Goal: Answer question/provide support: Share knowledge or assist other users

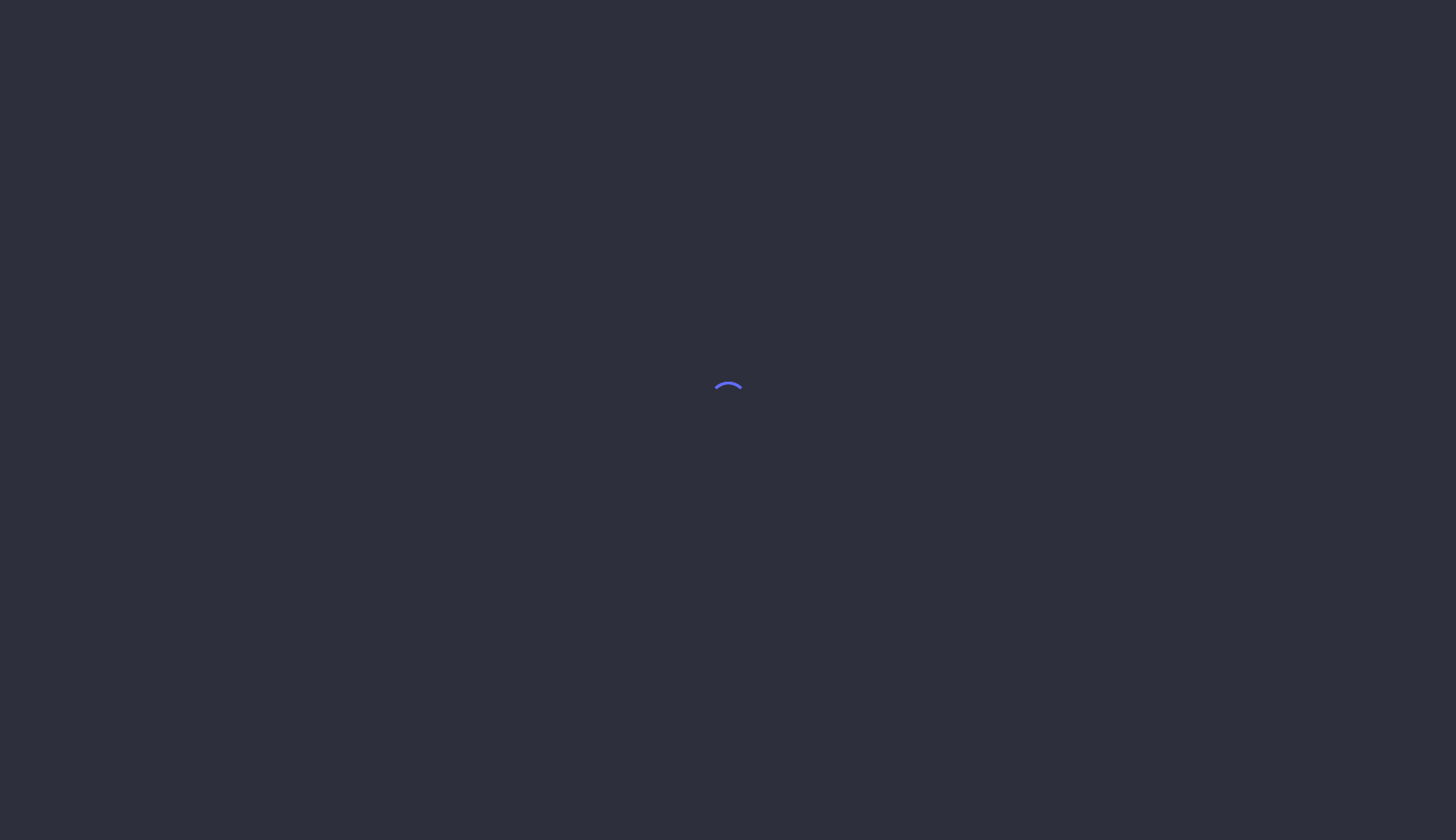
select select "10"
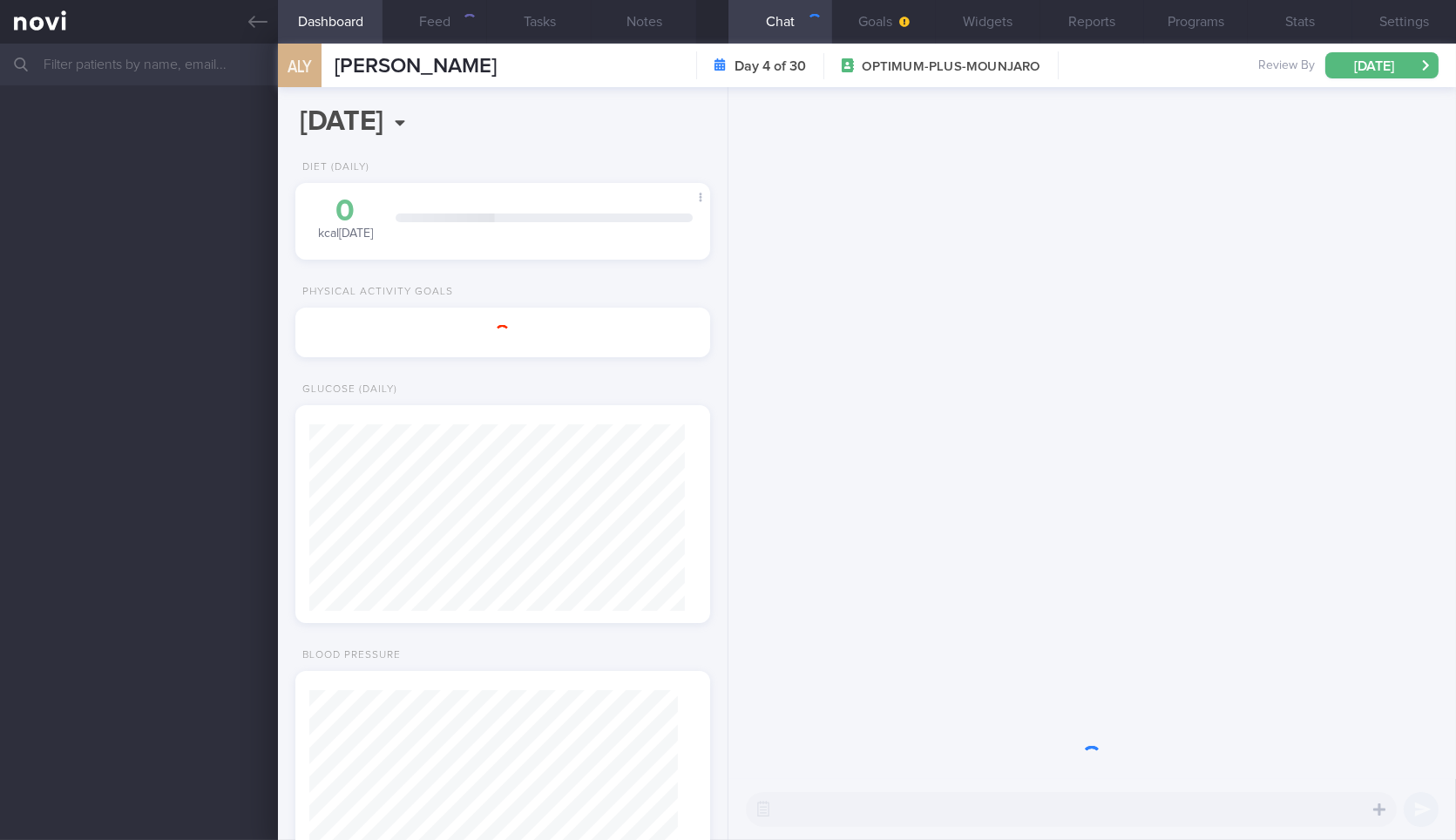
scroll to position [184, 367]
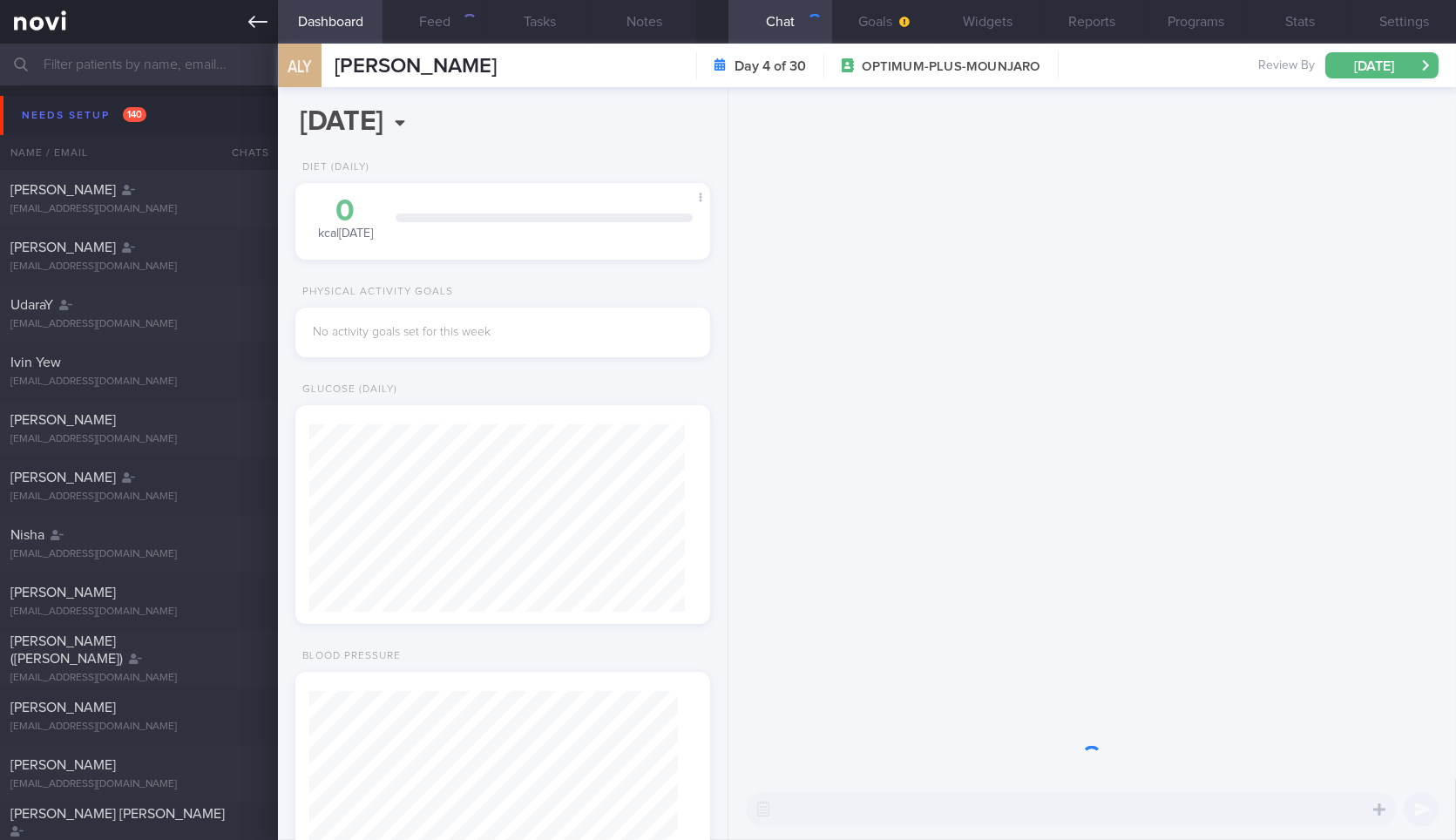
click at [254, 22] on icon at bounding box center [258, 21] width 19 height 12
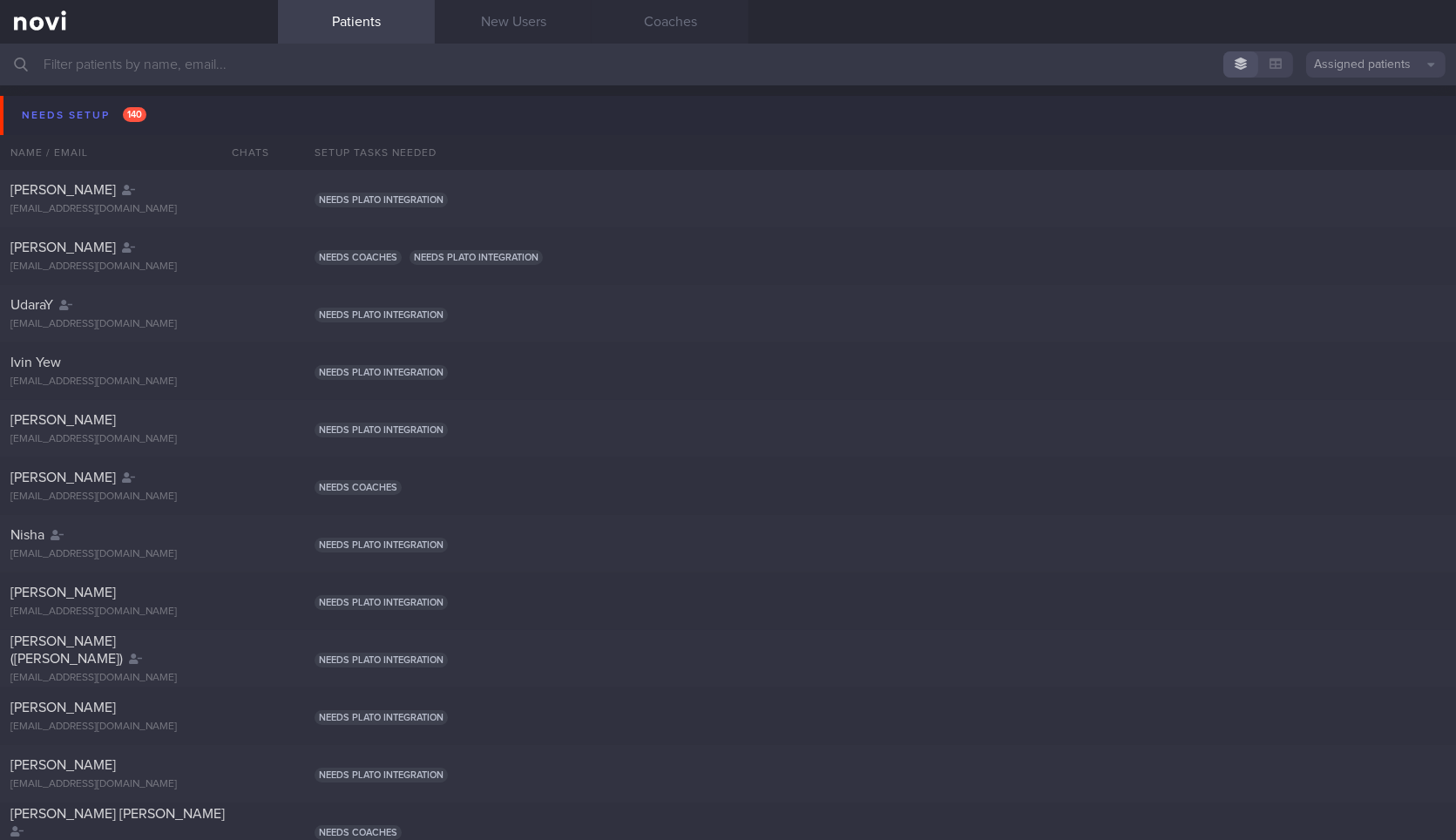
click at [157, 116] on button "Needs setup 140" at bounding box center [730, 115] width 1462 height 40
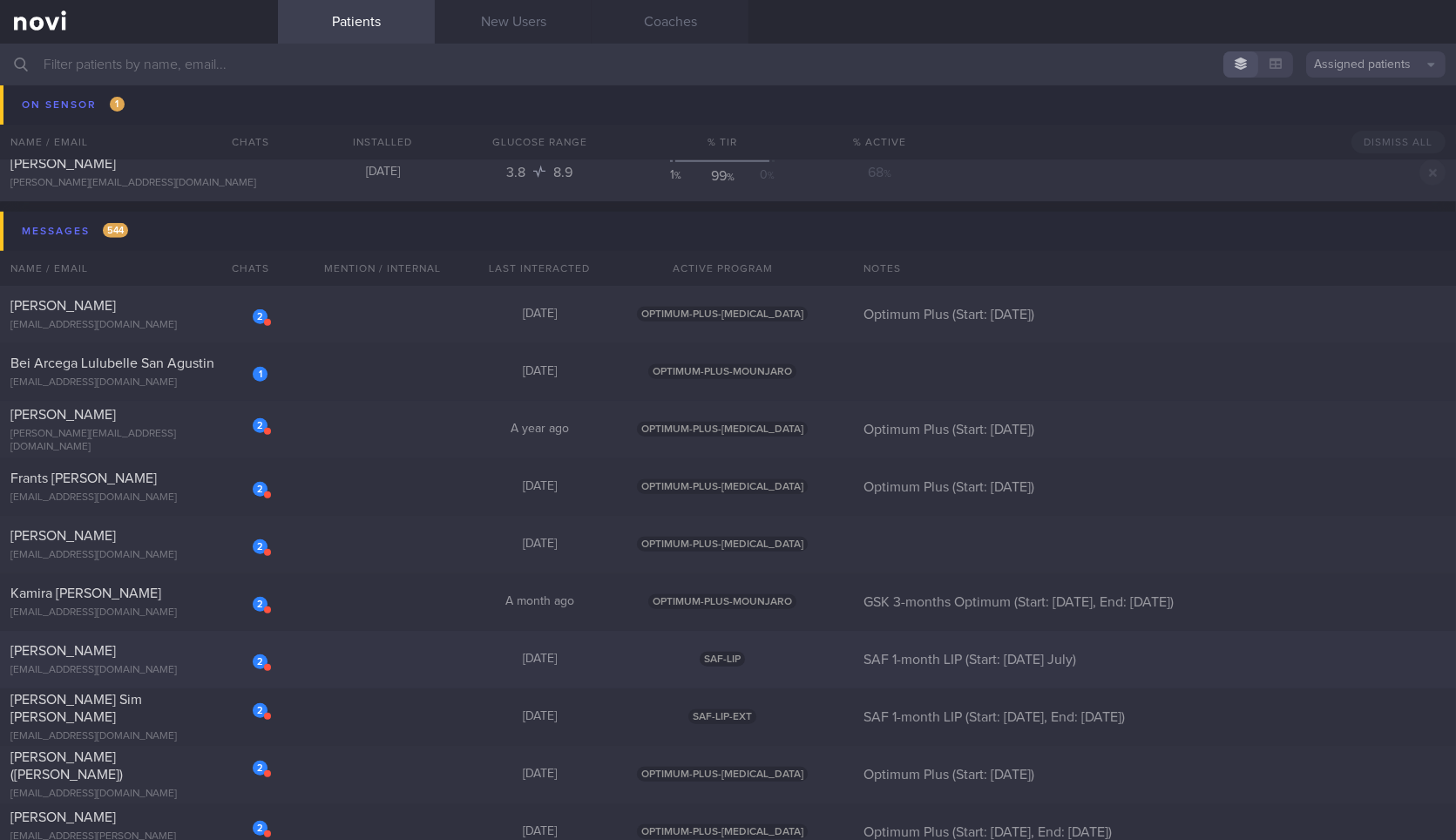
scroll to position [3035, 0]
click at [323, 320] on div "2 Aarthi Kannalagan [EMAIL_ADDRESS][DOMAIN_NAME] [DATE] OPTIMUM-PLUS-[MEDICAL_D…" at bounding box center [728, 315] width 1456 height 57
select select "9"
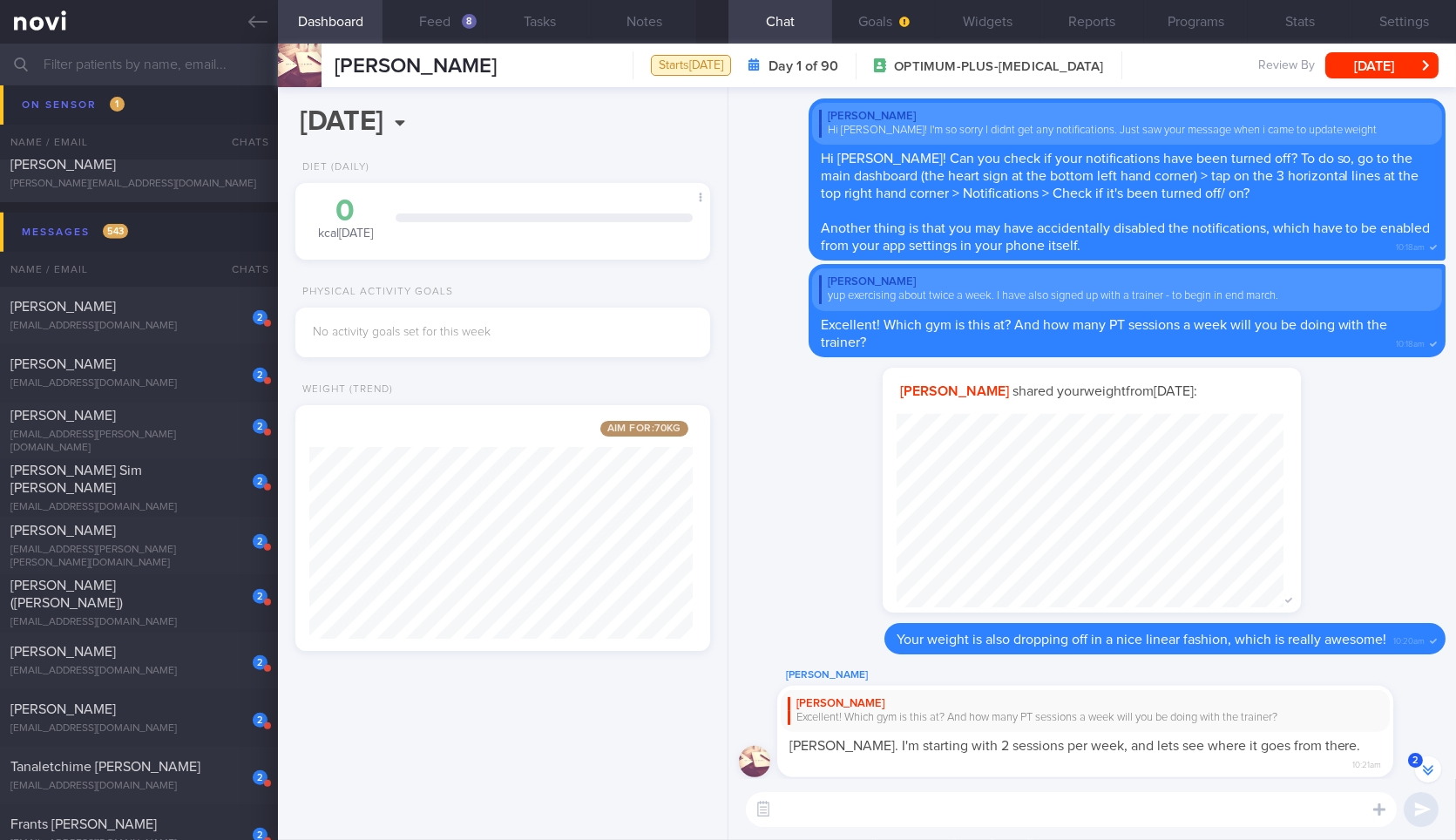
scroll to position [-7890, 0]
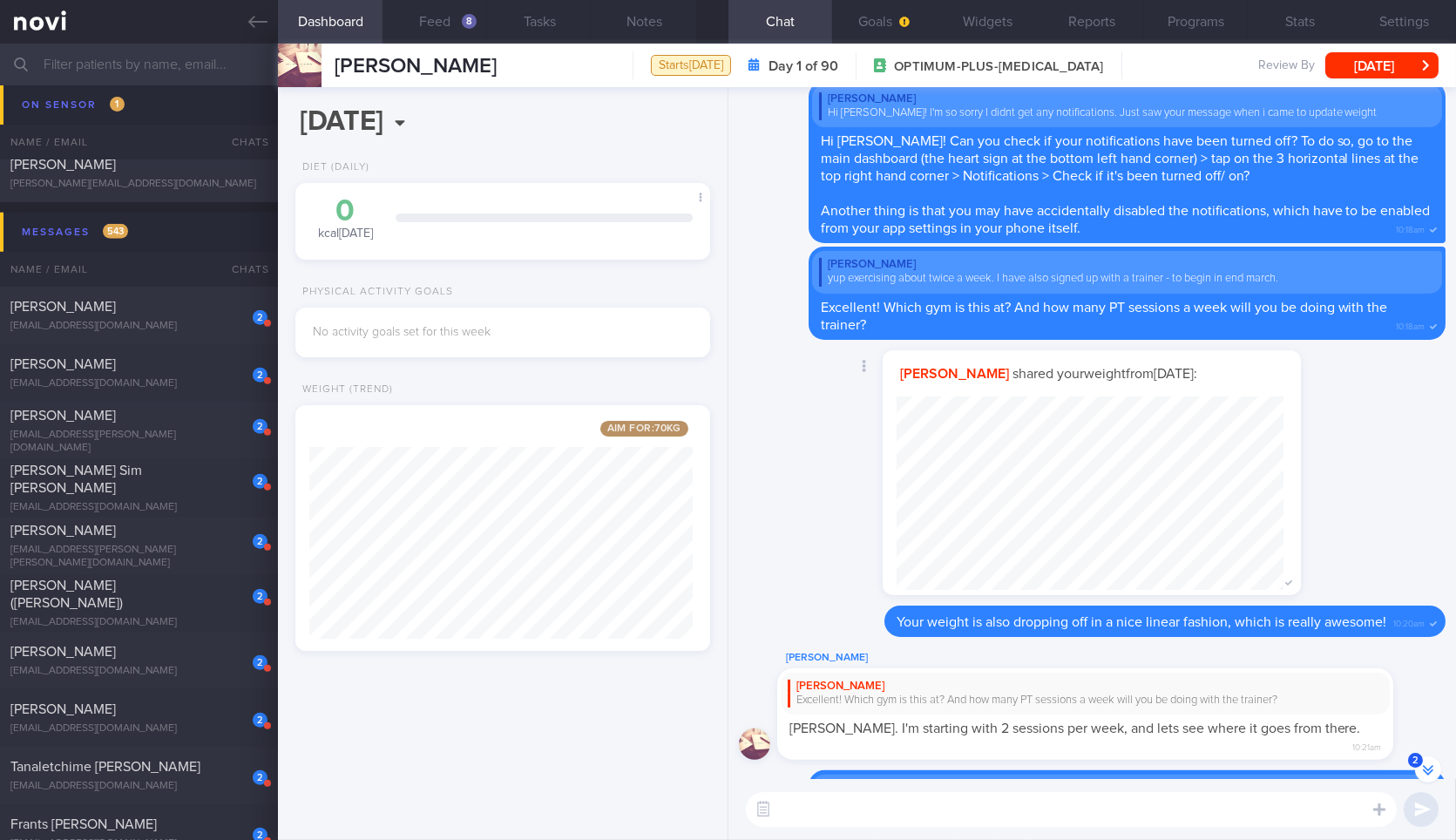
click at [1394, 466] on div "[PERSON_NAME] shared your weight from [GEOGRAPHIC_DATA][DATE] : [GEOGRAPHIC_DAT…" at bounding box center [1091, 477] width 706 height 255
click at [250, 38] on link at bounding box center [139, 21] width 278 height 43
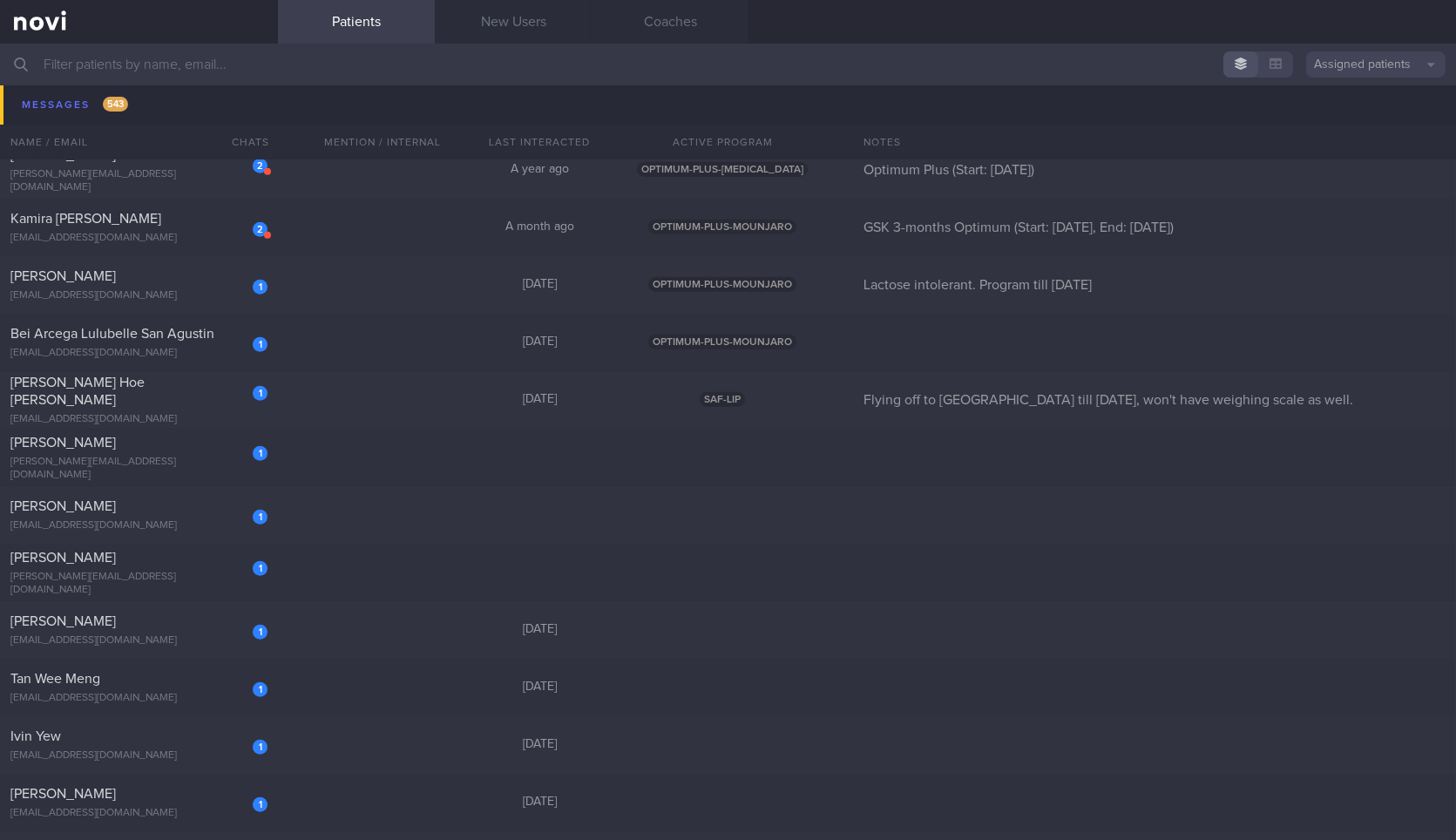
scroll to position [3758, 0]
click at [76, 138] on div "2 [PERSON_NAME] [PERSON_NAME][EMAIL_ADDRESS][DOMAIN_NAME] A year ago OPTIMUM-PL…" at bounding box center [728, 167] width 1456 height 57
click at [85, 140] on div "2 [PERSON_NAME] [PERSON_NAME][EMAIL_ADDRESS][DOMAIN_NAME] A year ago OPTIMUM-PL…" at bounding box center [728, 167] width 1456 height 57
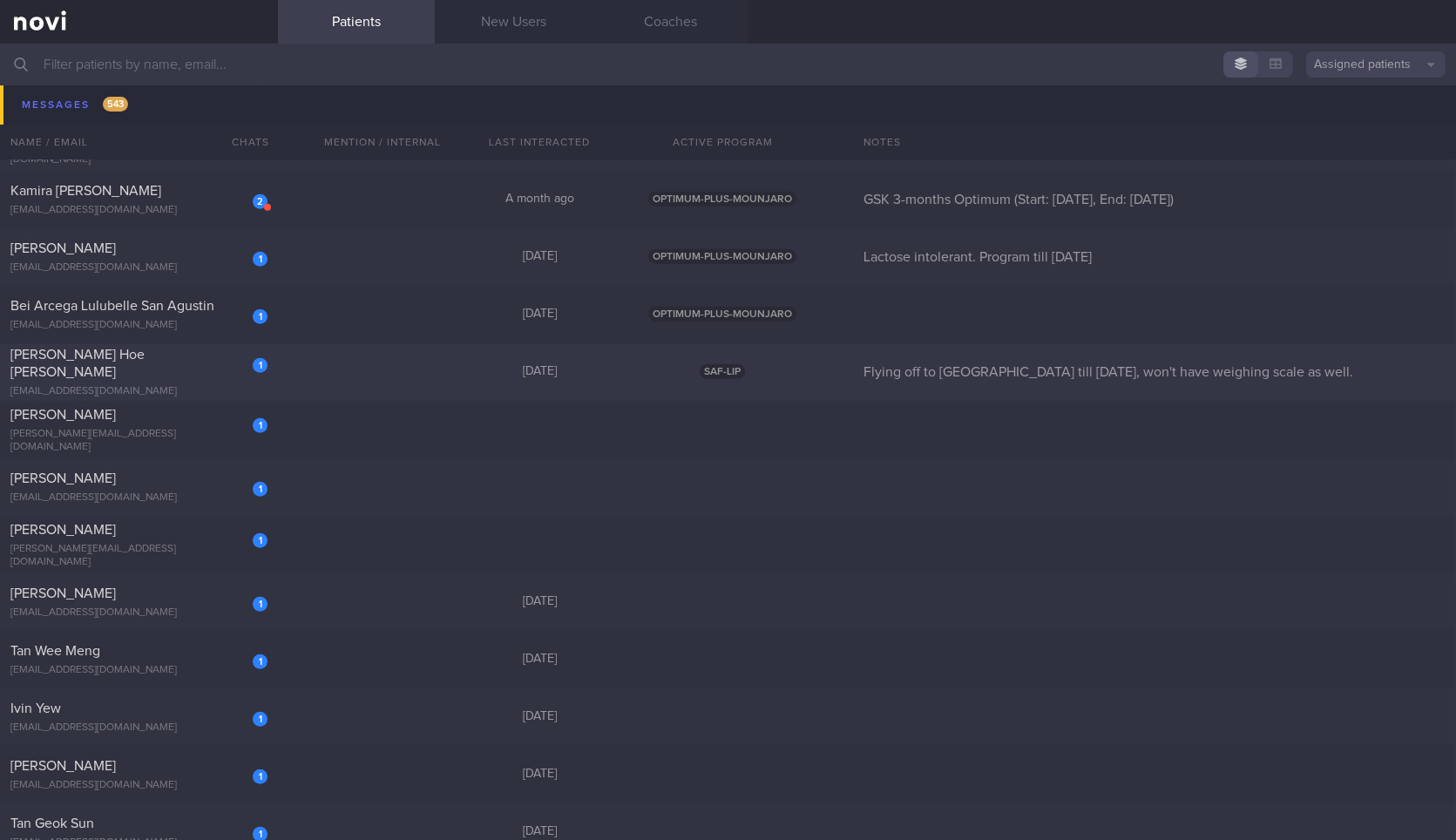
scroll to position [3774, 0]
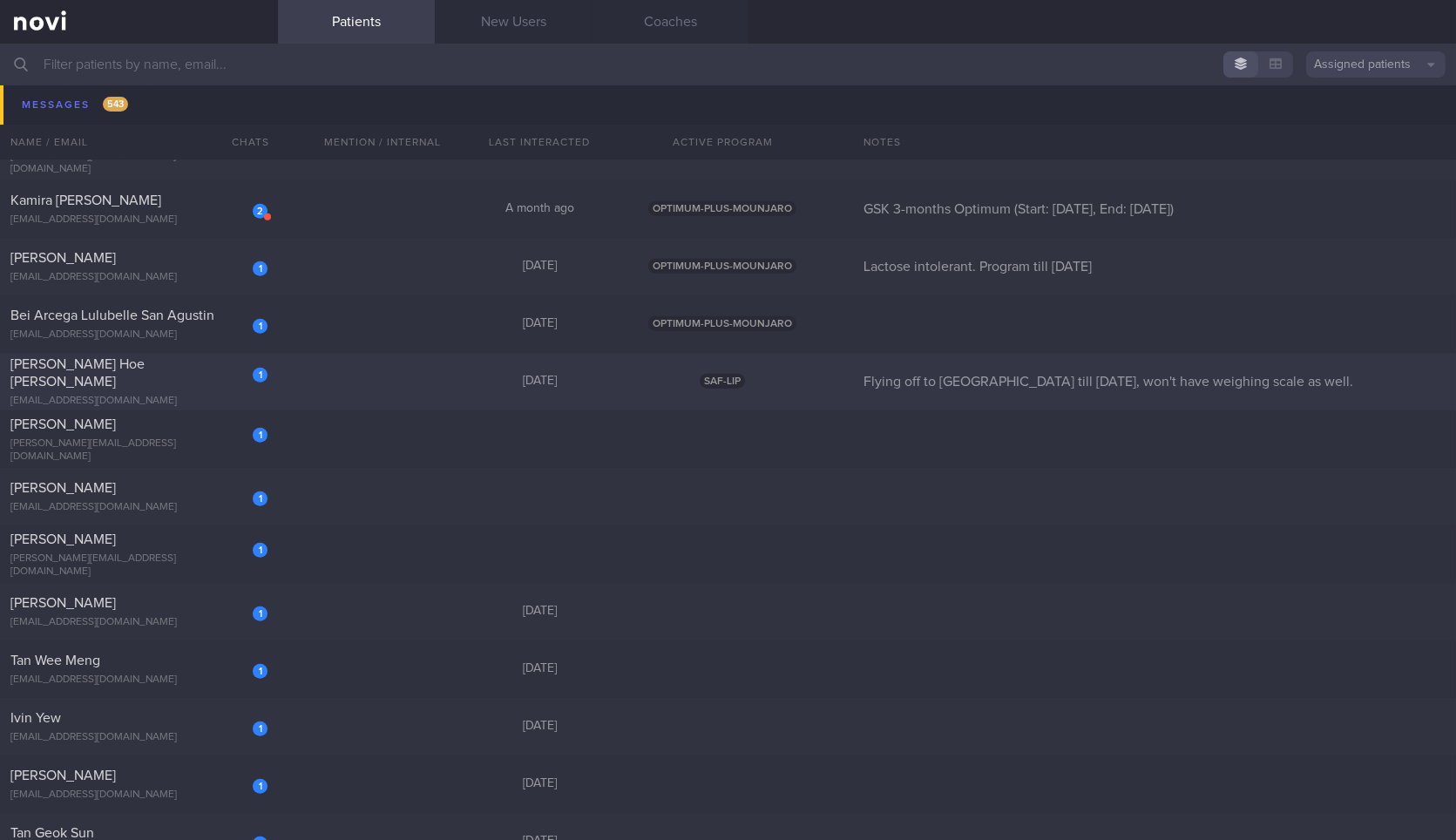
click at [359, 392] on div "1 [PERSON_NAME] Hoe [PERSON_NAME] [EMAIL_ADDRESS][DOMAIN_NAME] [DATE] SAF-LIP F…" at bounding box center [728, 381] width 1456 height 57
select select "9"
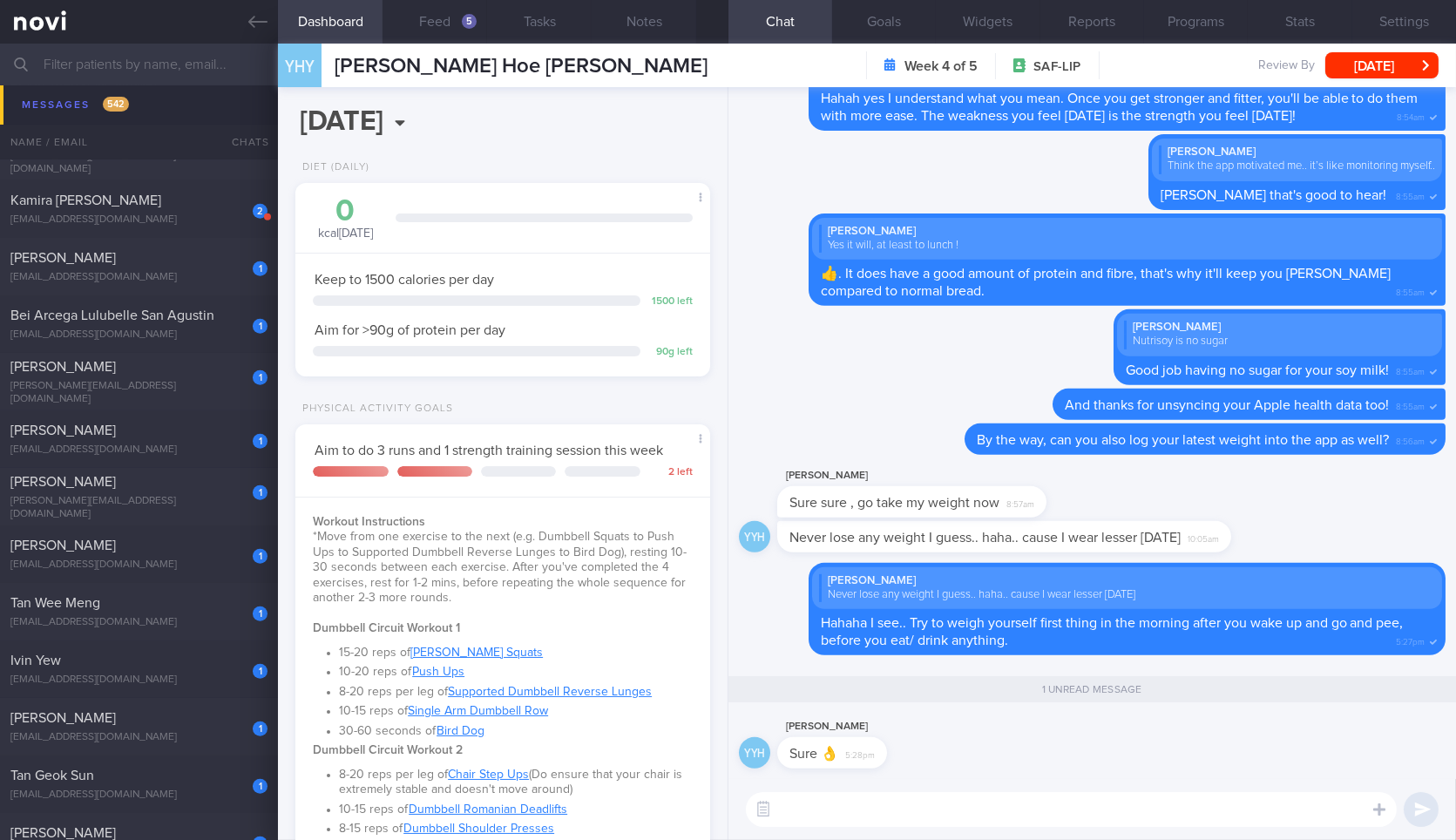
scroll to position [186, 376]
click at [993, 791] on div "​ ​" at bounding box center [1092, 810] width 728 height 61
click at [992, 804] on textarea at bounding box center [1071, 810] width 651 height 35
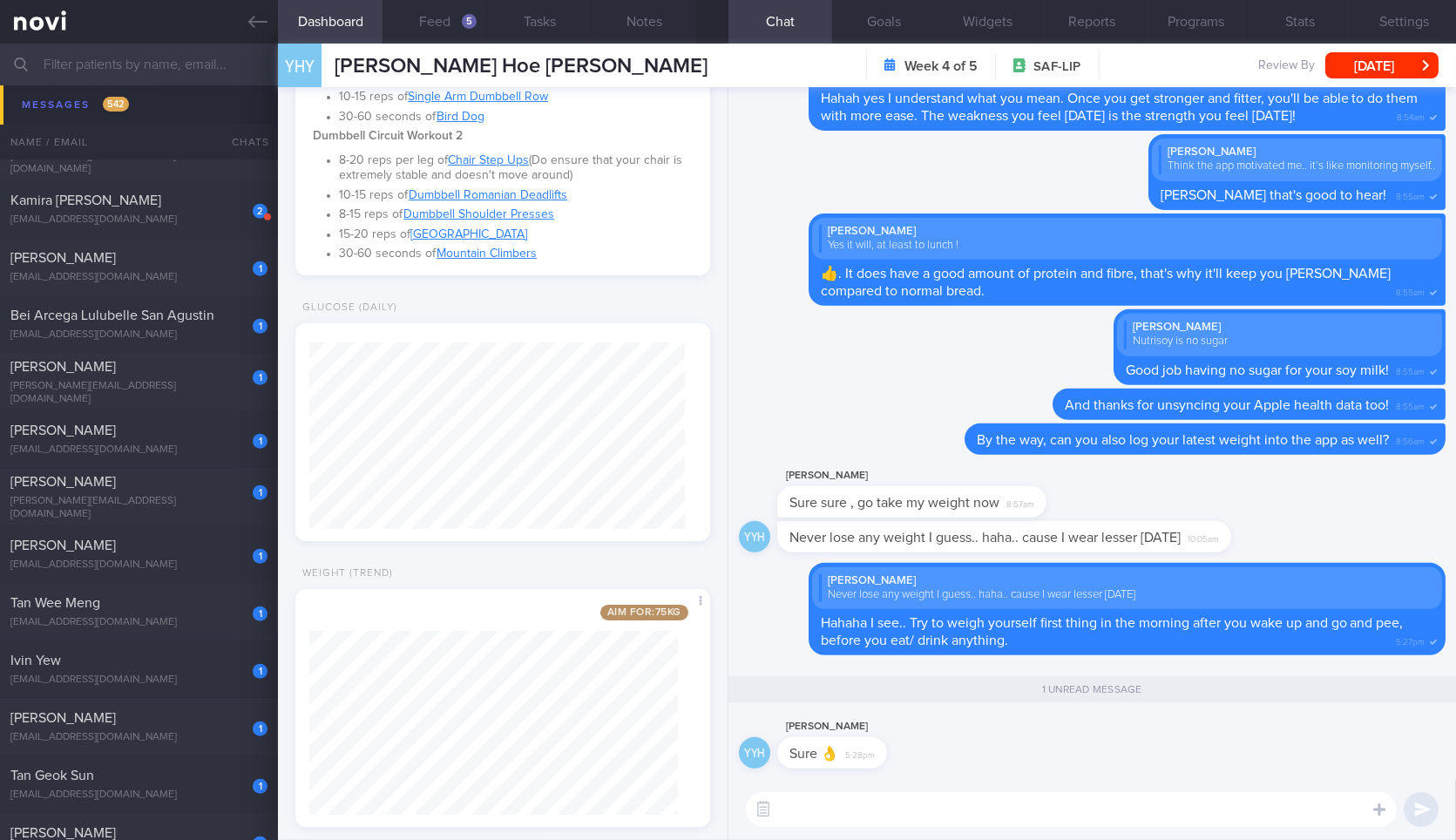
scroll to position [615, 0]
click at [438, 16] on button "Feed 5" at bounding box center [435, 21] width 105 height 43
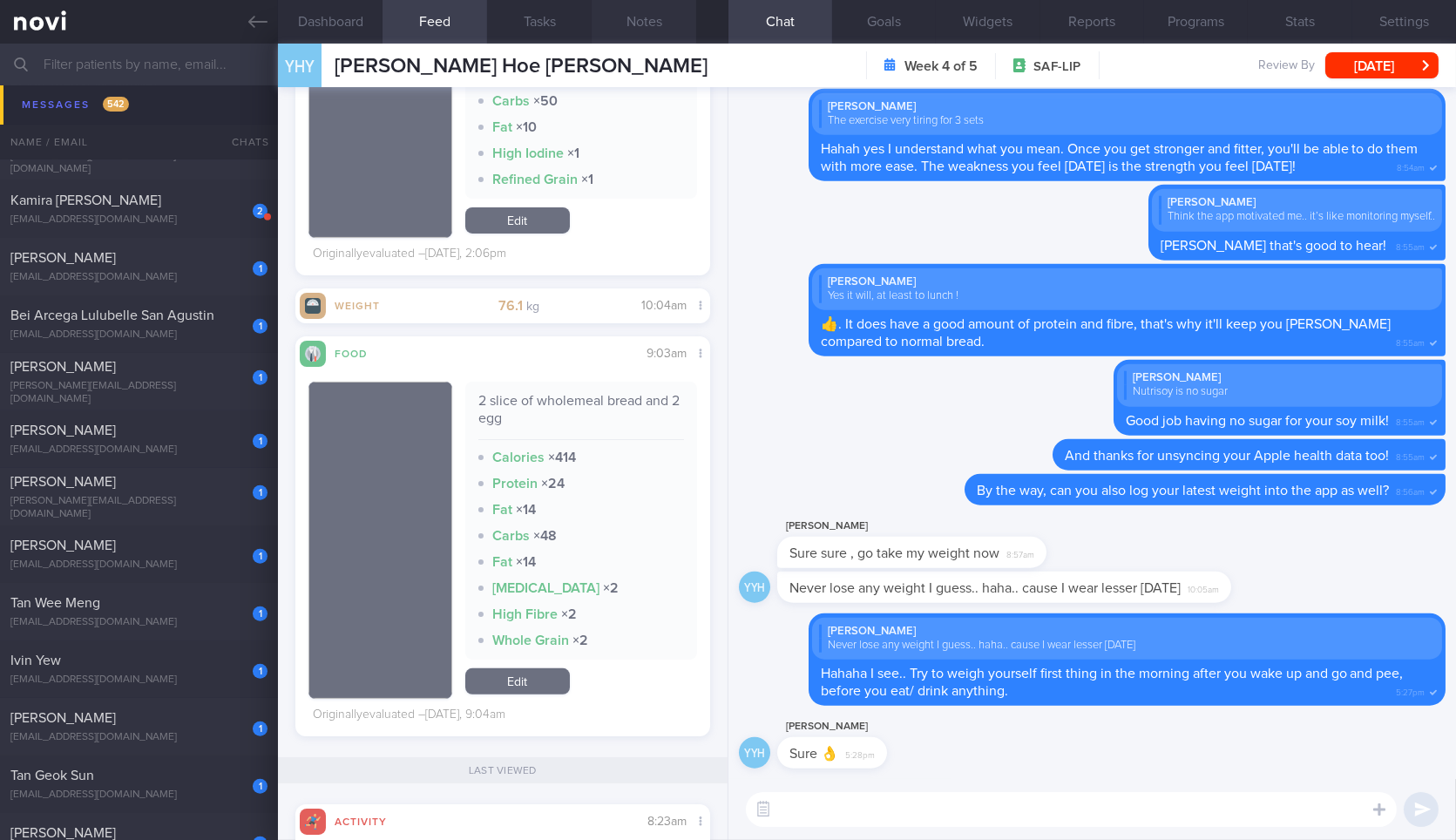
click at [652, 25] on button "Notes" at bounding box center [644, 21] width 105 height 43
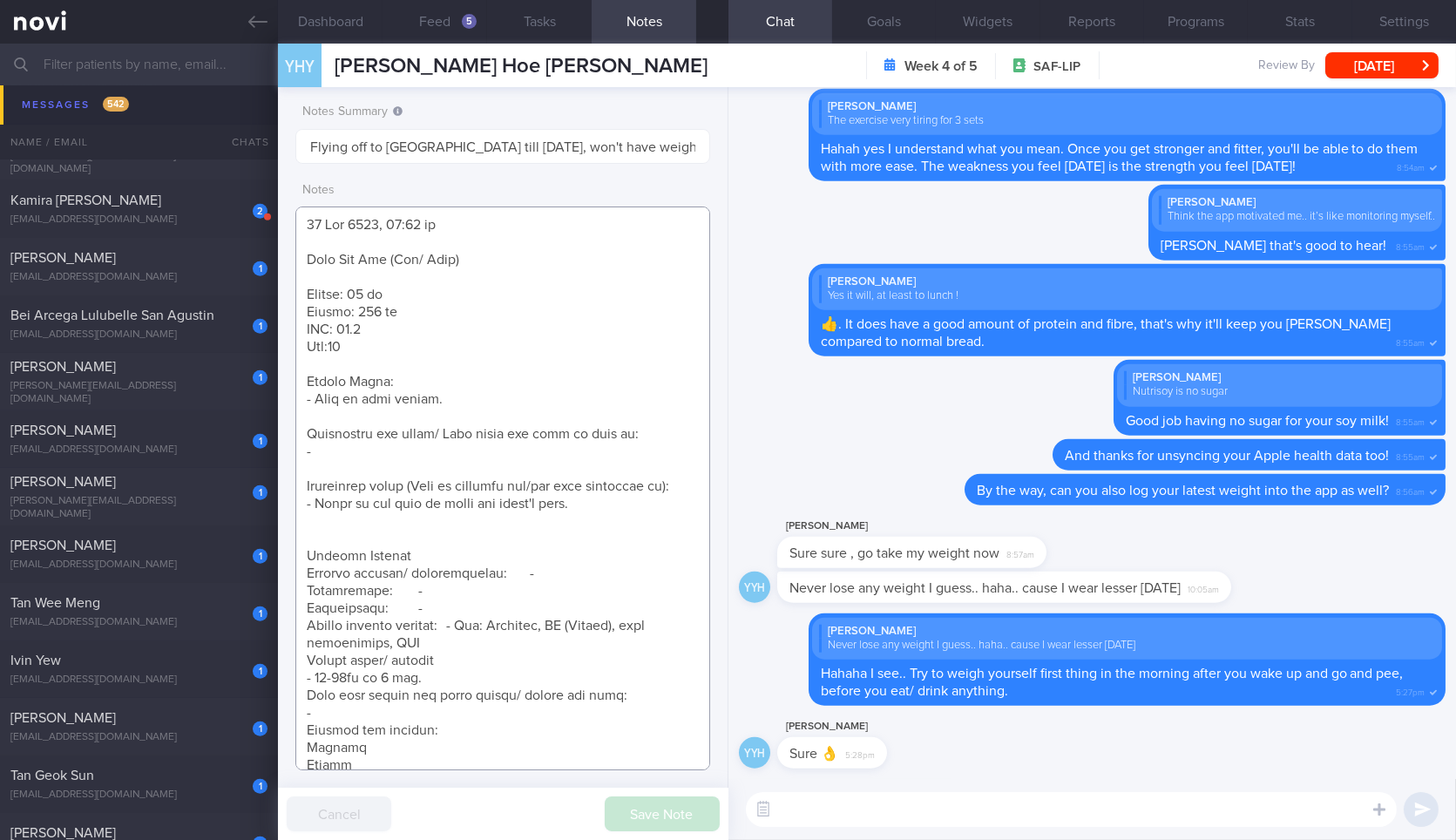
click at [332, 221] on textarea at bounding box center [502, 488] width 414 height 564
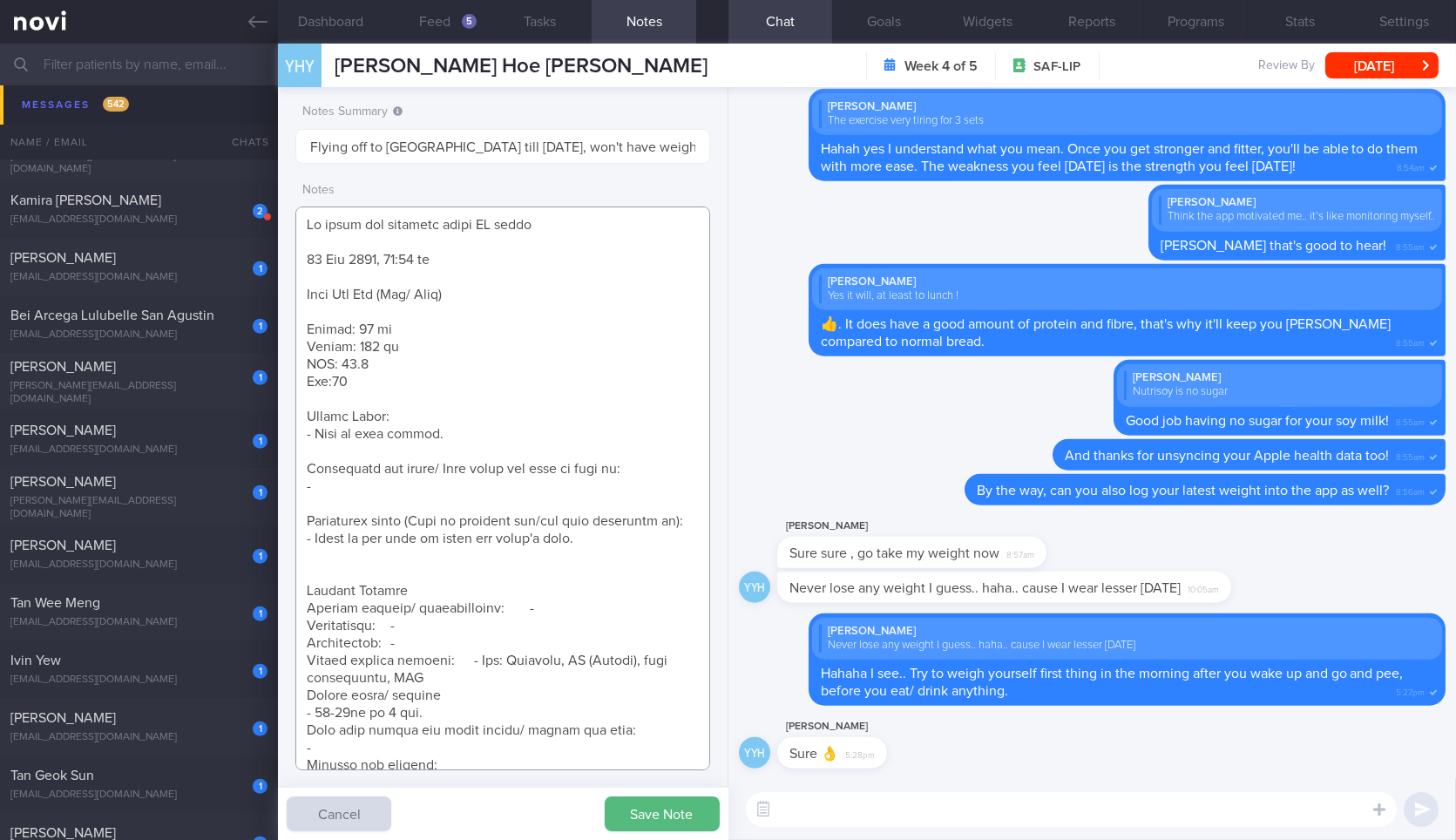
type textarea "Is using the sunshine smart GI bread [DATE] 11:29 am [PERSON_NAME] Hoe [PERSON_…"
click at [632, 798] on button "Save Note" at bounding box center [662, 814] width 115 height 35
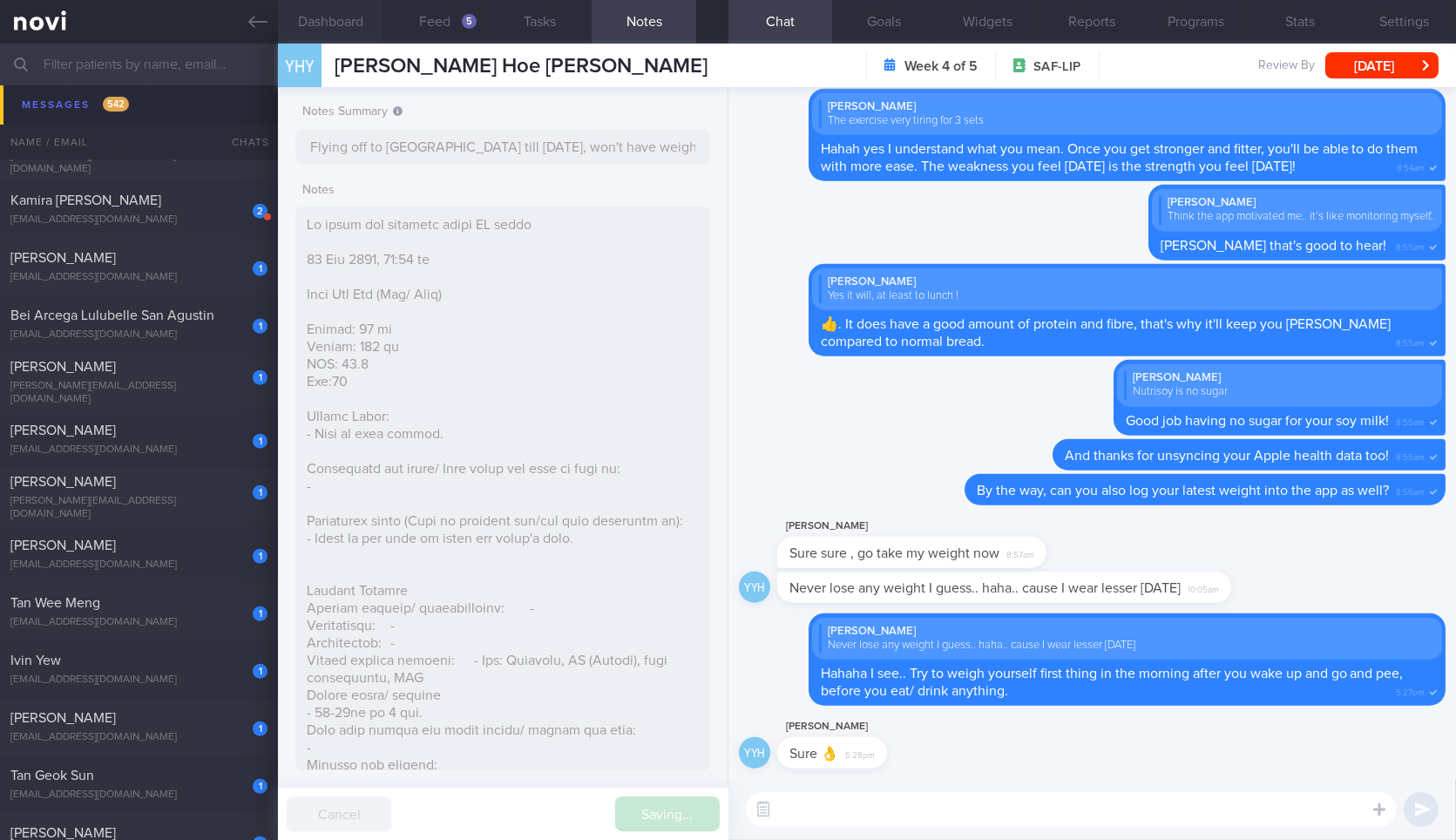
click at [338, 21] on button "Dashboard" at bounding box center [331, 21] width 105 height 43
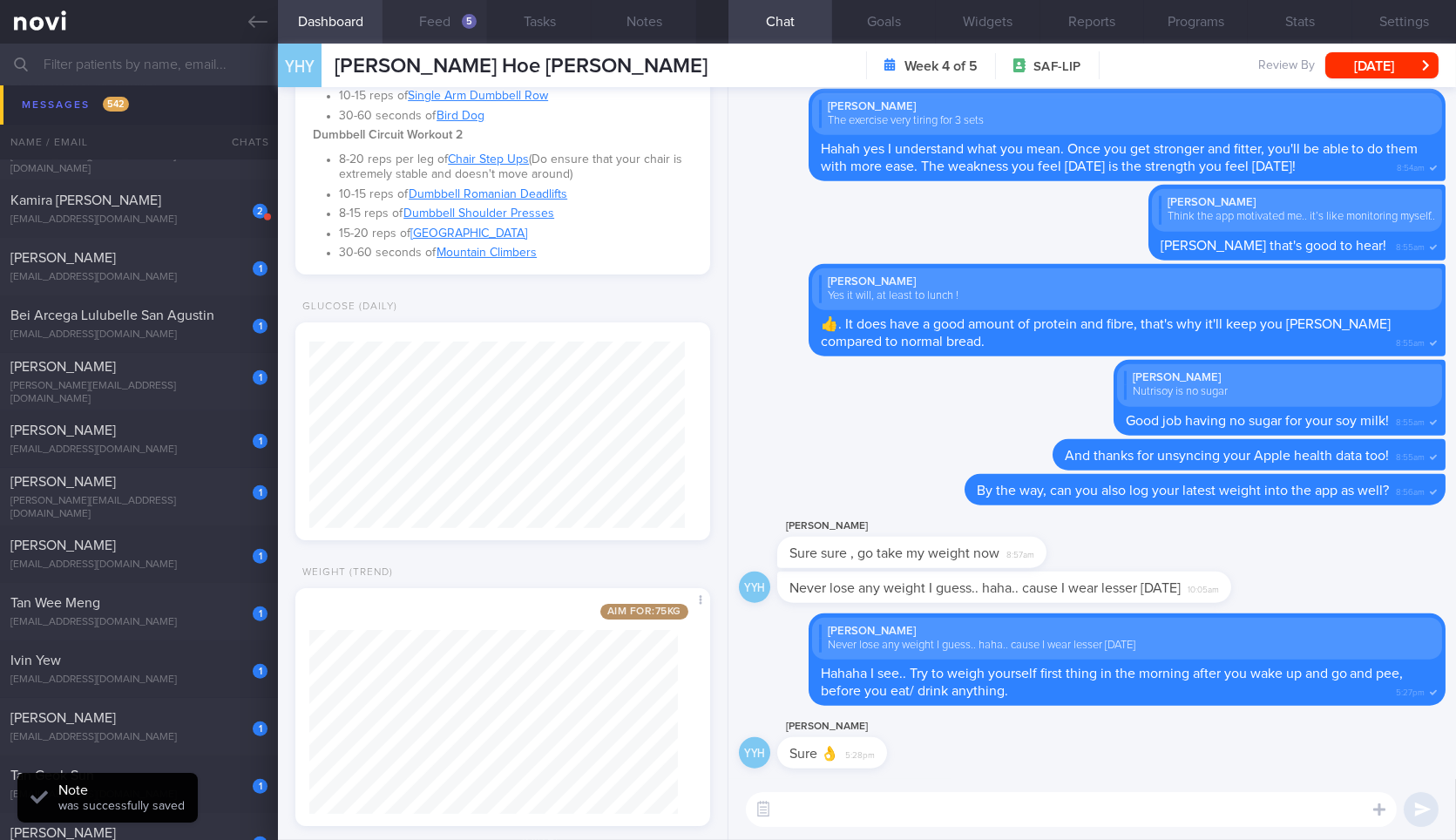
click at [442, 10] on button "Feed 5" at bounding box center [435, 21] width 105 height 43
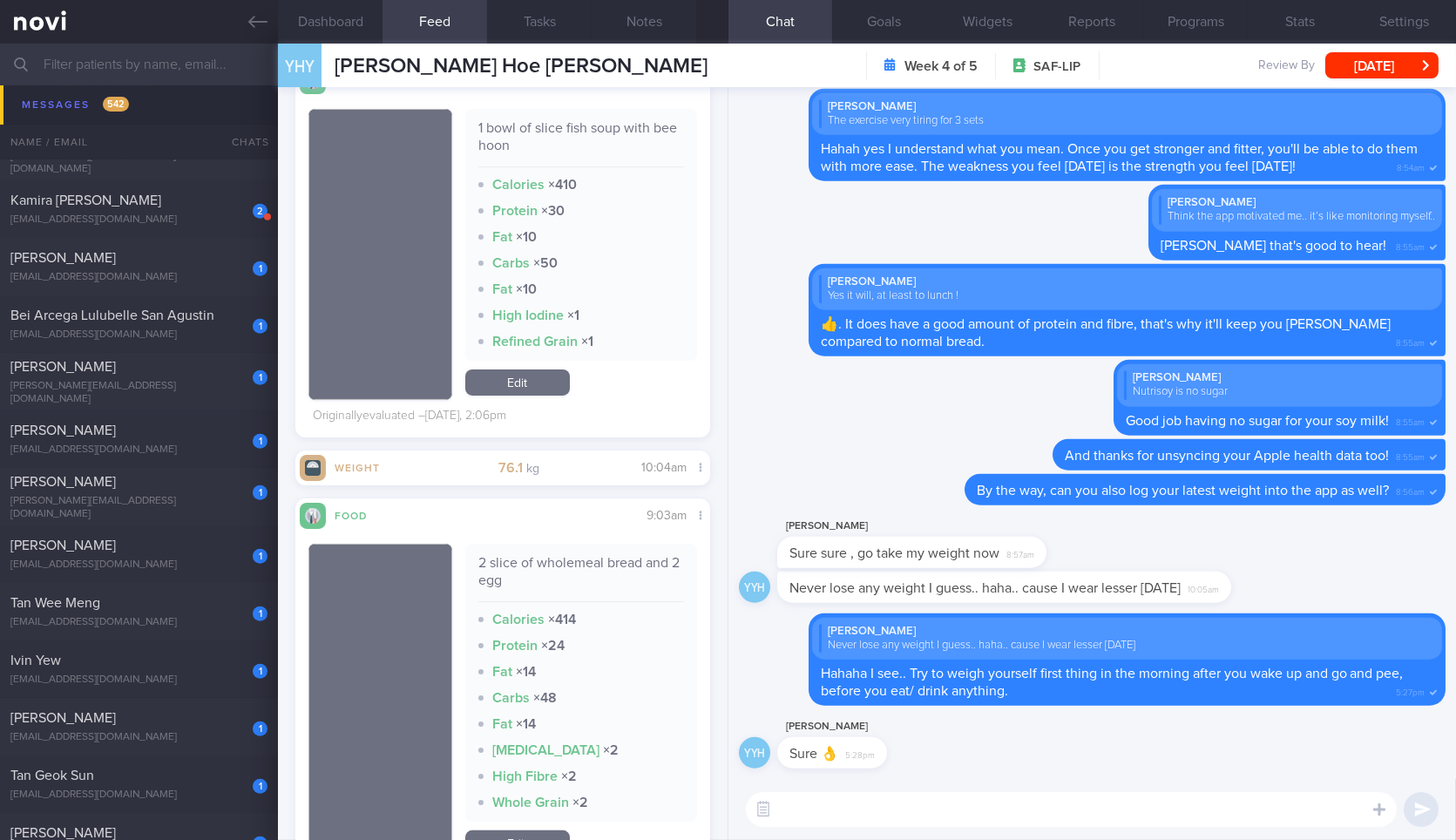
scroll to position [1016, 0]
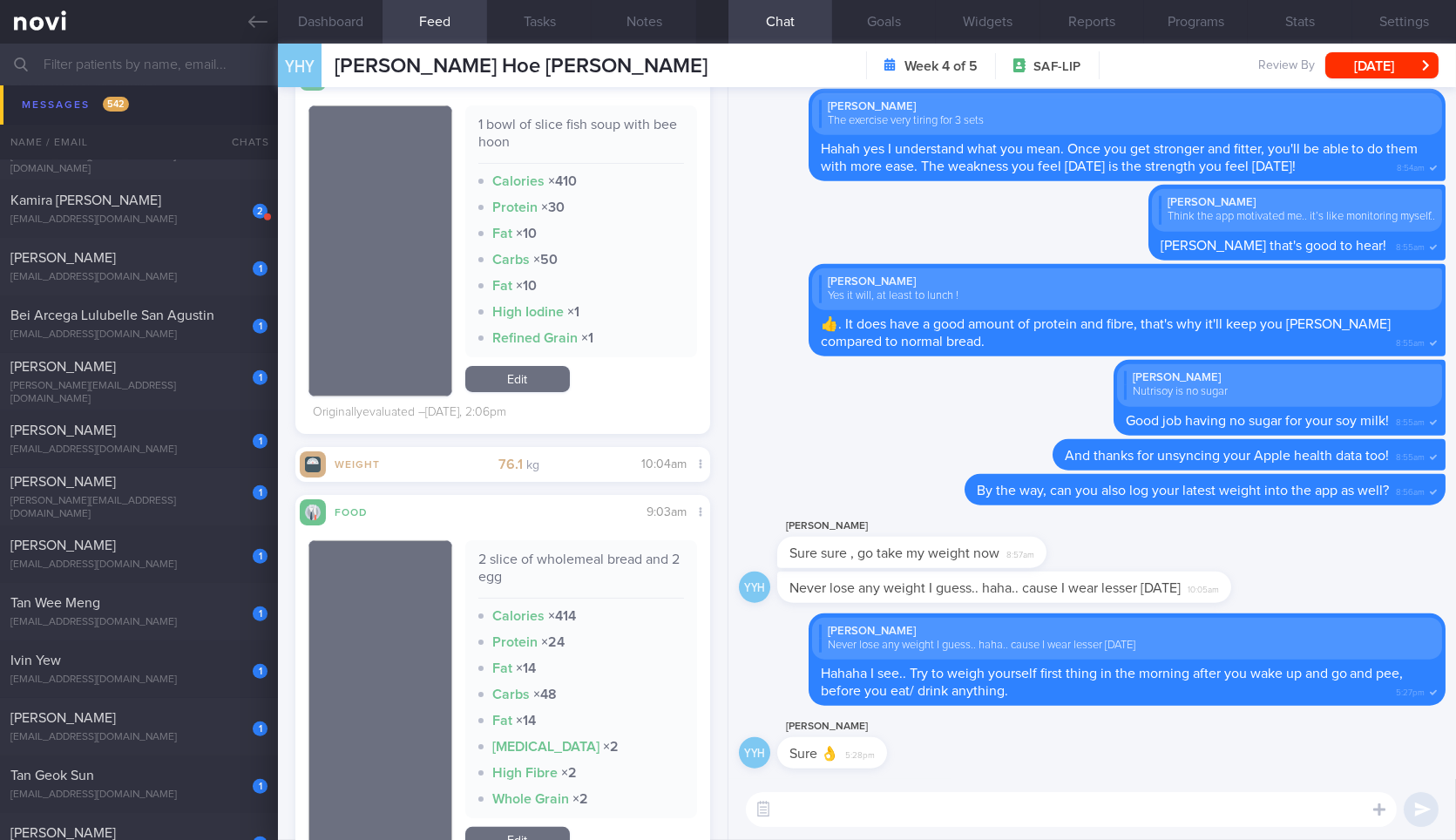
click at [910, 829] on div "​ ​" at bounding box center [1092, 810] width 728 height 61
click at [943, 800] on textarea at bounding box center [1071, 810] width 651 height 35
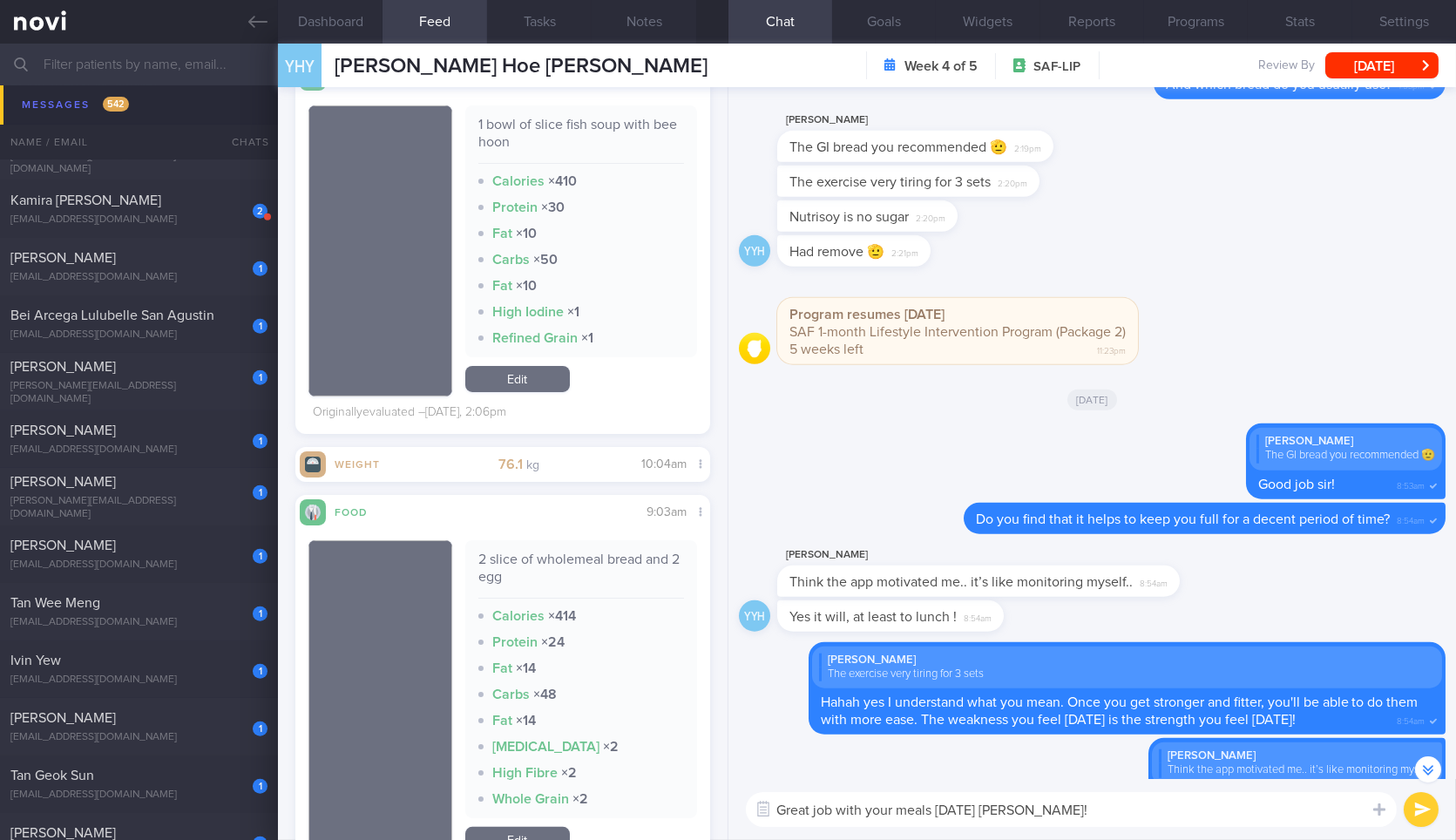
scroll to position [-564, 0]
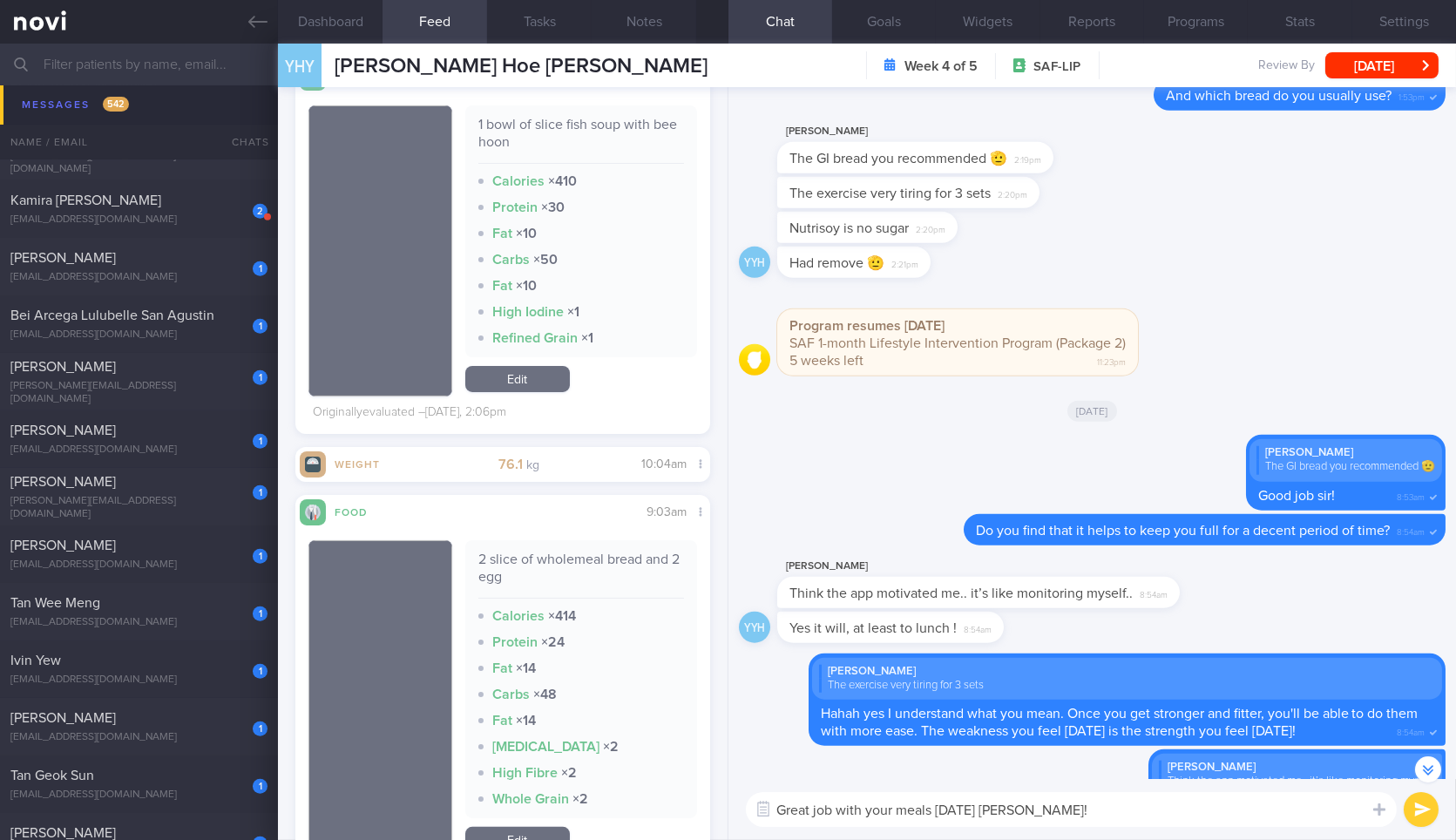
click at [1154, 814] on textarea "Great job with your meals [DATE] [PERSON_NAME]!" at bounding box center [1071, 810] width 651 height 35
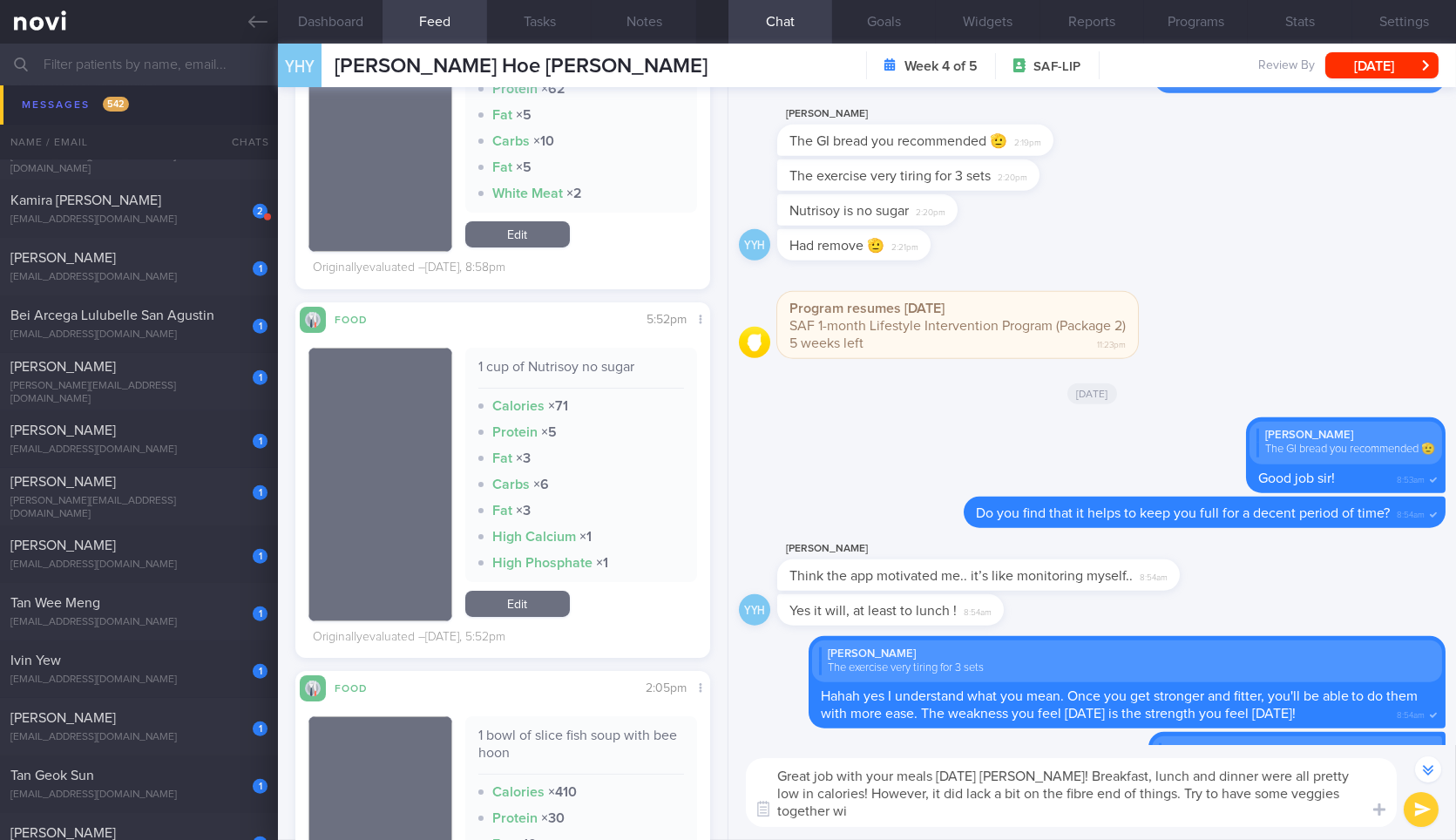
scroll to position [-598, 0]
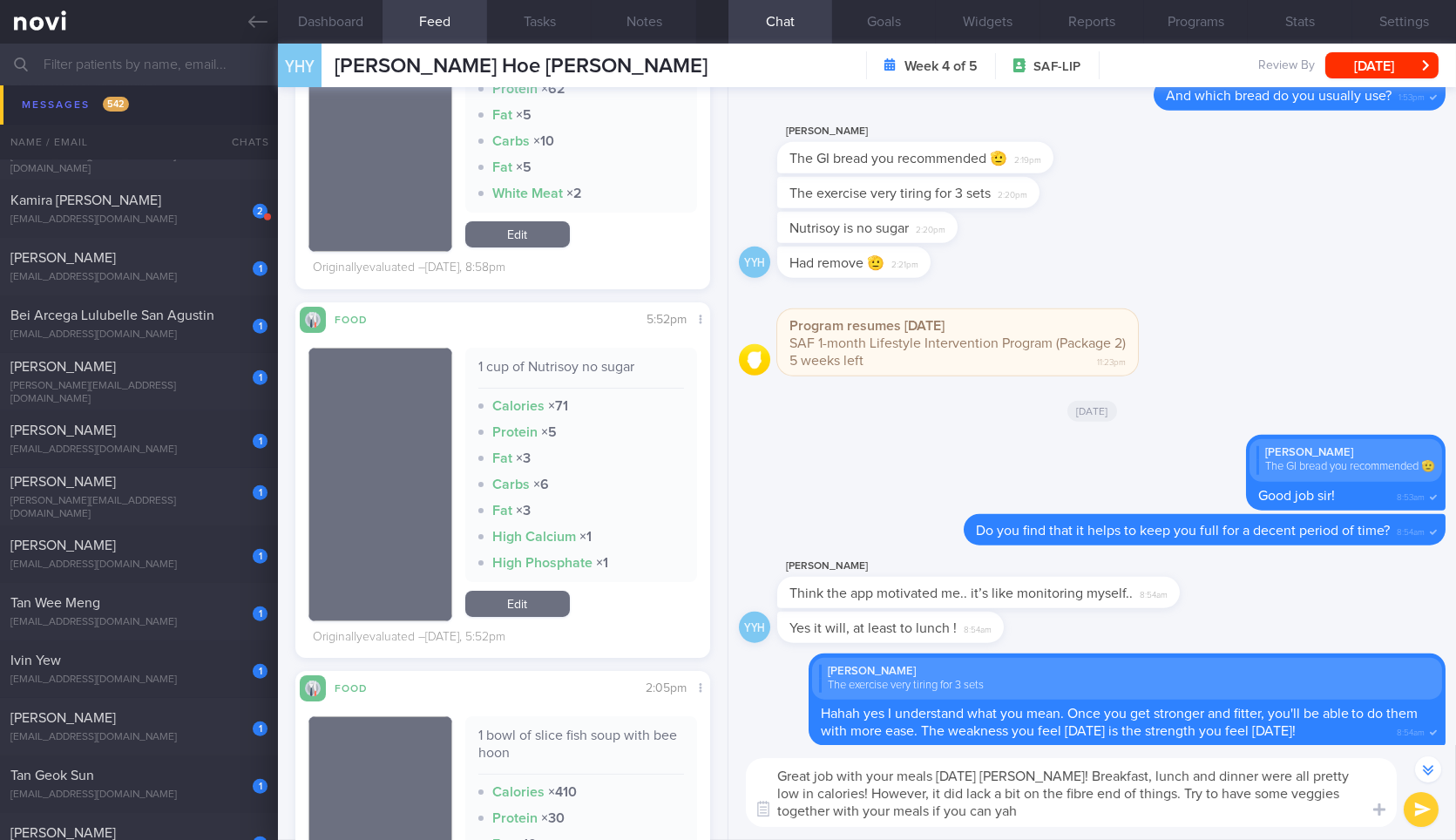
type textarea "Great job with your meals [DATE] [PERSON_NAME]! Breakfast, lunch and dinner wer…"
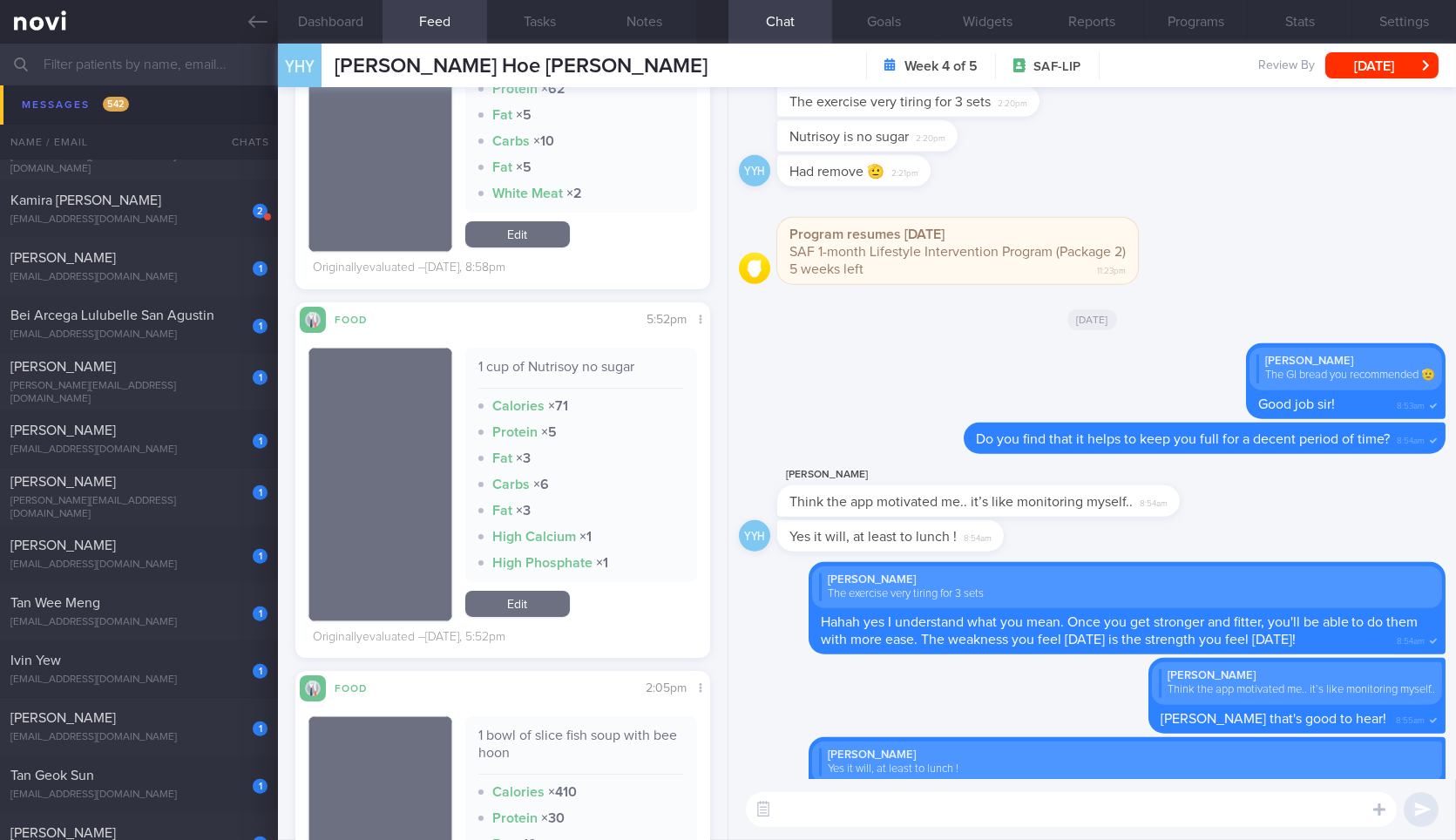
scroll to position [0, 0]
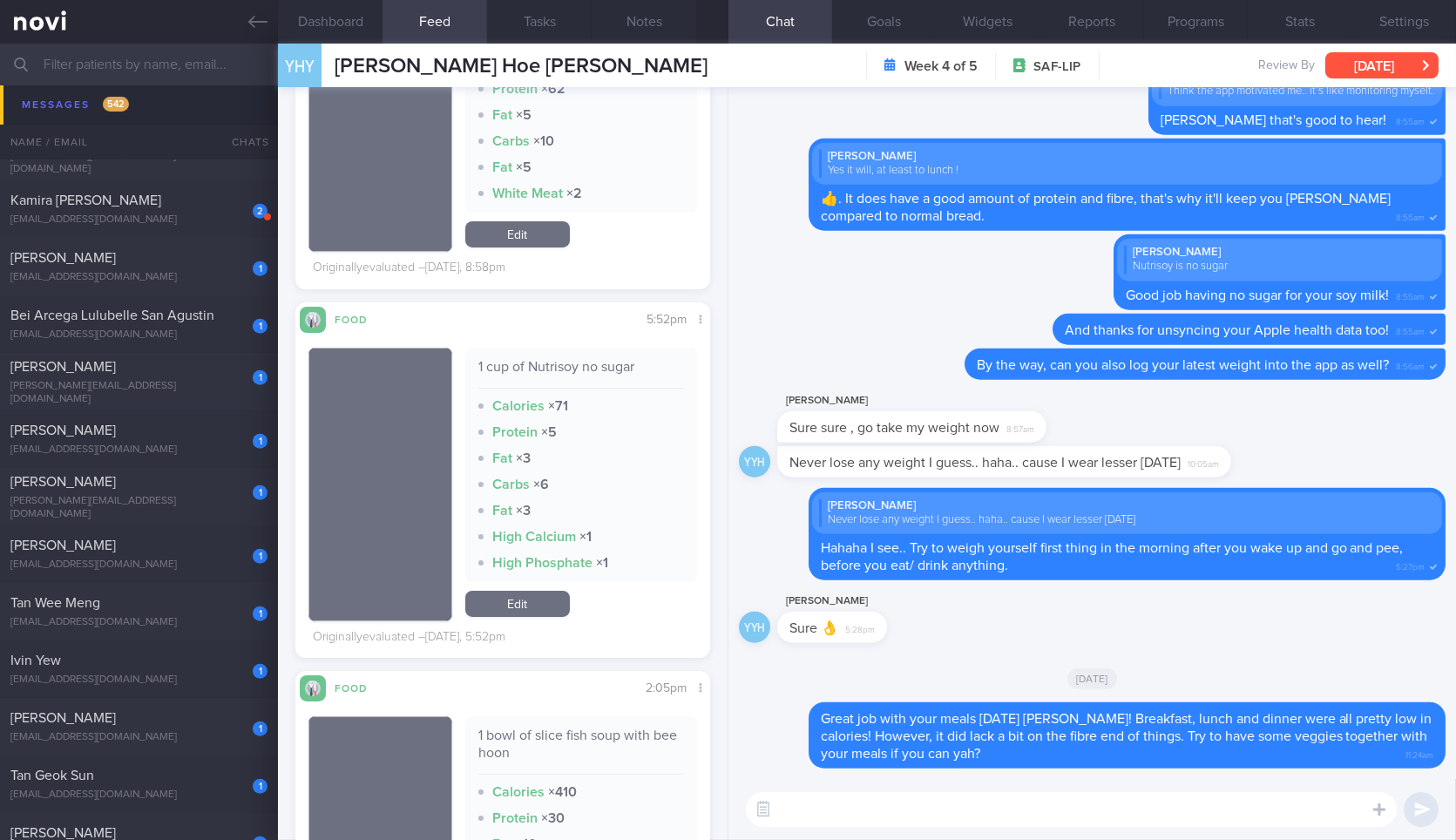
click at [1376, 73] on button "[DATE]" at bounding box center [1381, 65] width 113 height 26
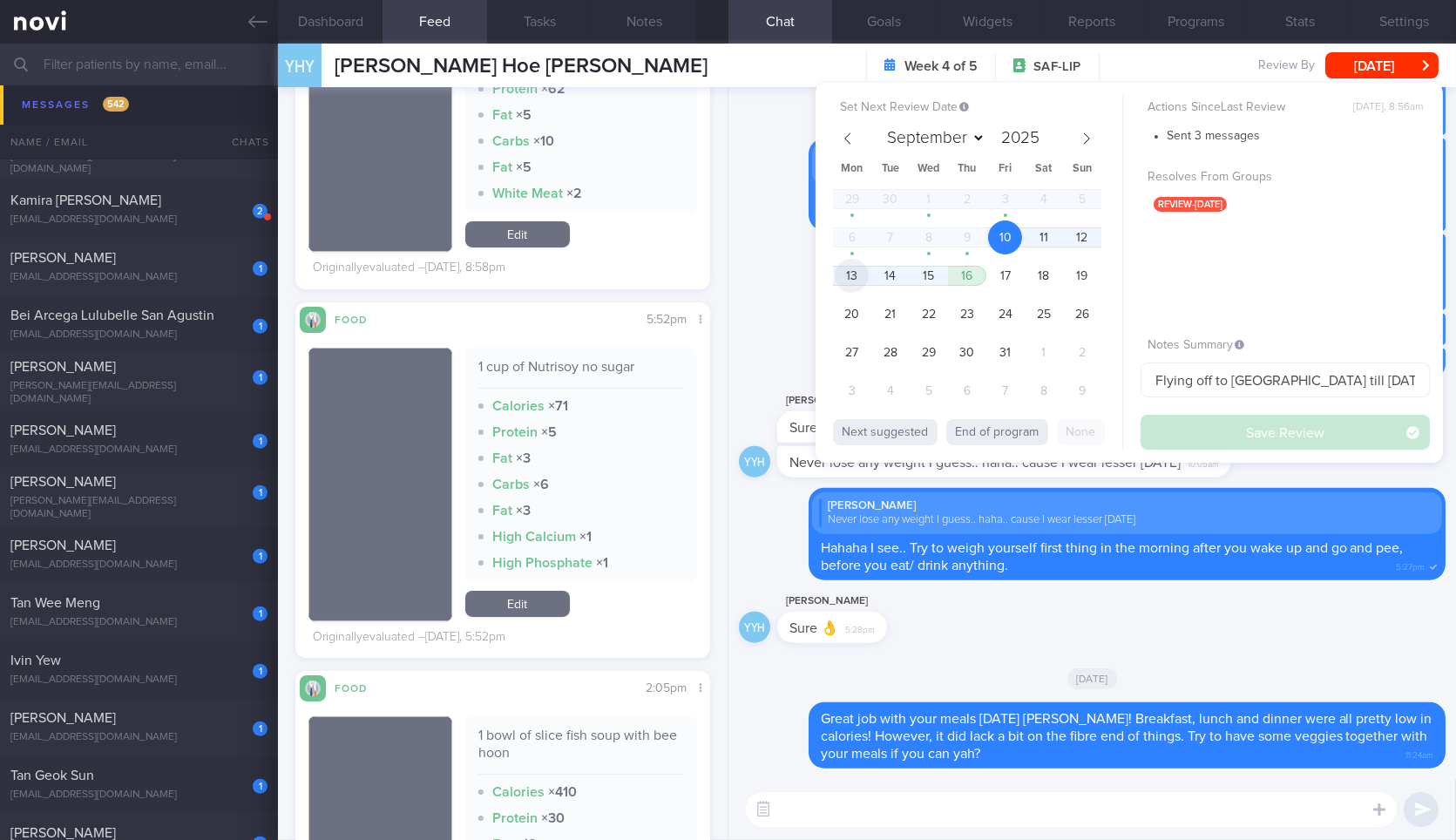
click at [856, 266] on span "13" at bounding box center [851, 275] width 34 height 34
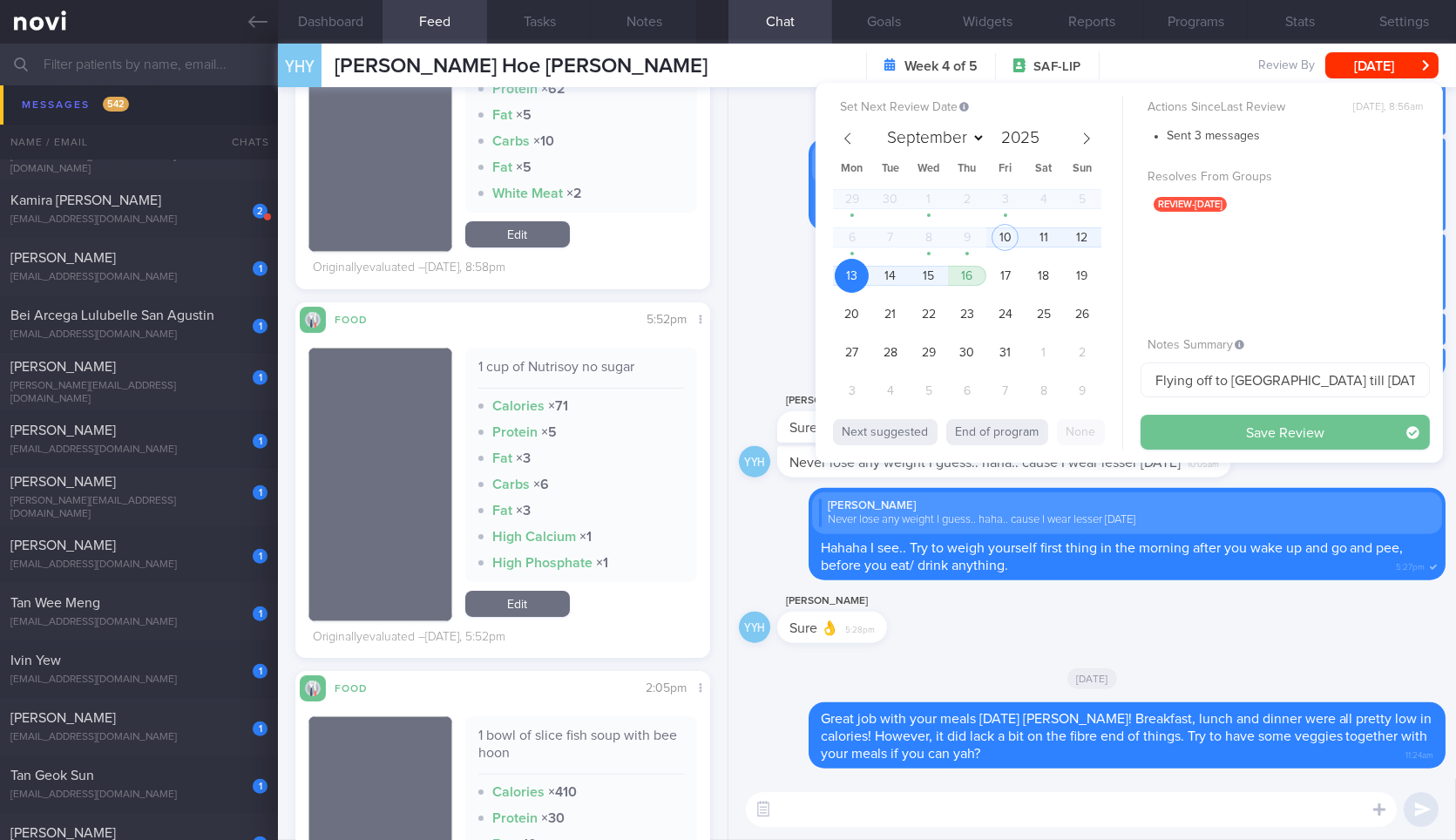
click at [1269, 424] on button "Save Review" at bounding box center [1285, 432] width 289 height 35
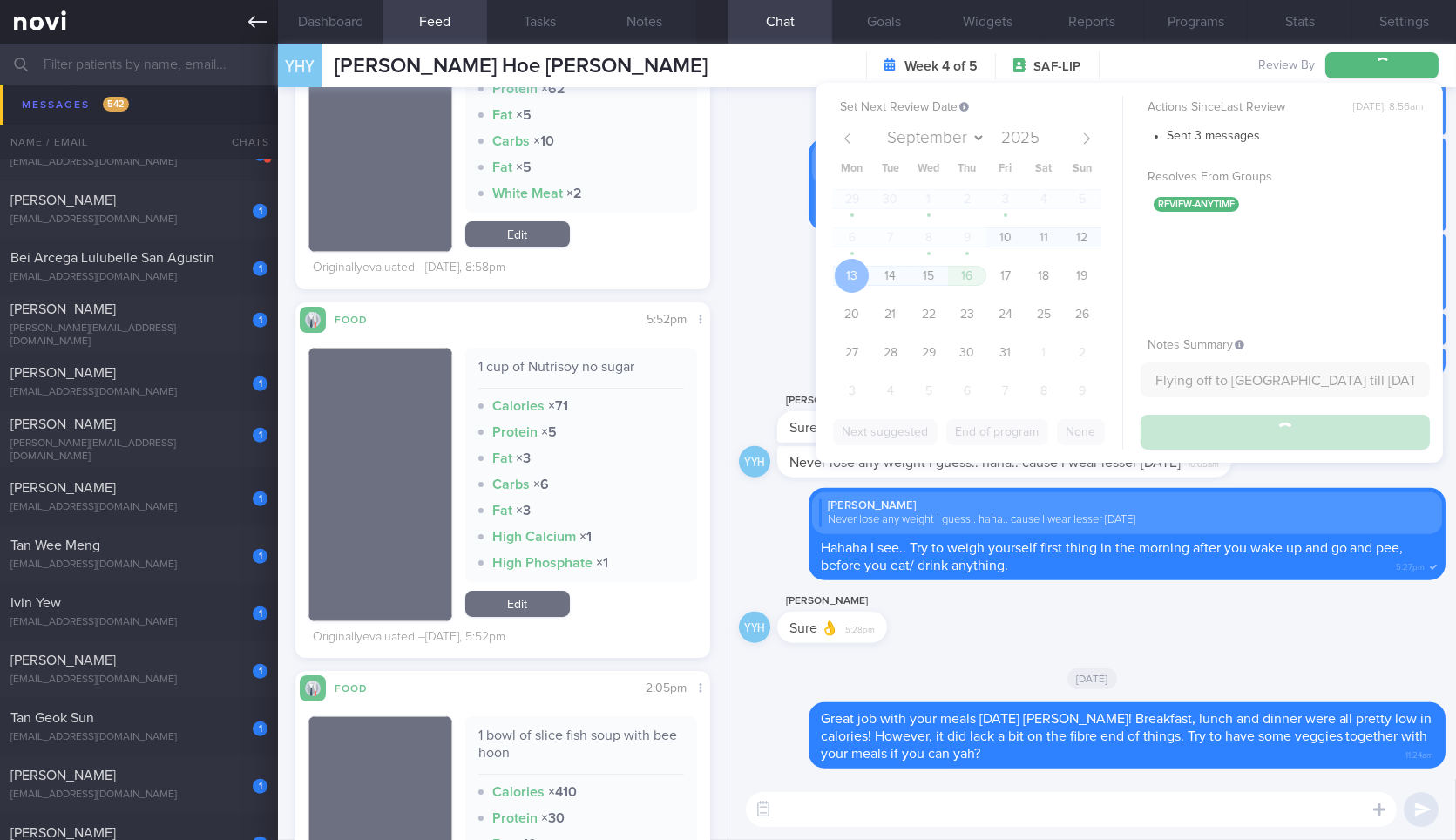
click at [266, 12] on icon at bounding box center [258, 21] width 19 height 19
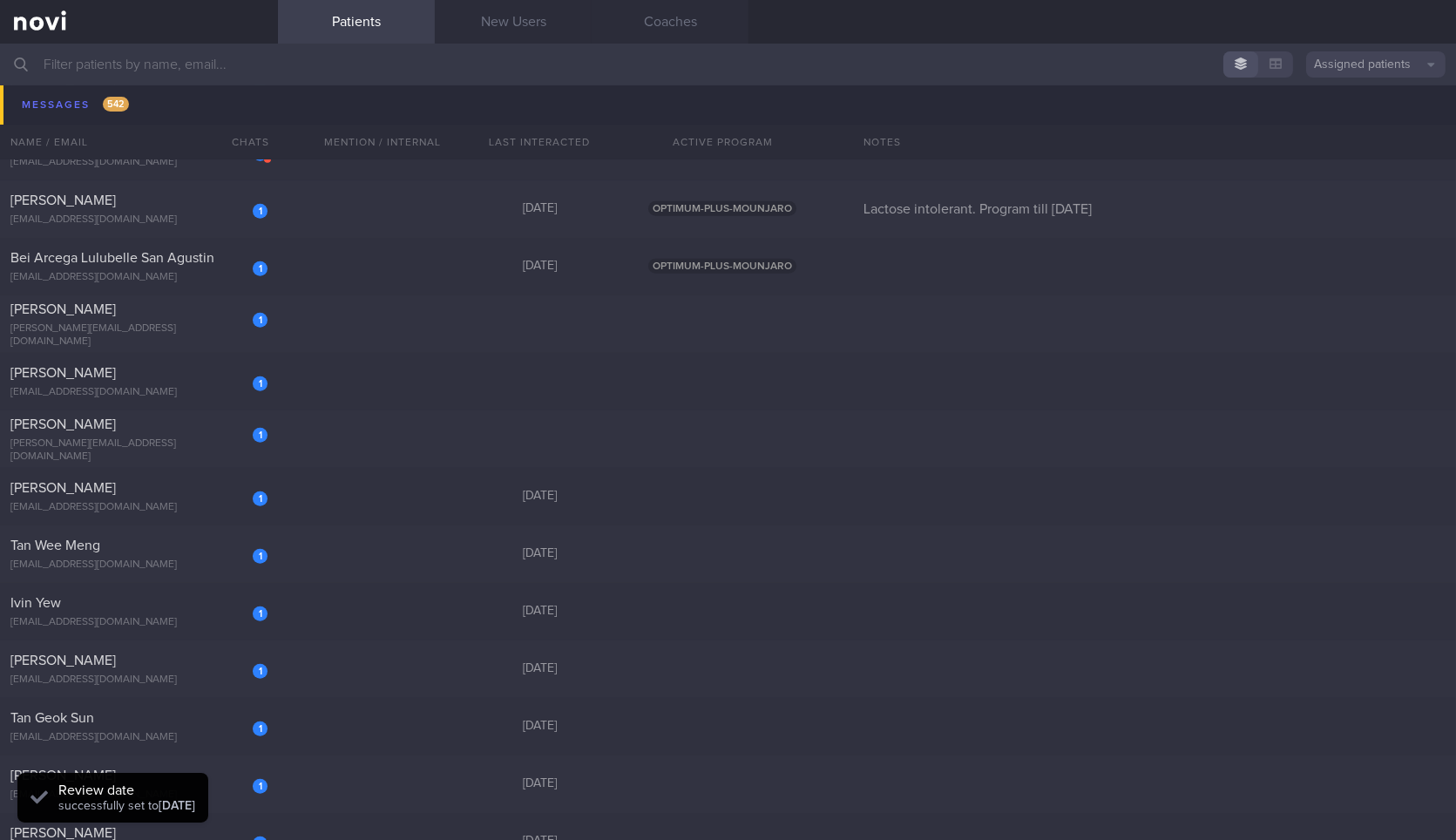
scroll to position [3716, 0]
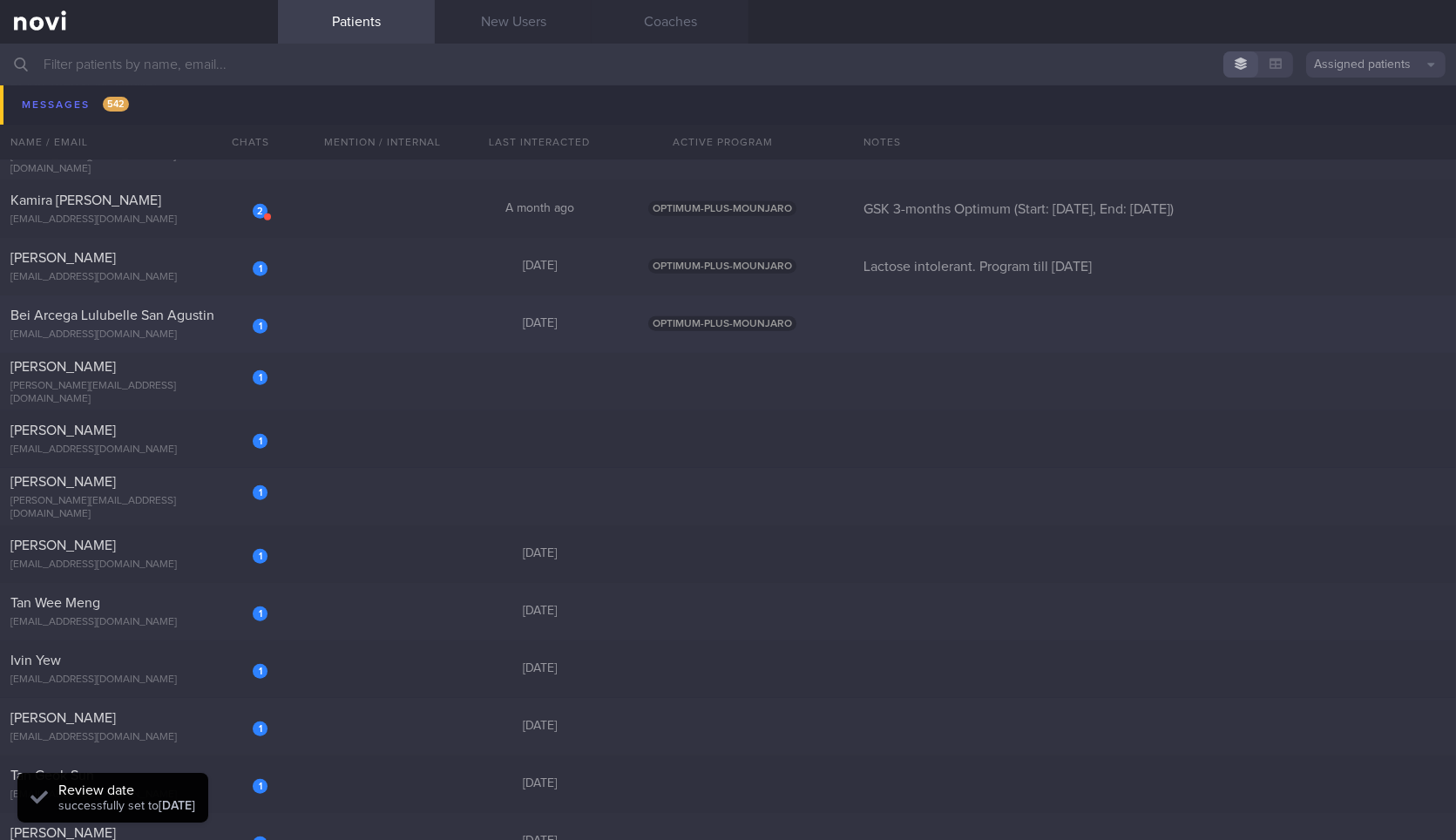
click at [164, 324] on div "1 Bei [PERSON_NAME] San [PERSON_NAME] [EMAIL_ADDRESS][DOMAIN_NAME]" at bounding box center [139, 324] width 278 height 35
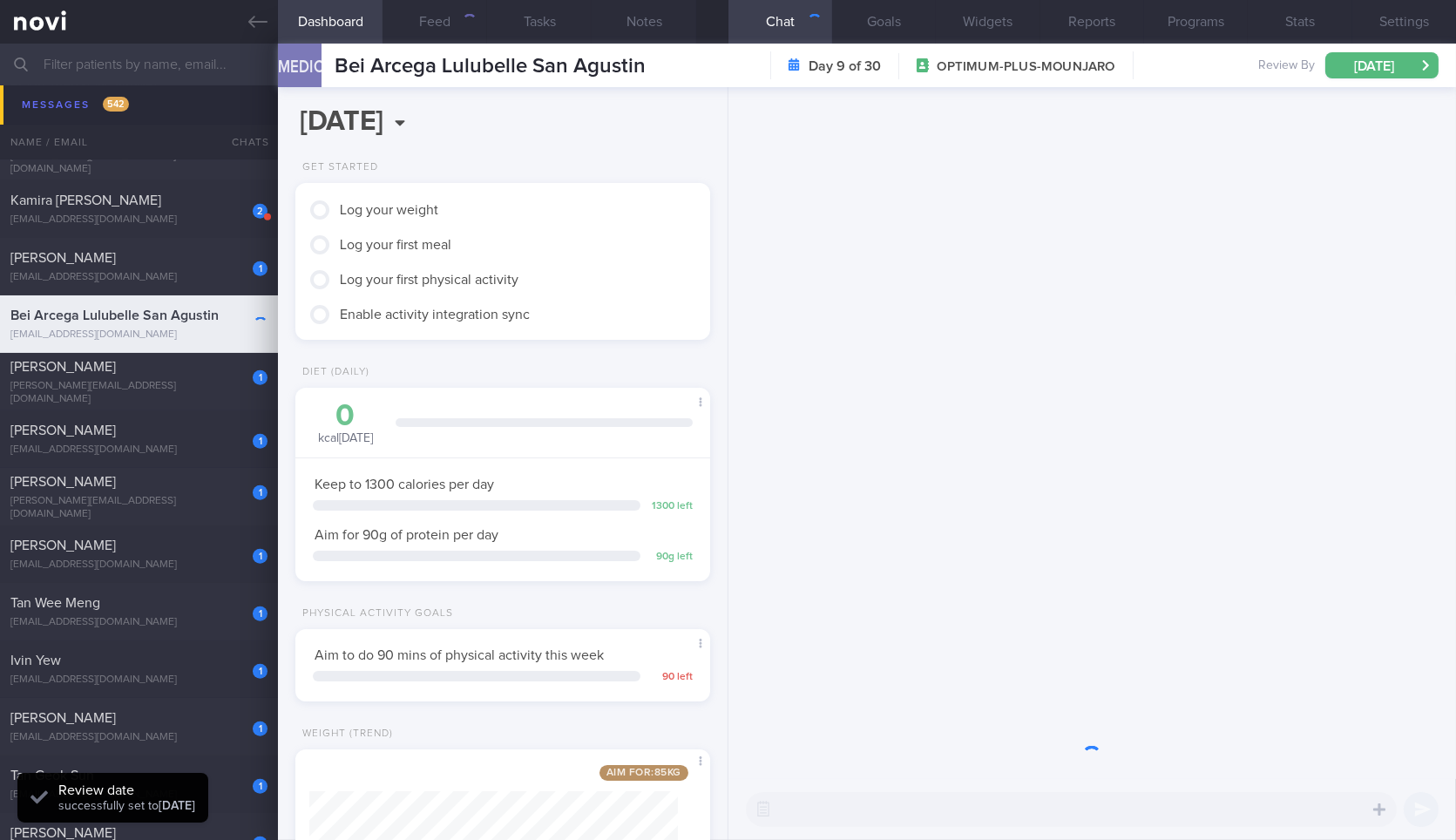
scroll to position [209, 367]
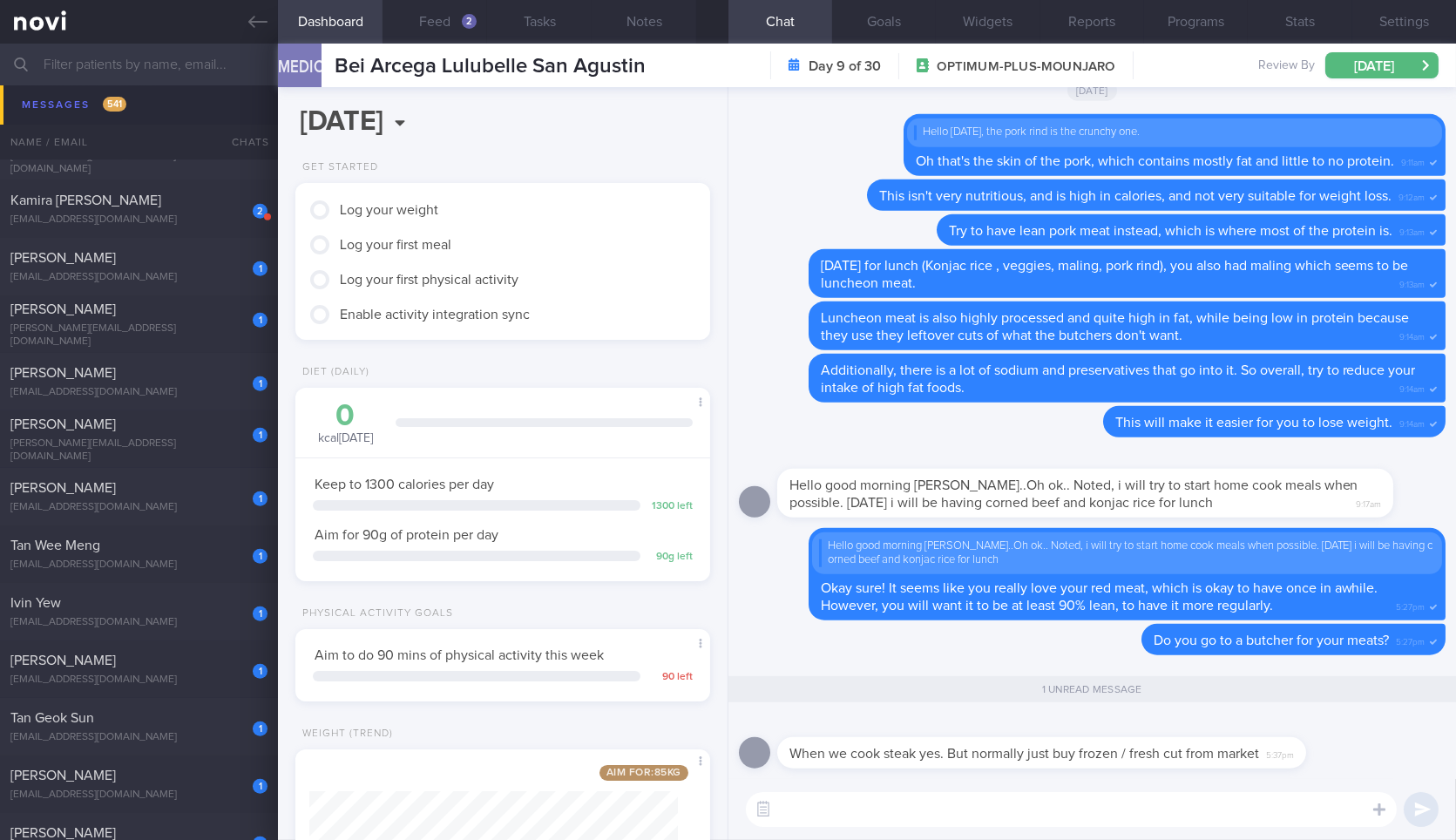
click at [955, 809] on textarea at bounding box center [1071, 810] width 651 height 35
type textarea "Okay. And do you ask for the leanest possible cut when buying the frozen/ fresh…"
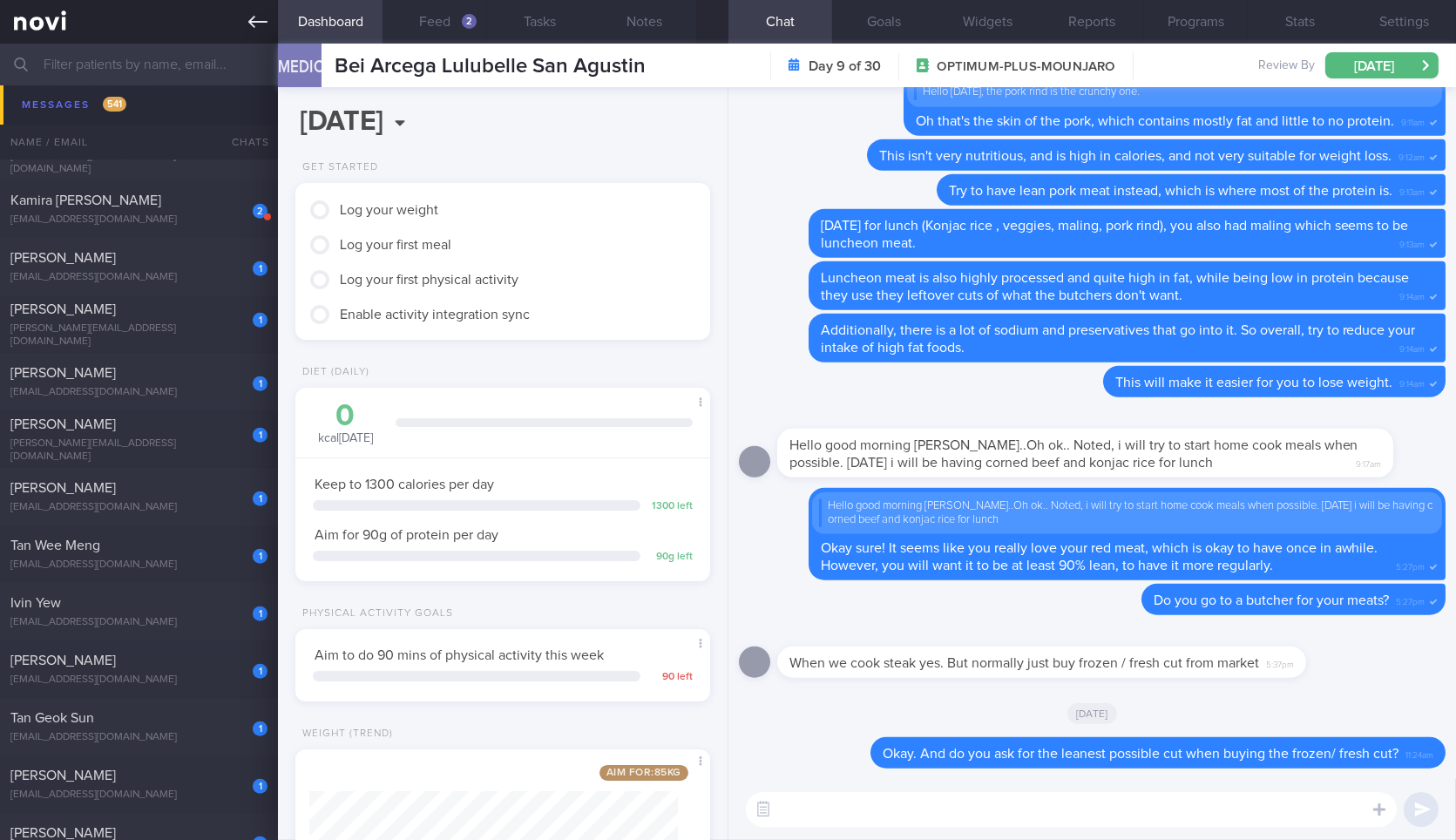
click at [265, 14] on icon at bounding box center [258, 21] width 19 height 19
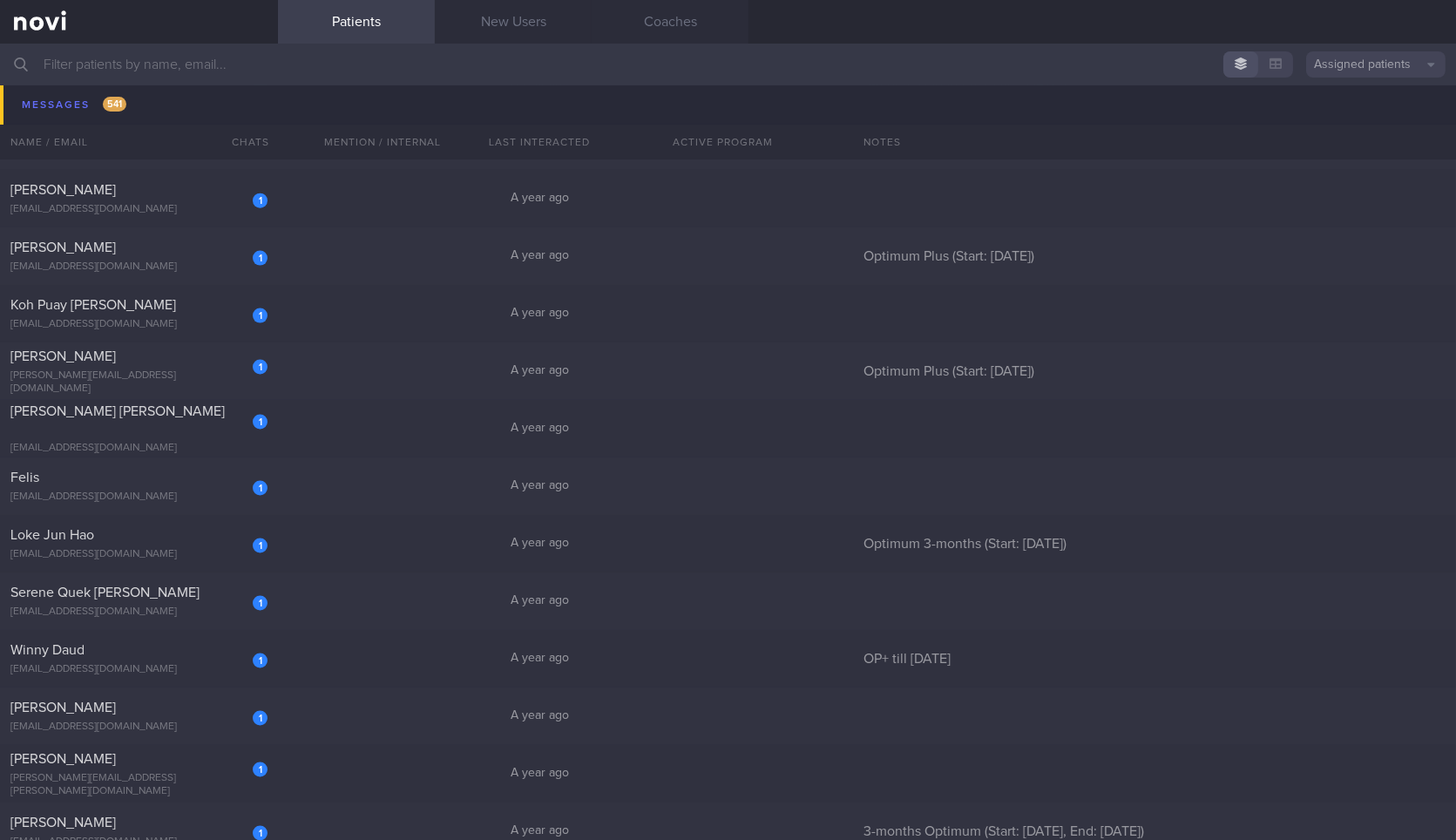
scroll to position [30988, 0]
click at [184, 468] on div "Felis" at bounding box center [136, 476] width 252 height 18
select select "9"
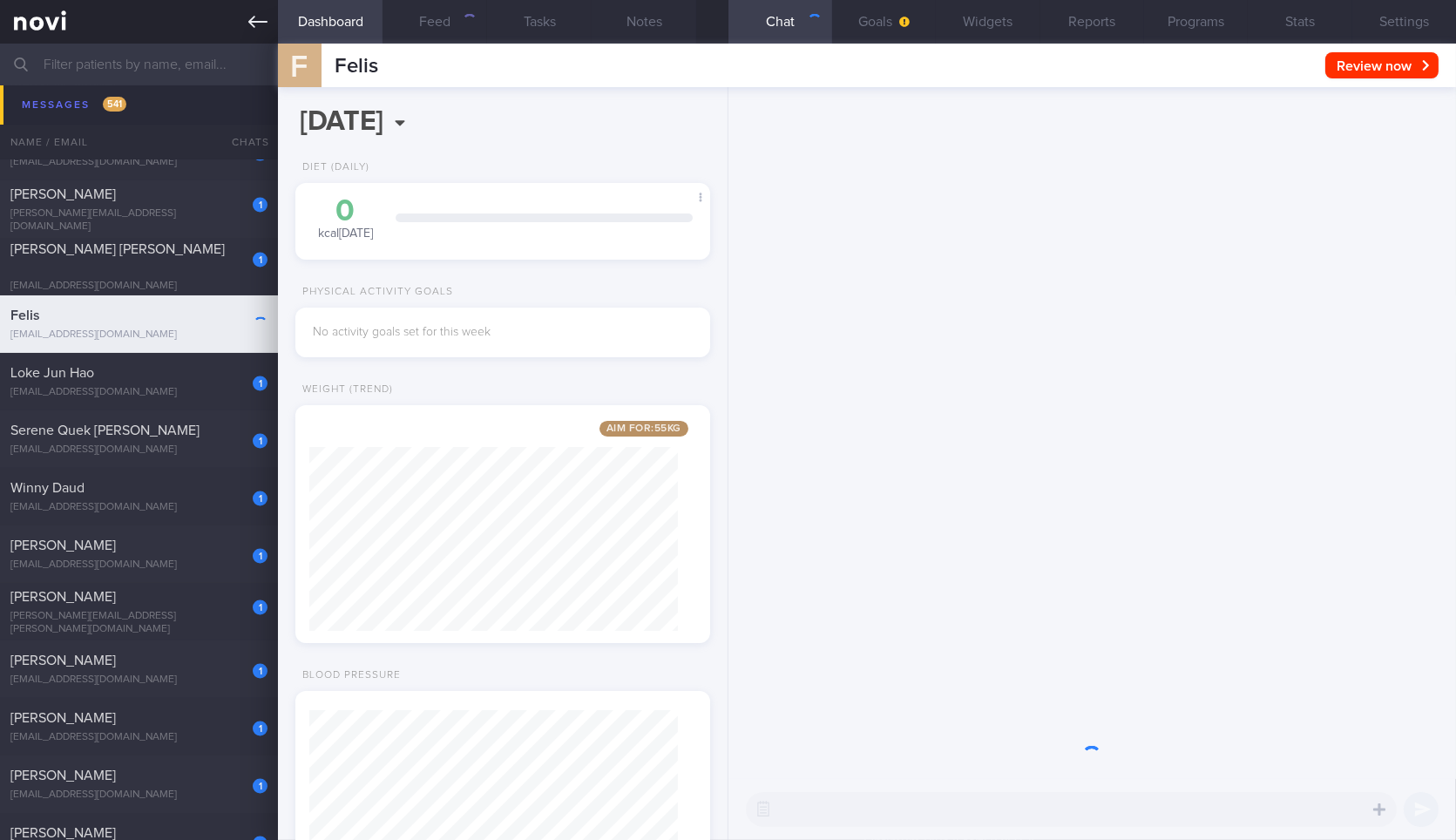
scroll to position [31151, 0]
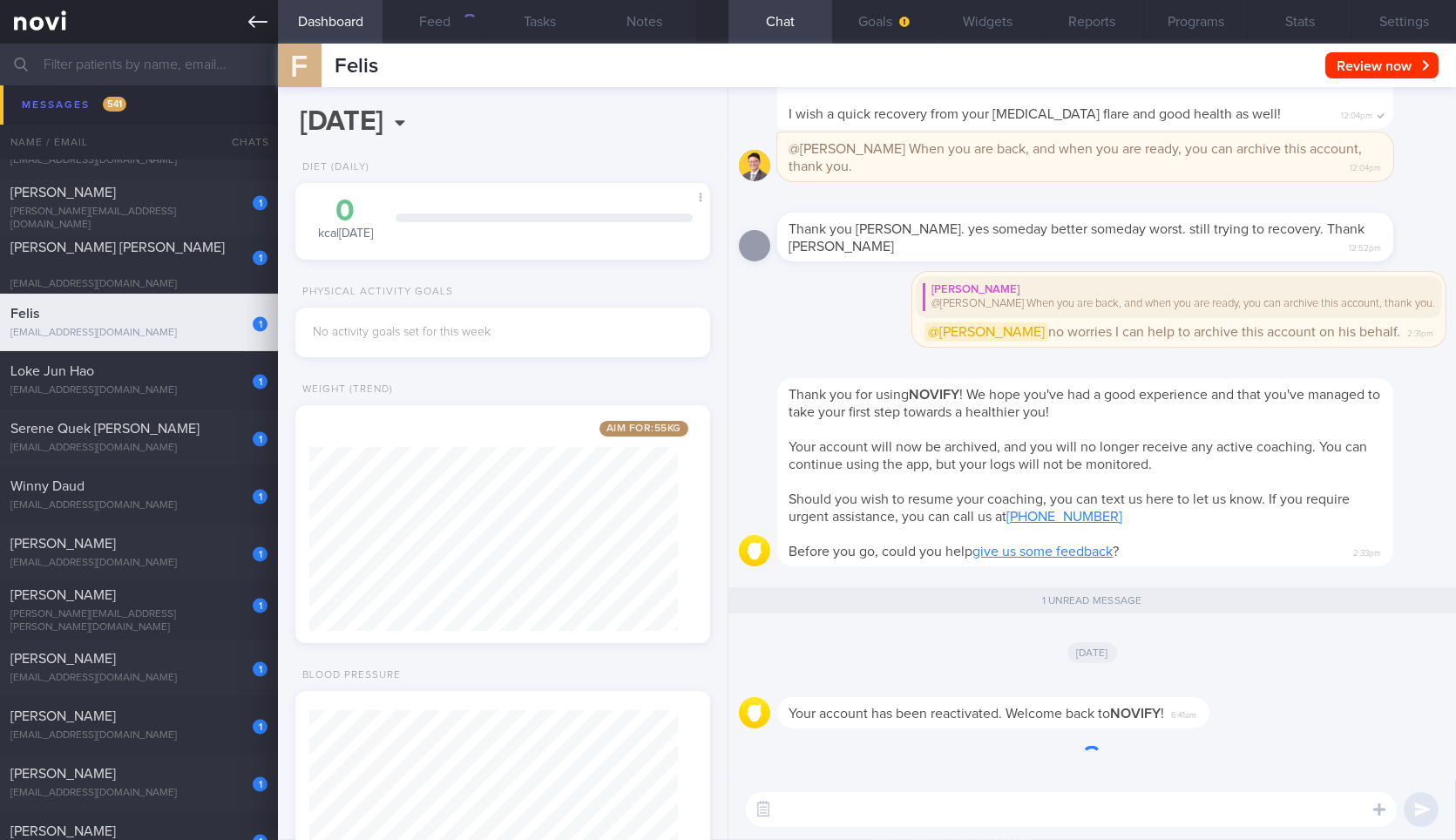
click at [254, 40] on link at bounding box center [139, 21] width 278 height 43
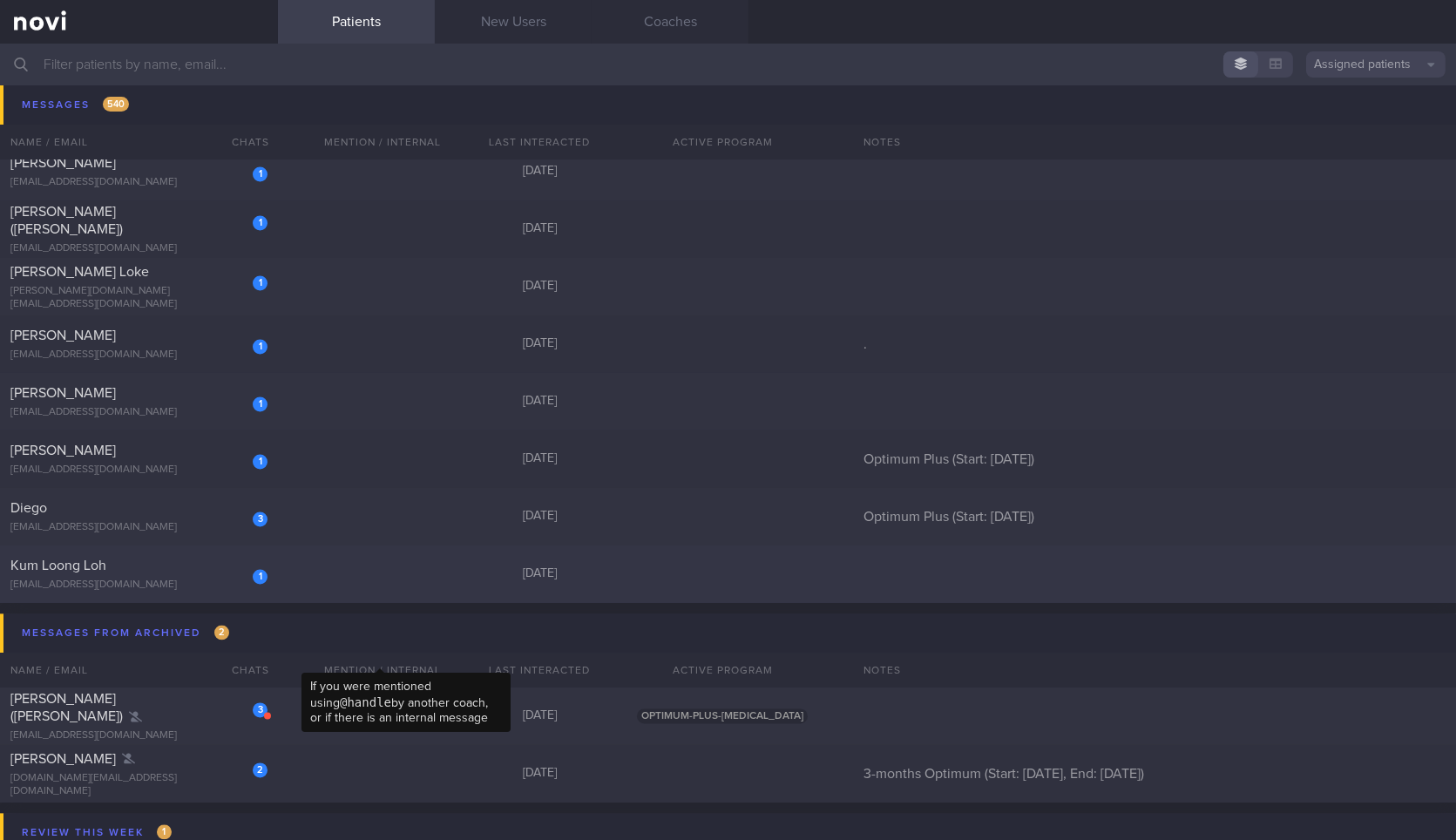
scroll to position [33713, 0]
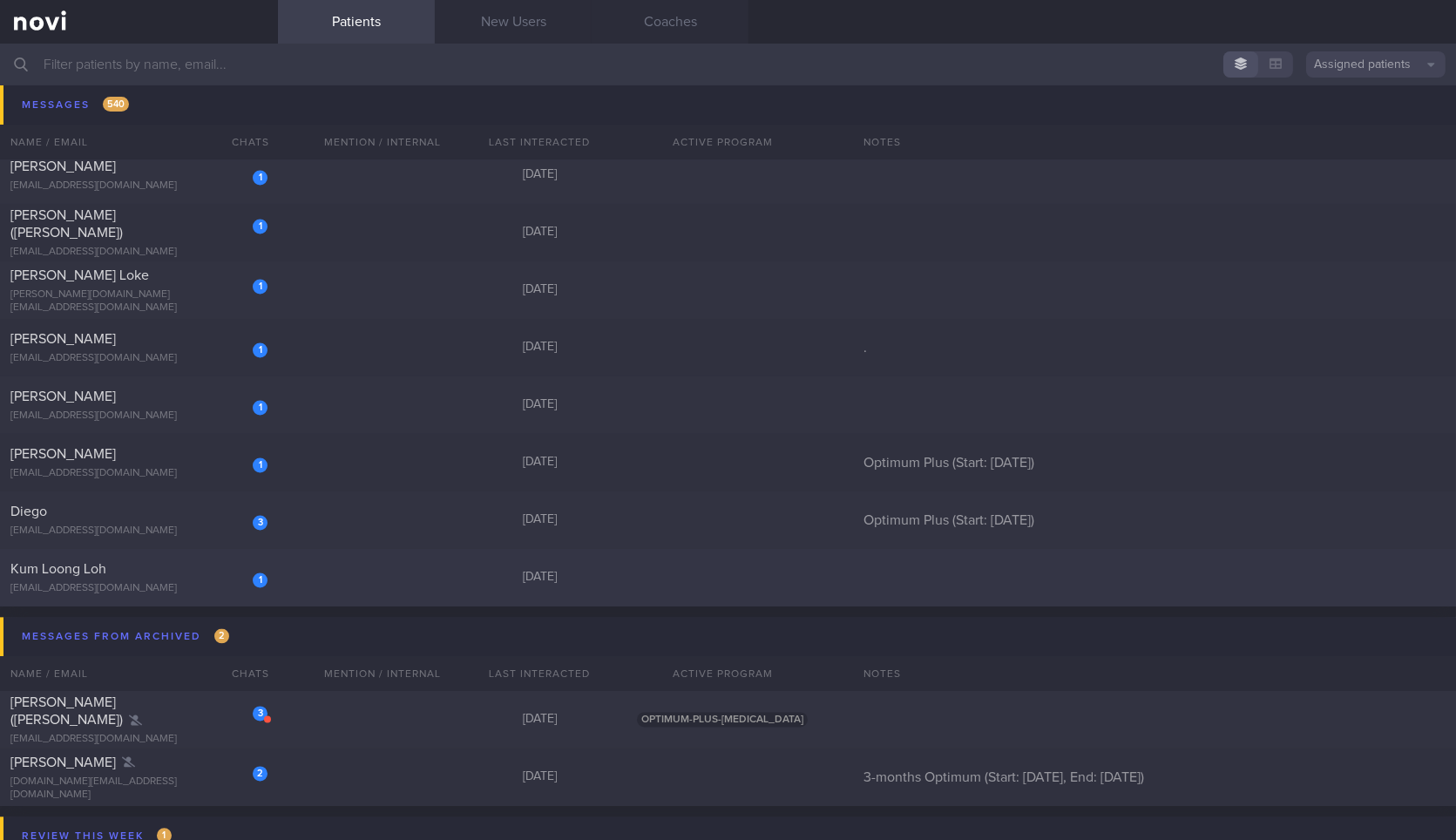
click at [402, 564] on div "1 Kum Loong Loh [EMAIL_ADDRESS][DOMAIN_NAME] [DATE]" at bounding box center [728, 578] width 1456 height 57
select select "9"
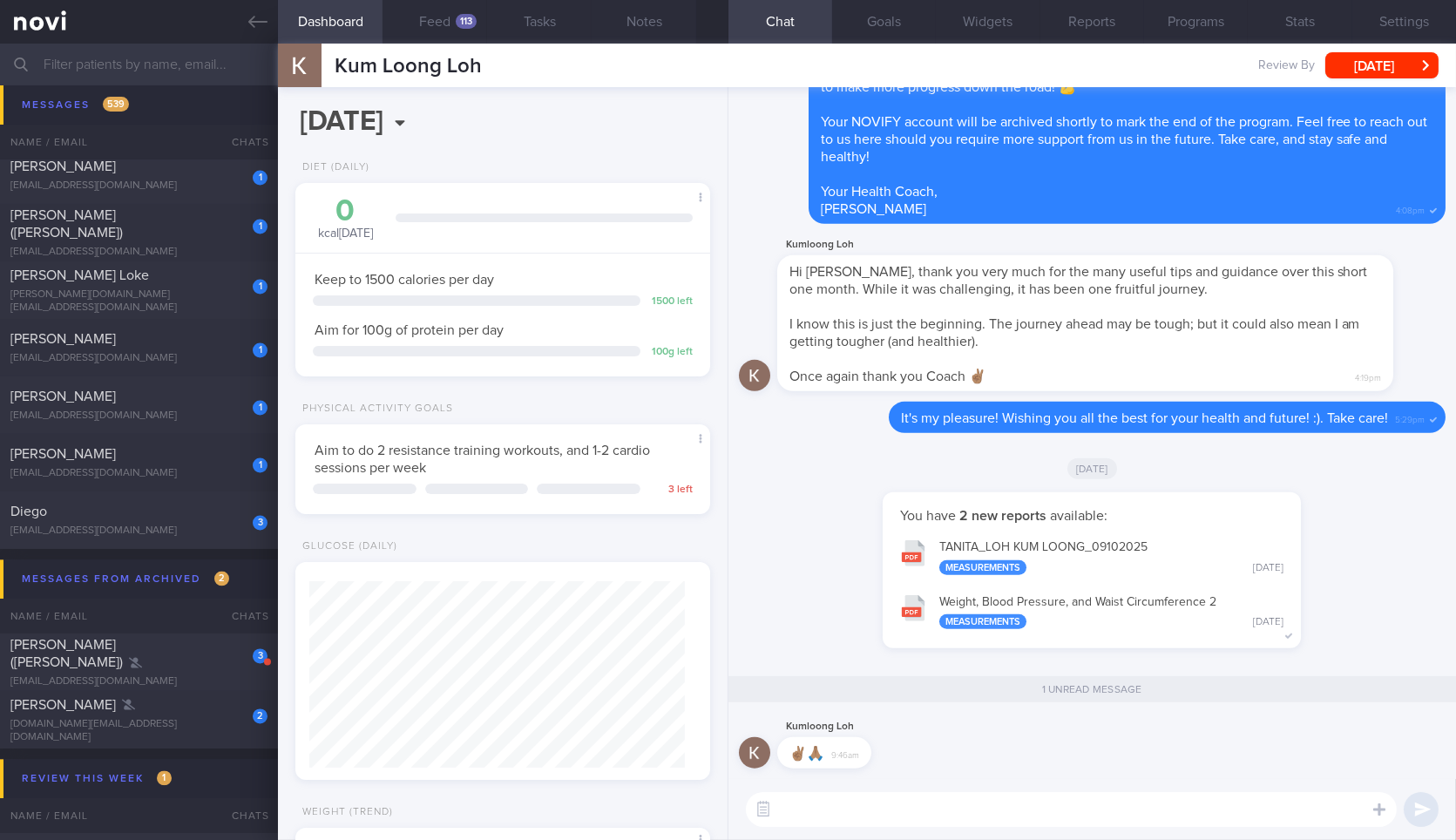
scroll to position [186, 376]
click at [1412, 24] on button "Settings" at bounding box center [1404, 21] width 104 height 43
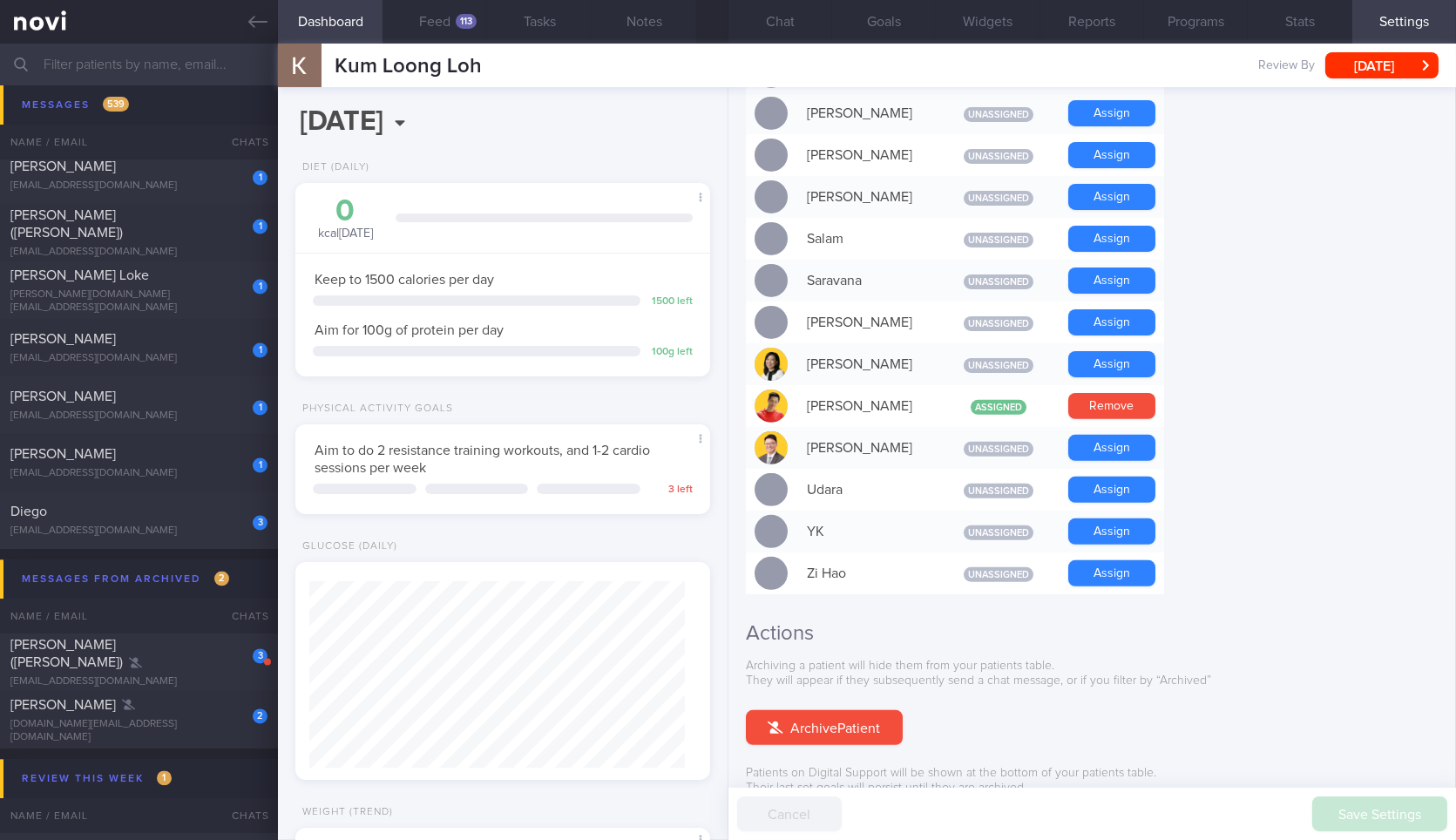
scroll to position [1451, 0]
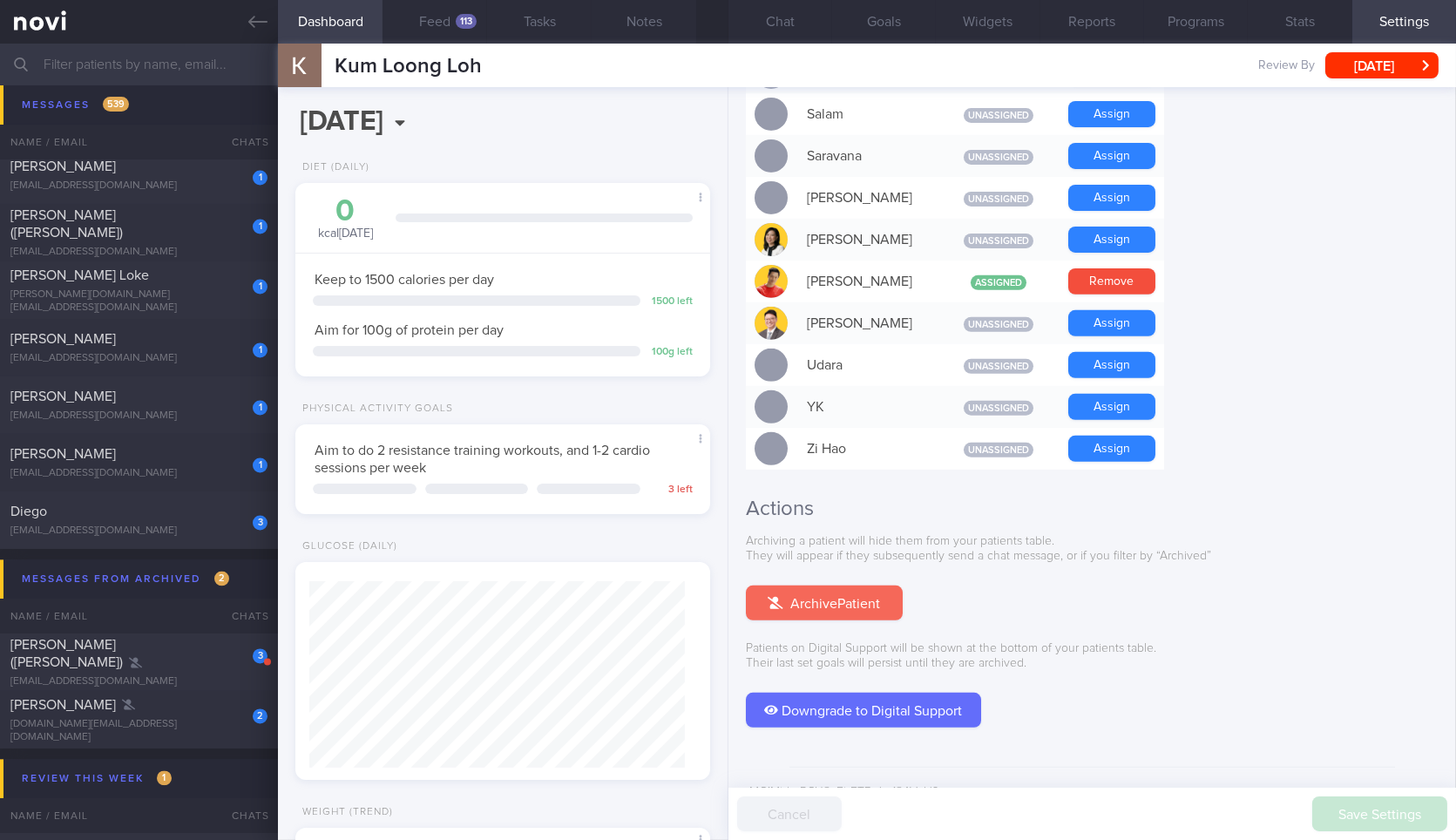
click at [866, 586] on button "Archive Patient" at bounding box center [824, 603] width 157 height 35
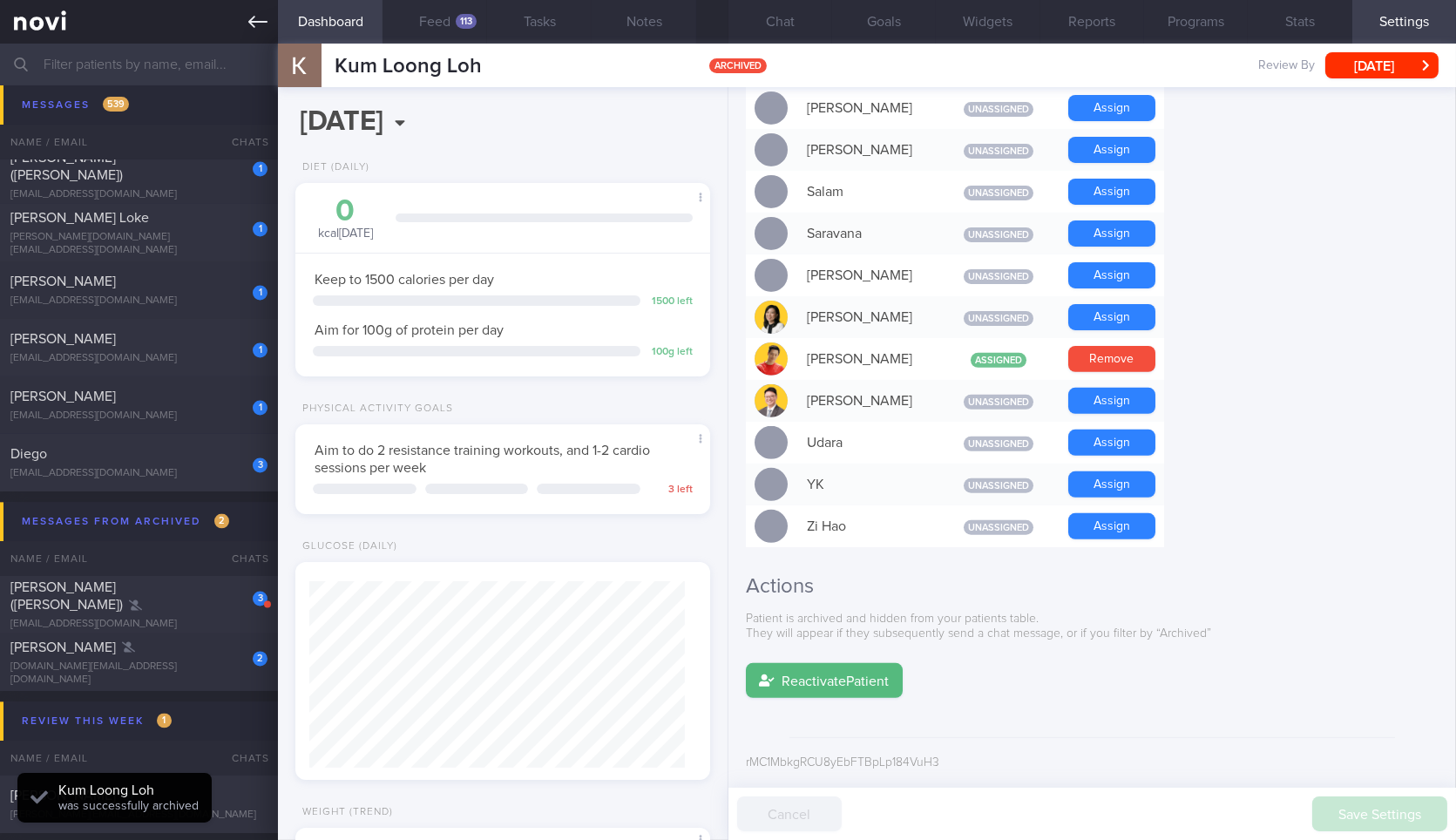
scroll to position [33655, 0]
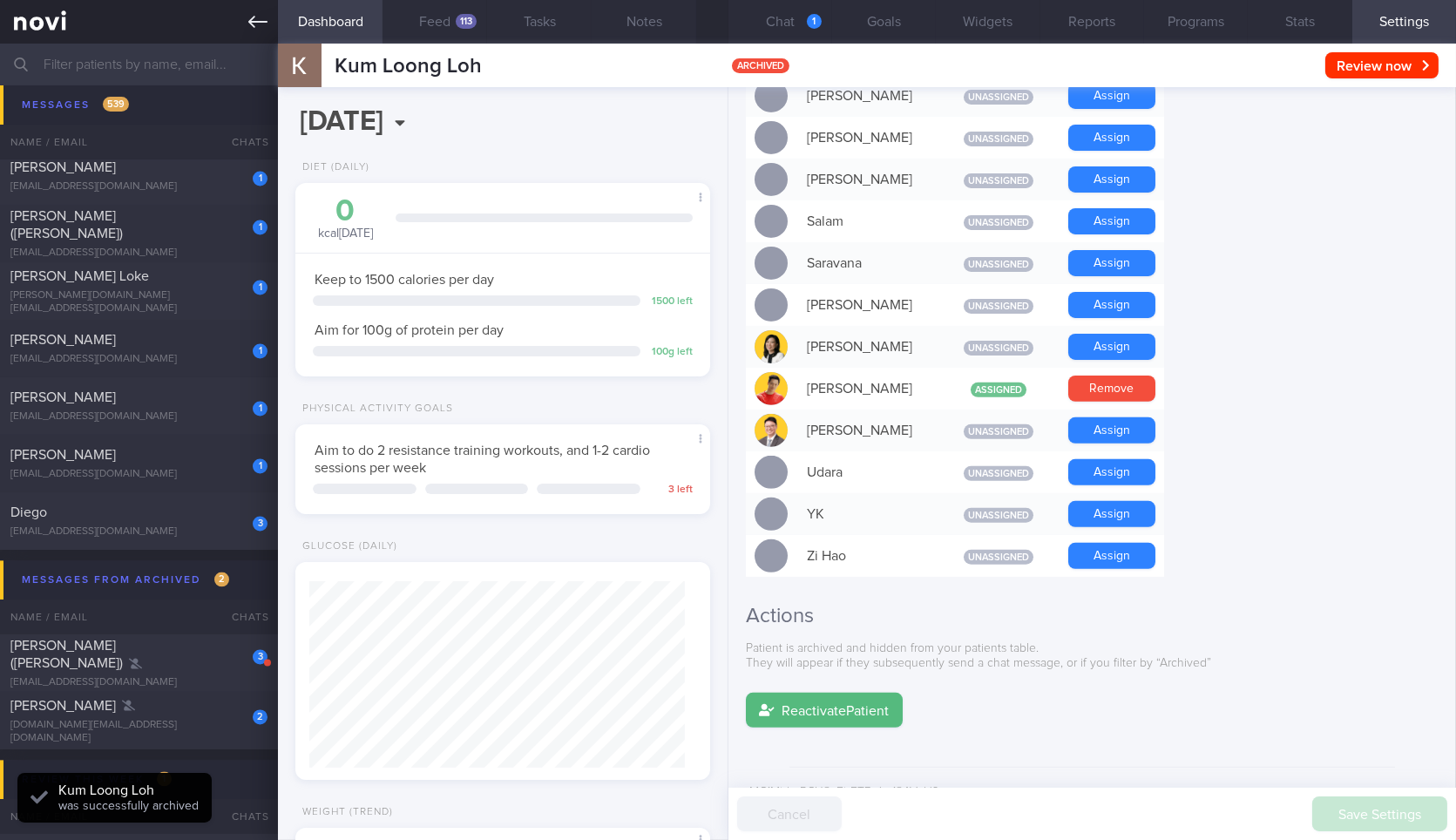
click at [260, 31] on link at bounding box center [139, 21] width 278 height 43
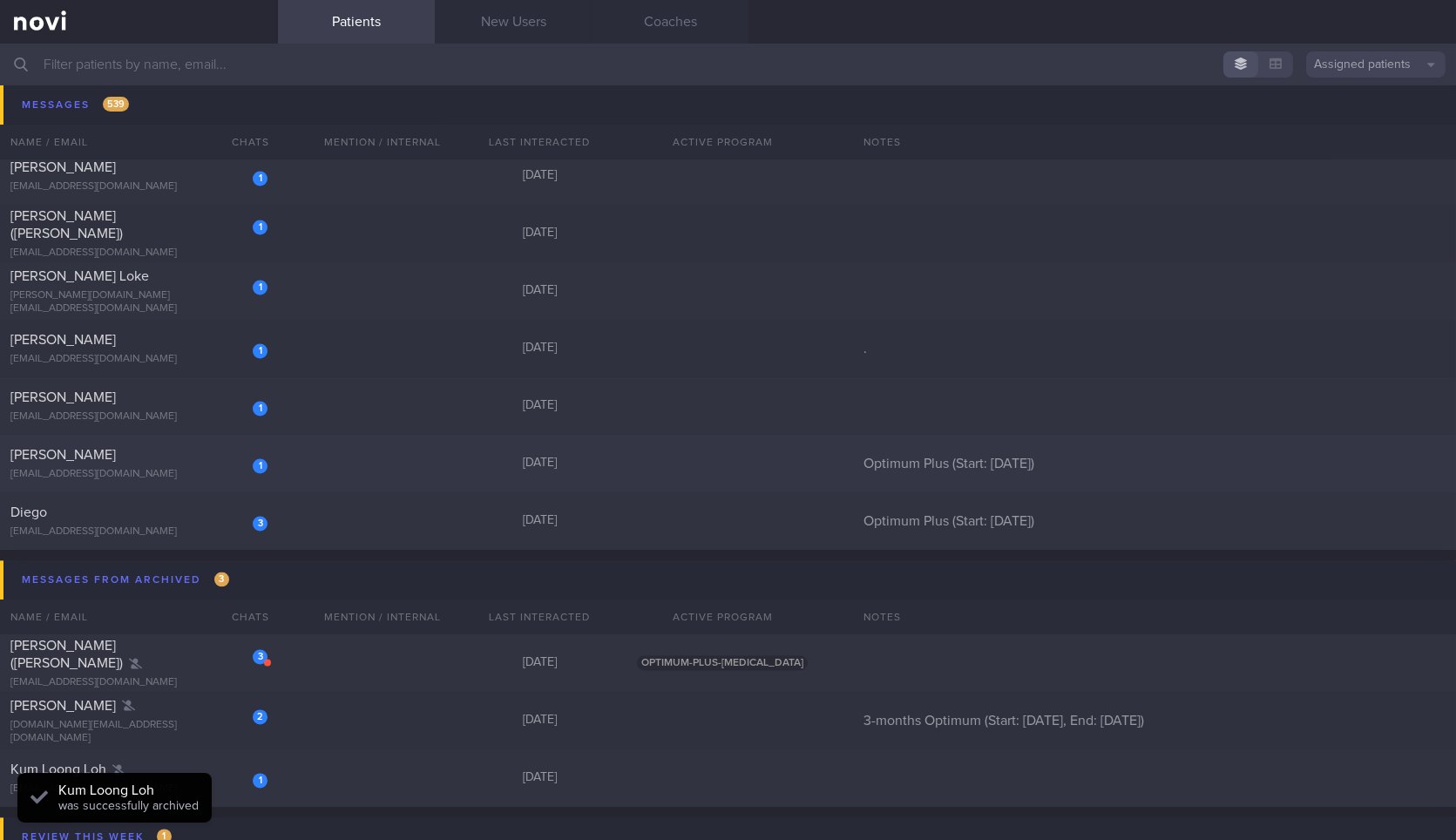
click at [195, 461] on div "[PERSON_NAME]" at bounding box center [136, 454] width 252 height 18
select select "9"
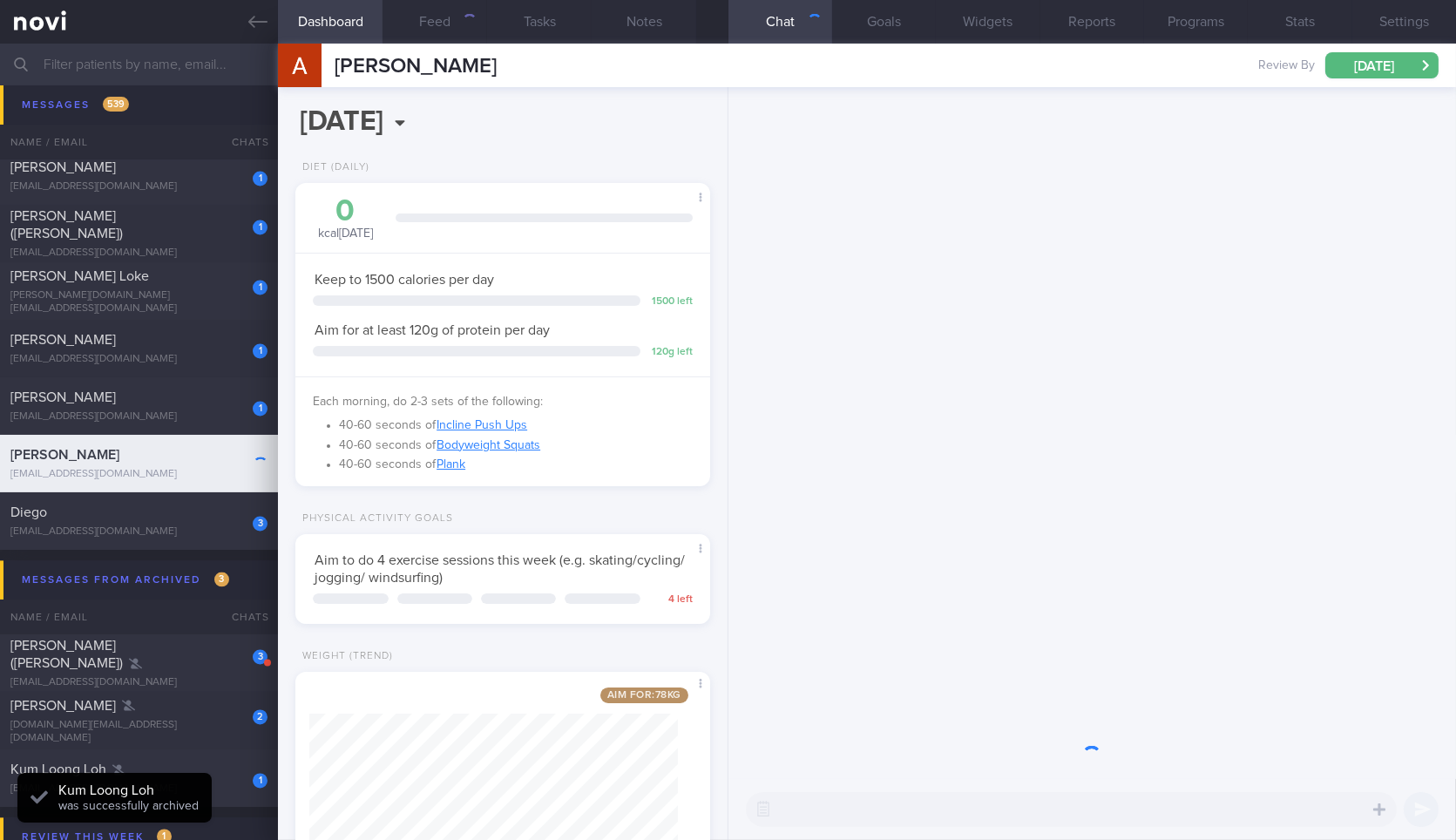
scroll to position [209, 367]
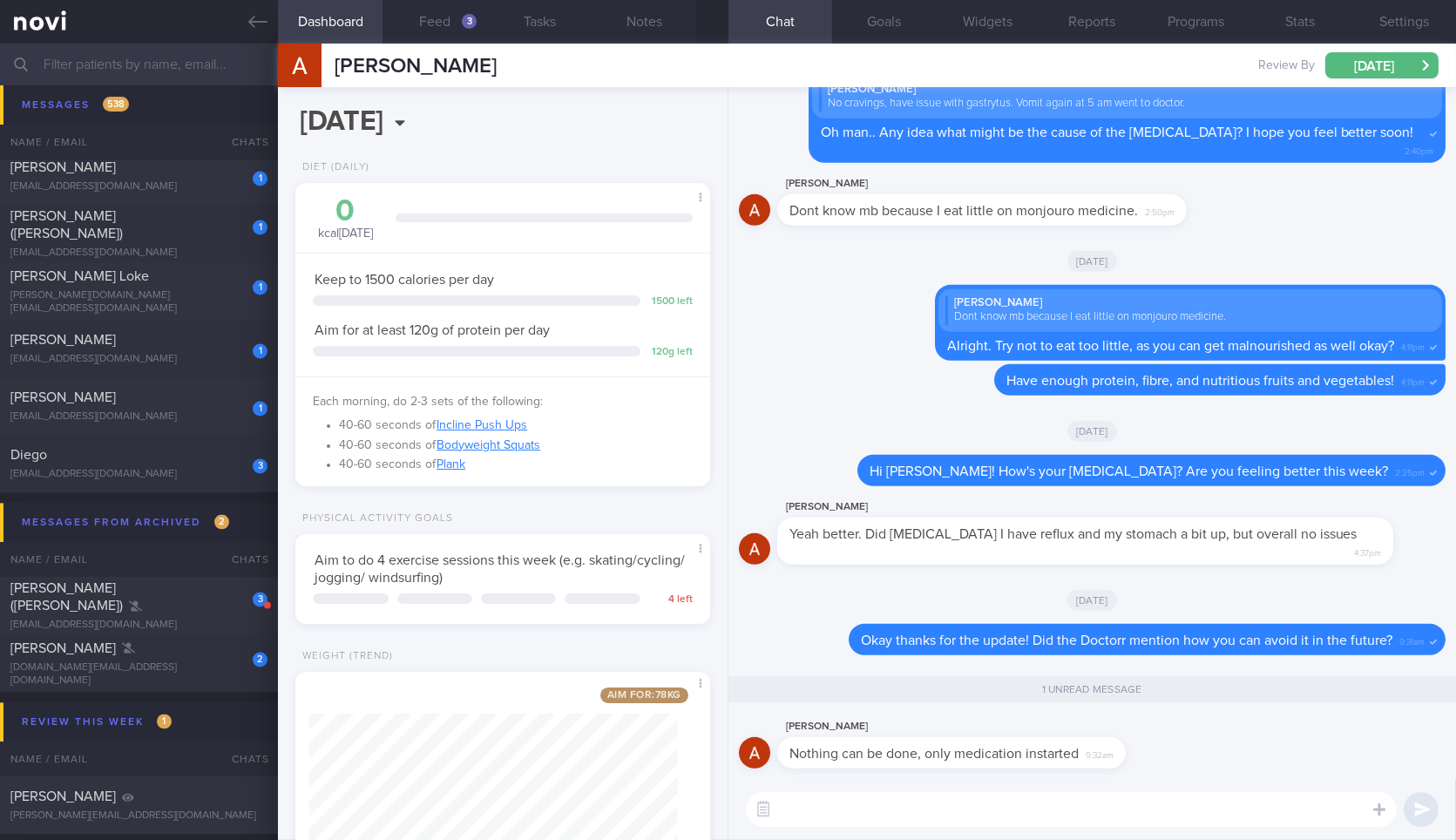
click at [1012, 808] on textarea at bounding box center [1071, 810] width 651 height 35
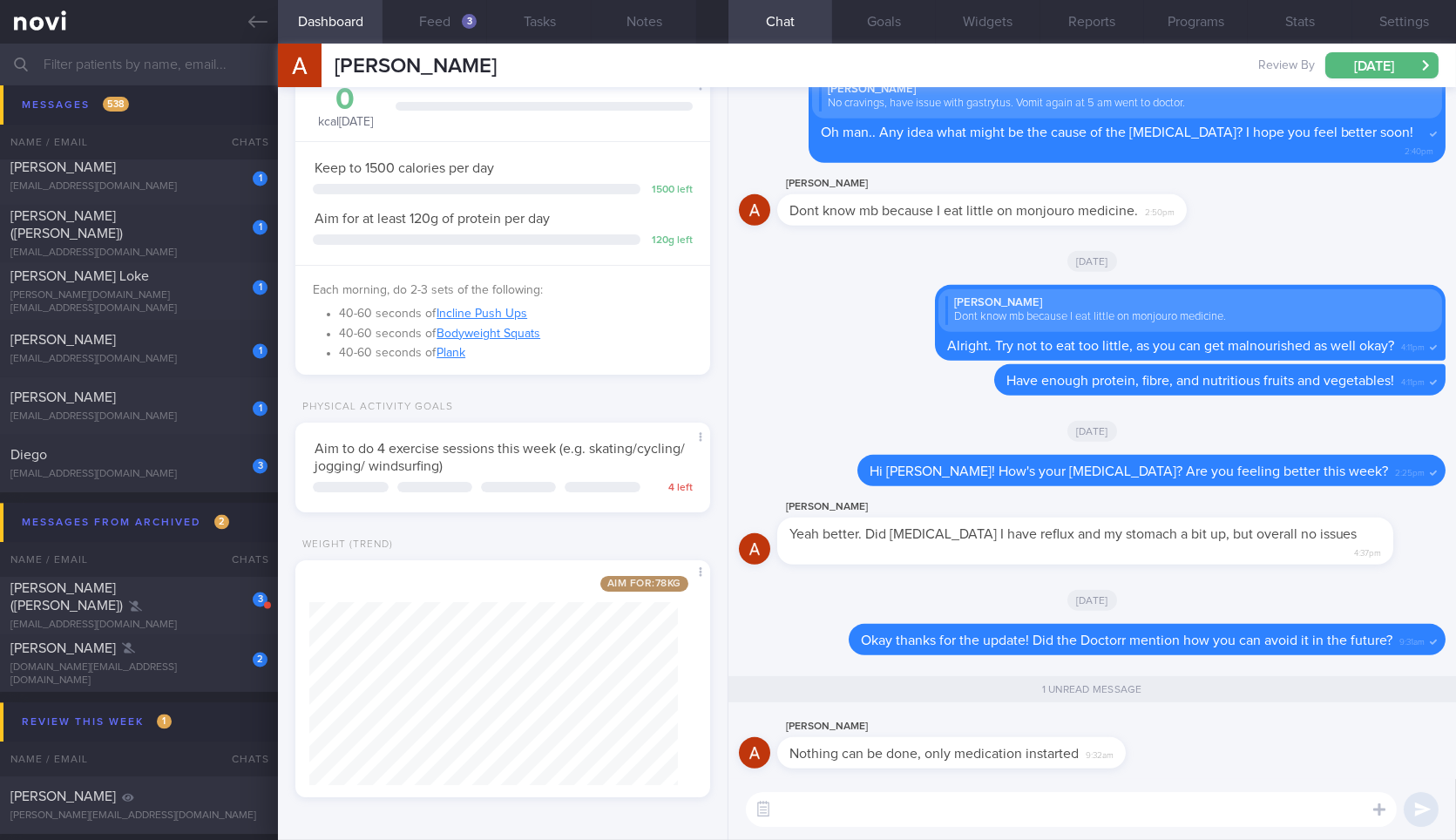
click at [1005, 816] on textarea at bounding box center [1071, 810] width 651 height 35
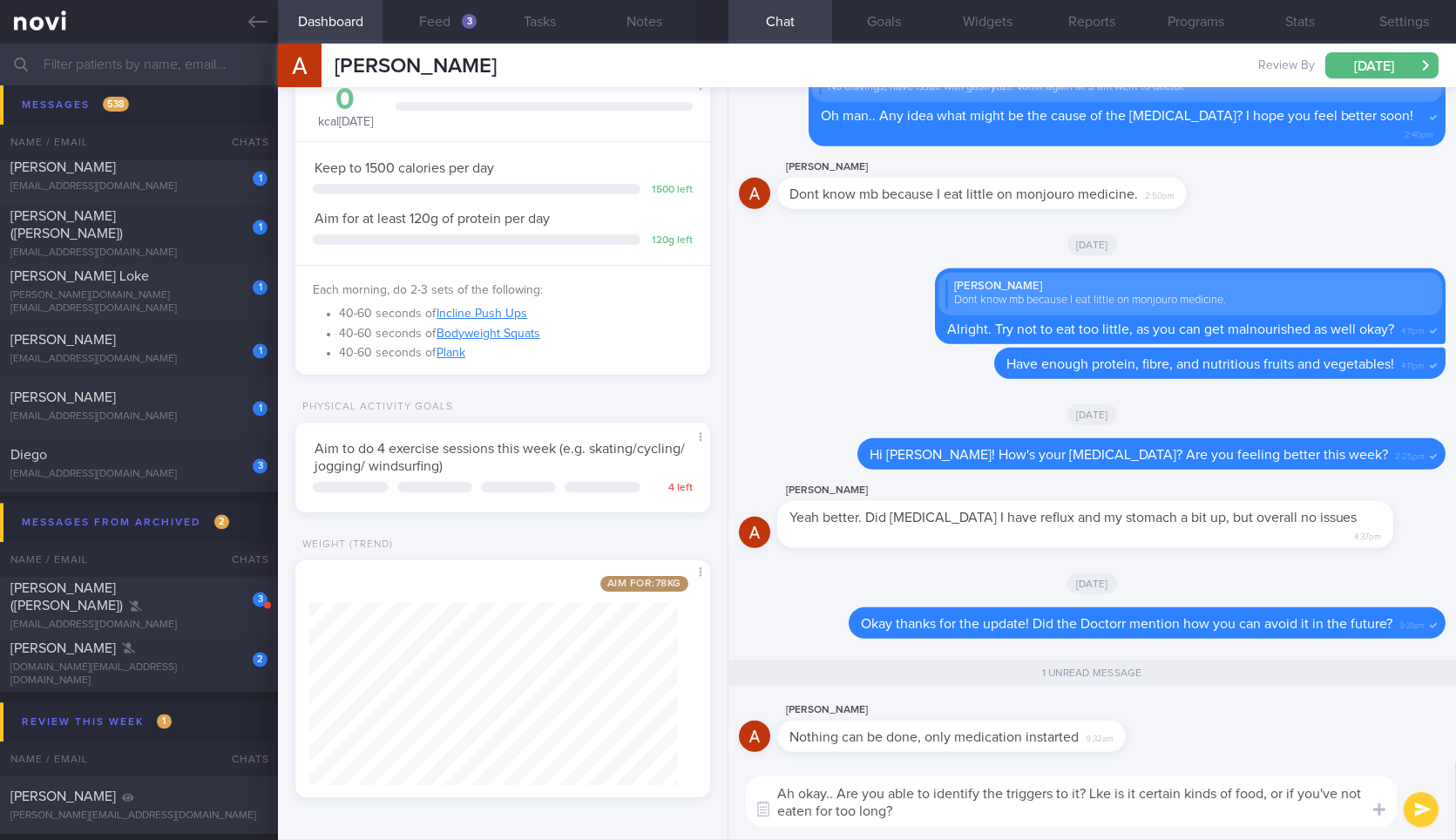
type textarea "Ah okay.. Are you able to identify the triggers to it? Loke is it certain kinds…"
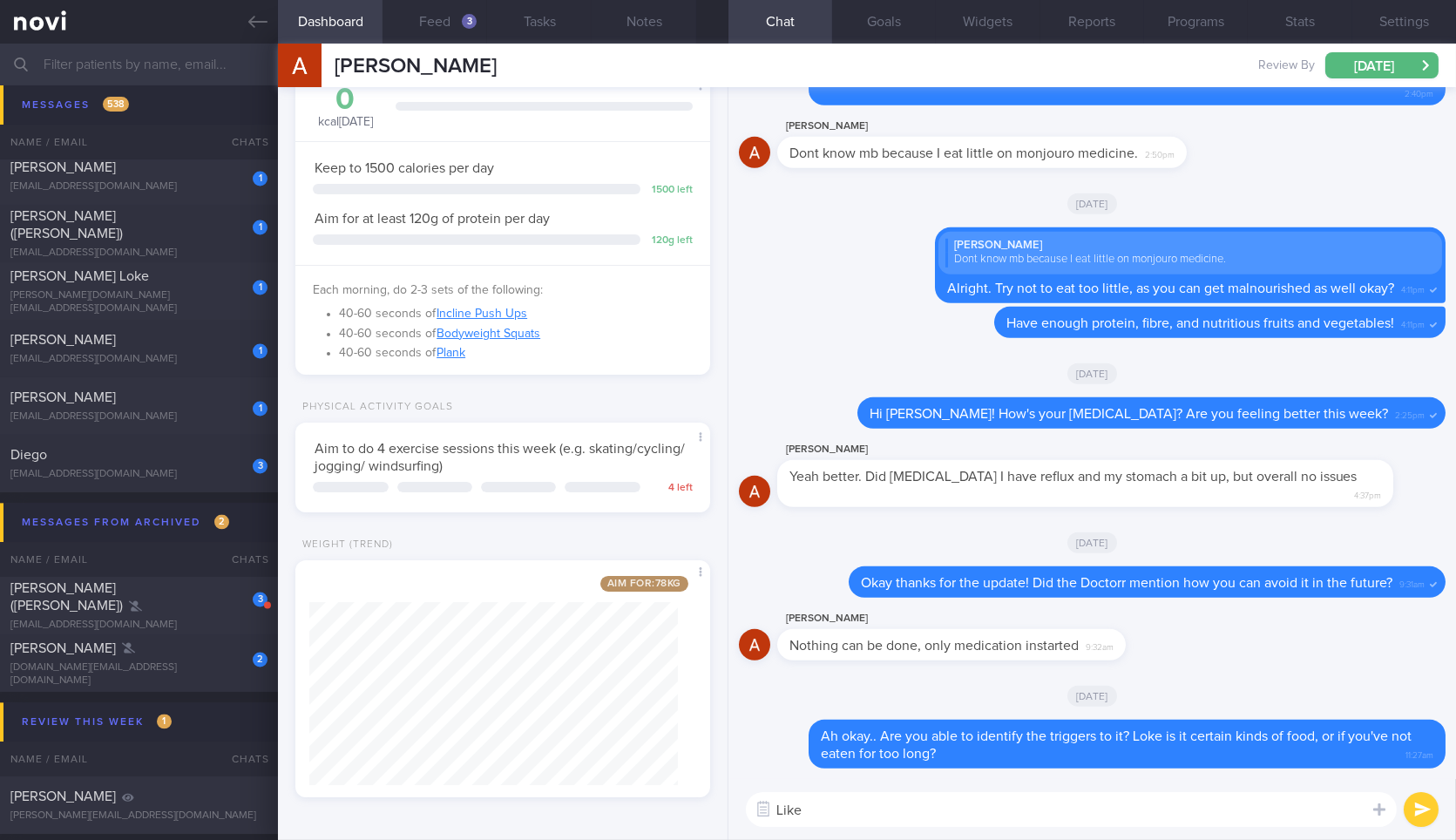
type textarea "Like*"
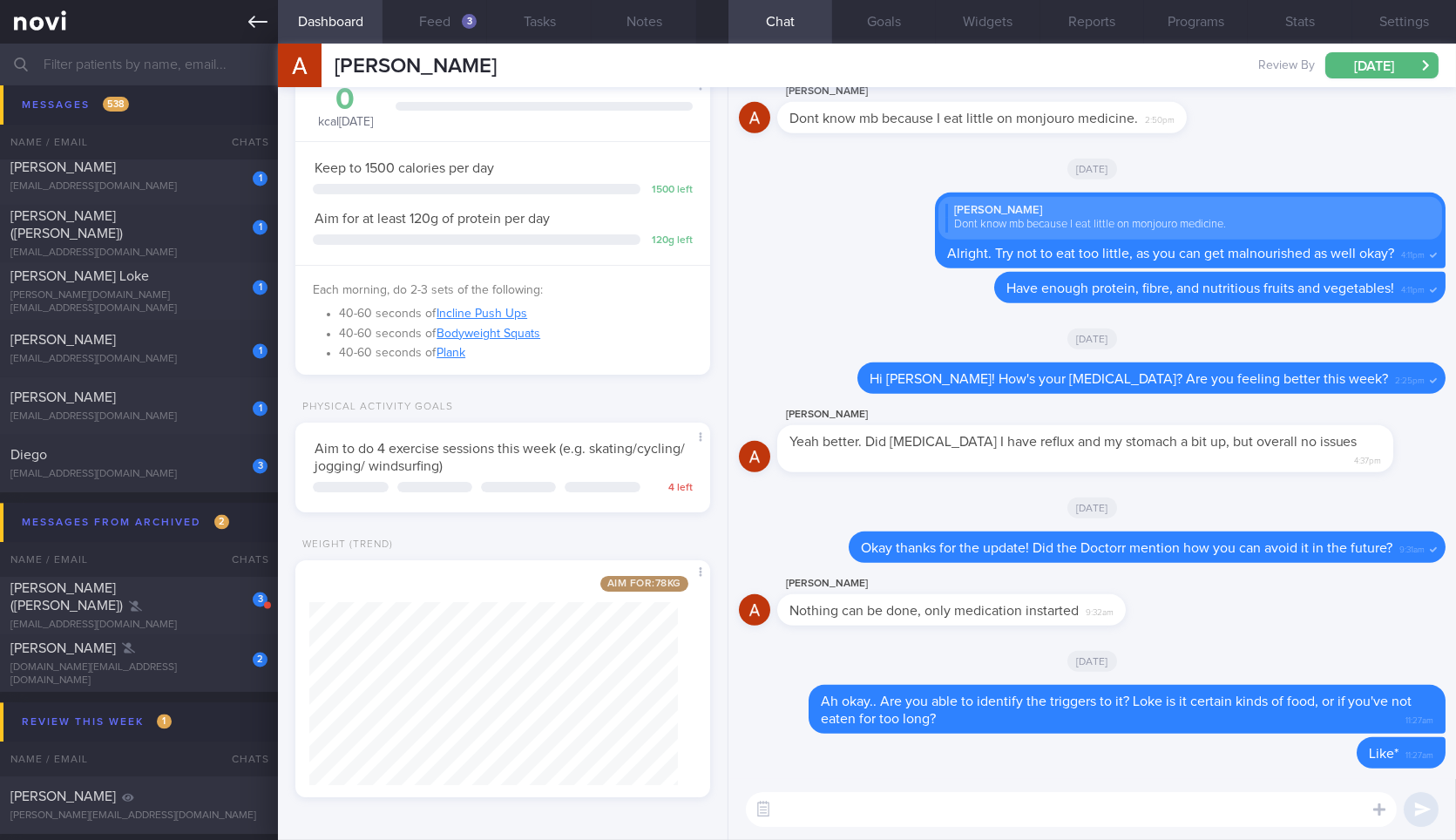
click at [255, 17] on icon at bounding box center [258, 21] width 19 height 19
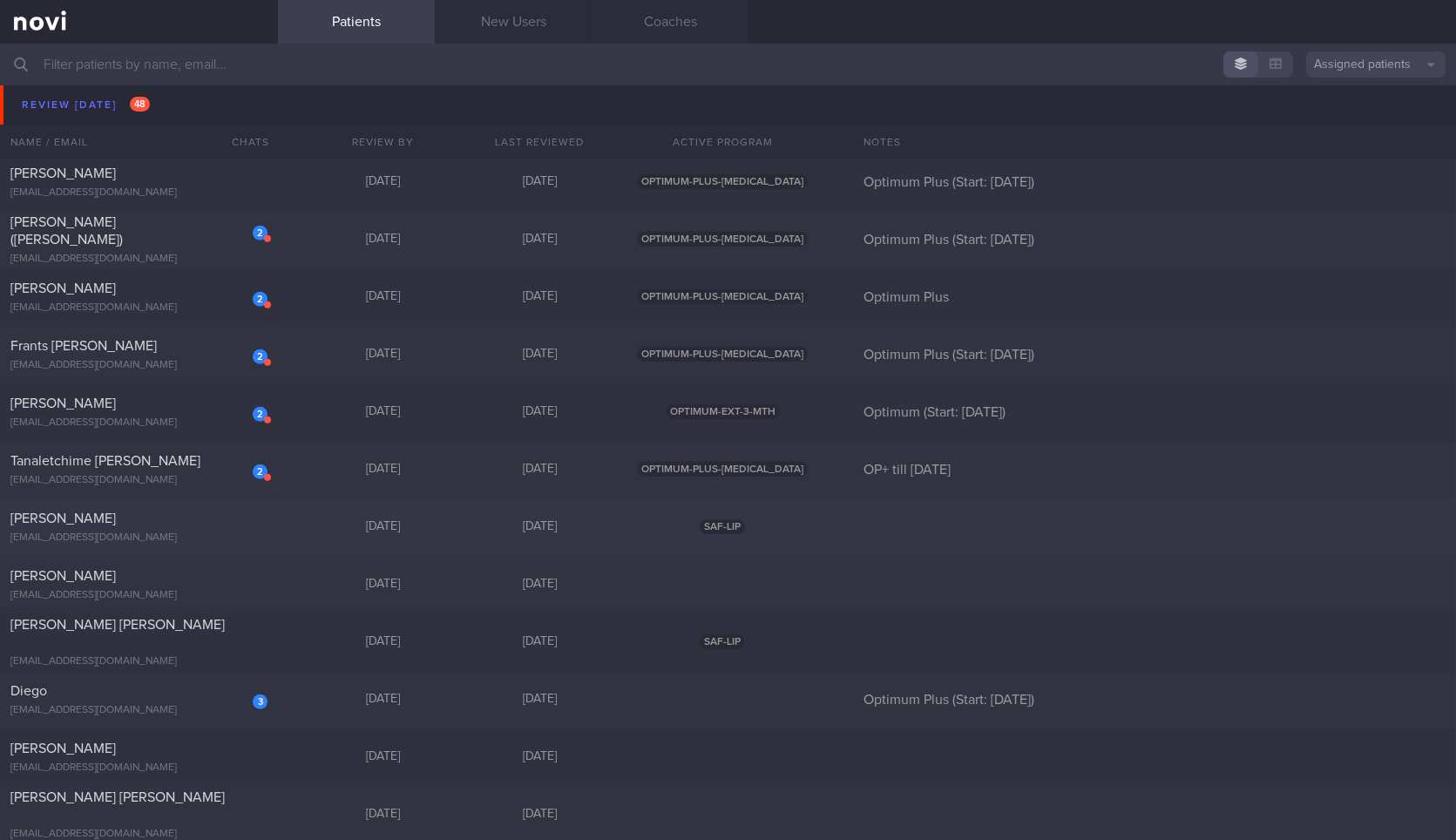
scroll to position [2138, 0]
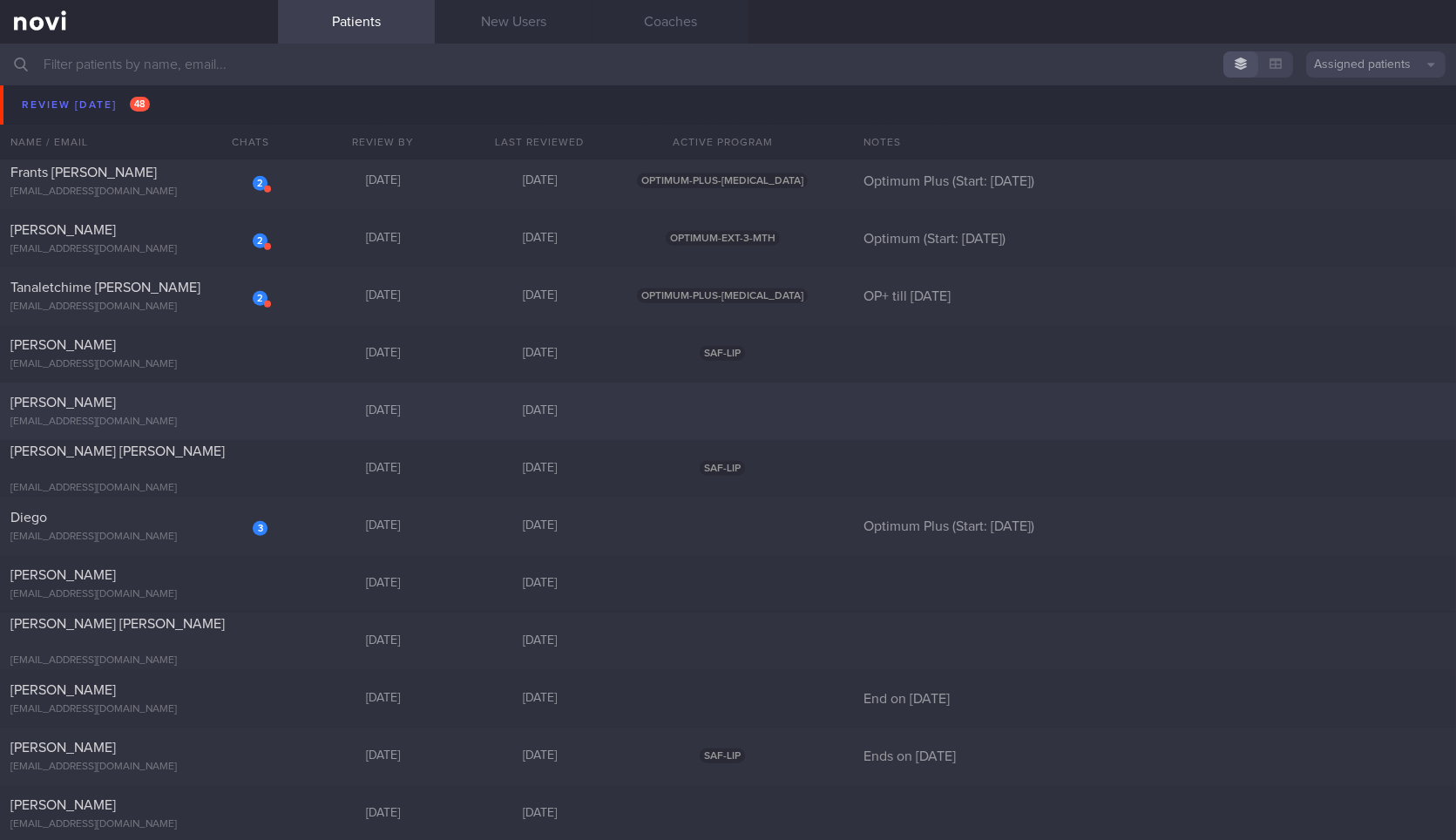
click at [256, 419] on div "[EMAIL_ADDRESS][DOMAIN_NAME]" at bounding box center [138, 422] width 257 height 13
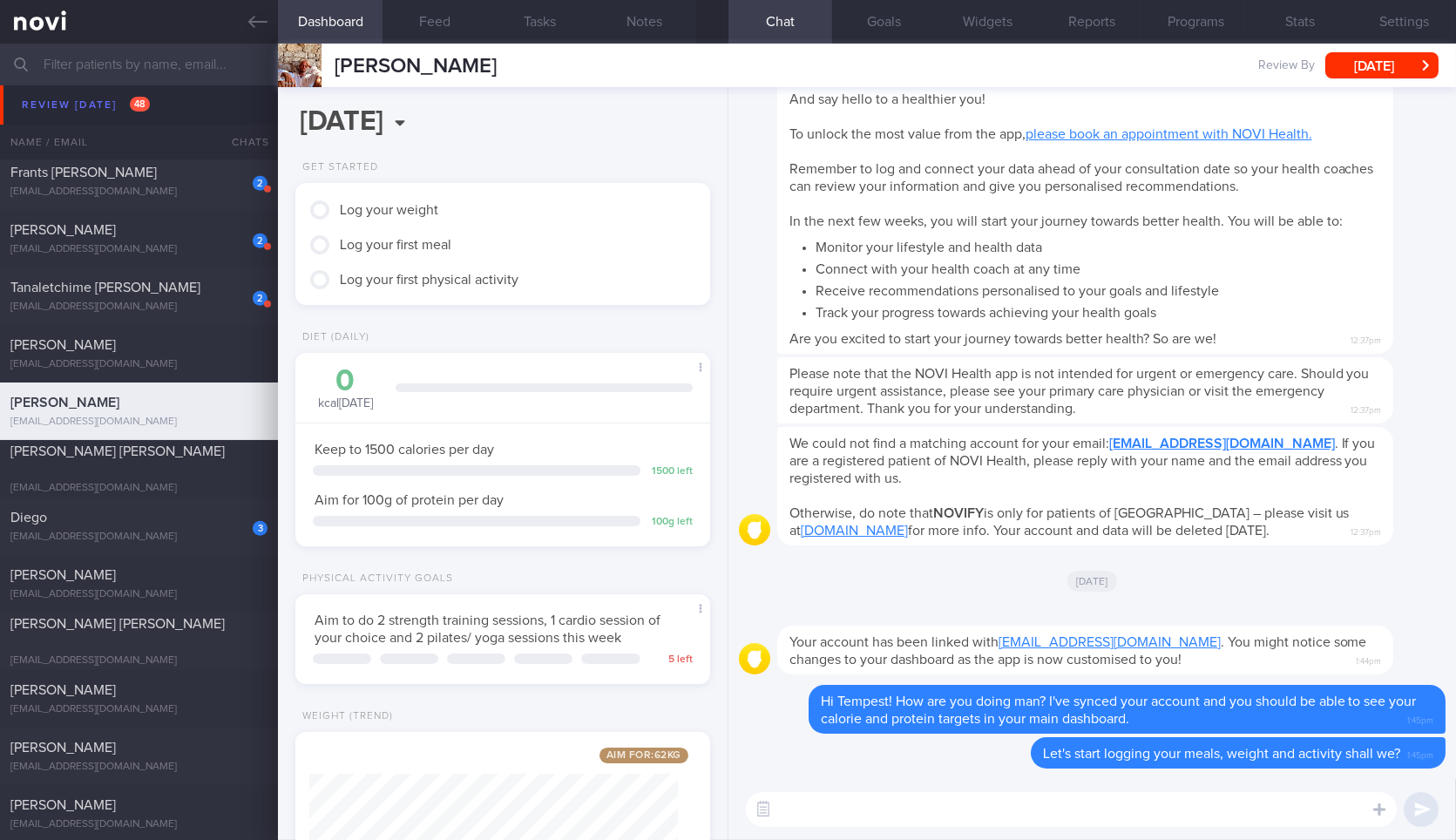
scroll to position [171, 0]
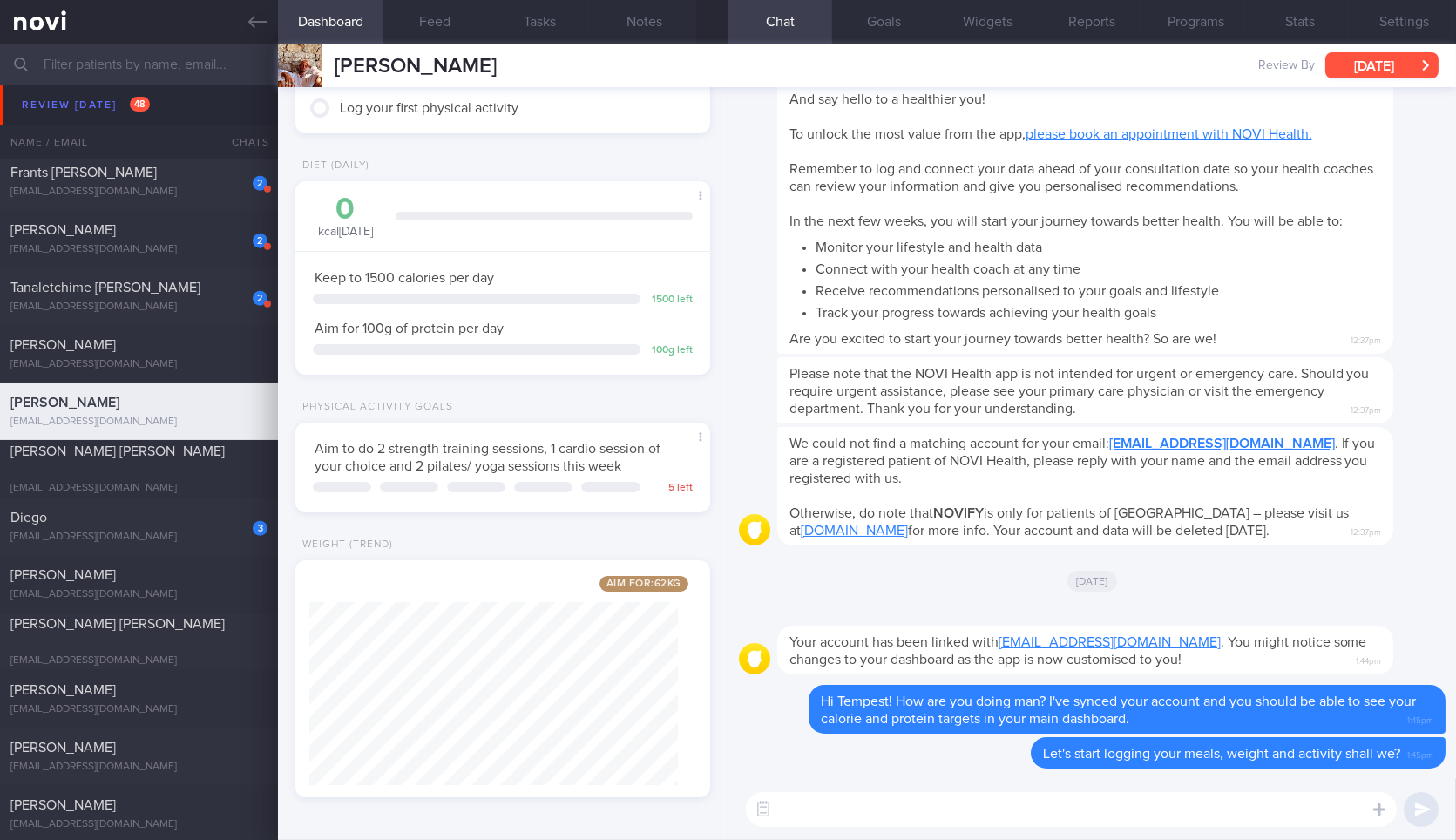
click at [1390, 63] on button "[DATE]" at bounding box center [1381, 65] width 113 height 26
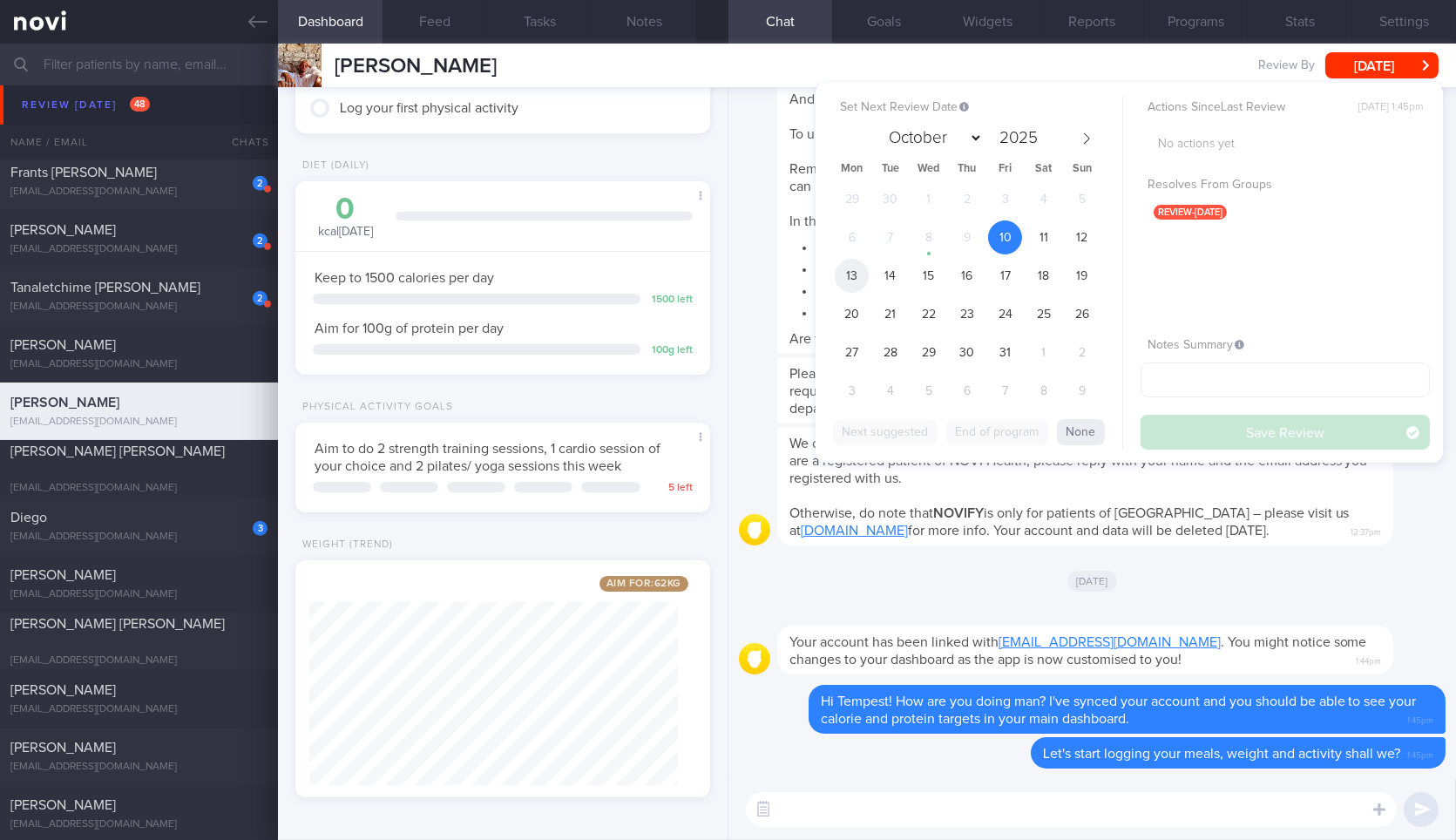
click at [844, 277] on span "13" at bounding box center [851, 275] width 34 height 34
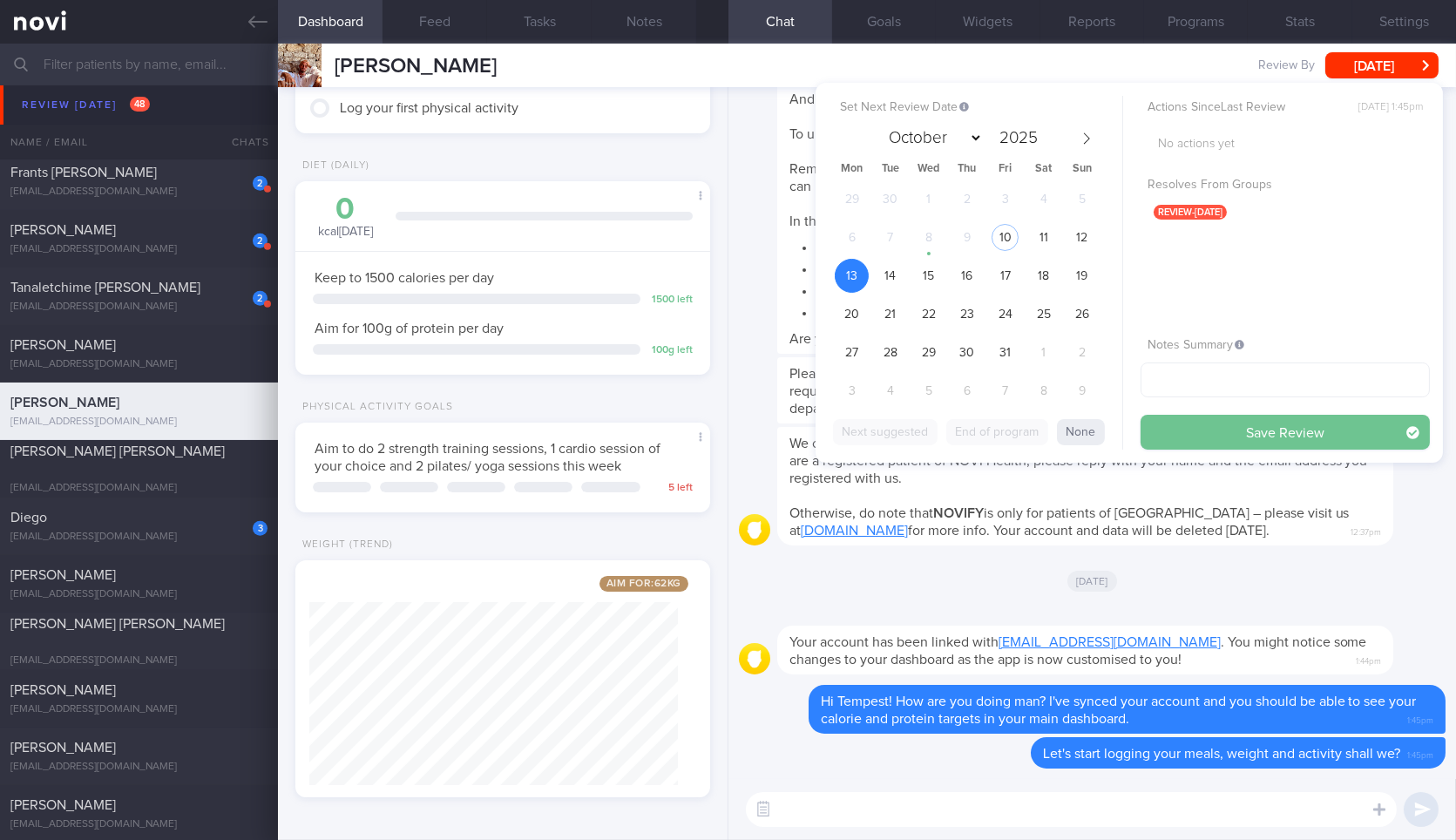
click at [1322, 428] on button "Save Review" at bounding box center [1285, 432] width 289 height 35
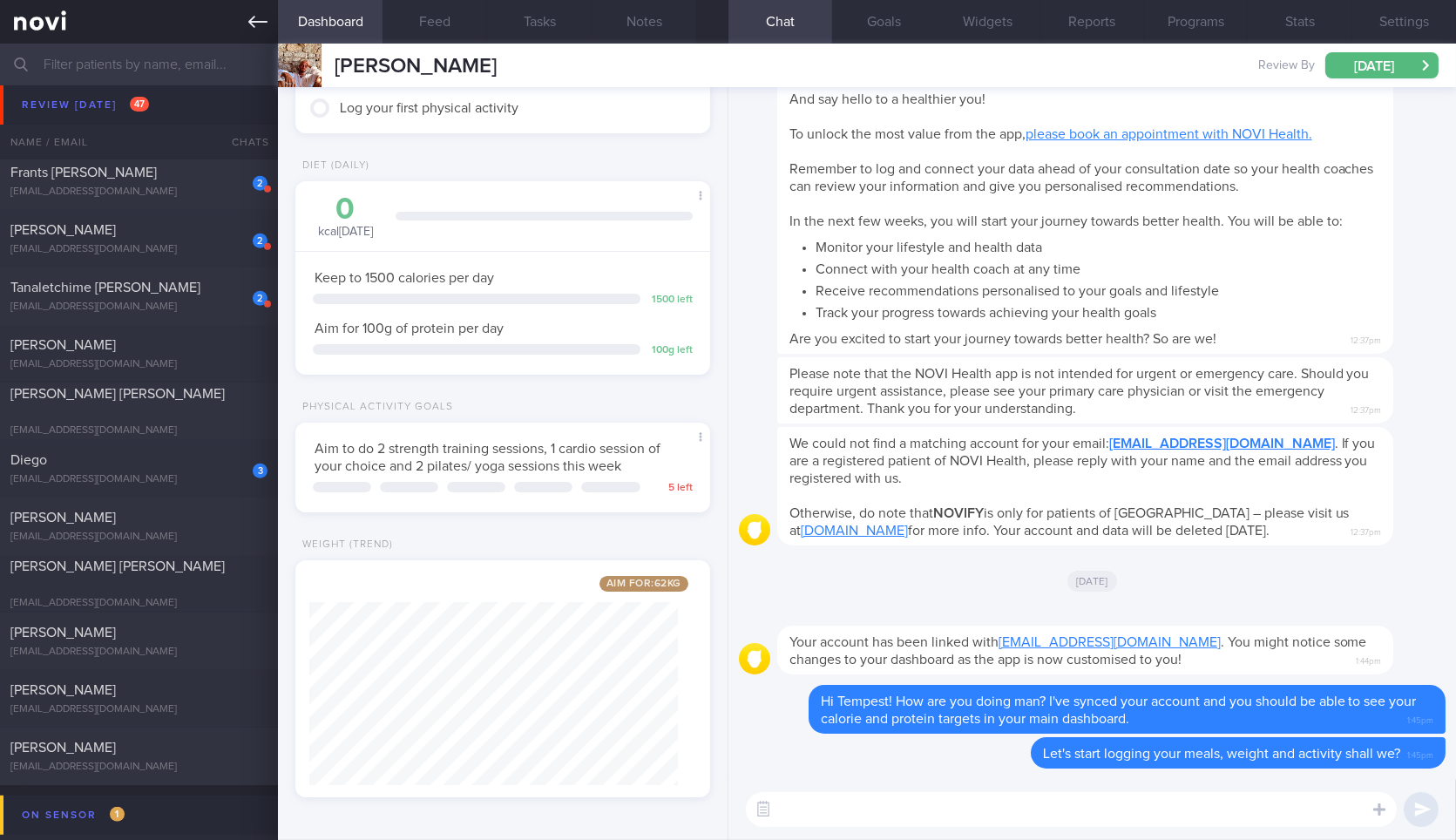
click at [271, 17] on link at bounding box center [139, 21] width 278 height 43
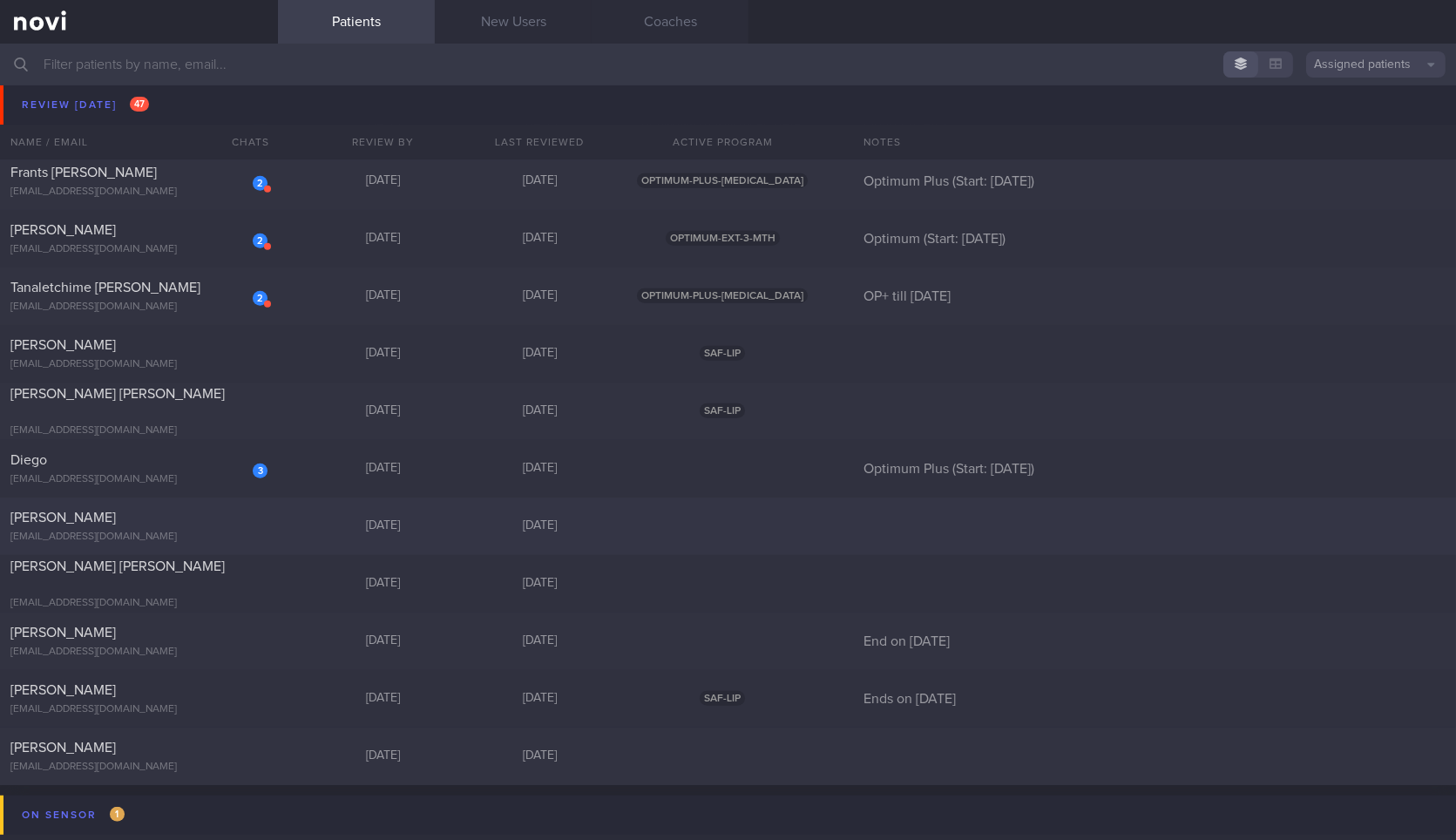
click at [291, 539] on div "[PERSON_NAME] [EMAIL_ADDRESS][DOMAIN_NAME] [DATE] [DATE]" at bounding box center [728, 526] width 1456 height 57
select select "9"
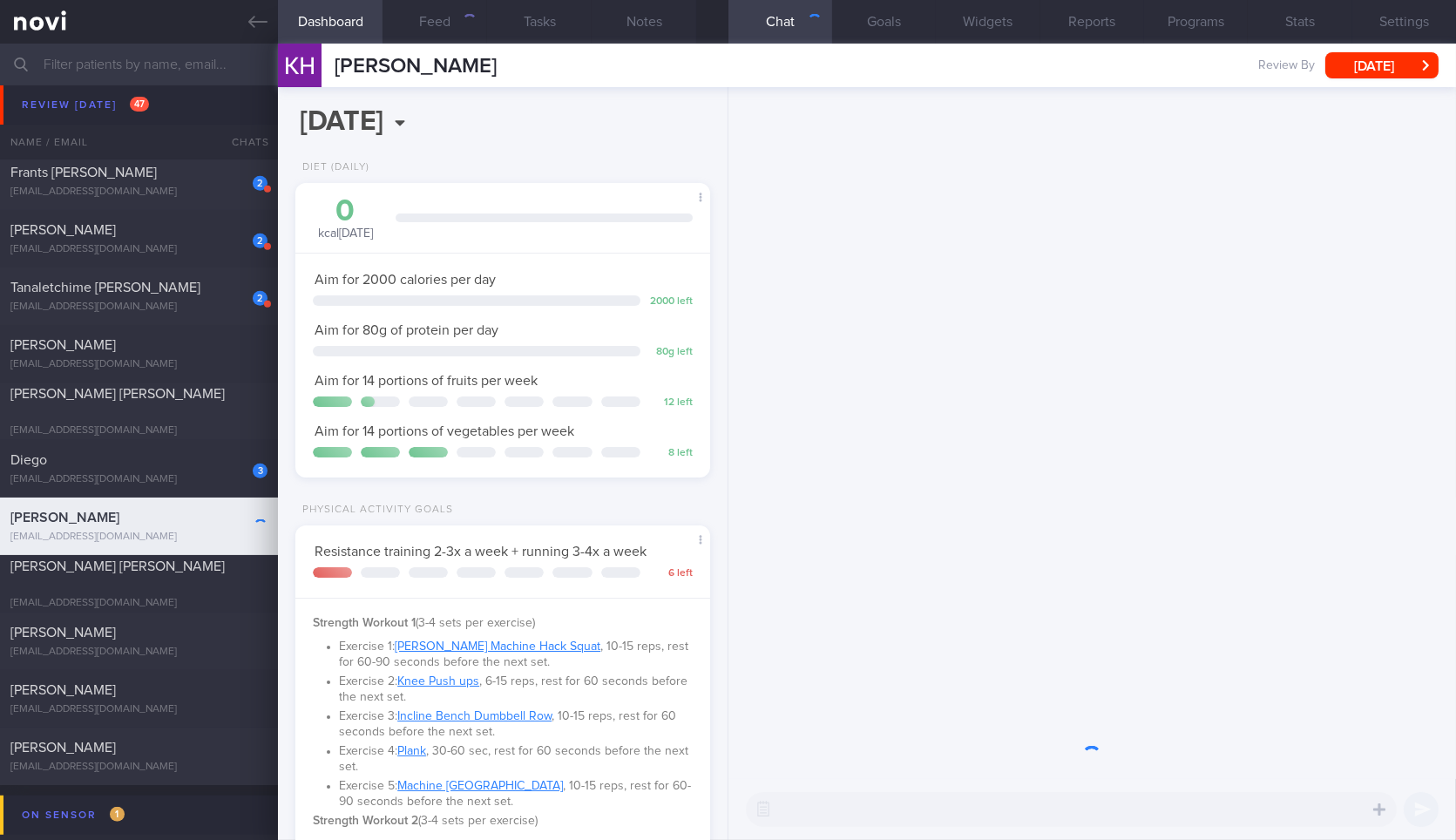
scroll to position [186, 376]
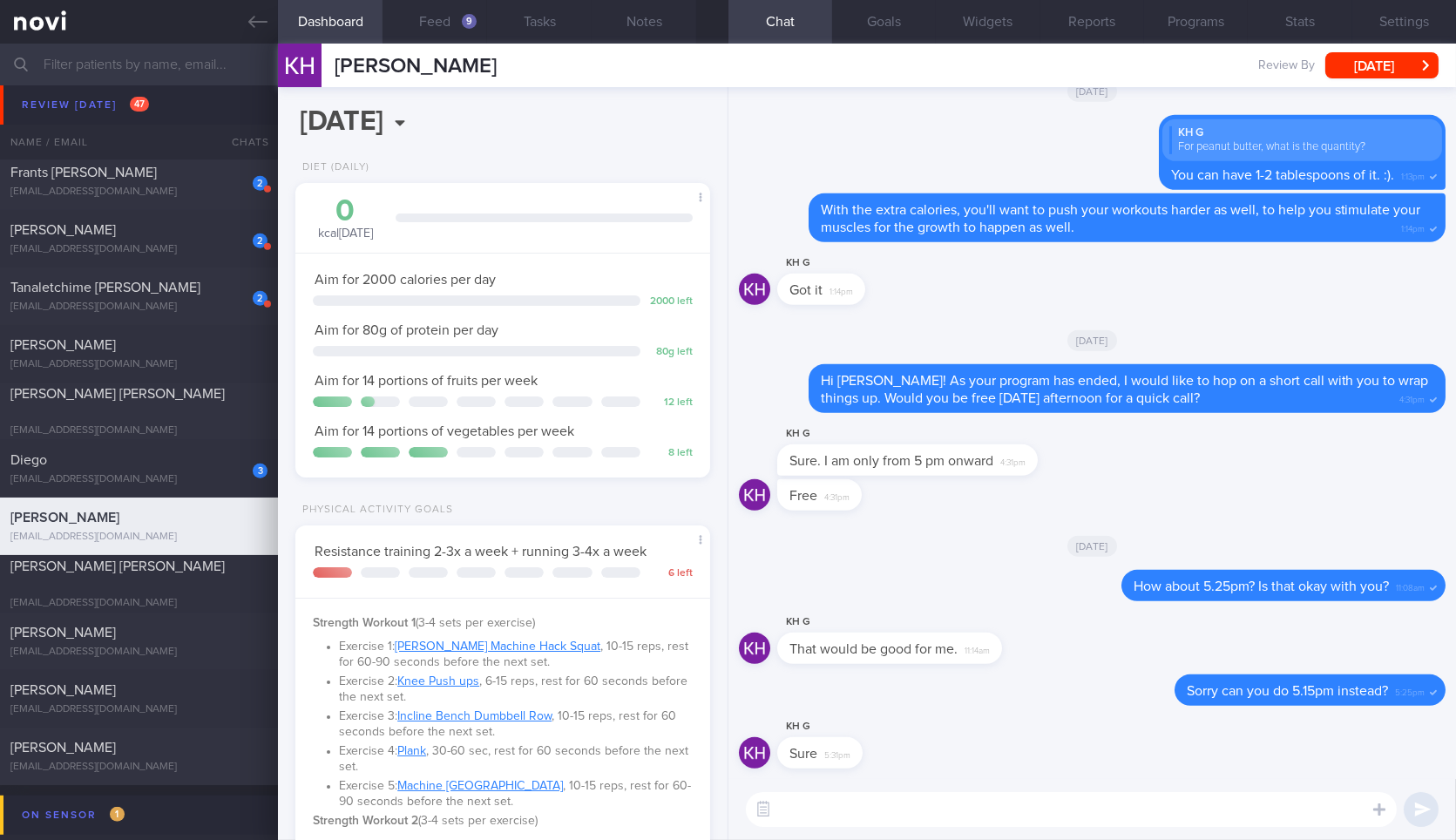
click at [1179, 799] on textarea at bounding box center [1071, 810] width 651 height 35
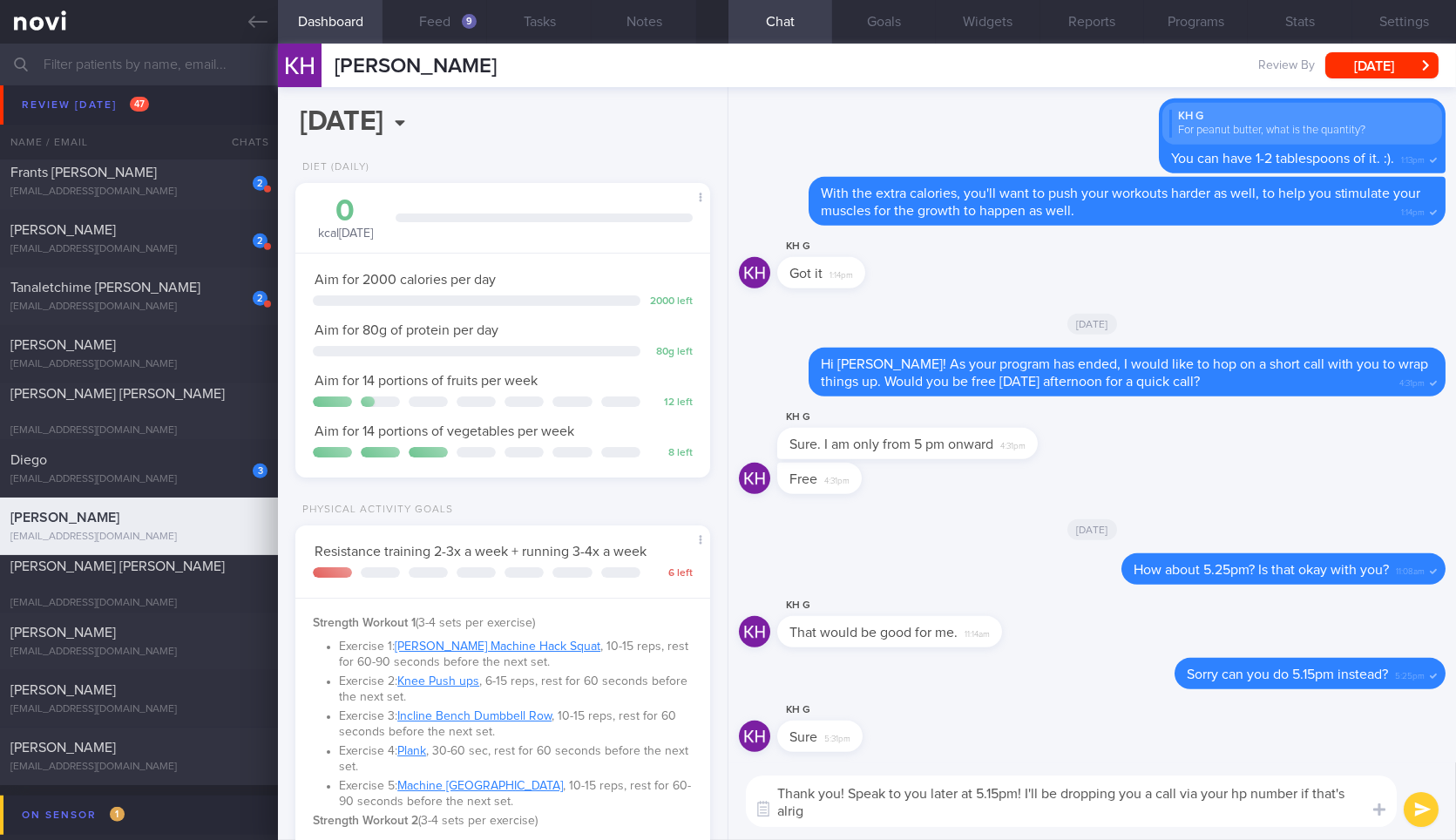
scroll to position [0, 0]
type textarea "Thank you! Speak to you later at 5.15pm! I'll be dropping you a call via your h…"
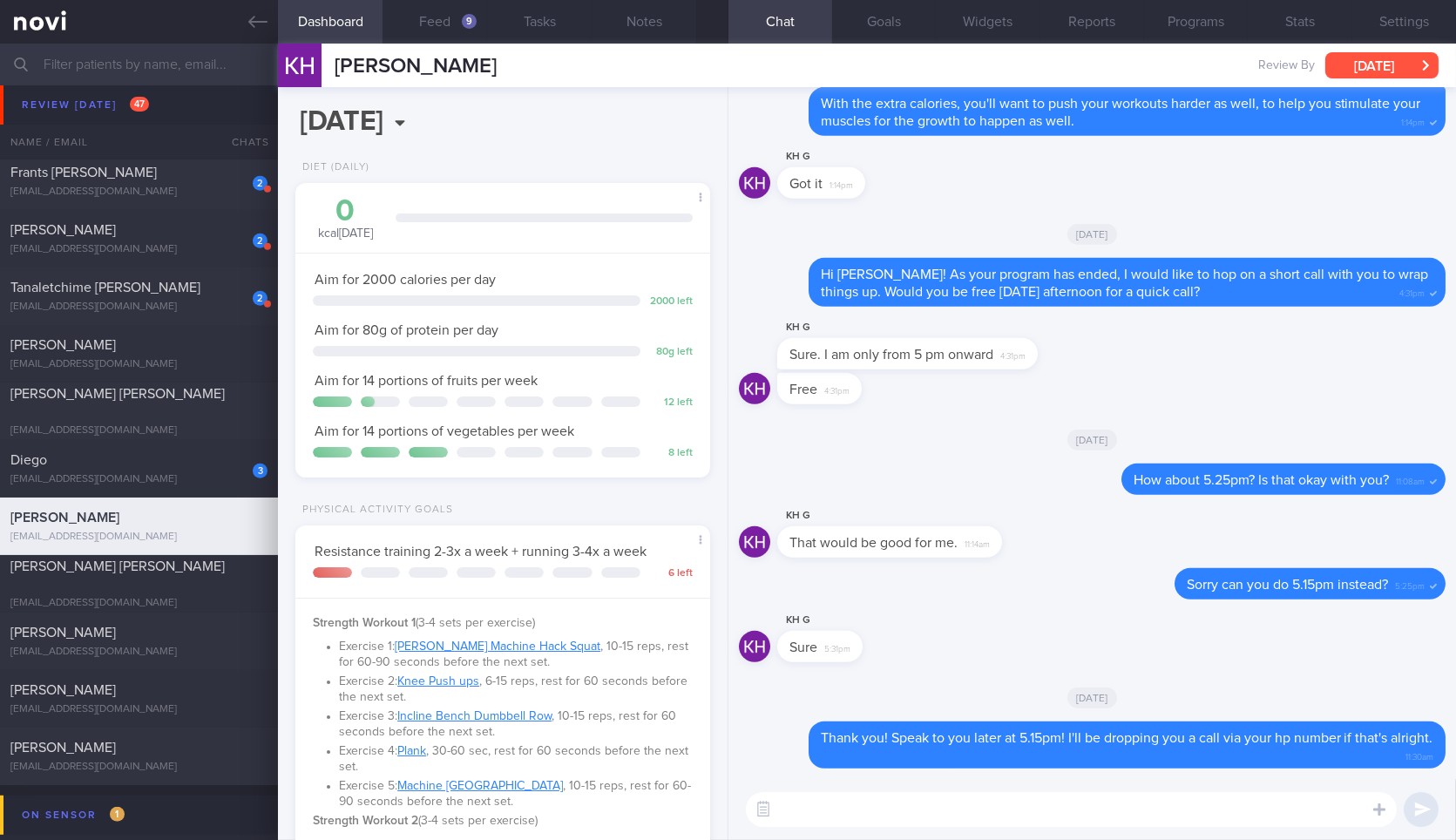
click at [1381, 63] on button "[DATE]" at bounding box center [1381, 65] width 113 height 26
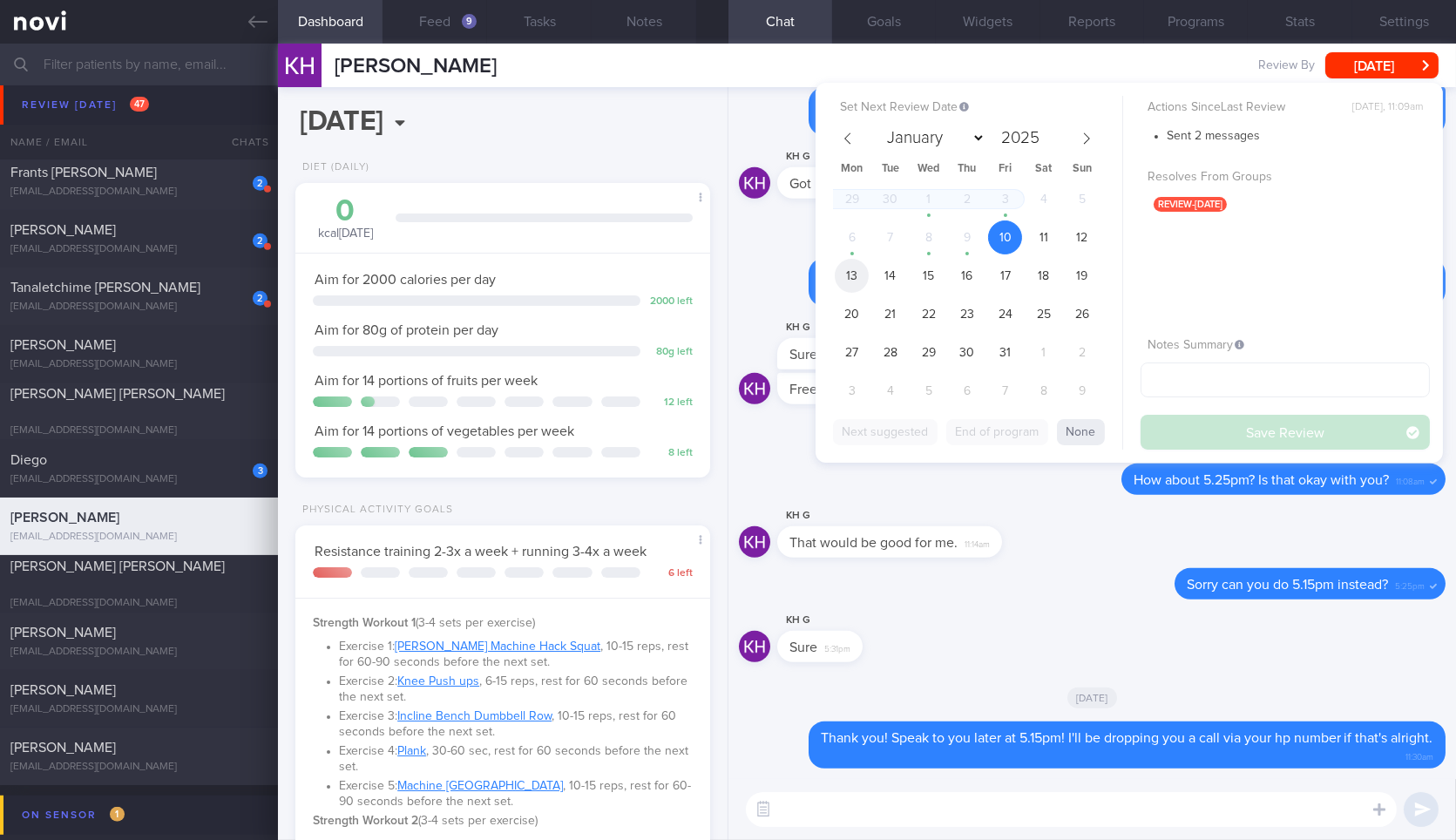
click at [860, 266] on span "13" at bounding box center [851, 275] width 34 height 34
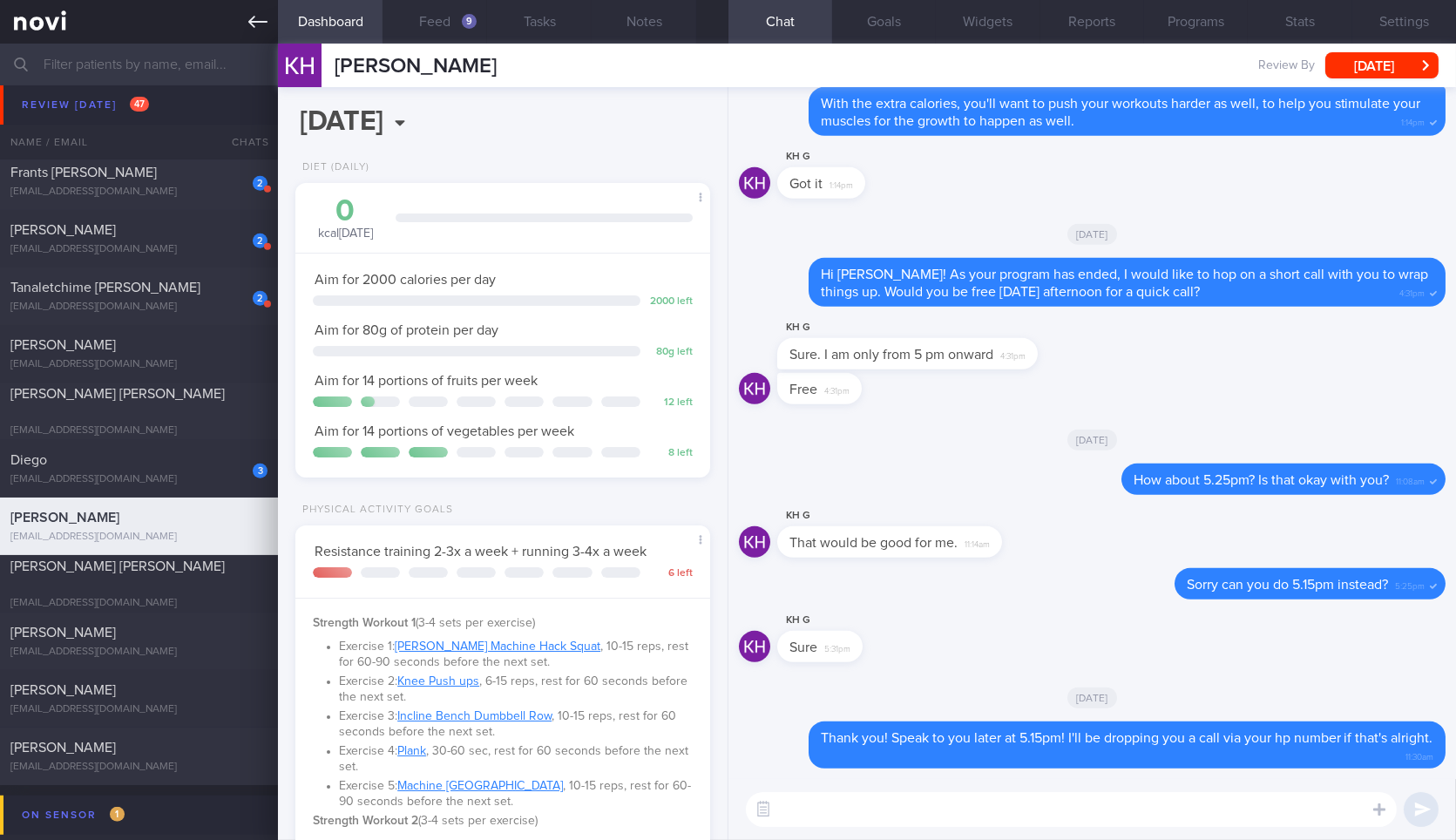
click at [249, 17] on icon at bounding box center [258, 21] width 19 height 19
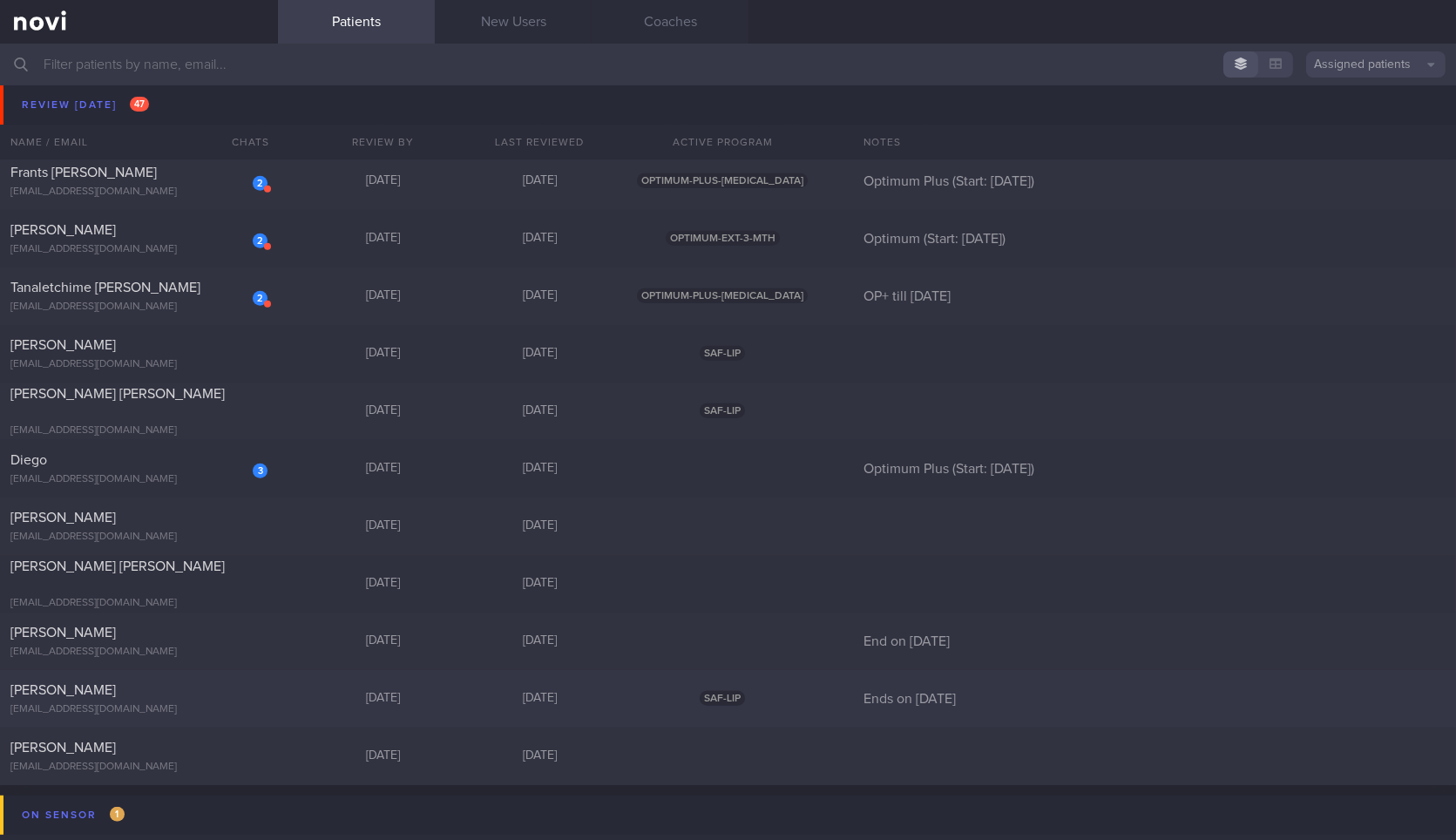
click at [165, 710] on div "[EMAIL_ADDRESS][DOMAIN_NAME]" at bounding box center [138, 709] width 257 height 13
select select "9"
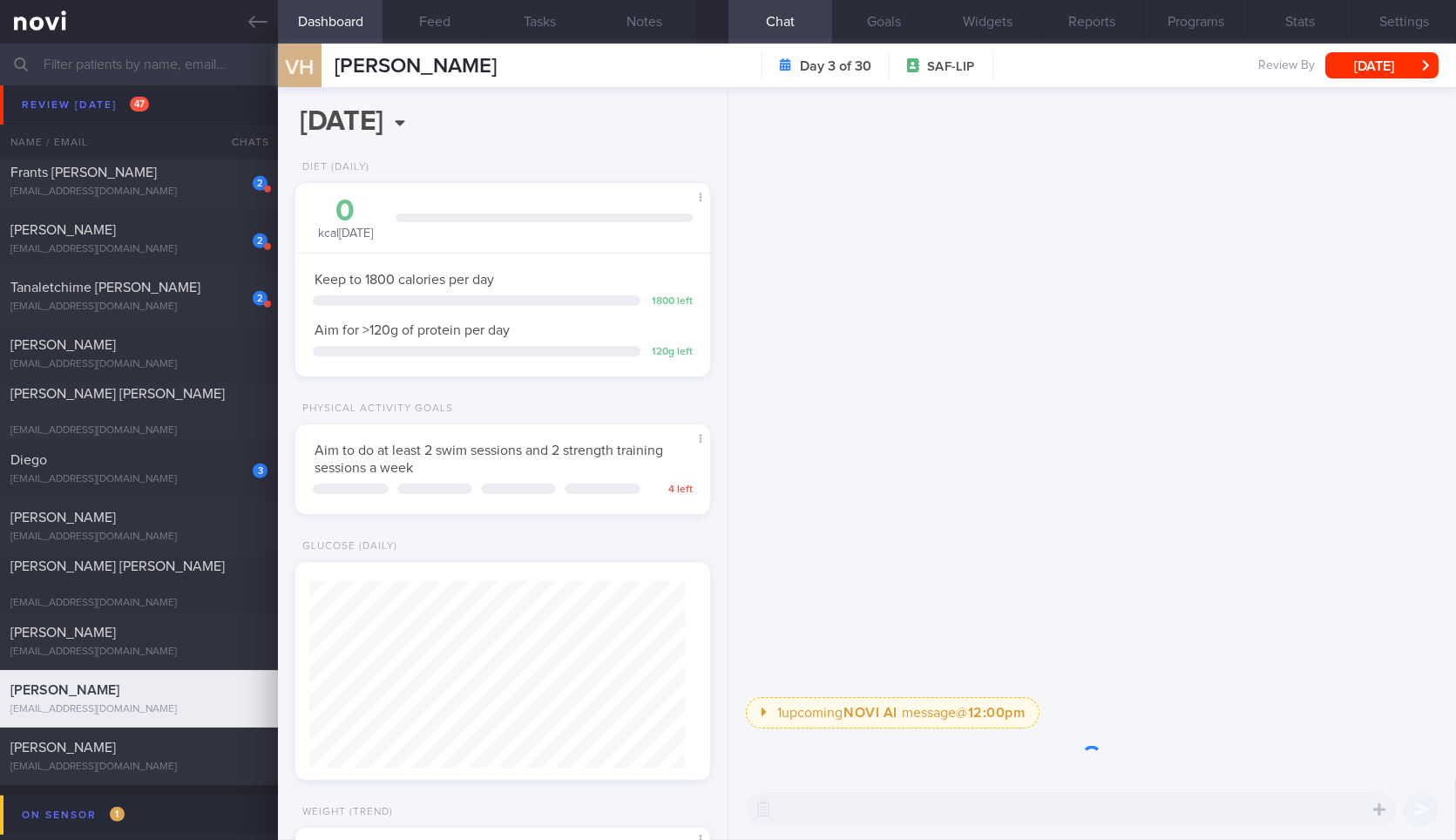
scroll to position [209, 367]
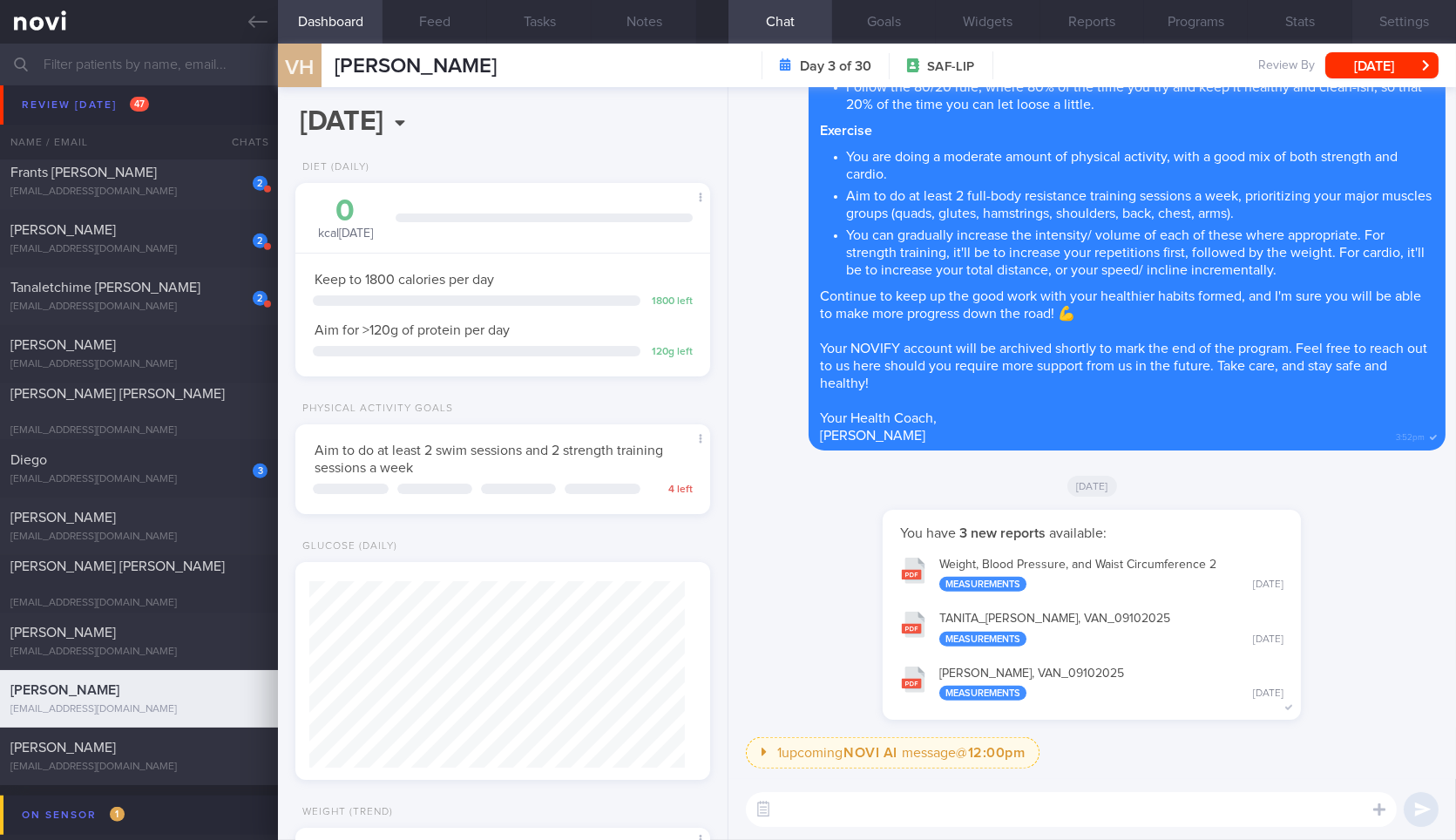
click at [1370, 15] on button "Settings" at bounding box center [1404, 21] width 104 height 43
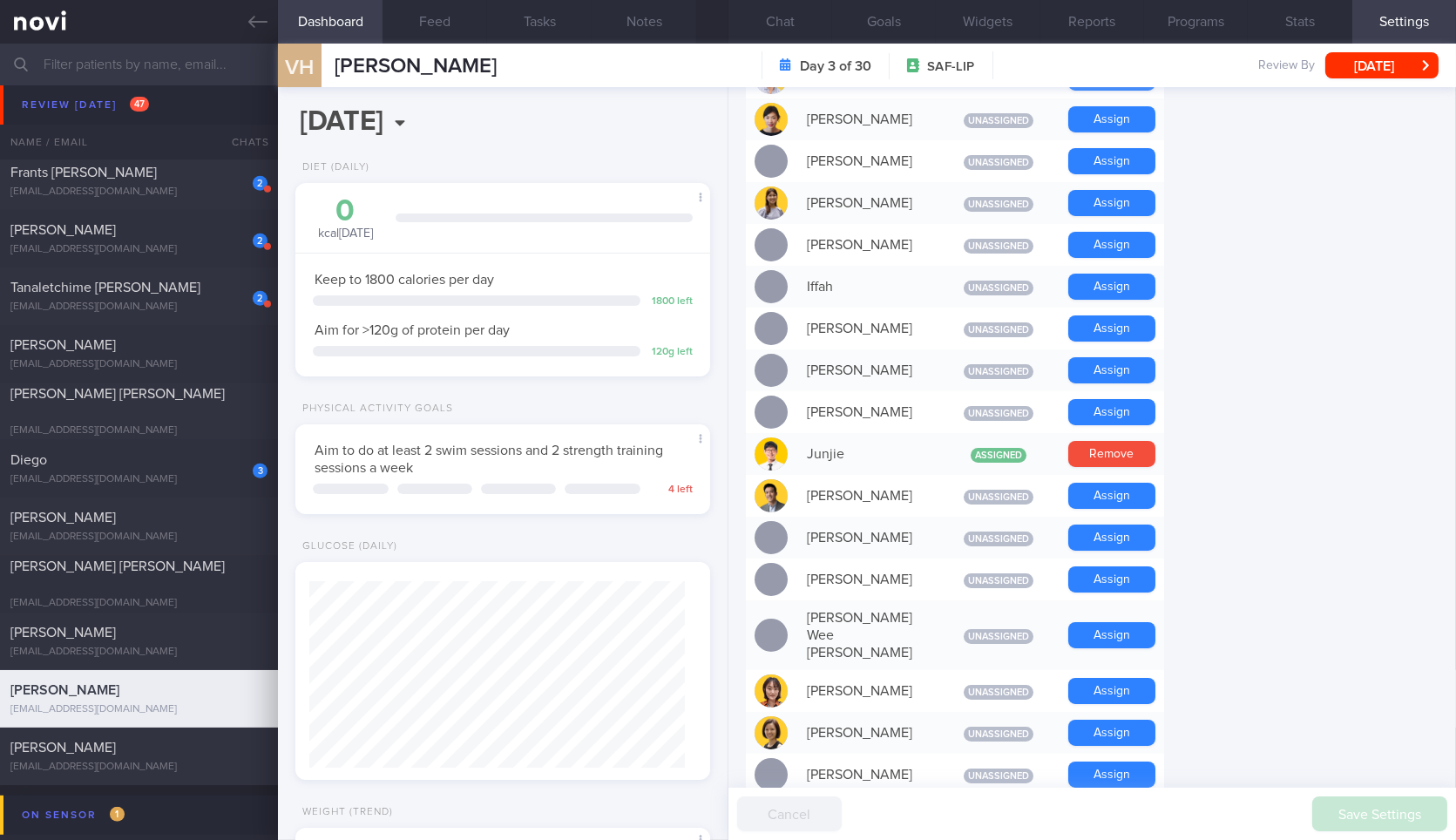
scroll to position [1436, 0]
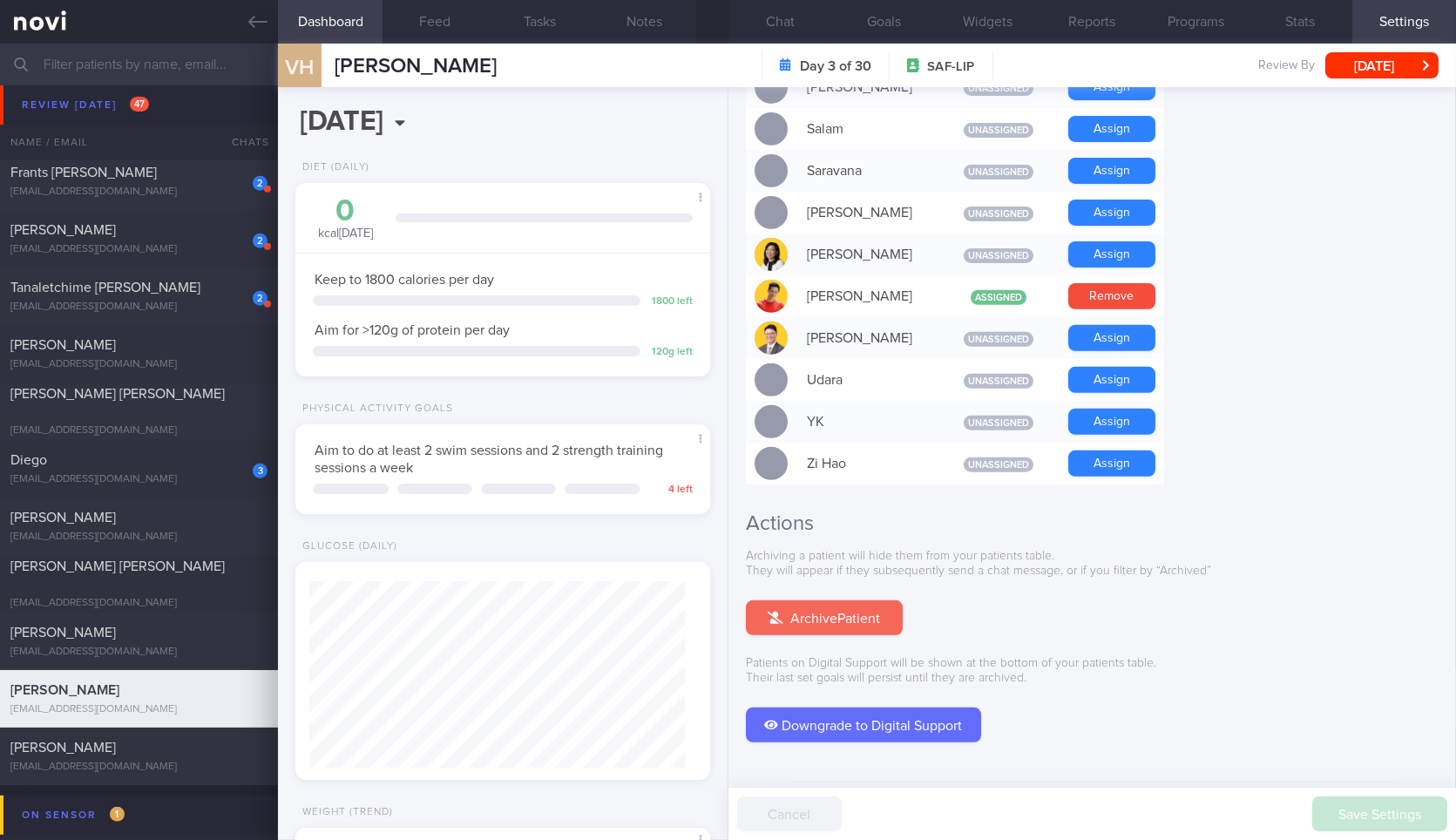
click at [866, 601] on button "Archive Patient" at bounding box center [824, 618] width 157 height 35
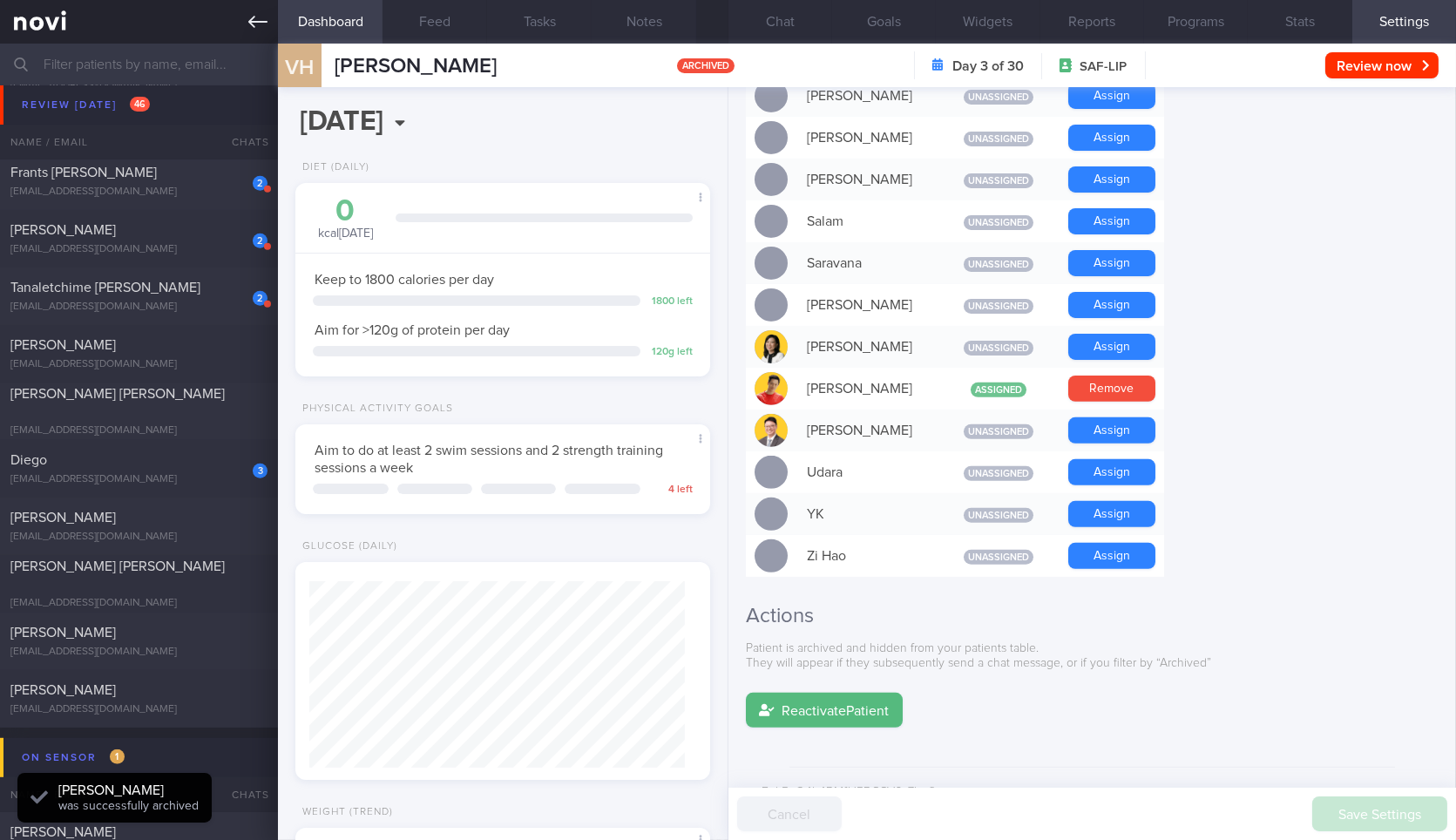
scroll to position [186, 376]
click at [262, 21] on icon at bounding box center [258, 21] width 19 height 12
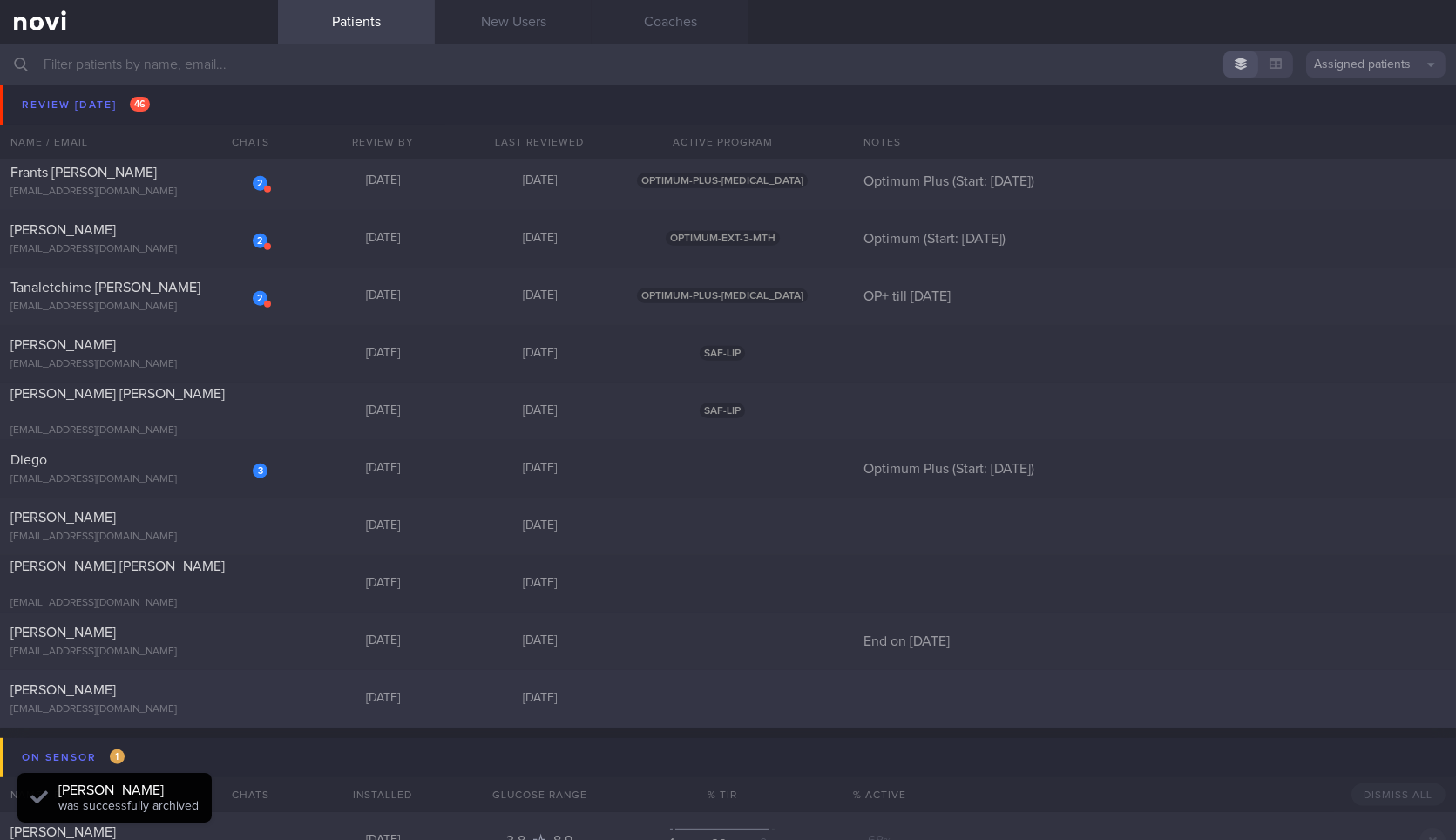
click at [296, 694] on div "[PERSON_NAME] [EMAIL_ADDRESS][DOMAIN_NAME] [DATE] [DATE]" at bounding box center [728, 699] width 1456 height 57
select select "9"
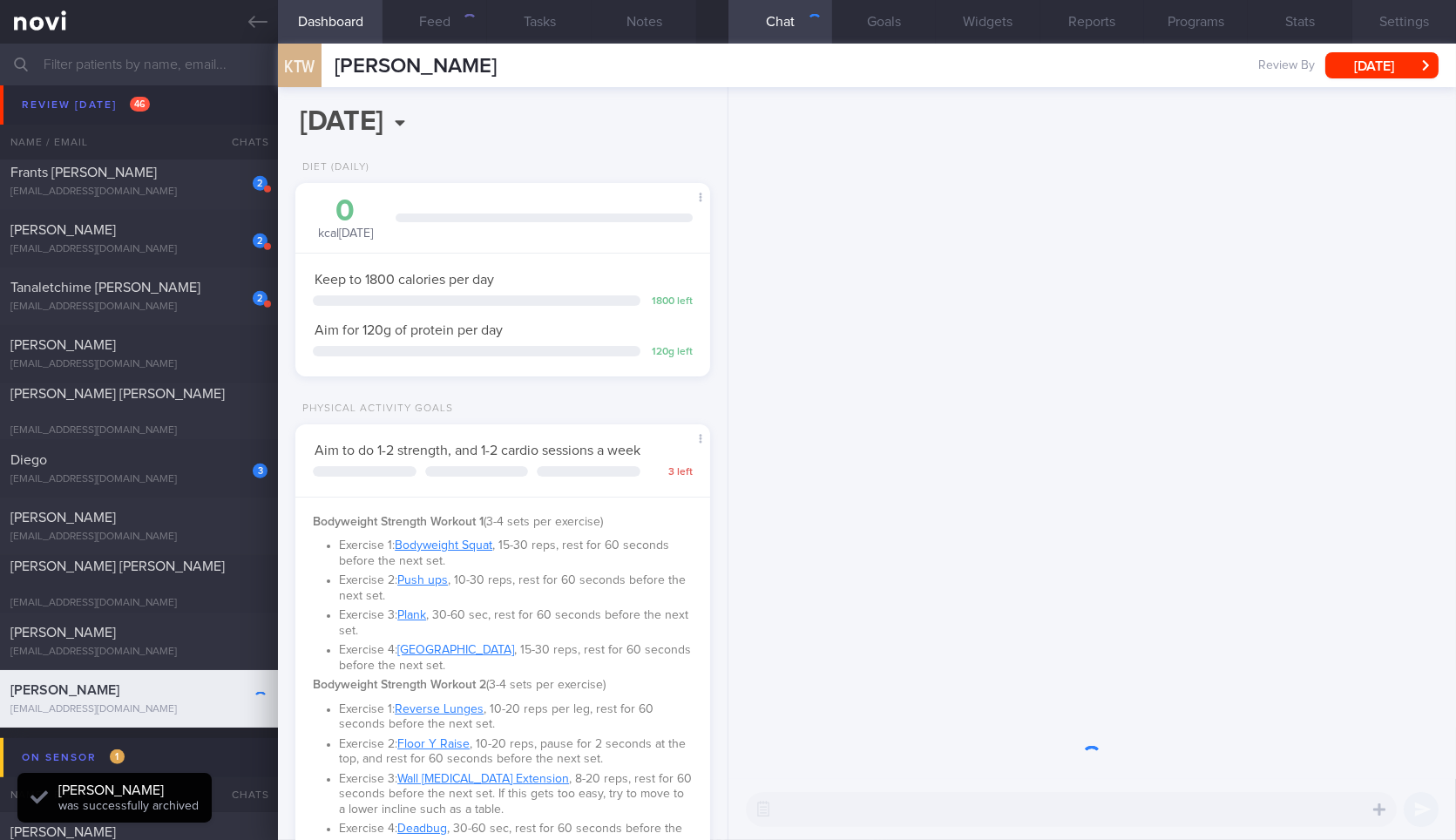
scroll to position [186, 376]
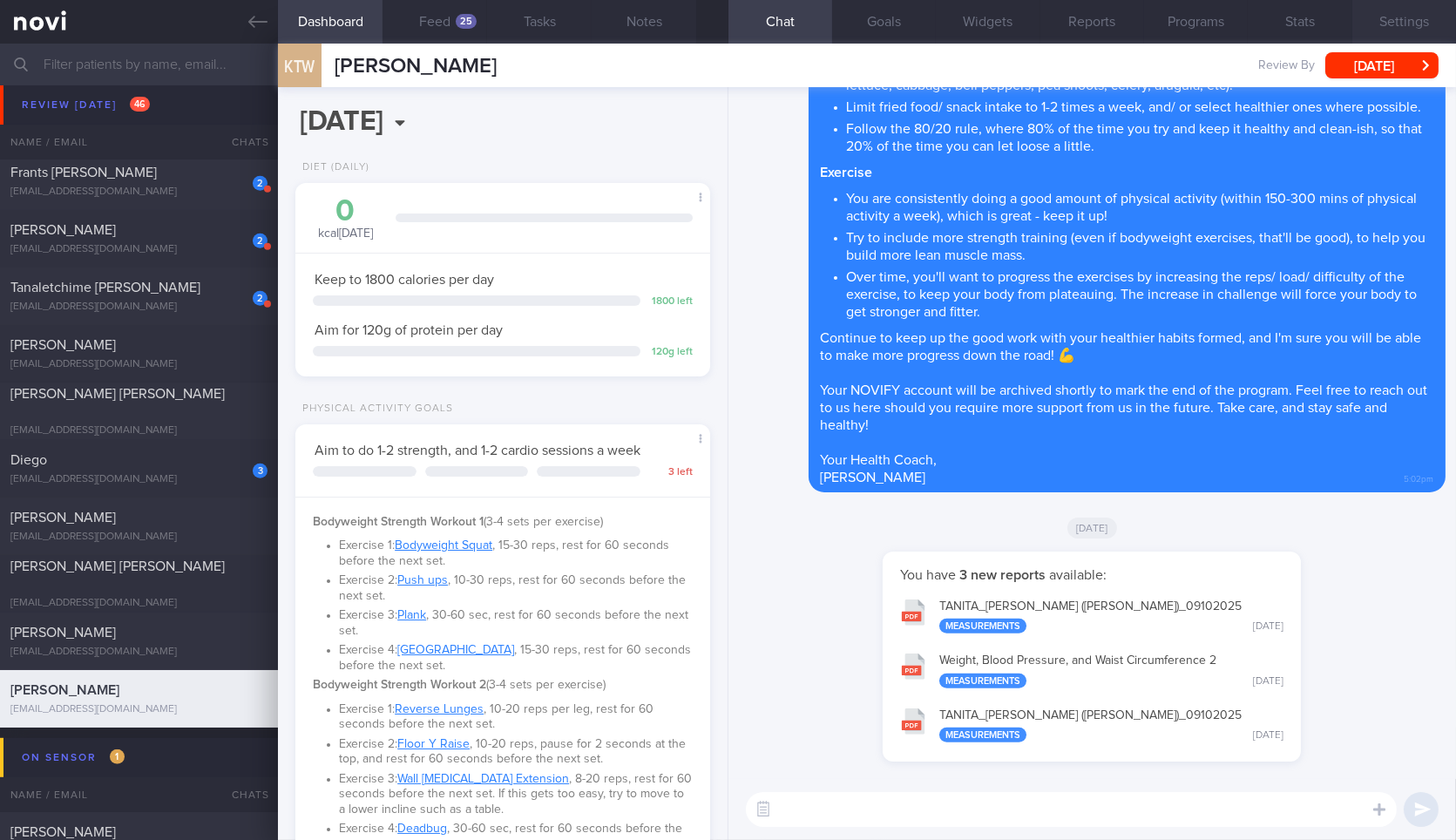
click at [1379, 13] on button "Settings" at bounding box center [1404, 21] width 104 height 43
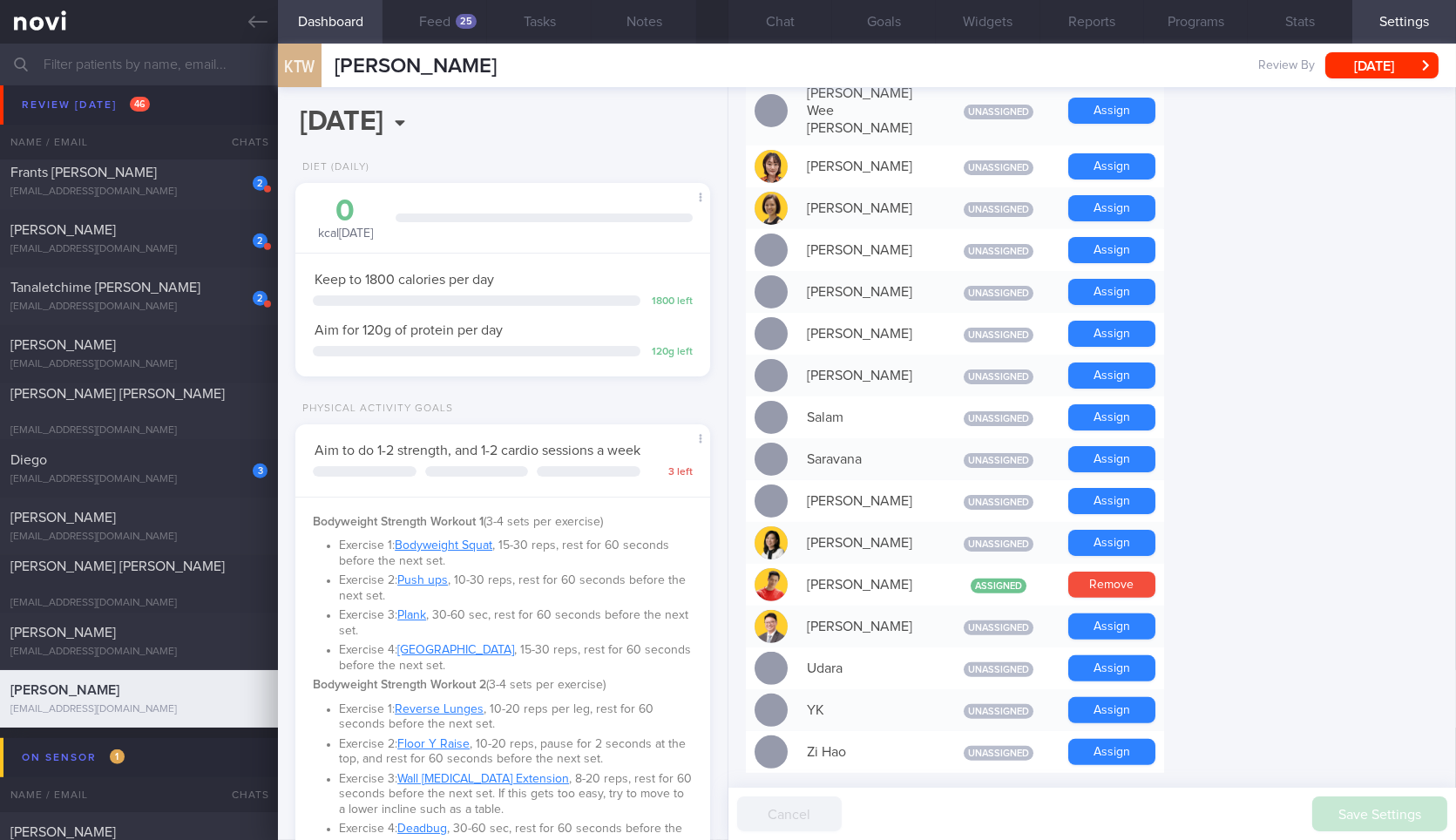
scroll to position [1451, 0]
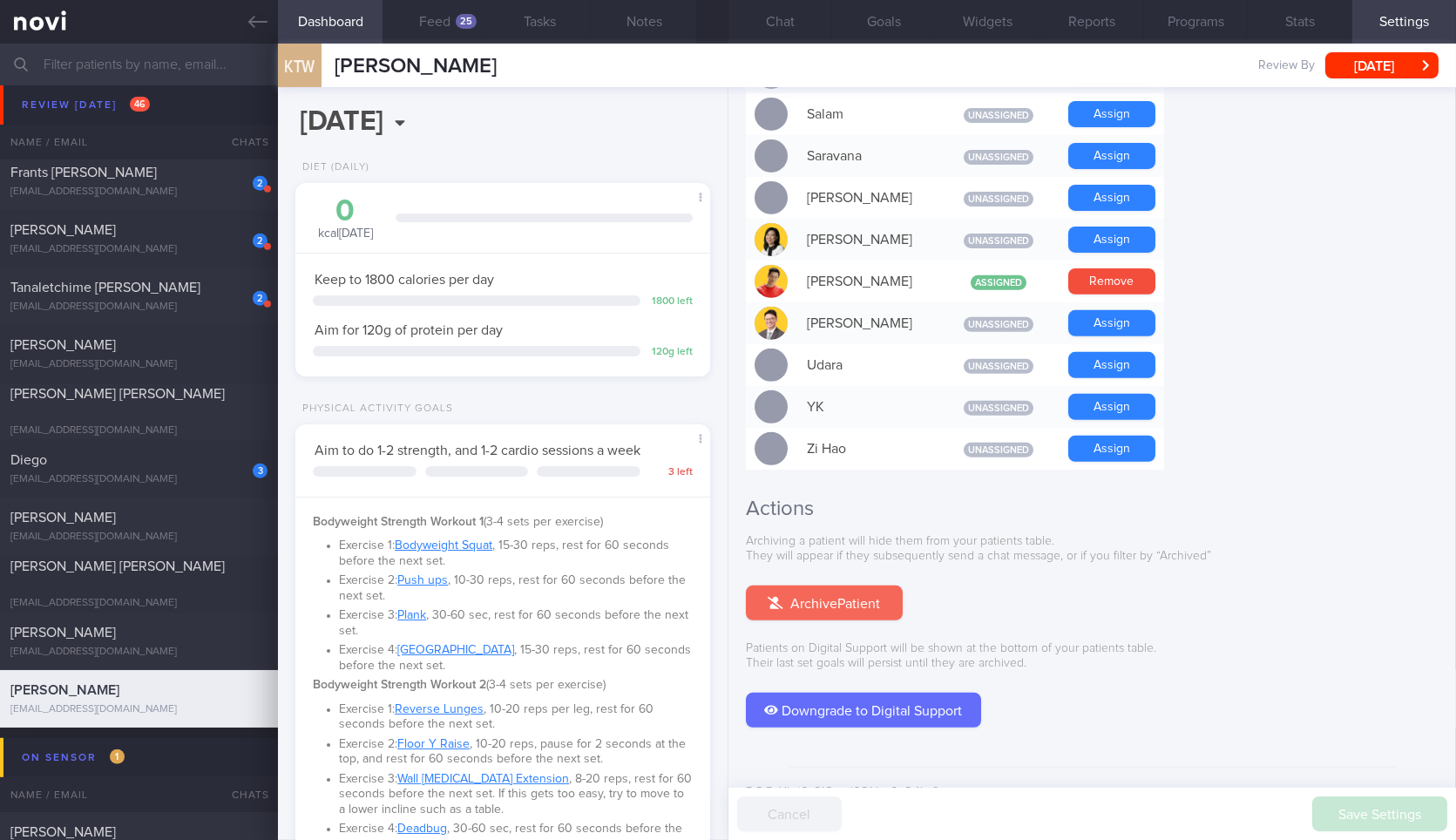
click at [833, 586] on button "Archive Patient" at bounding box center [824, 603] width 157 height 35
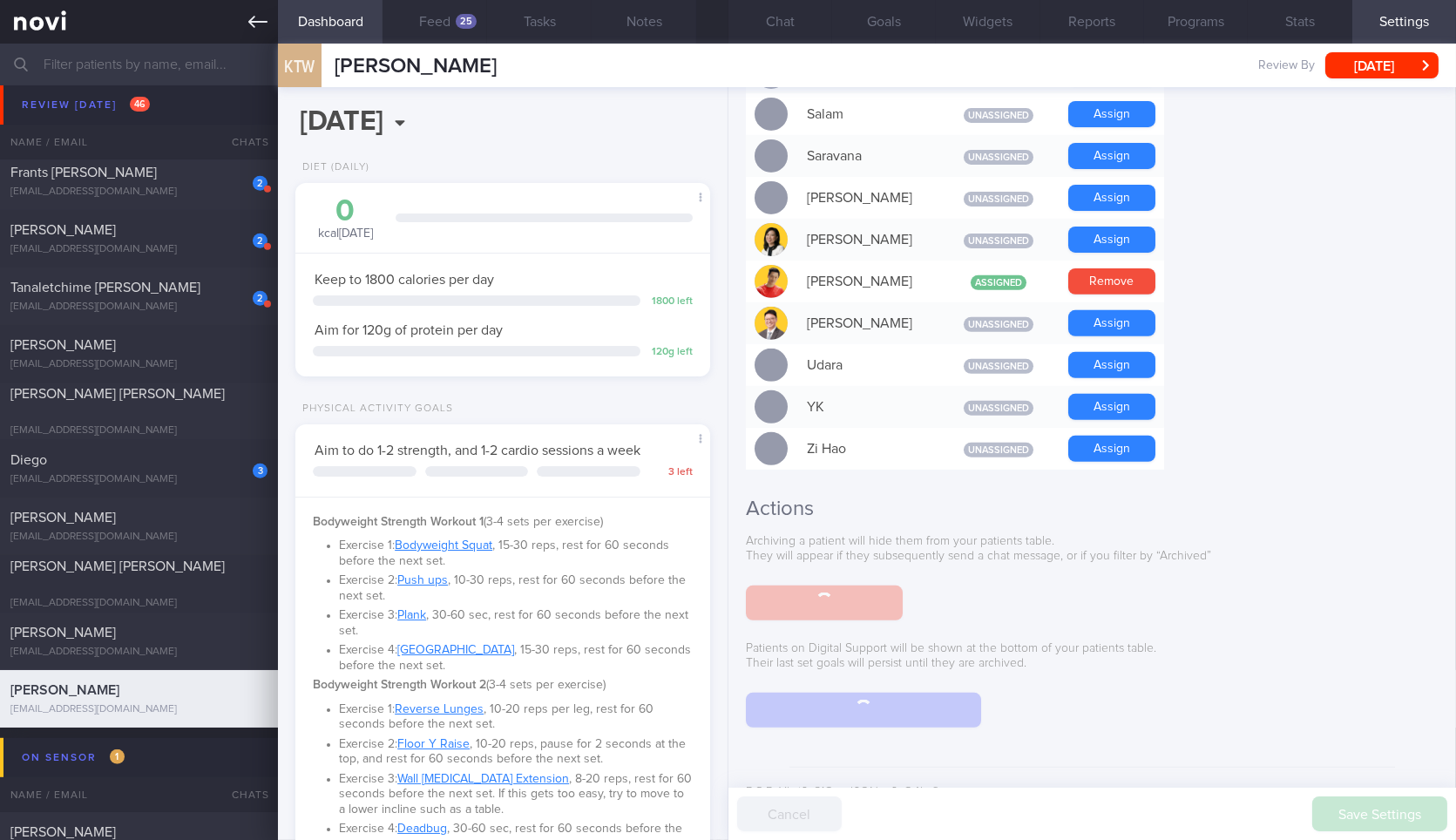
click at [252, 26] on icon at bounding box center [258, 21] width 19 height 12
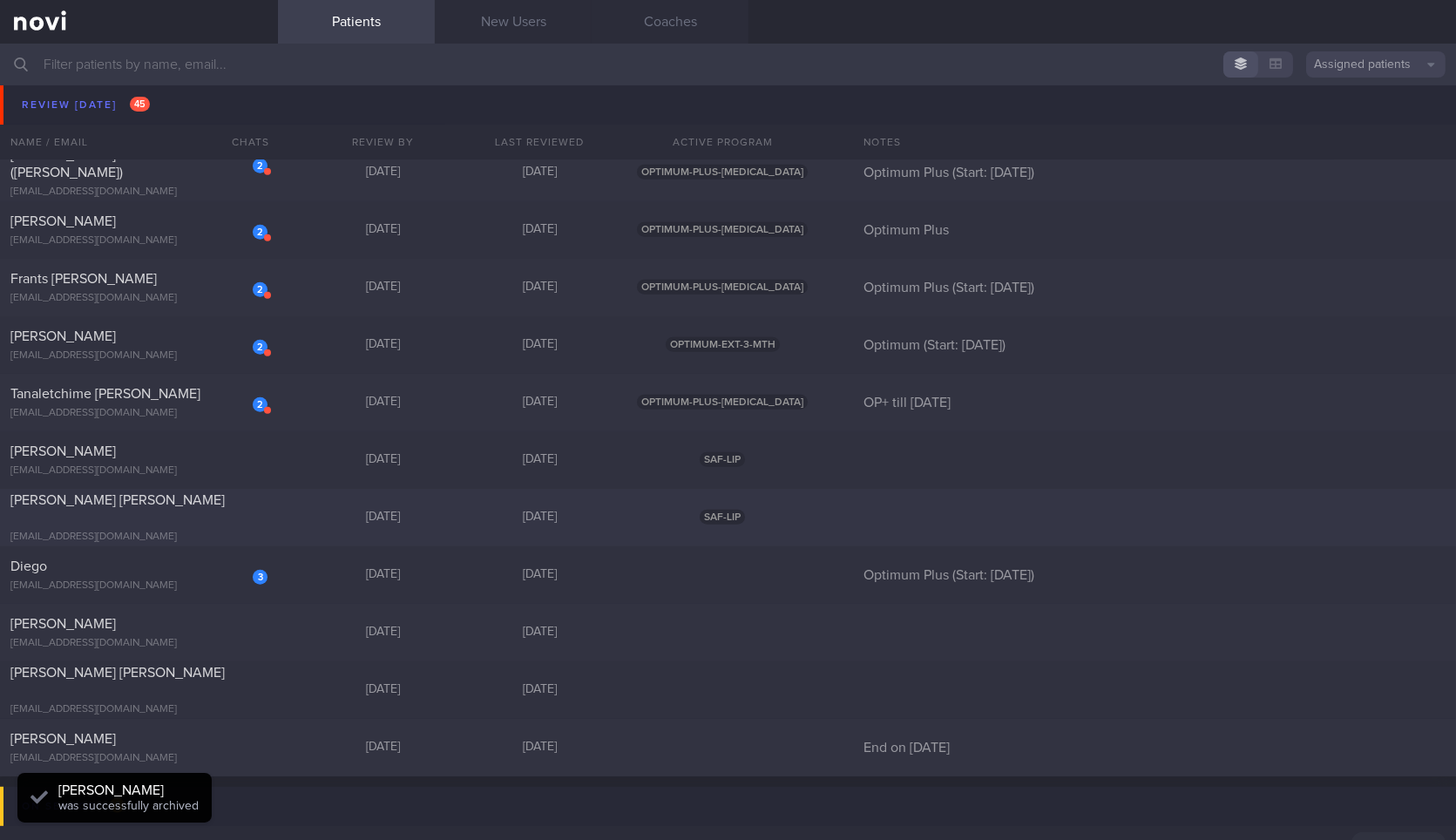
scroll to position [2028, 0]
click at [209, 461] on div "[PERSON_NAME]" at bounding box center [136, 453] width 252 height 18
select select "9"
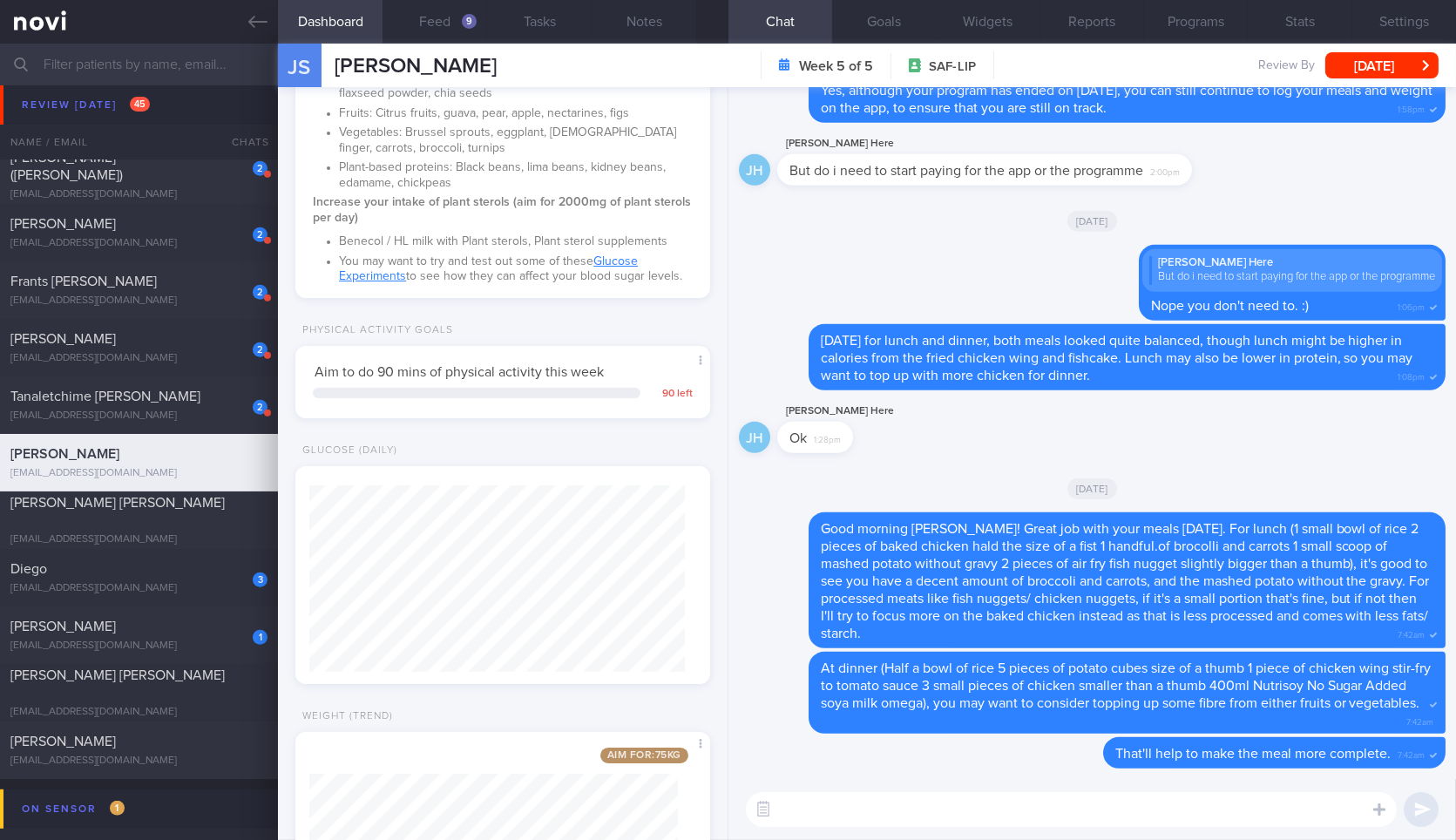
scroll to position [679, 0]
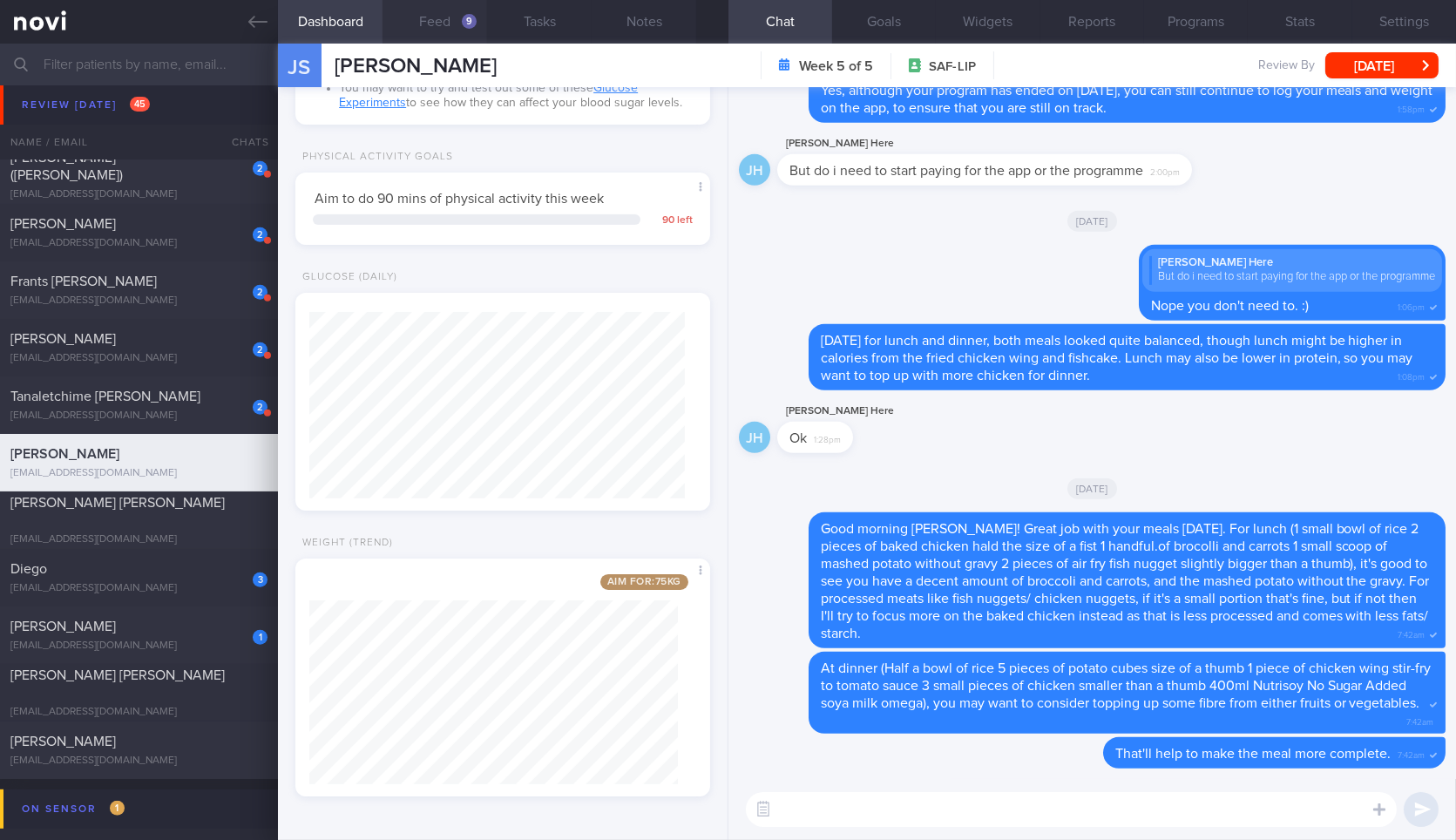
click at [425, 16] on button "Feed 9" at bounding box center [435, 21] width 105 height 43
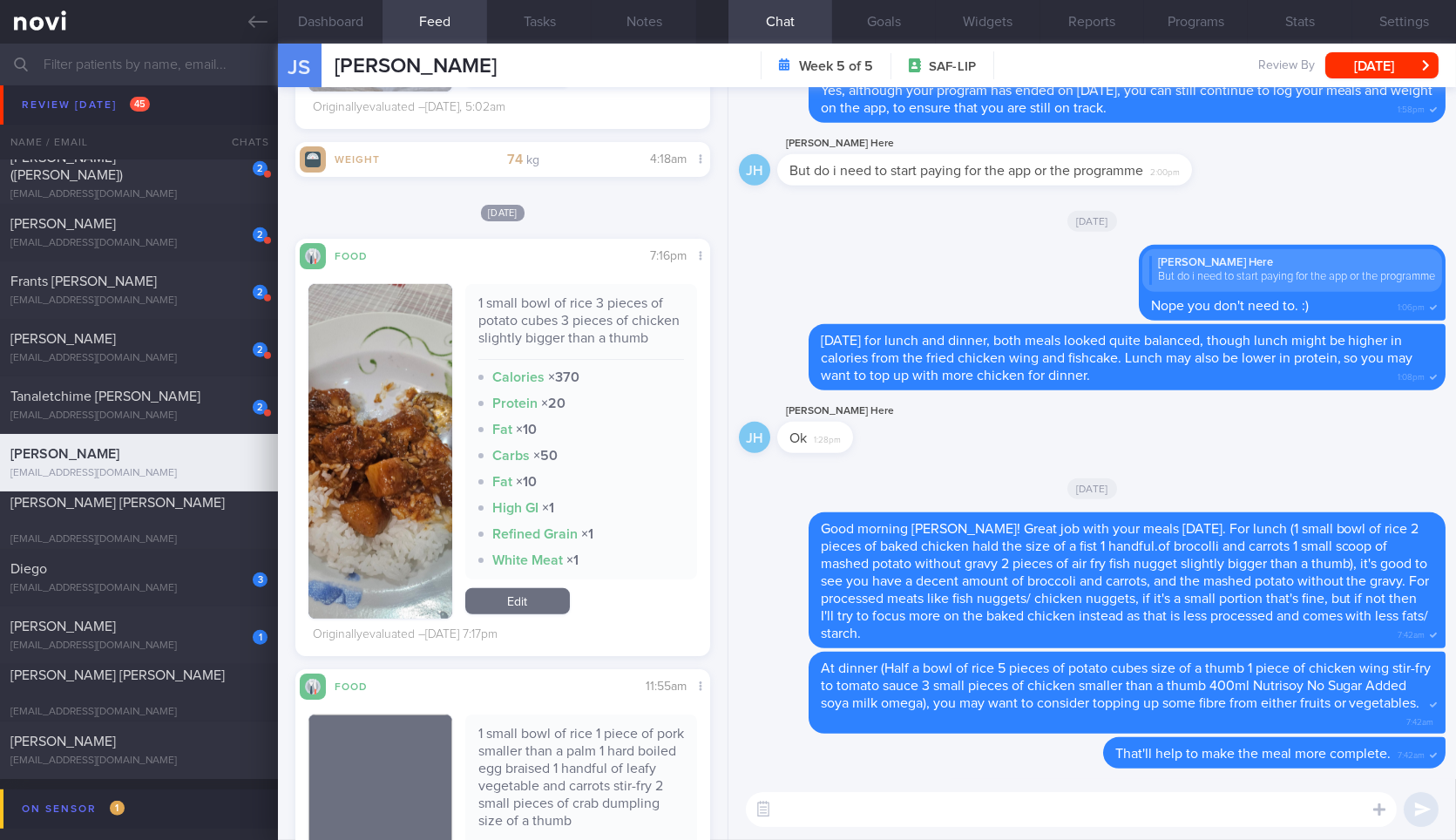
scroll to position [2807, 0]
click at [357, 427] on button "button" at bounding box center [379, 451] width 143 height 334
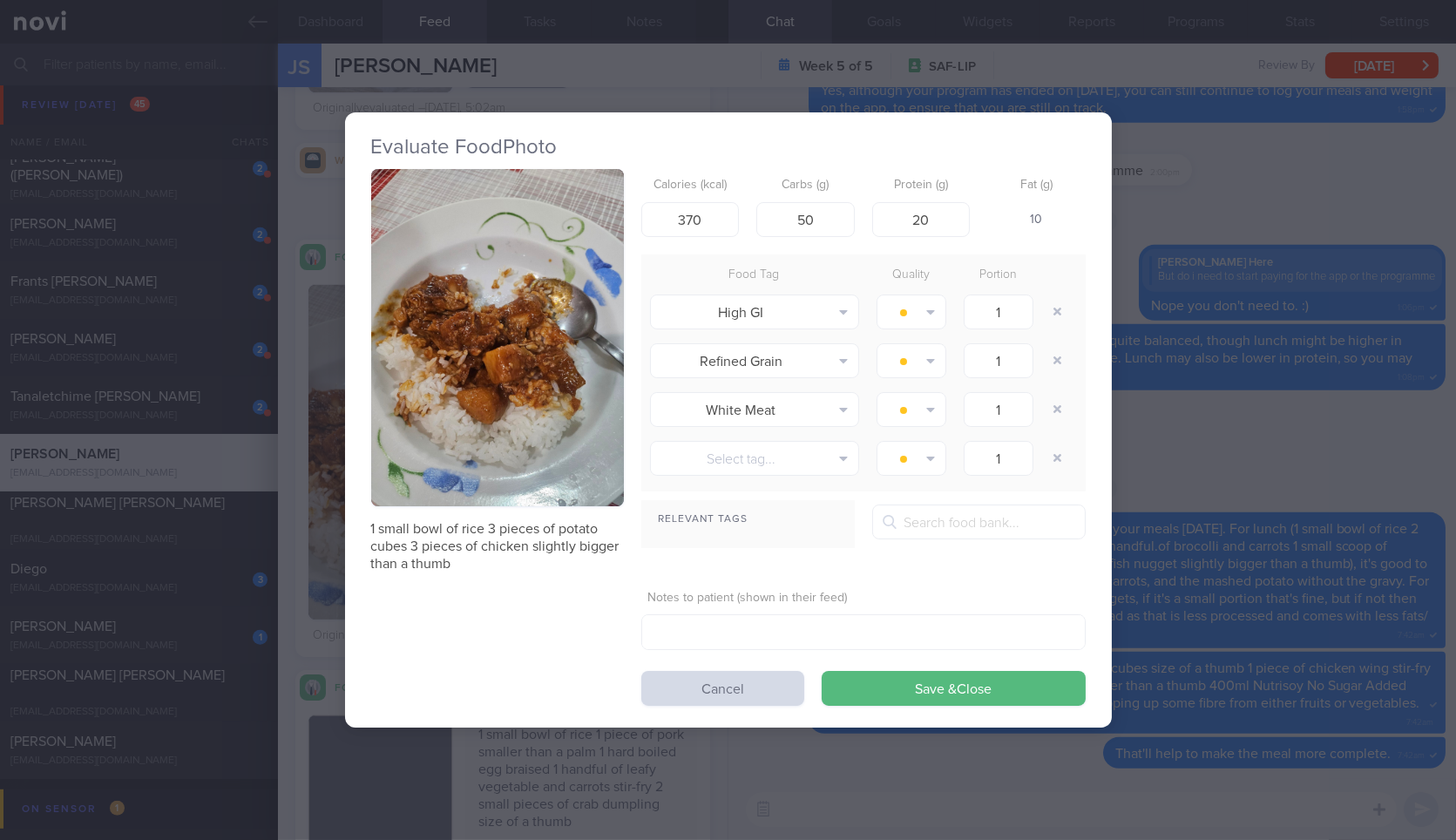
click at [515, 292] on button "button" at bounding box center [497, 338] width 252 height 337
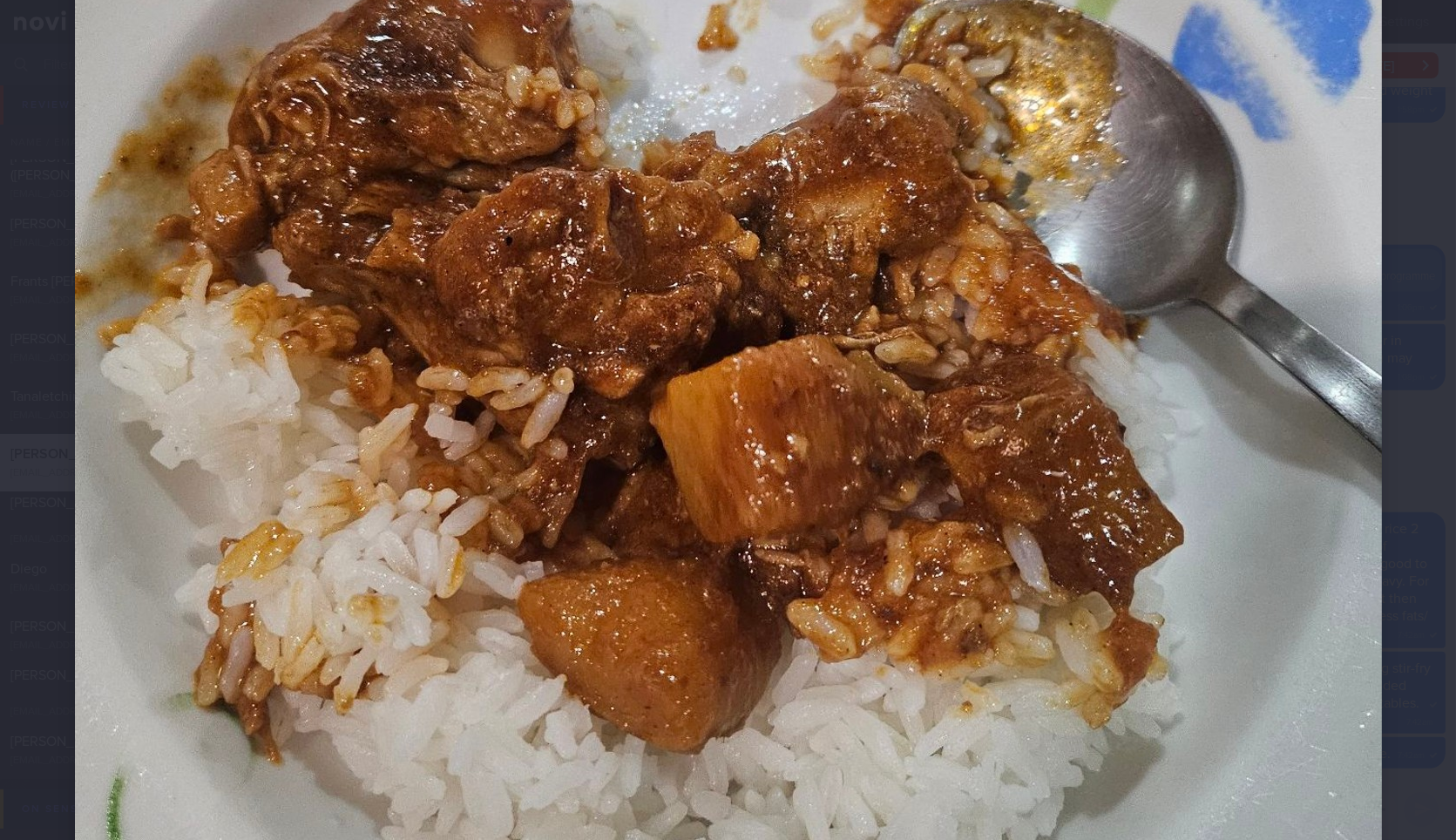
scroll to position [639, 0]
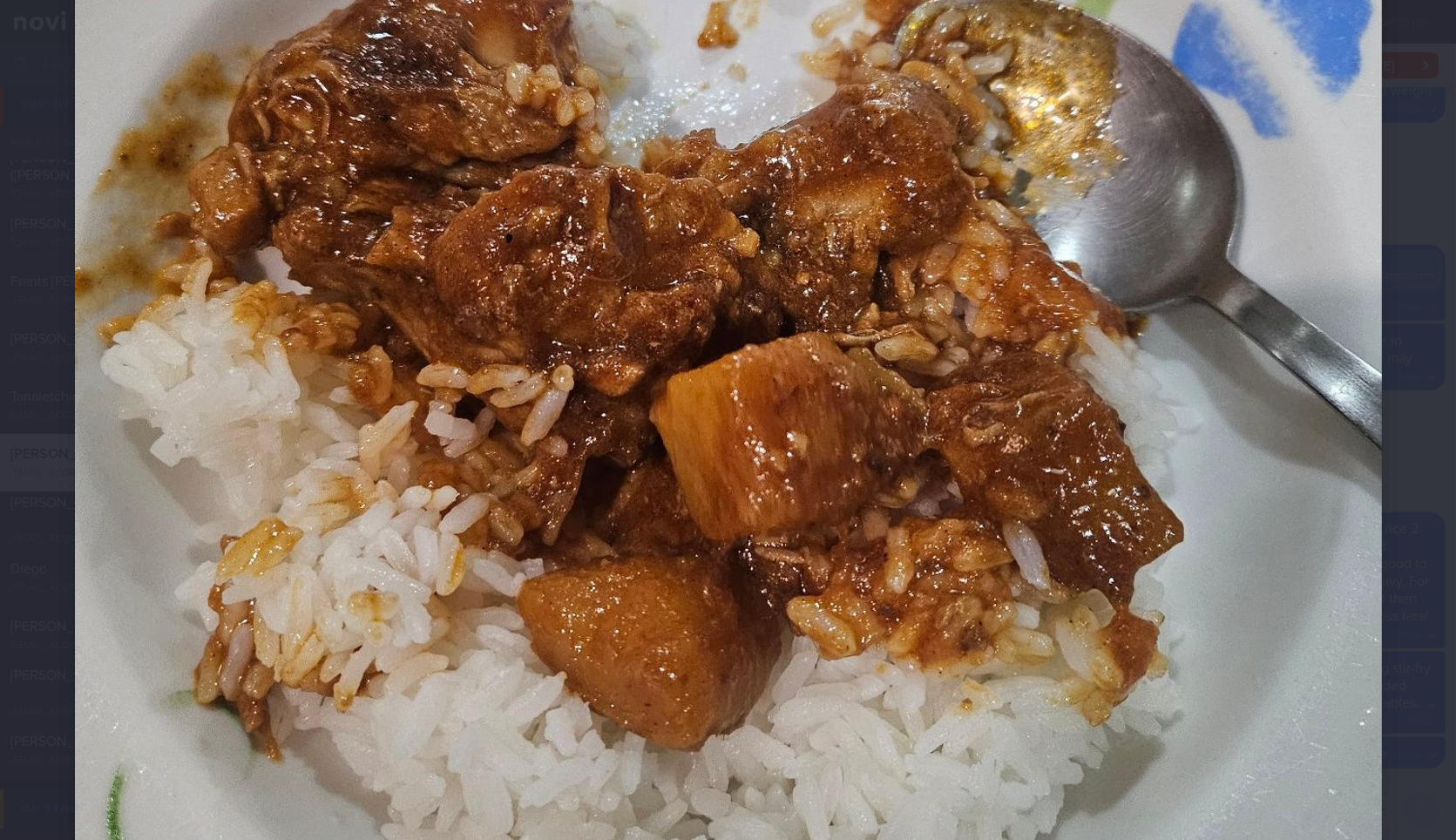
click at [1397, 472] on div at bounding box center [728, 301] width 1446 height 1882
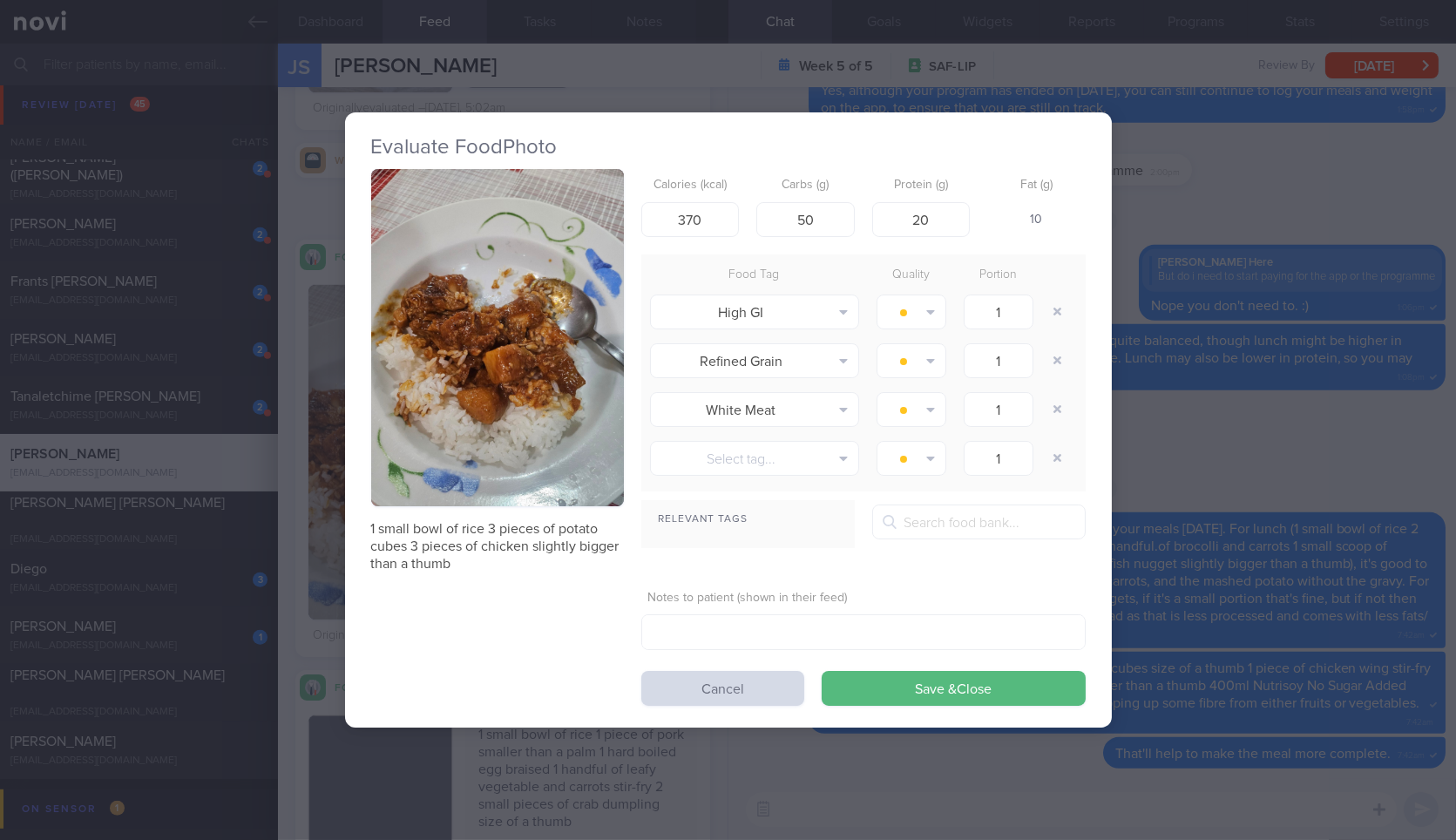
click at [1301, 469] on div "Evaluate Food Photo 1 small bowl of rice 3 pieces of potato cubes 3 pieces of c…" at bounding box center [728, 420] width 1456 height 840
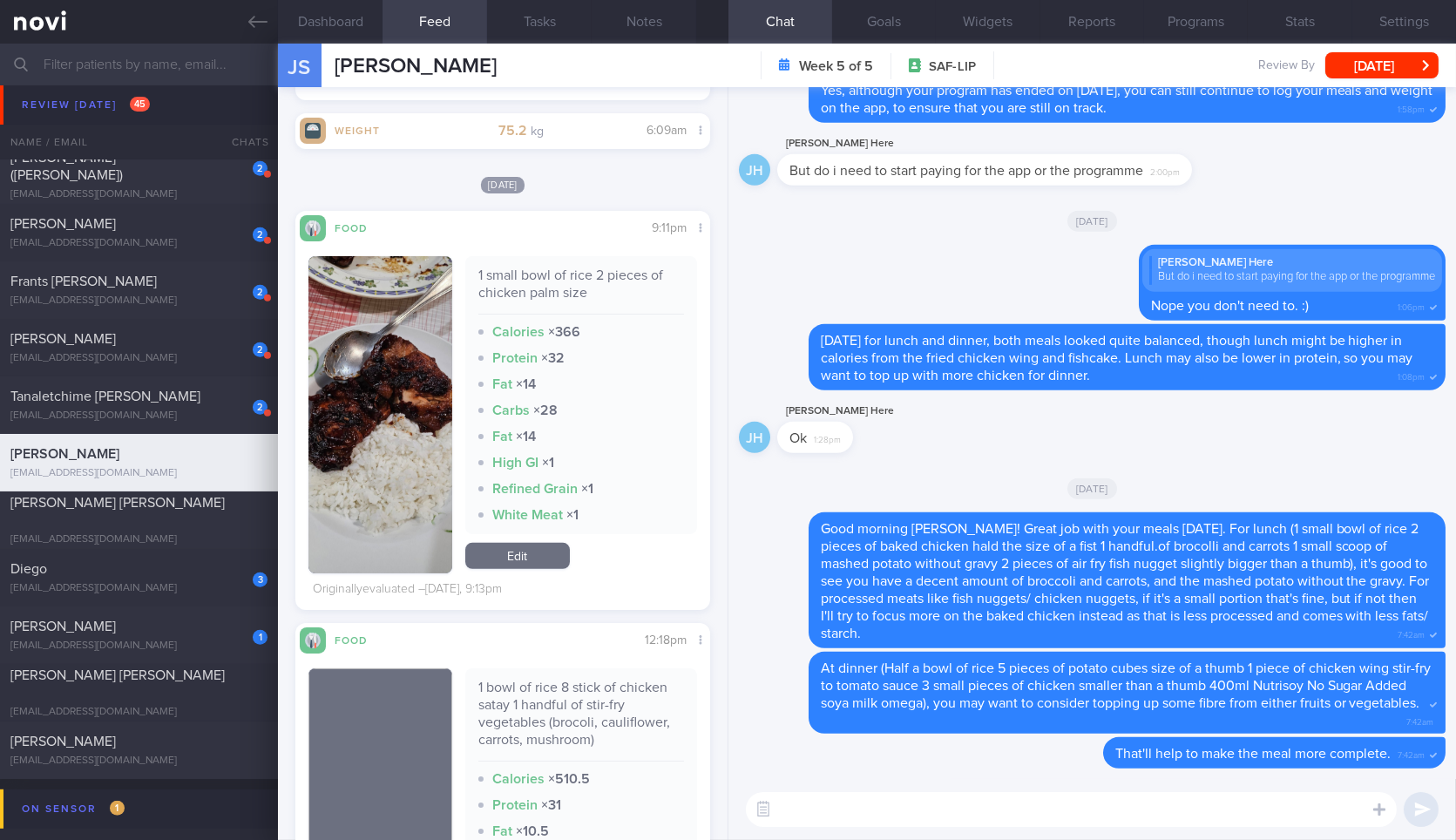
scroll to position [1377, 0]
click at [413, 404] on button "button" at bounding box center [379, 415] width 143 height 317
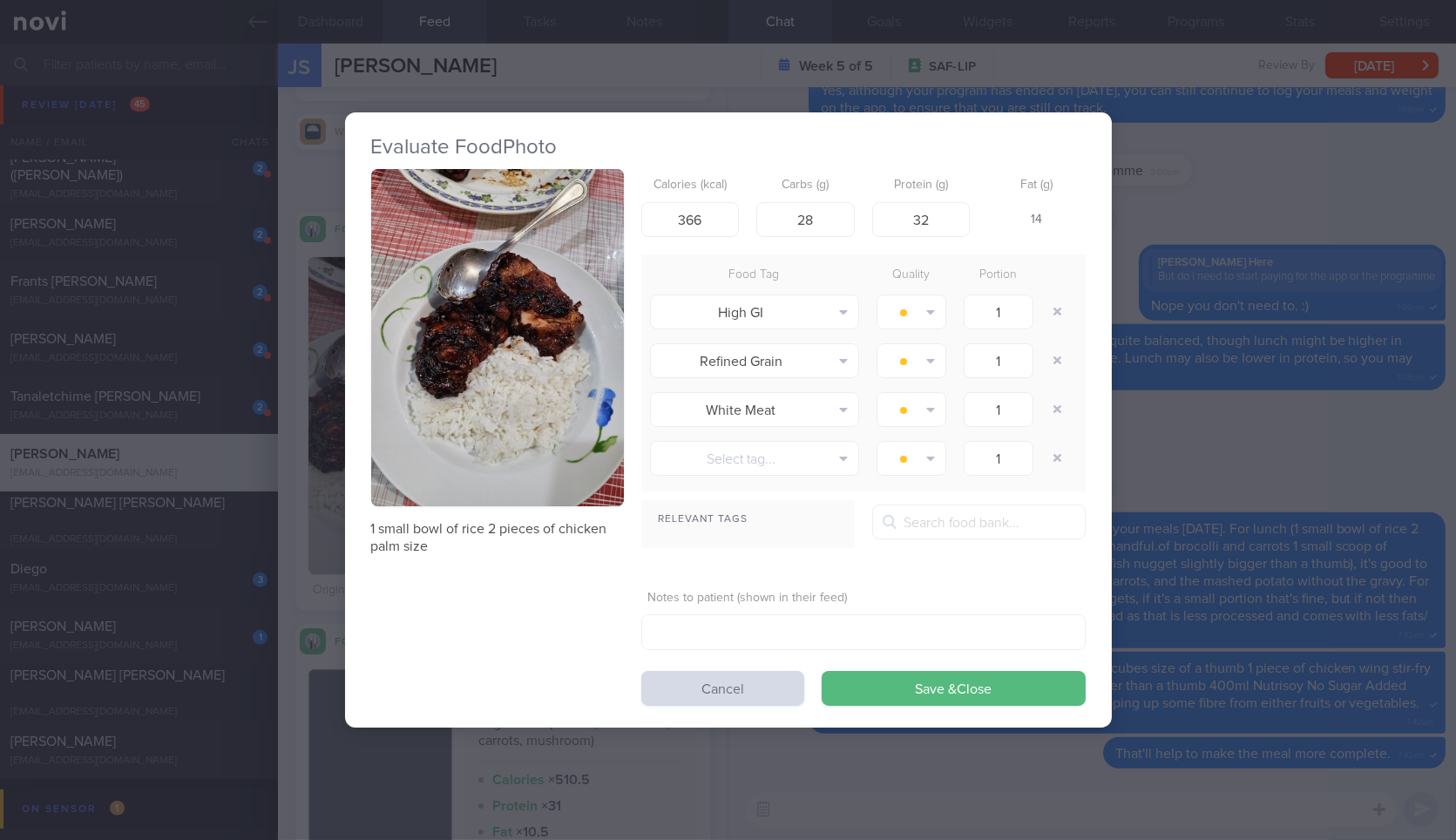
click at [559, 300] on button "button" at bounding box center [497, 338] width 252 height 337
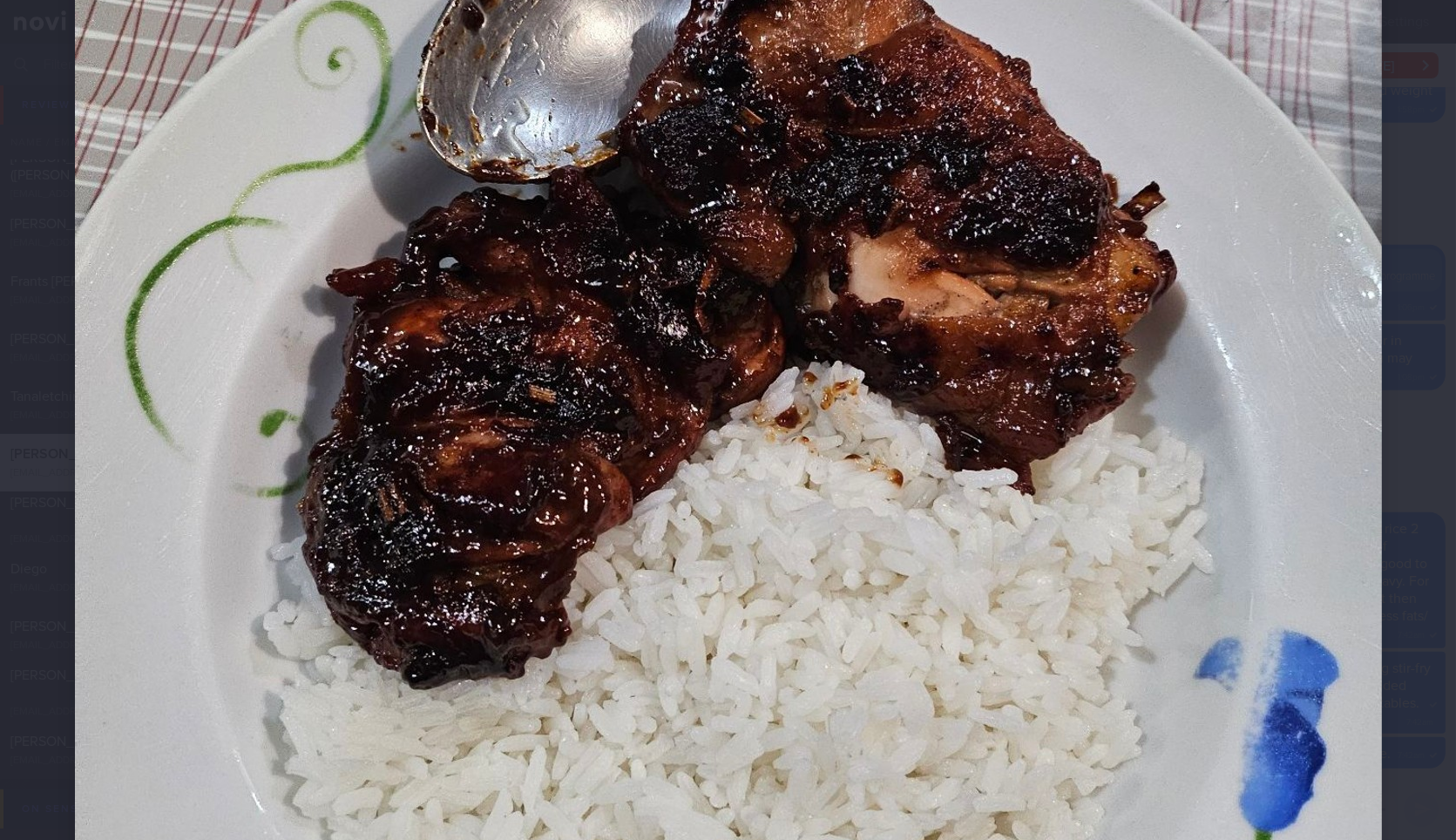
scroll to position [570, 0]
click at [1398, 368] on div at bounding box center [728, 370] width 1446 height 1882
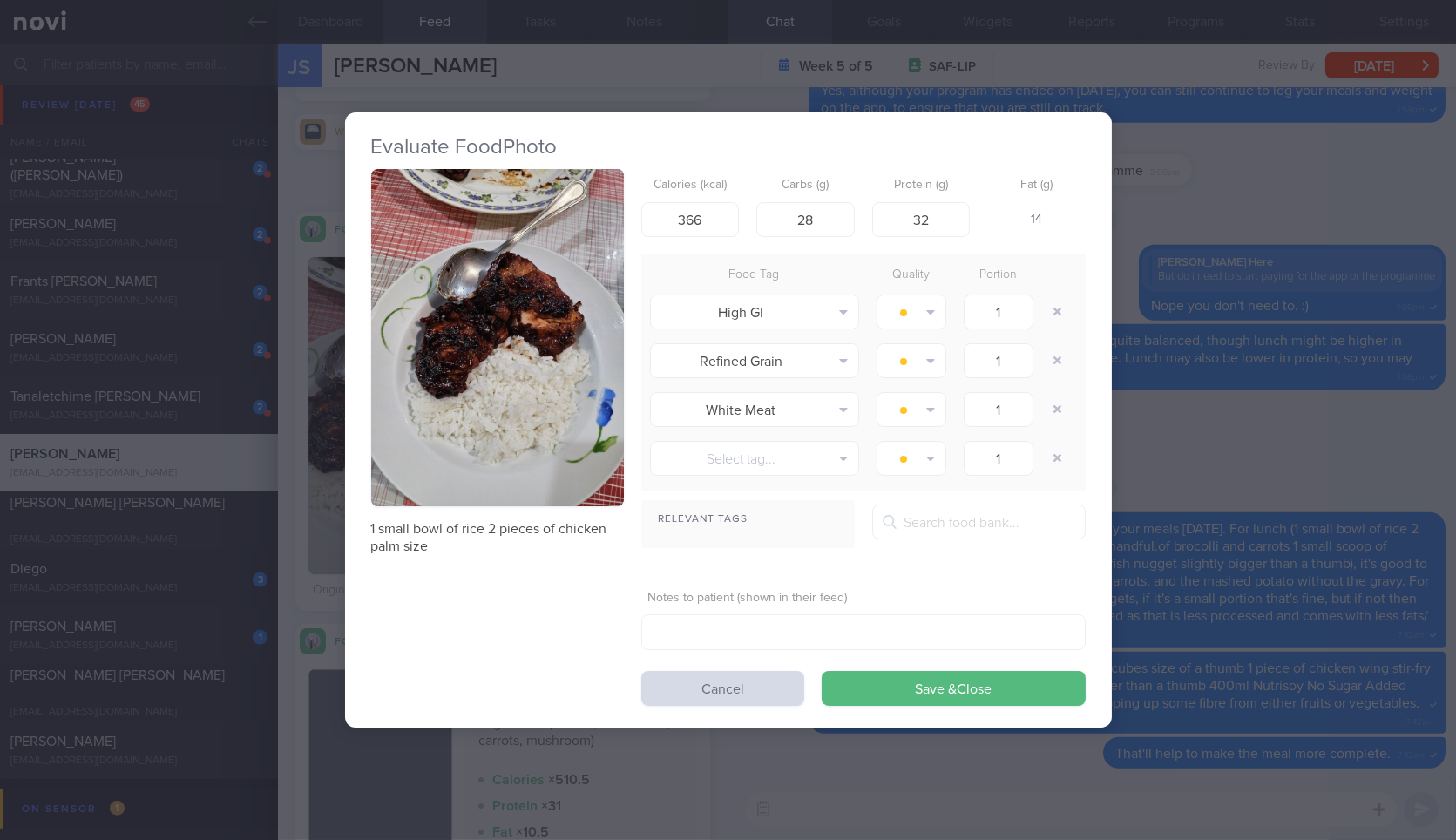
click at [1308, 327] on div "Evaluate Food Photo 1 small bowl of rice 2 pieces of chicken palm size Calories…" at bounding box center [728, 420] width 1456 height 840
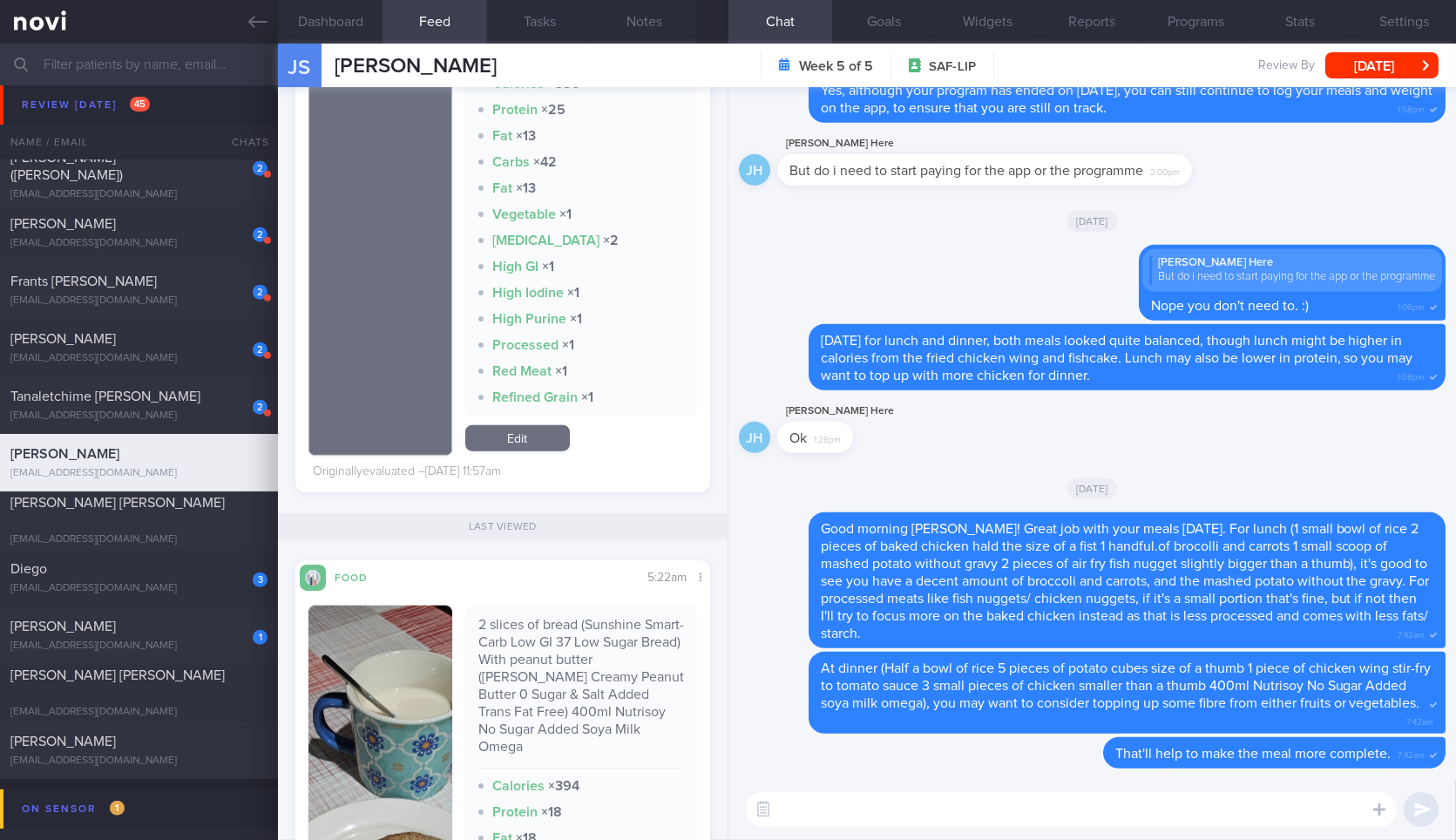
scroll to position [4108, 0]
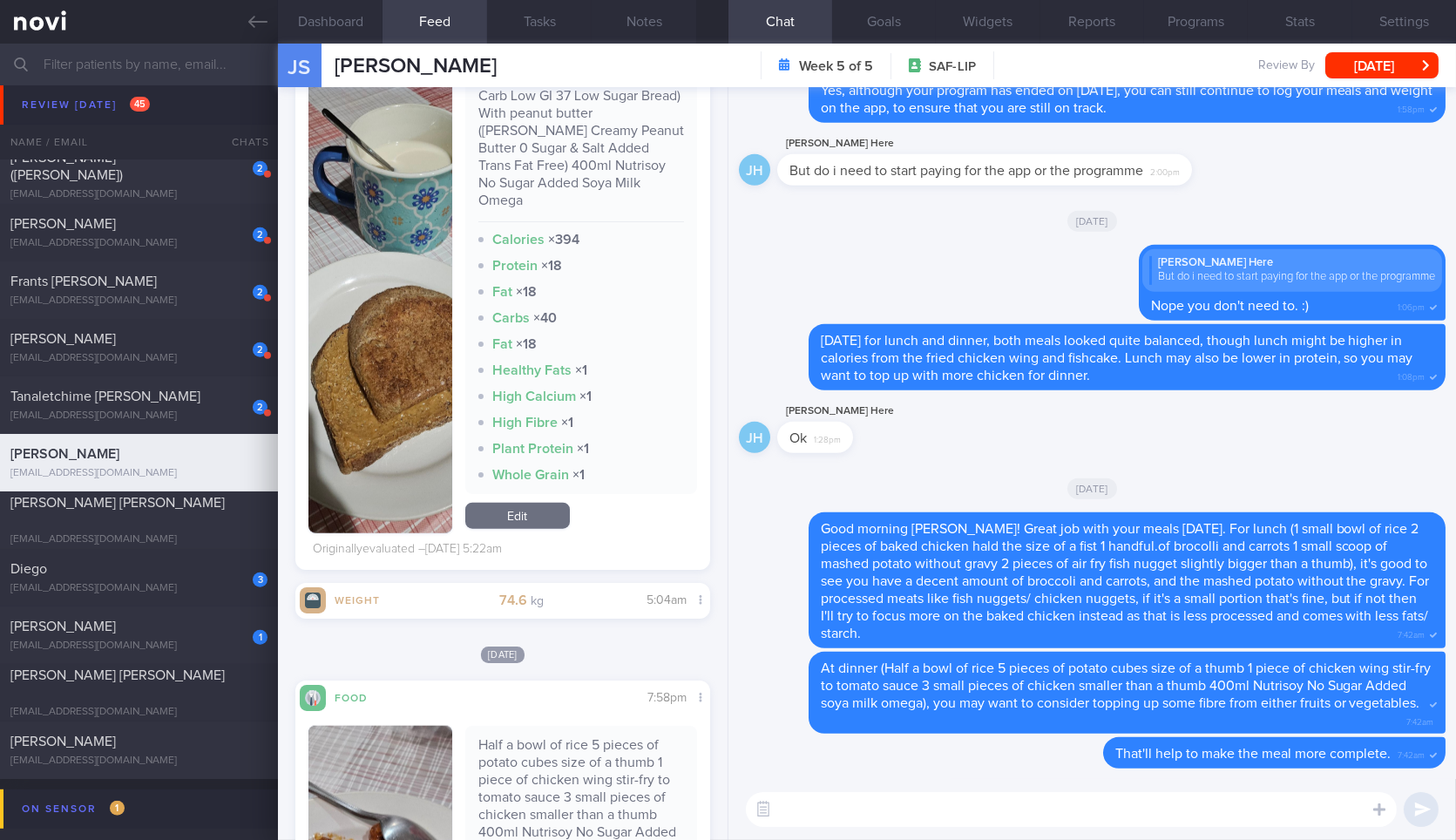
click at [856, 826] on textarea at bounding box center [1071, 810] width 651 height 35
type textarea "h"
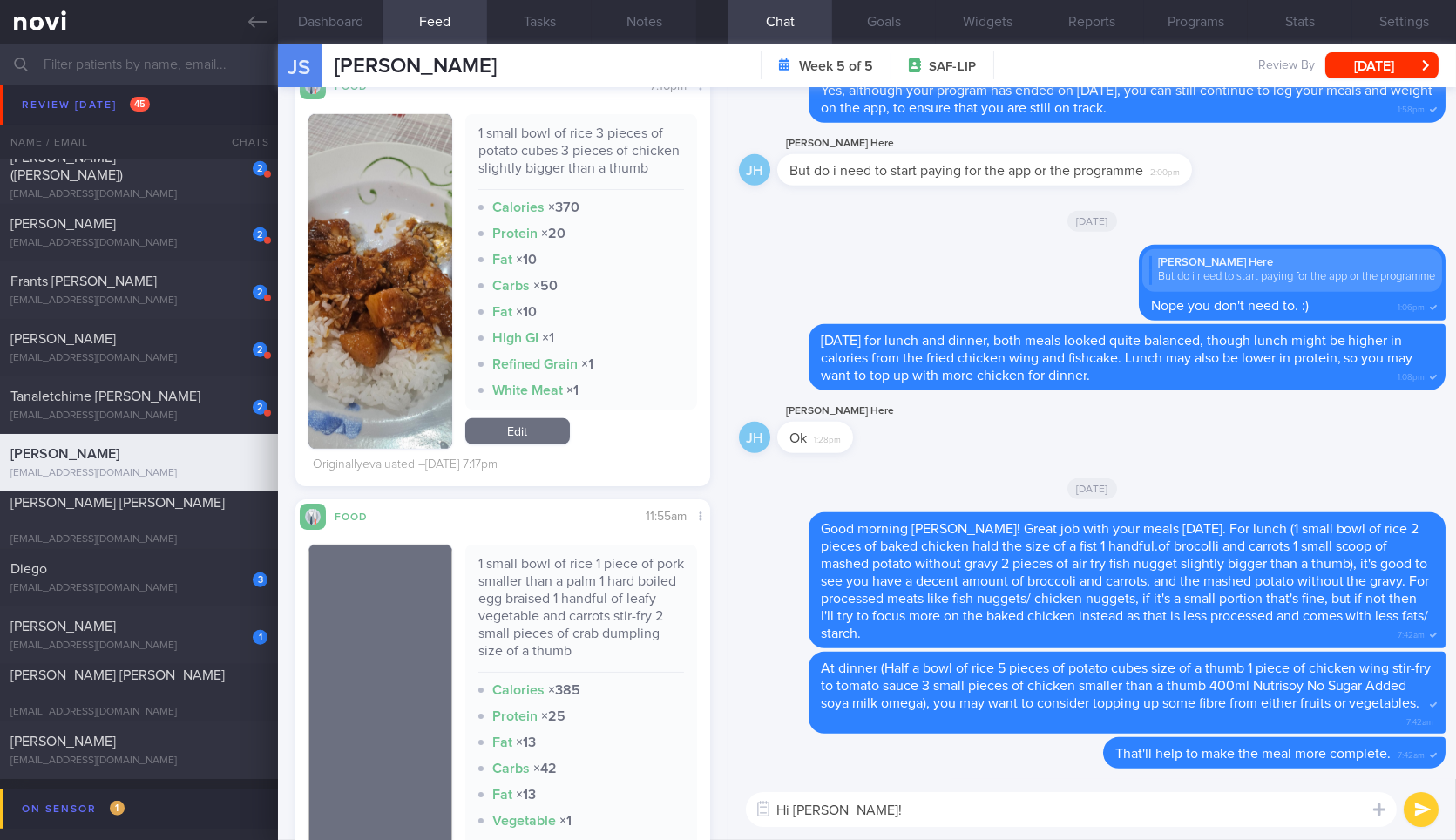
scroll to position [2964, 0]
click at [880, 802] on textarea "Hi [PERSON_NAME]!" at bounding box center [1071, 810] width 651 height 35
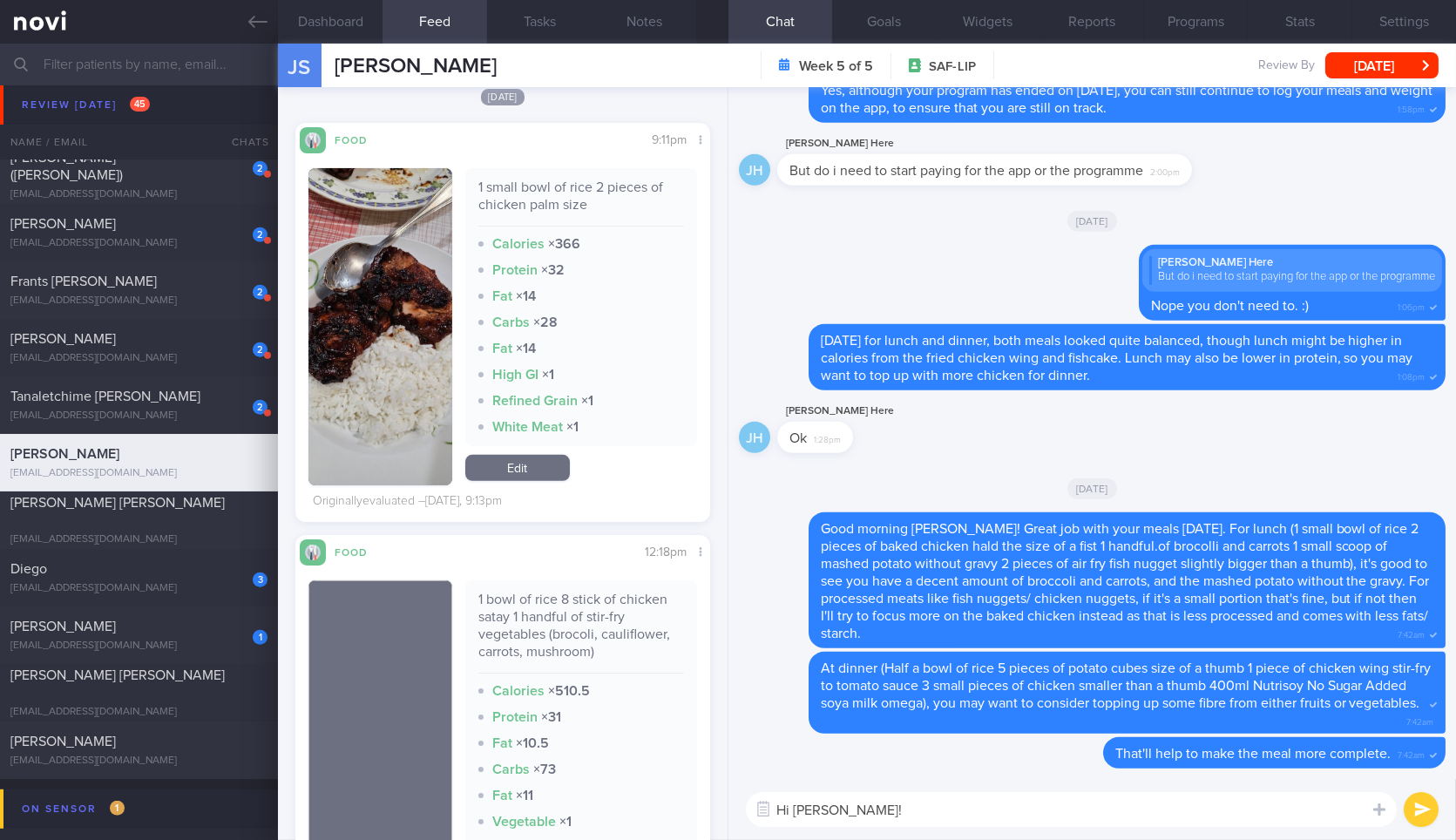
scroll to position [1467, 0]
click at [401, 400] on button "button" at bounding box center [379, 325] width 143 height 317
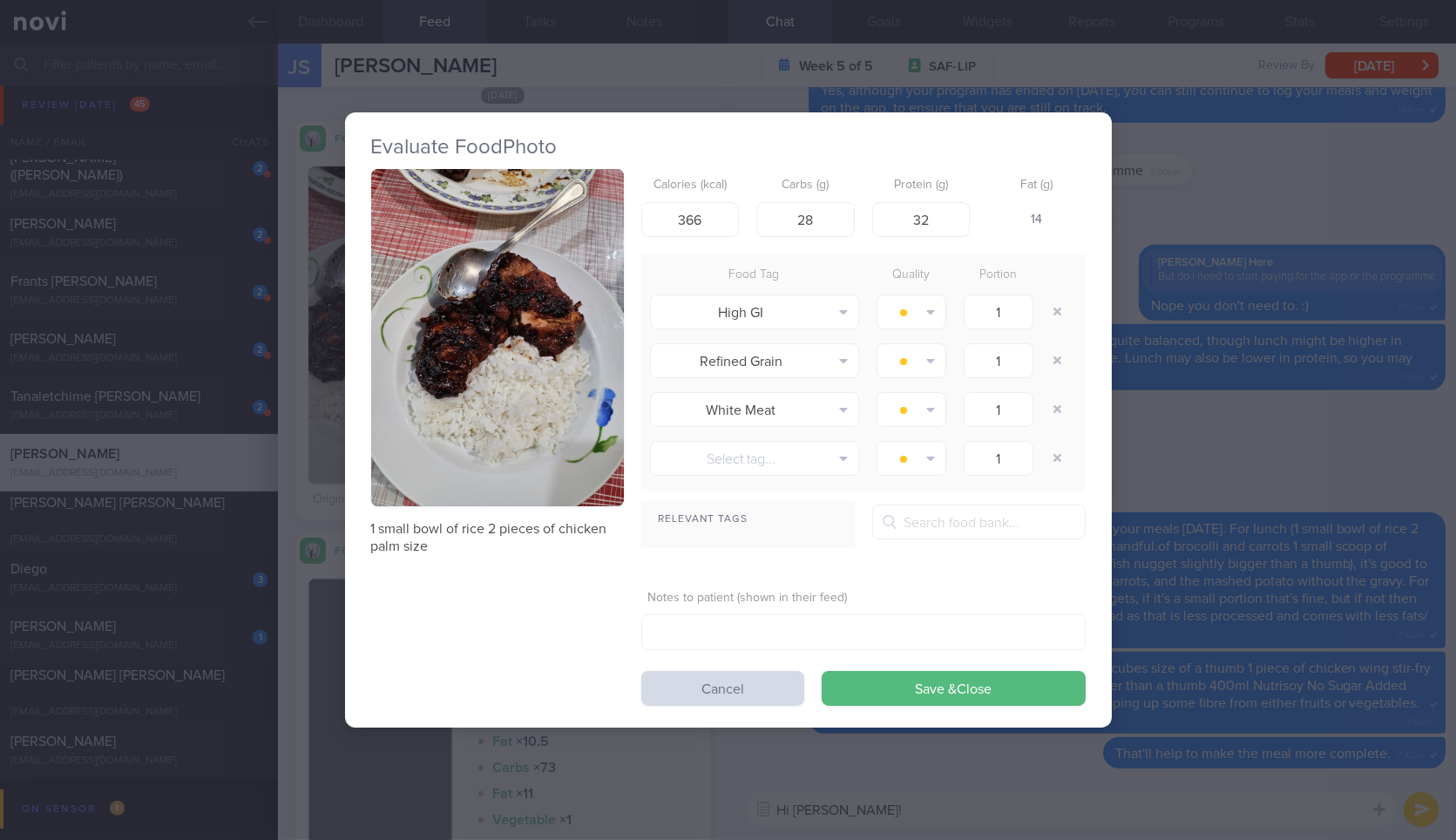
click at [541, 407] on button "button" at bounding box center [497, 338] width 252 height 337
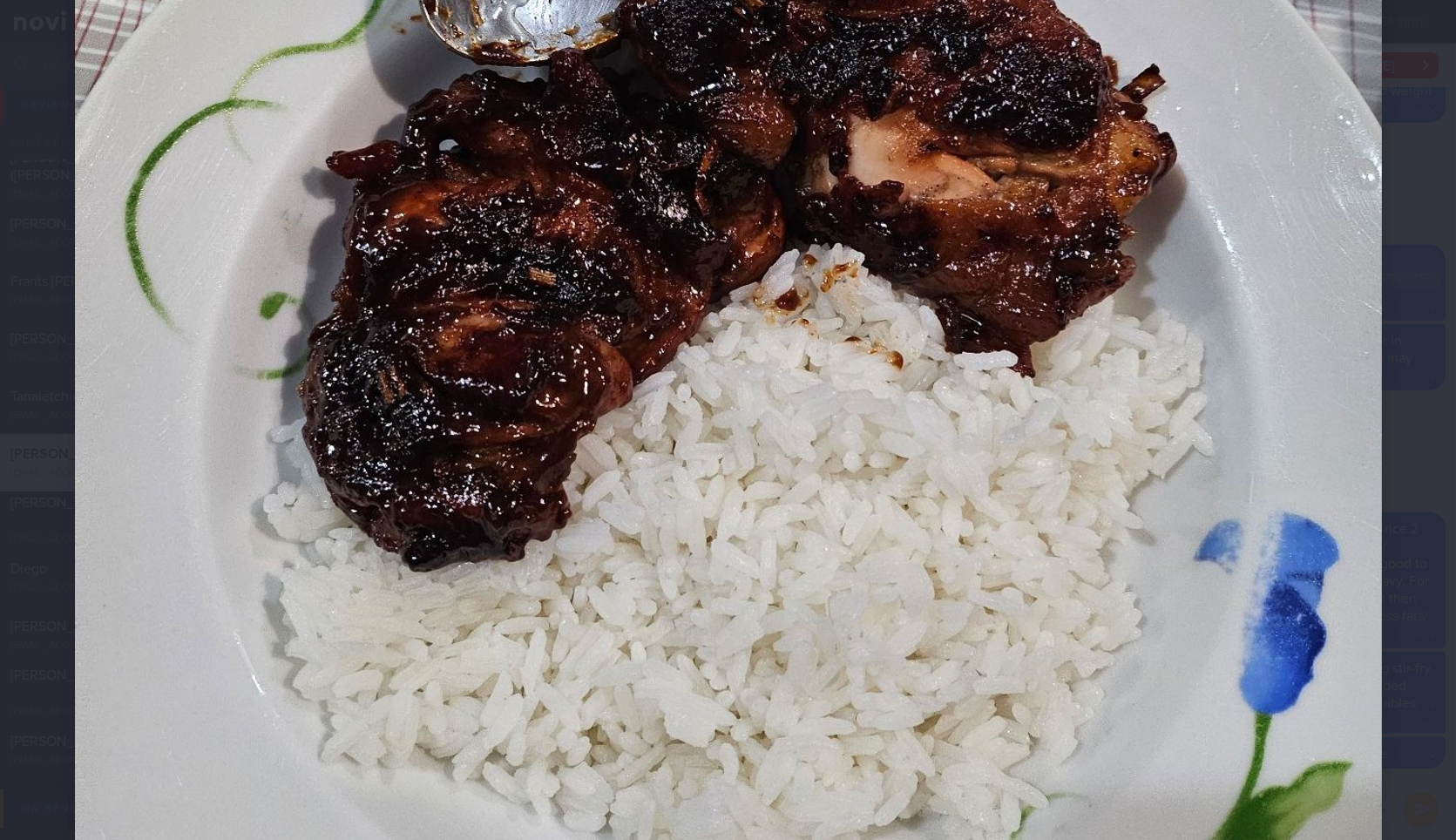
scroll to position [700, 0]
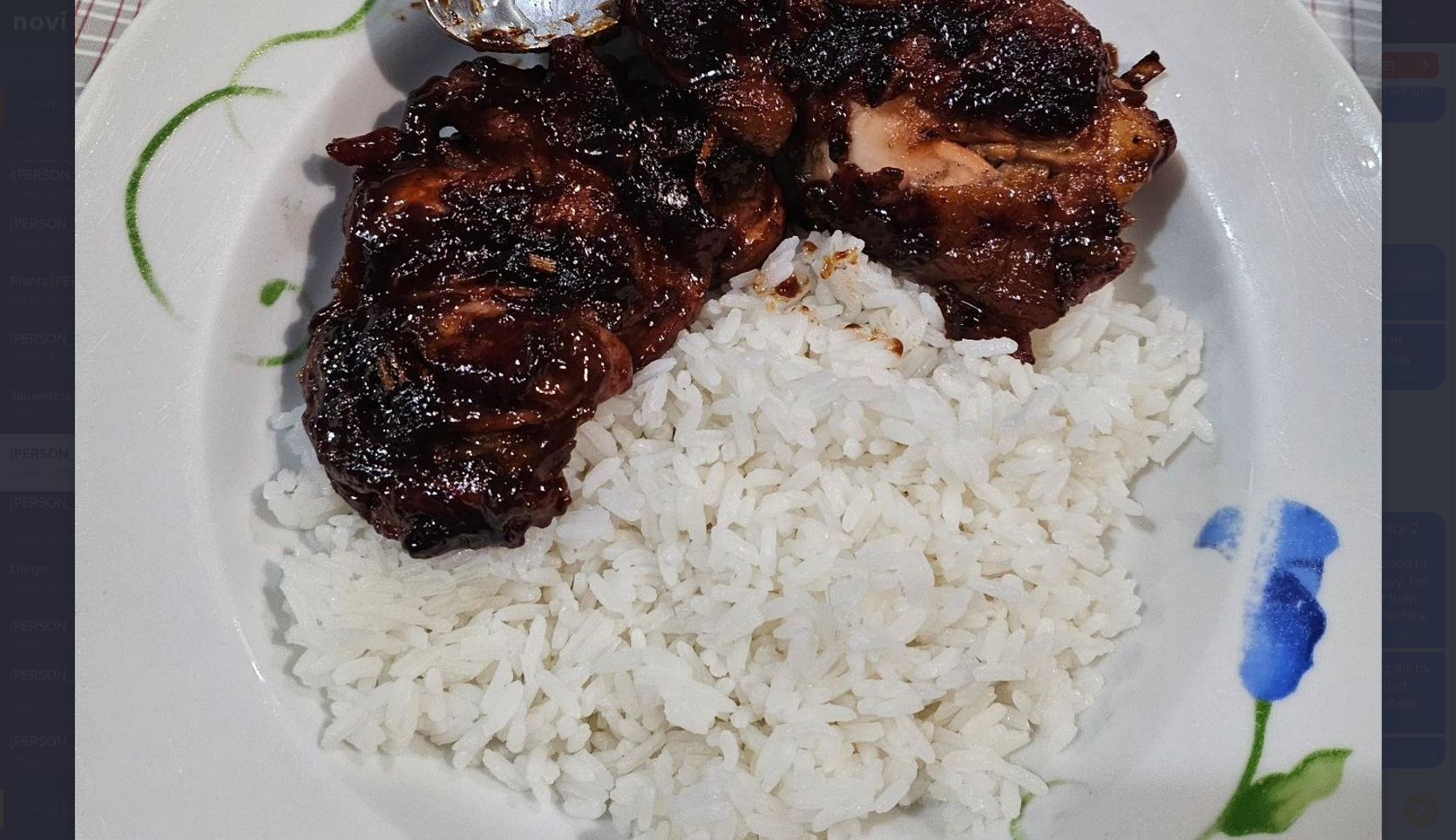
click at [1402, 260] on div at bounding box center [728, 240] width 1446 height 1882
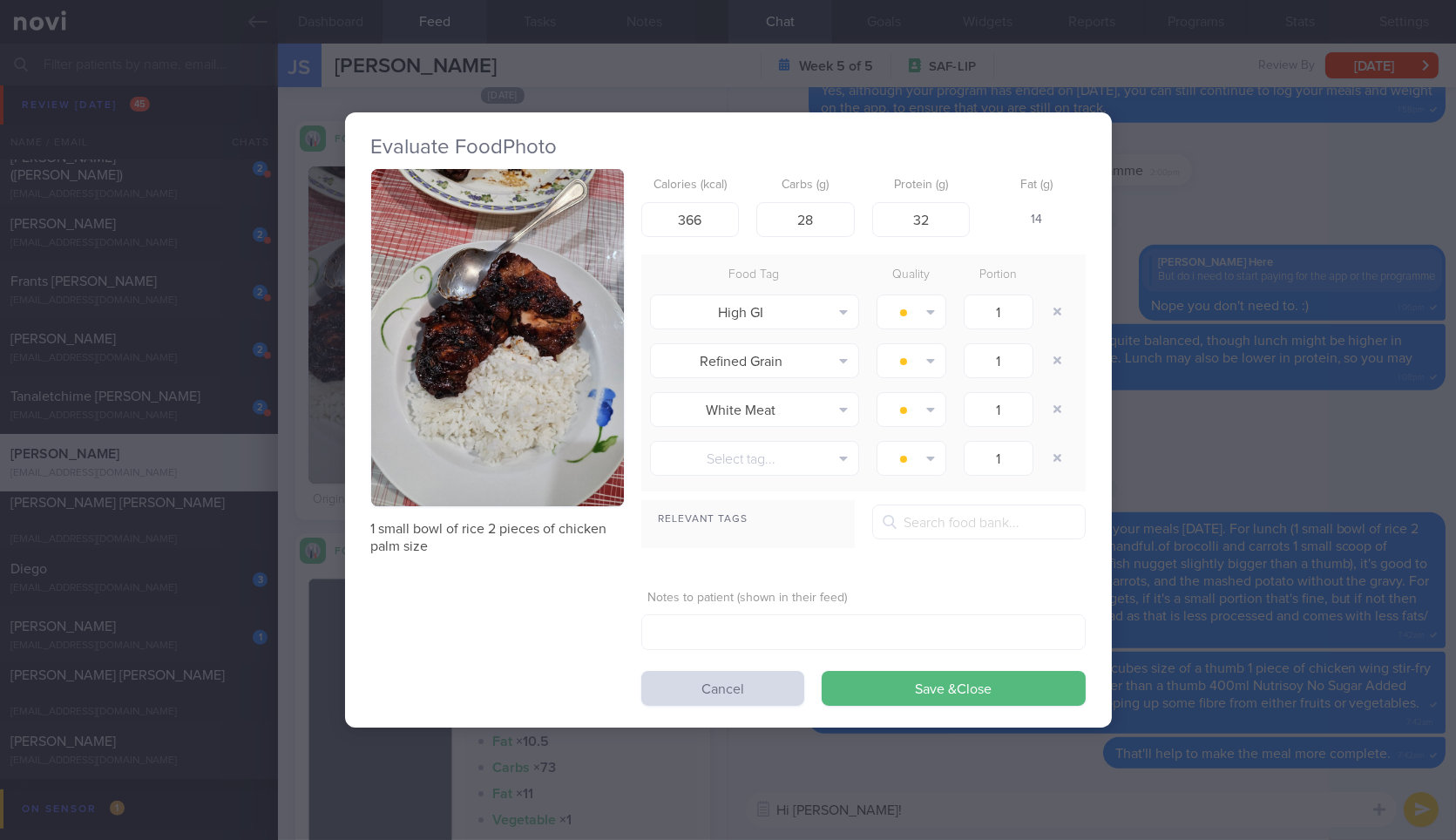
click at [1402, 260] on div "Evaluate Food Photo 1 small bowl of rice 2 pieces of chicken palm size Calories…" at bounding box center [728, 420] width 1456 height 840
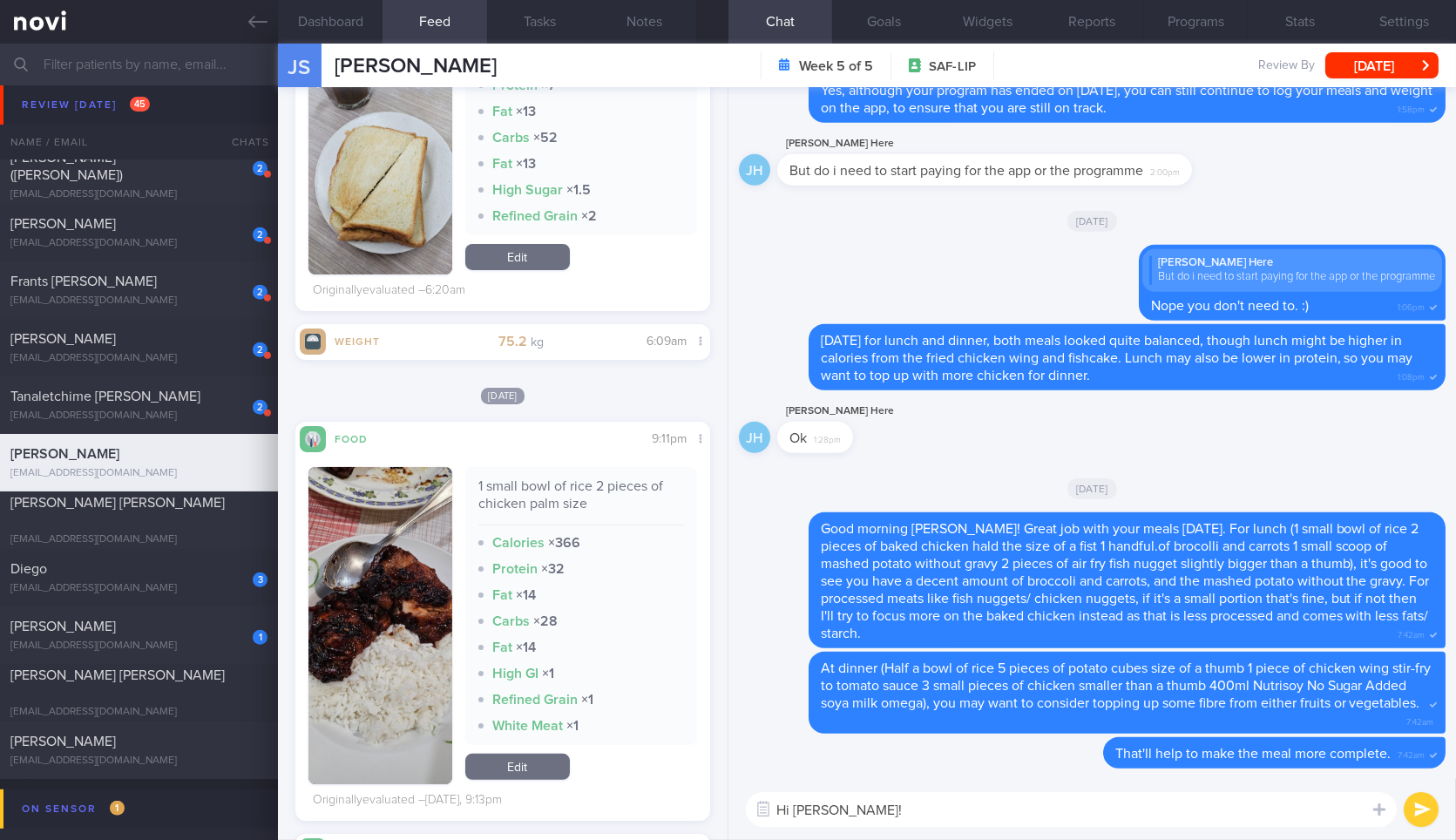
scroll to position [1731, 0]
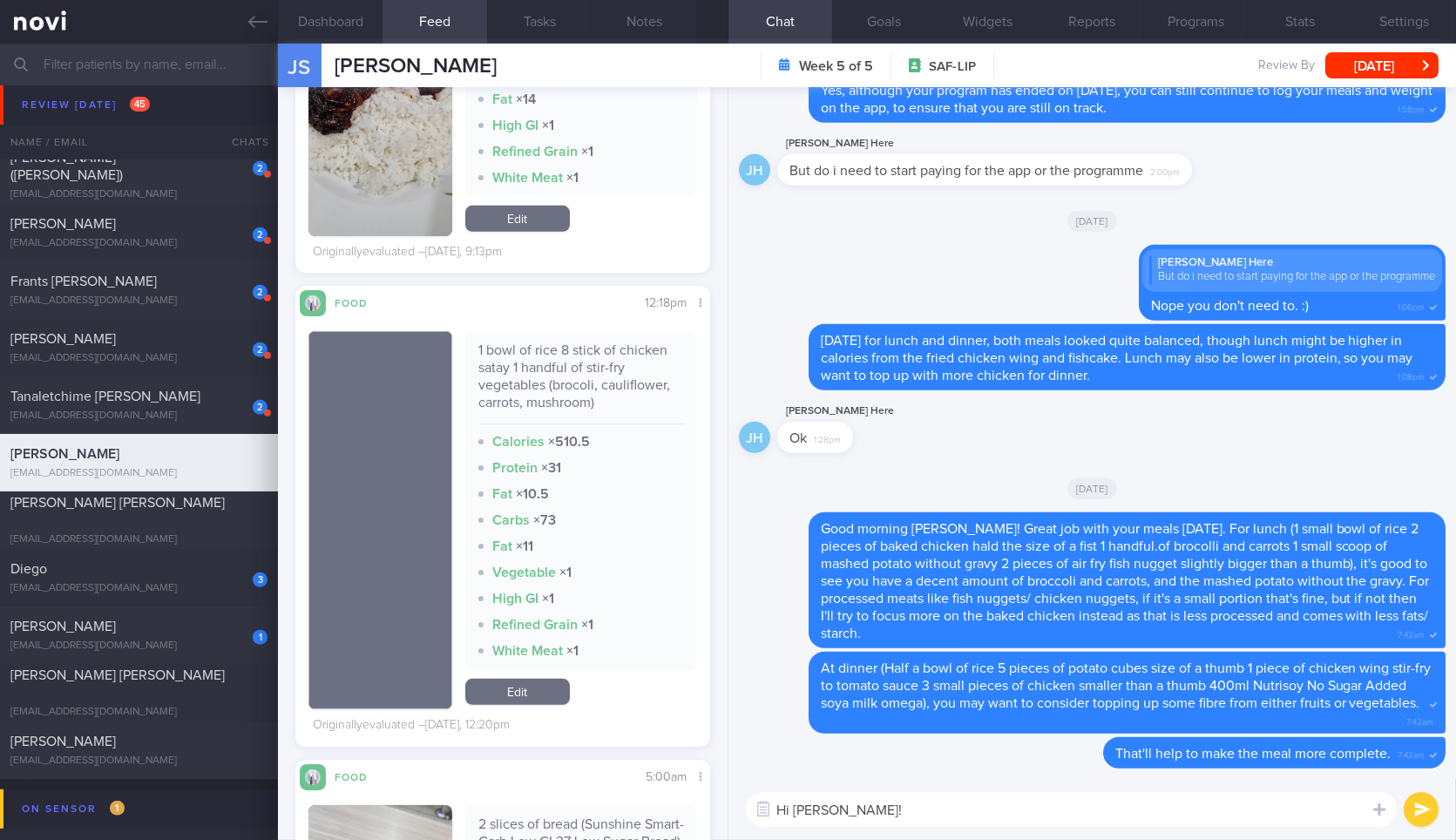
click at [958, 820] on textarea "Hi [PERSON_NAME]!" at bounding box center [1071, 810] width 651 height 35
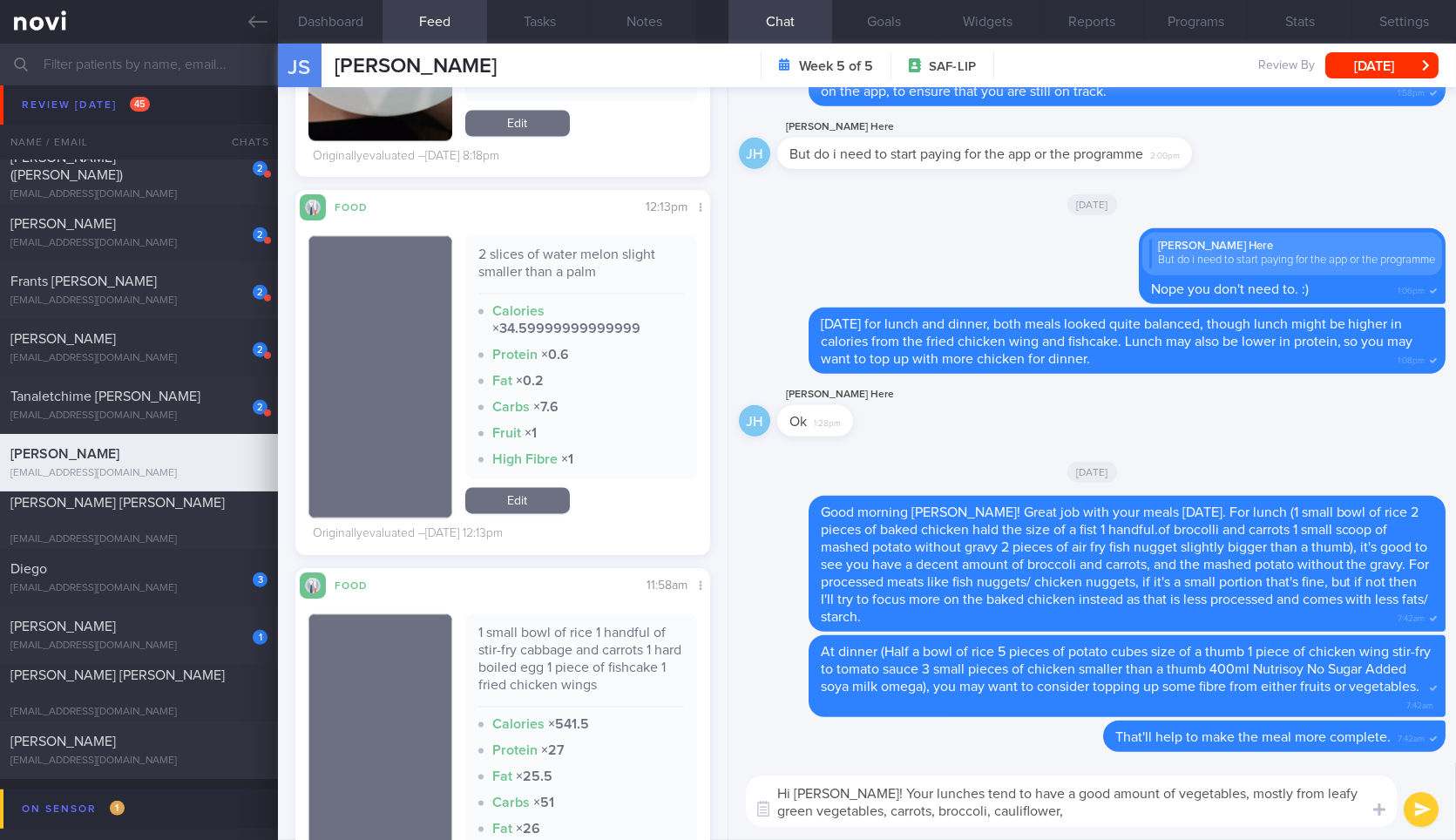
scroll to position [6842, 0]
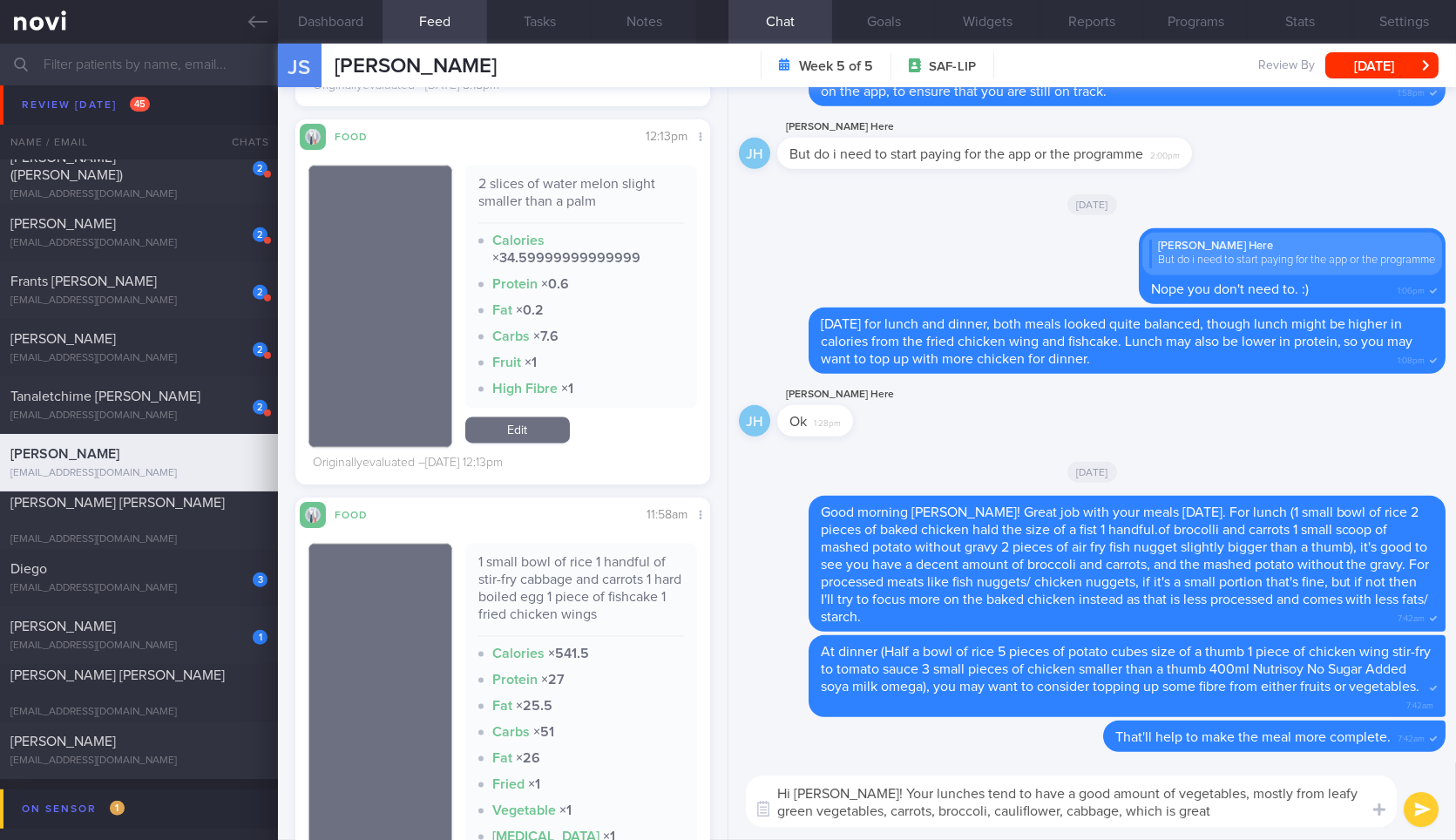
type textarea "Hi [PERSON_NAME]! Your lunches tend to have a good amount of vegetables, mostly…"
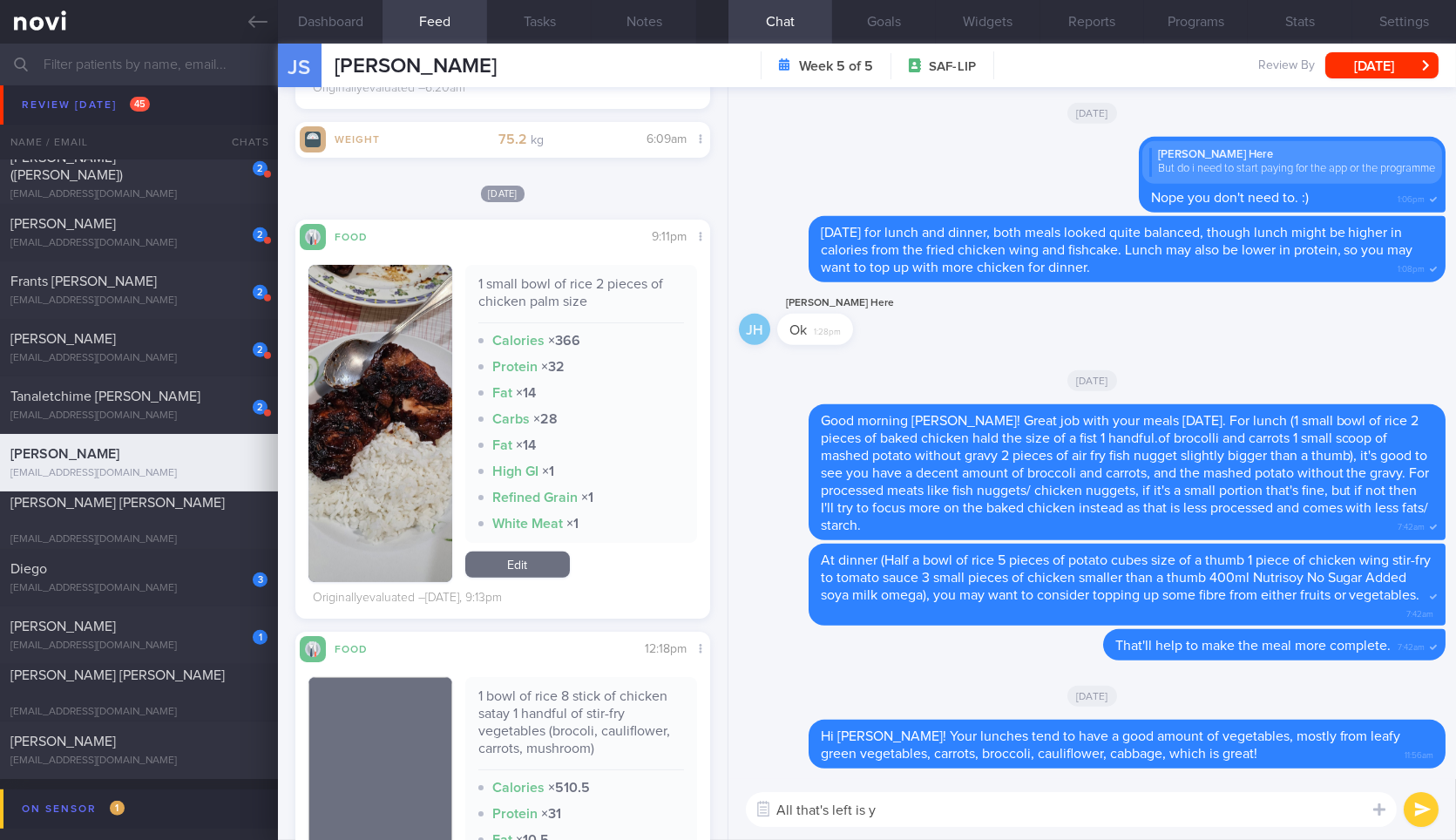
scroll to position [1367, 0]
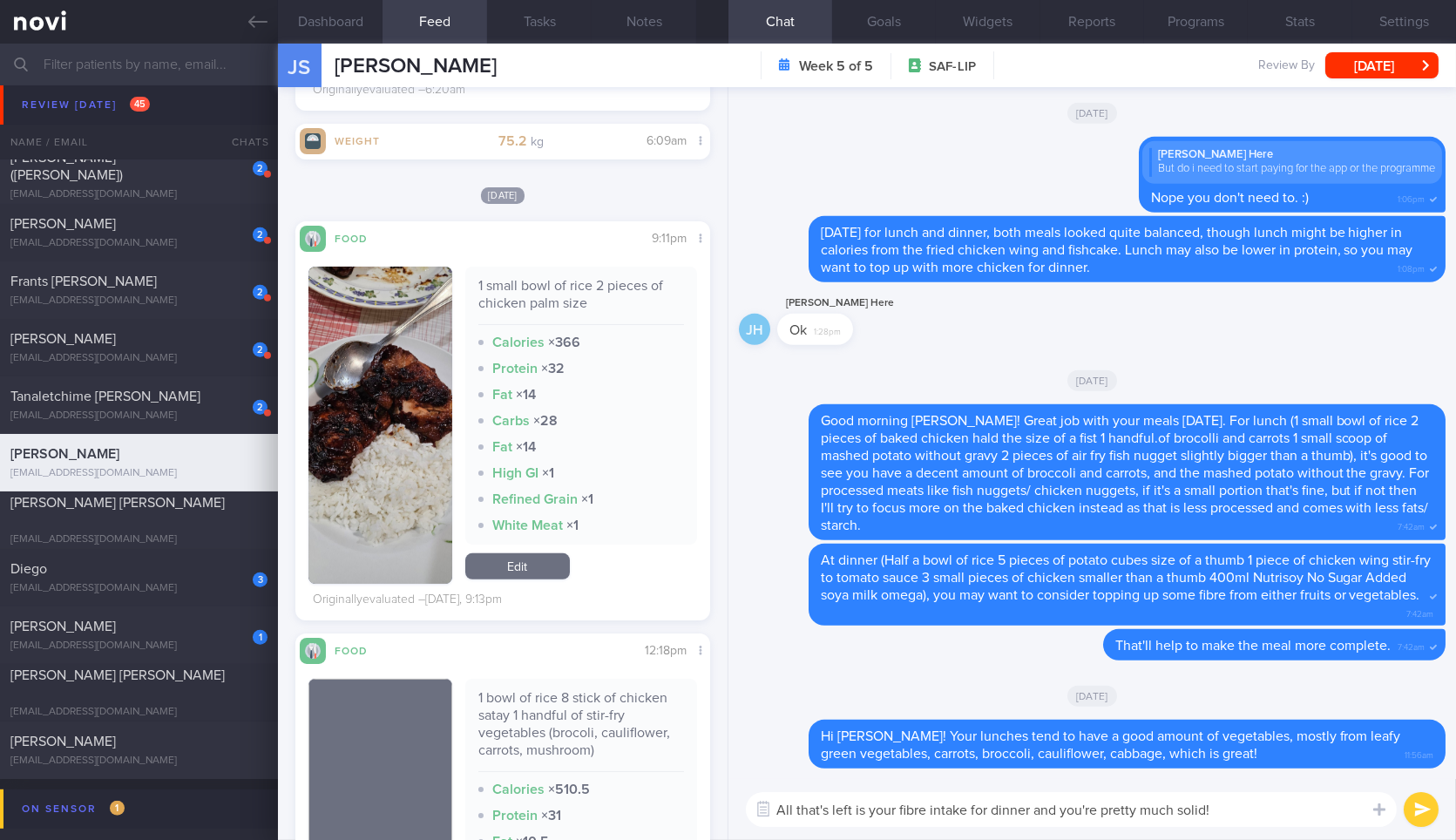
type textarea "All that's left is your fibre intake for dinner and you're pretty much solid!"
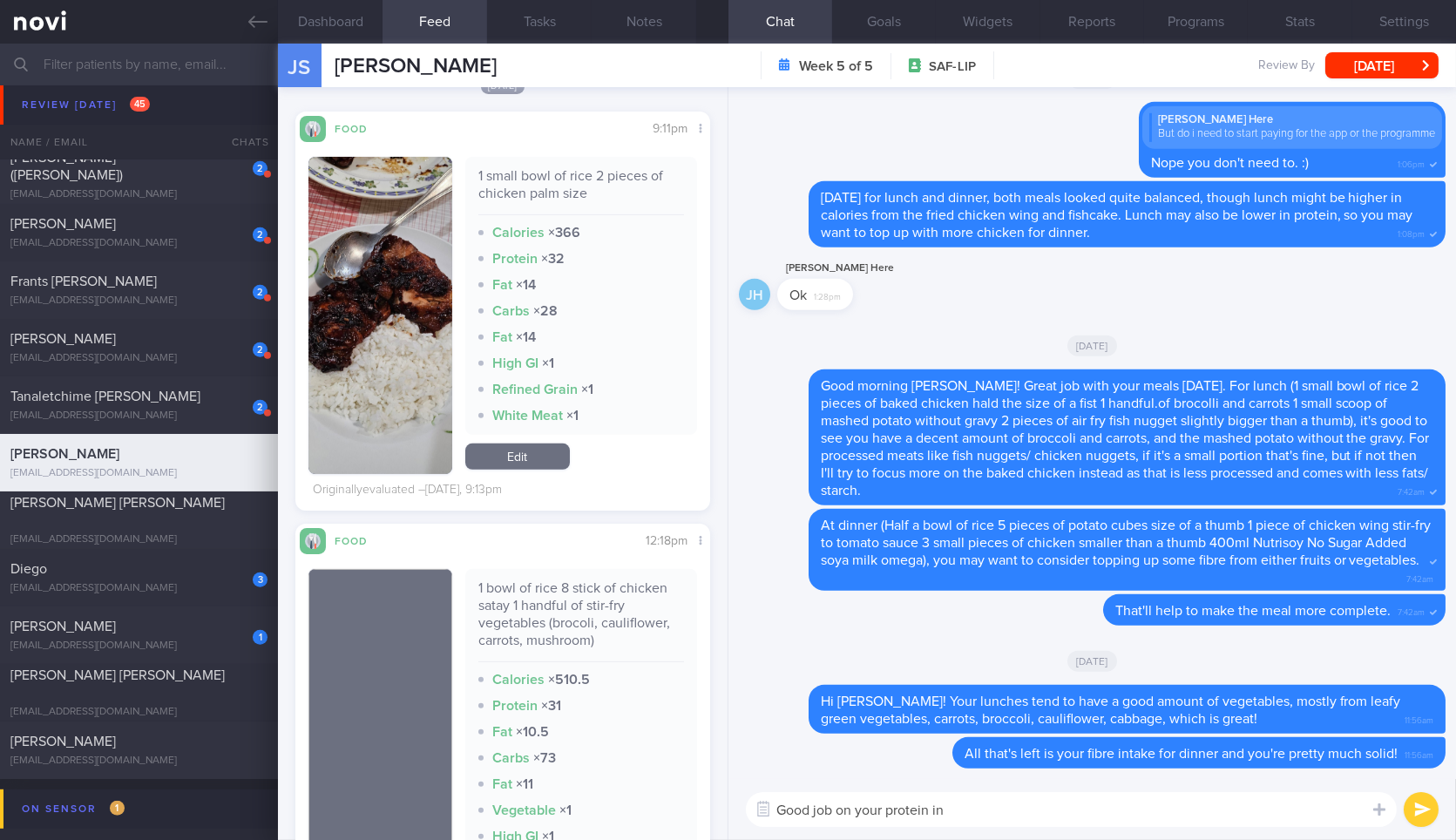
scroll to position [1489, 0]
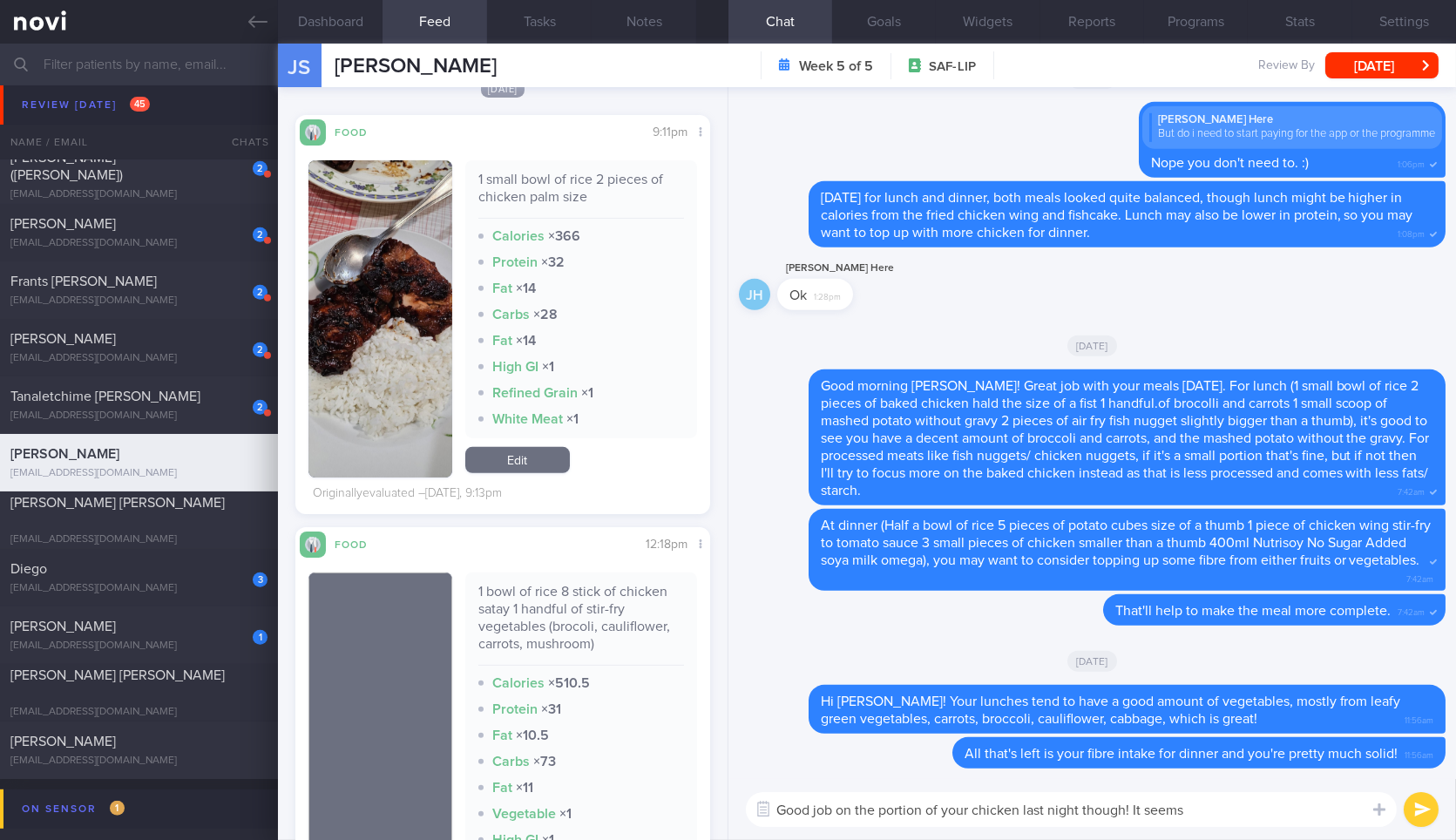
click at [445, 369] on button "button" at bounding box center [379, 319] width 143 height 317
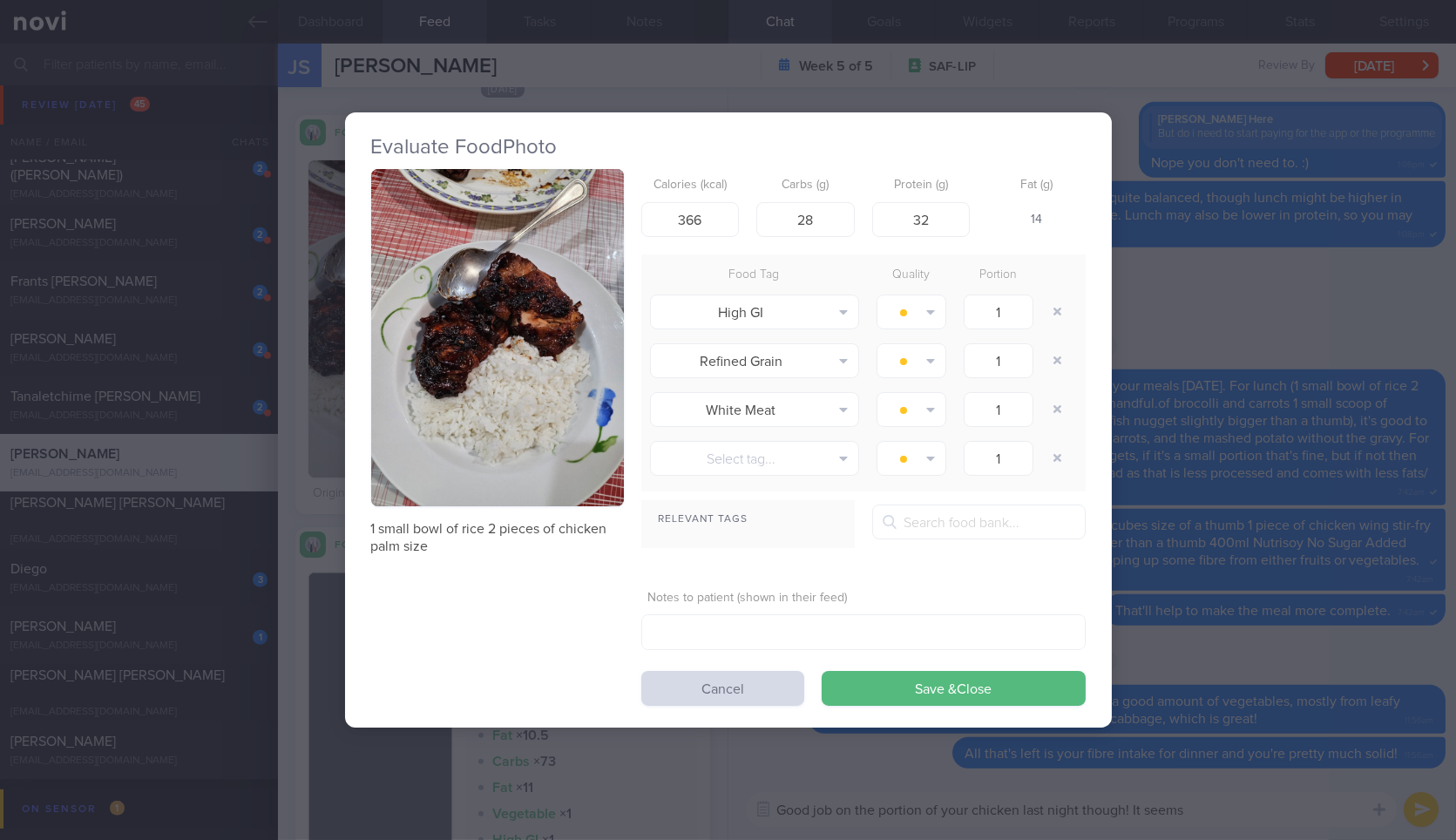
click at [524, 251] on button "button" at bounding box center [497, 338] width 252 height 337
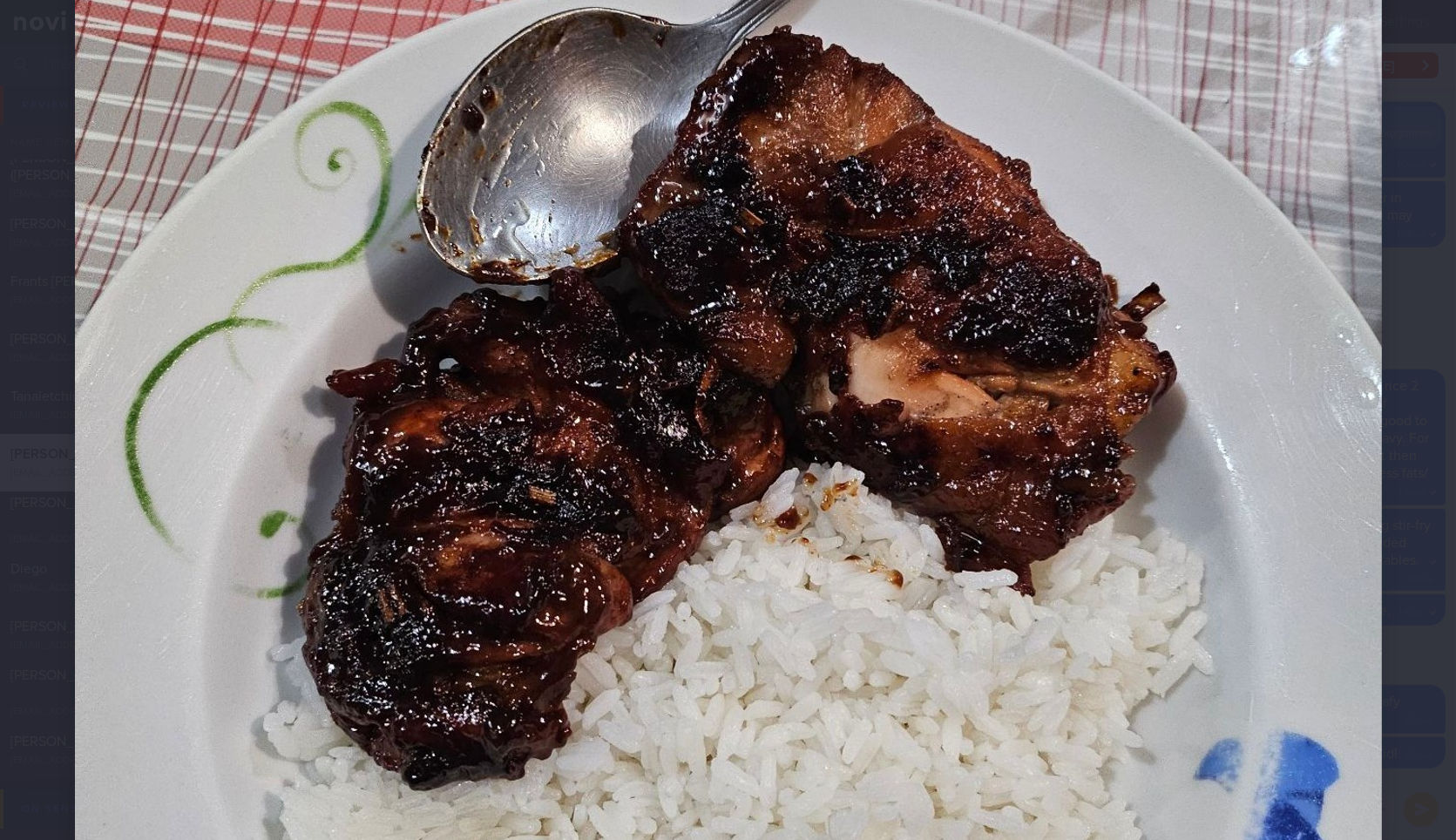
scroll to position [466, 0]
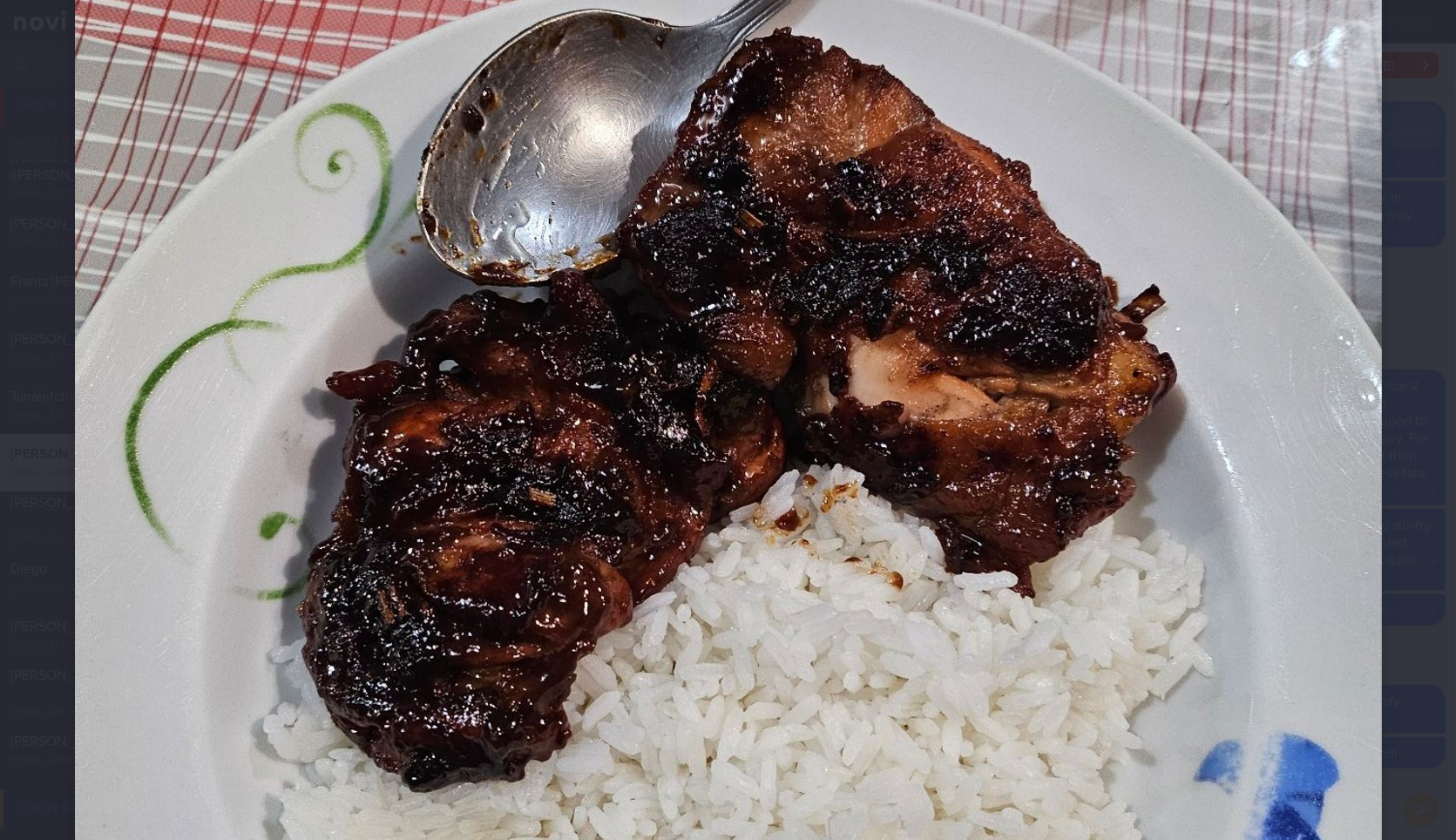
click at [1341, 439] on img at bounding box center [728, 475] width 1307 height 1743
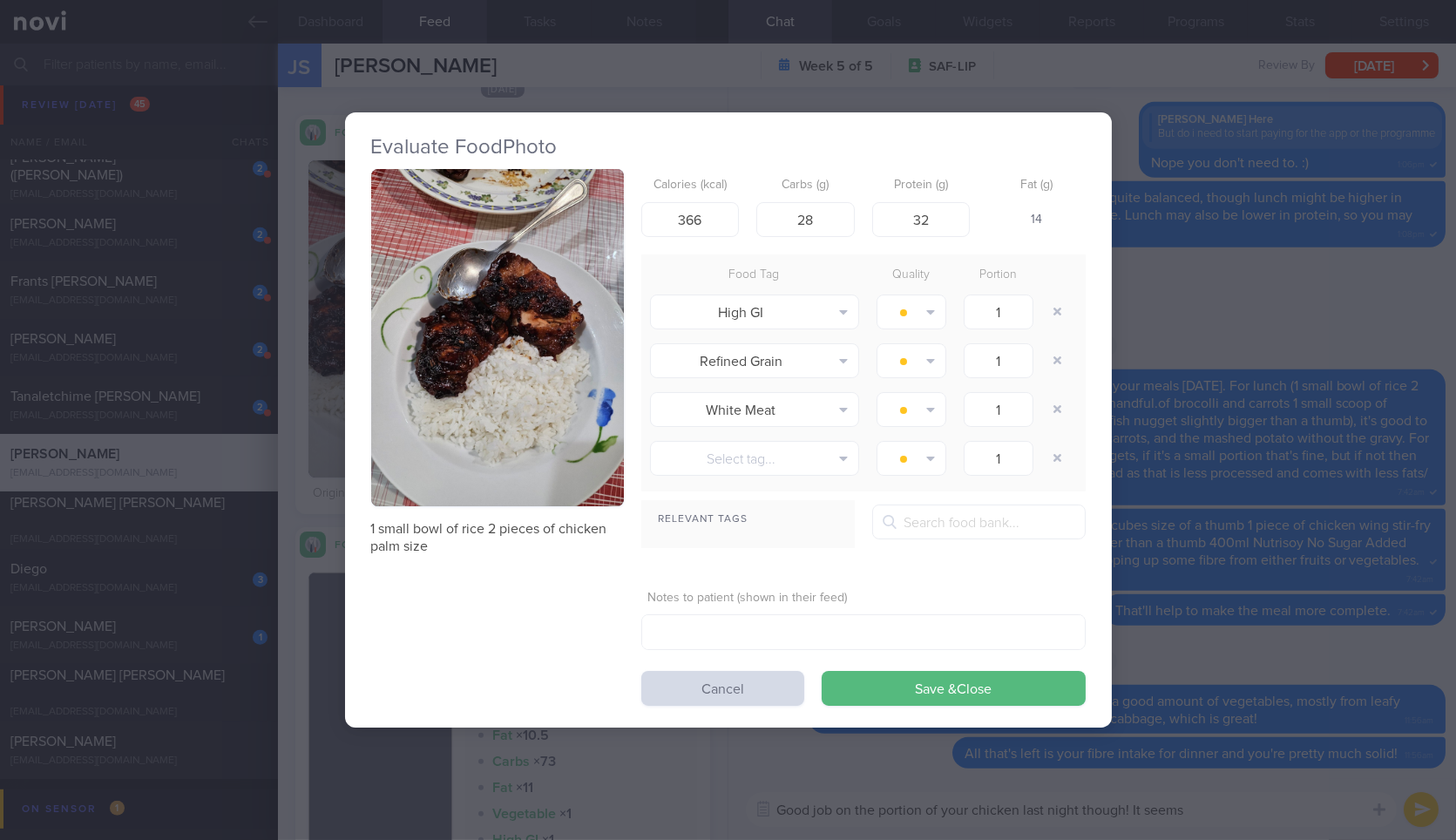
click at [1341, 439] on div "Evaluate Food Photo 1 small bowl of rice 2 pieces of chicken palm size Calories…" at bounding box center [728, 420] width 1456 height 840
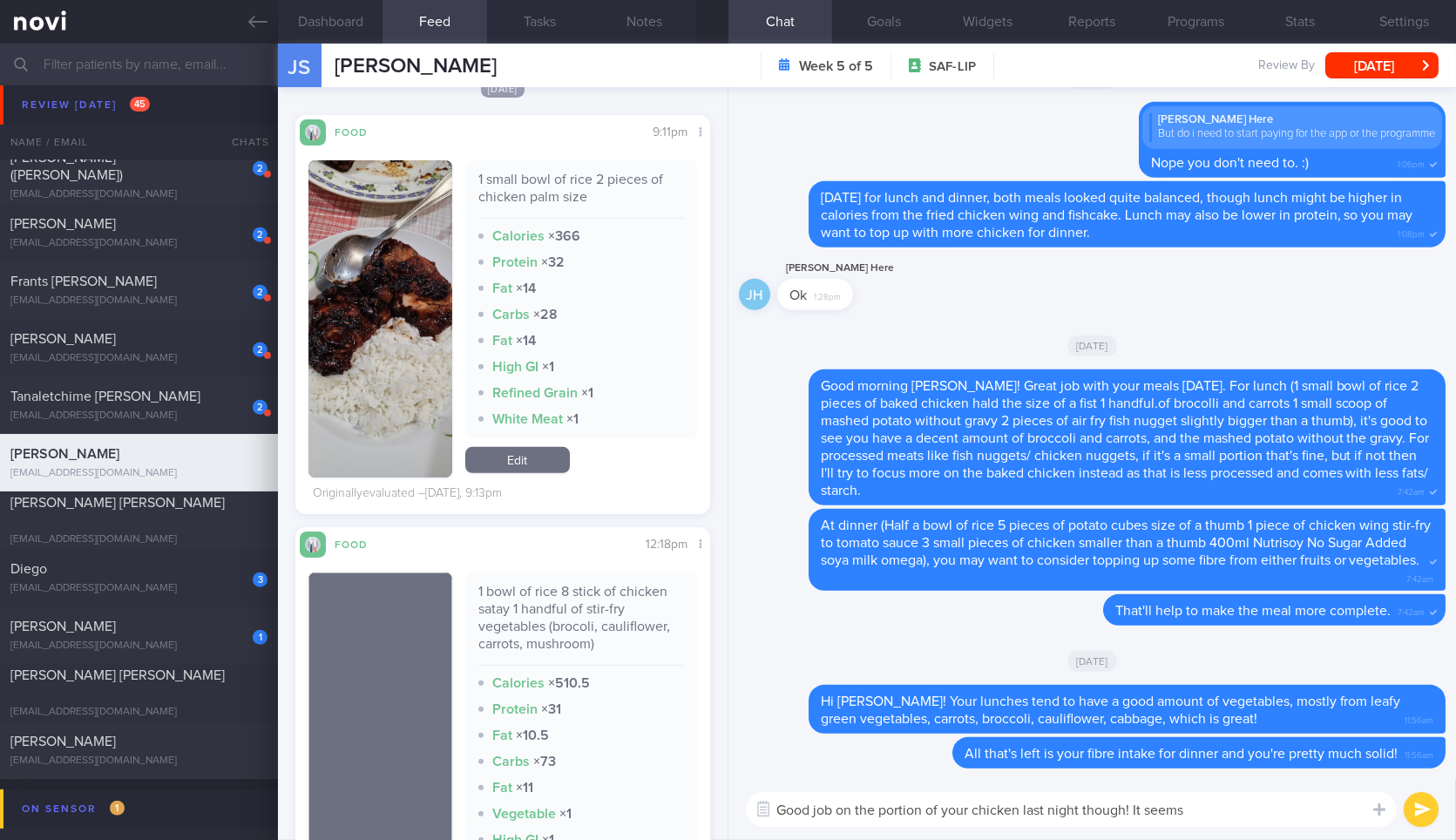
click at [1235, 814] on textarea "Good job on the portion of your chicken last night though! It seems" at bounding box center [1071, 810] width 651 height 35
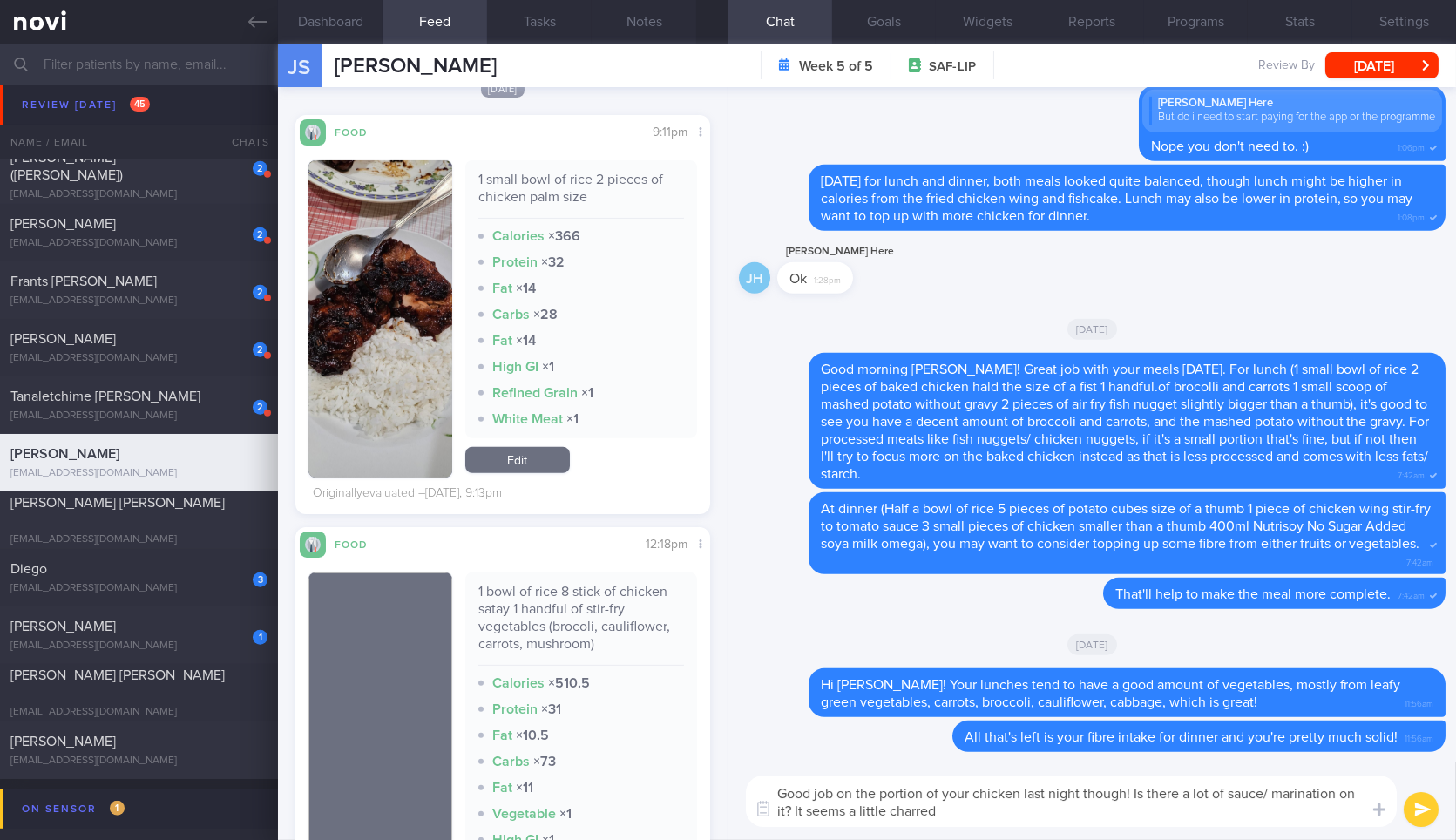
type textarea "Good job on the portion of your chicken last night though! Is there a lot of sa…"
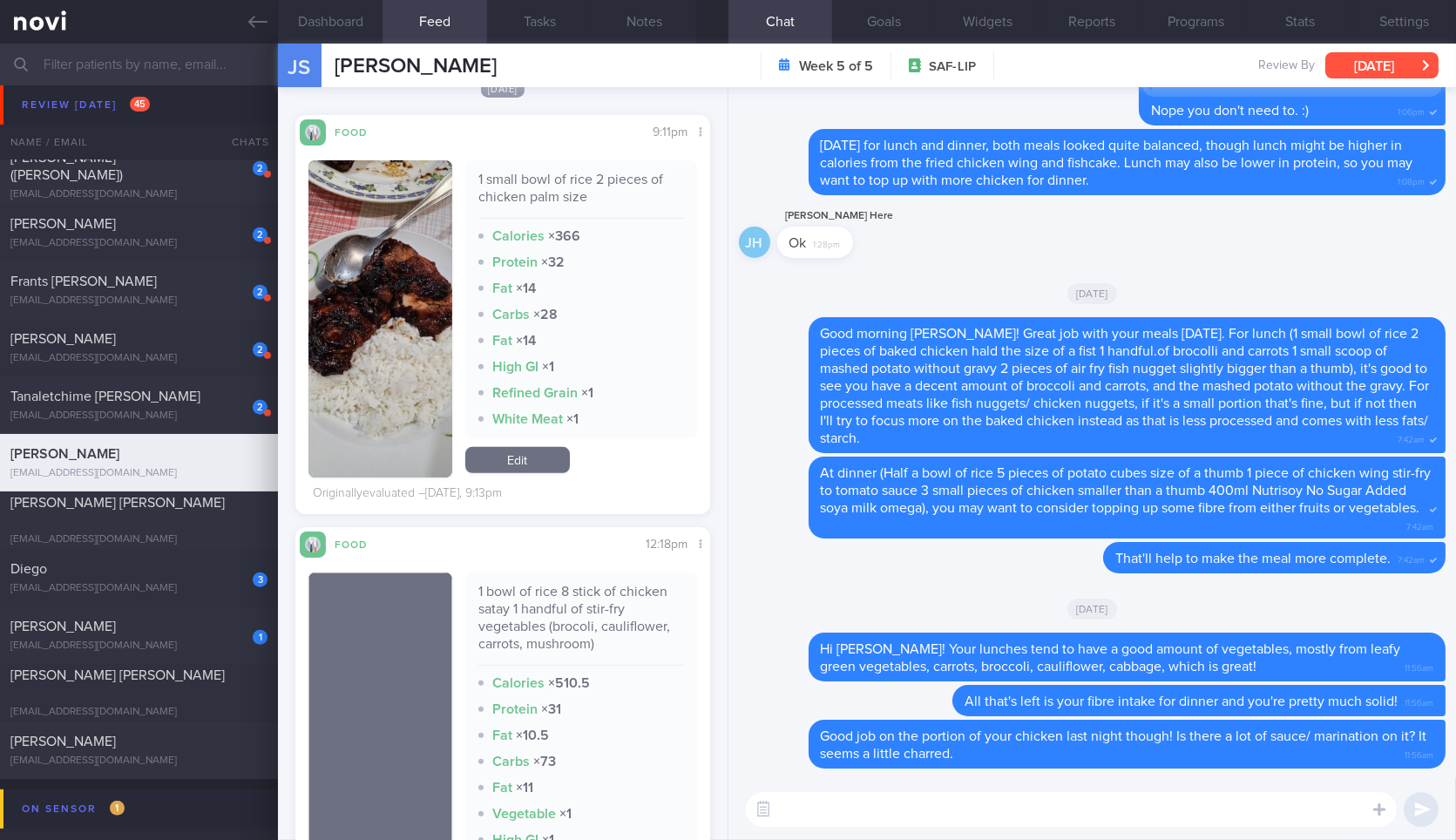
click at [1404, 65] on button "[DATE]" at bounding box center [1381, 65] width 113 height 26
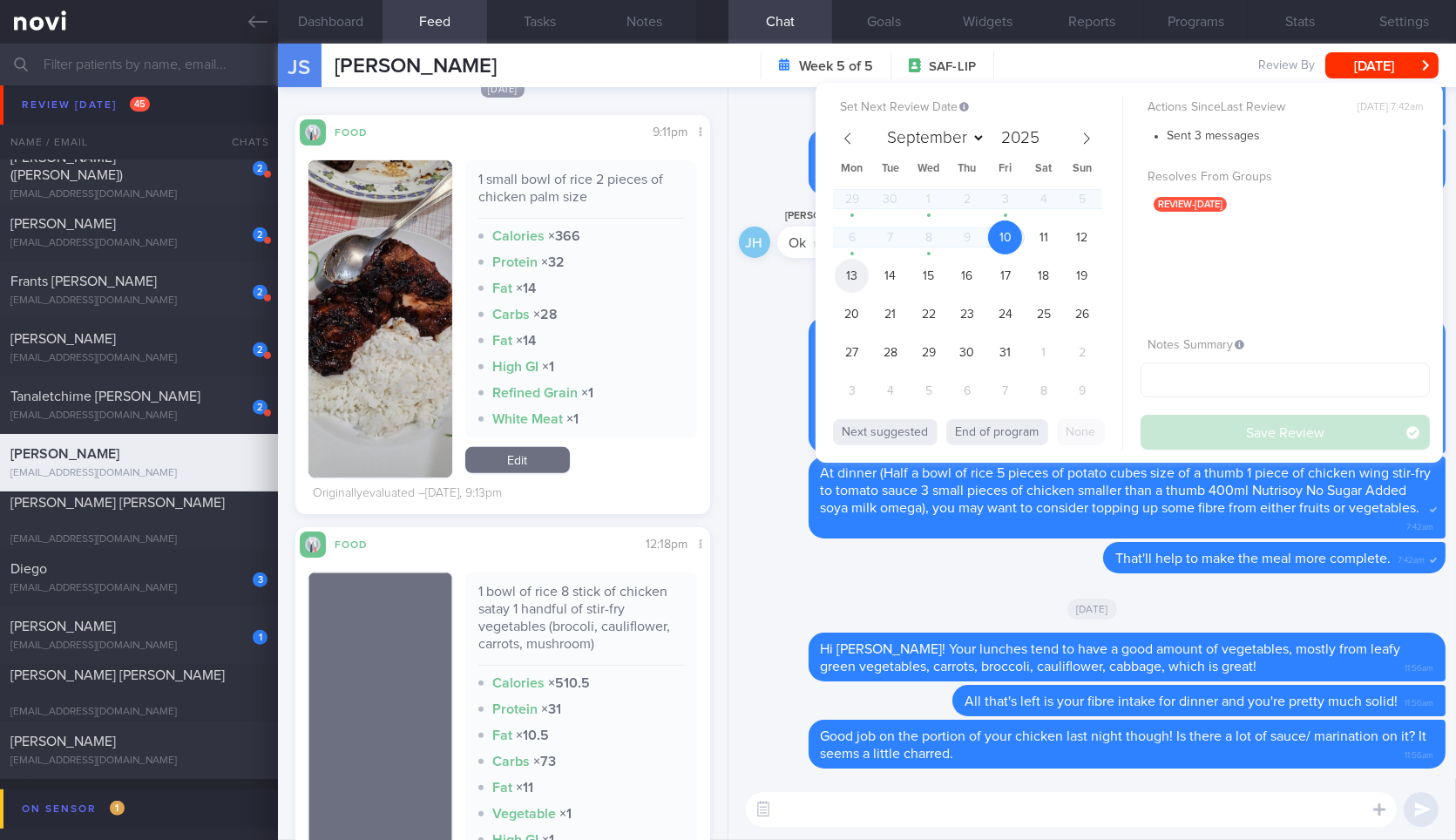
click at [868, 274] on span "13" at bounding box center [851, 275] width 34 height 34
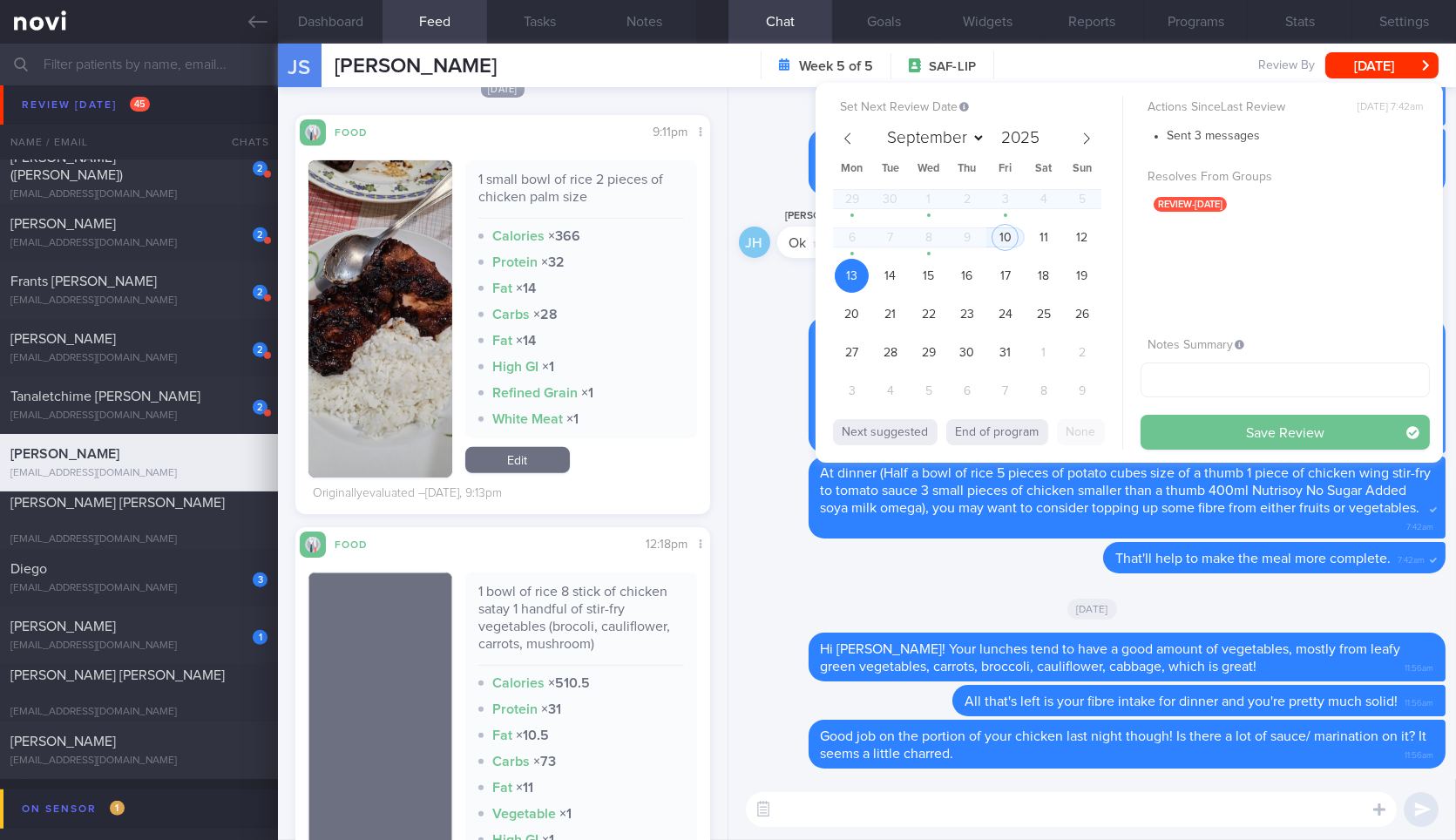
click at [1167, 427] on button "Save Review" at bounding box center [1285, 432] width 289 height 35
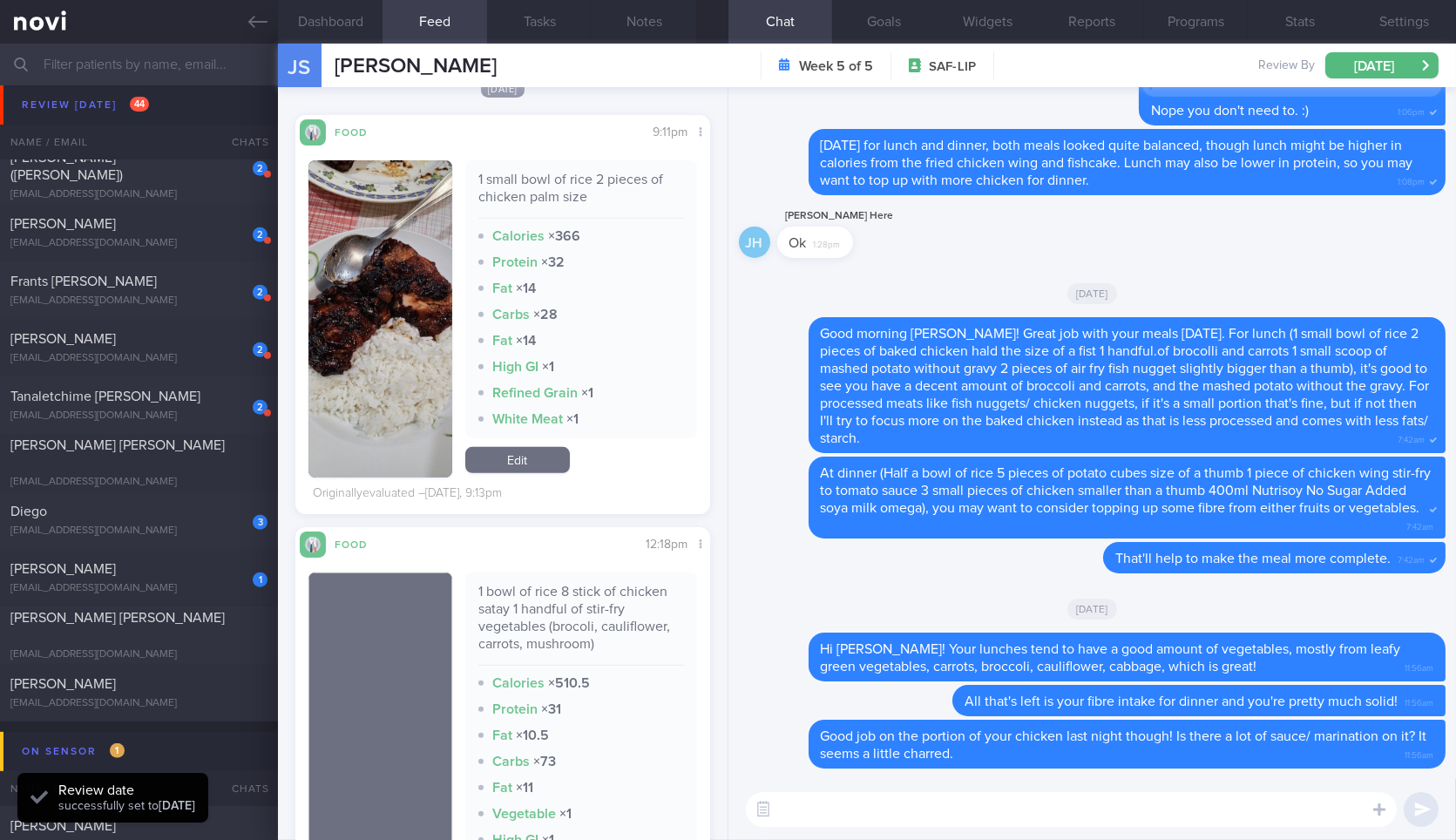
scroll to position [186, 376]
click at [260, 27] on icon at bounding box center [258, 21] width 19 height 19
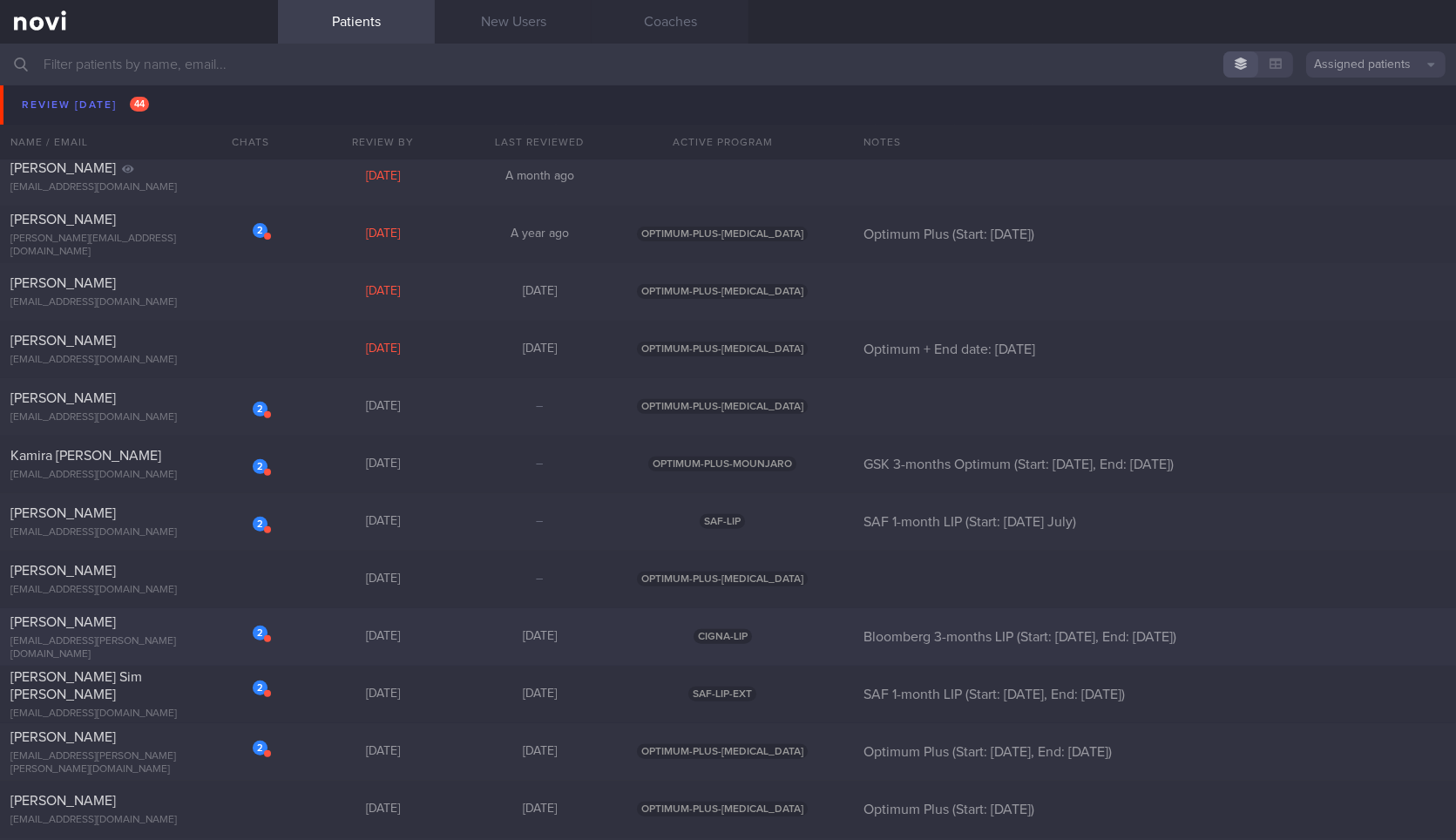
scroll to position [1134, 0]
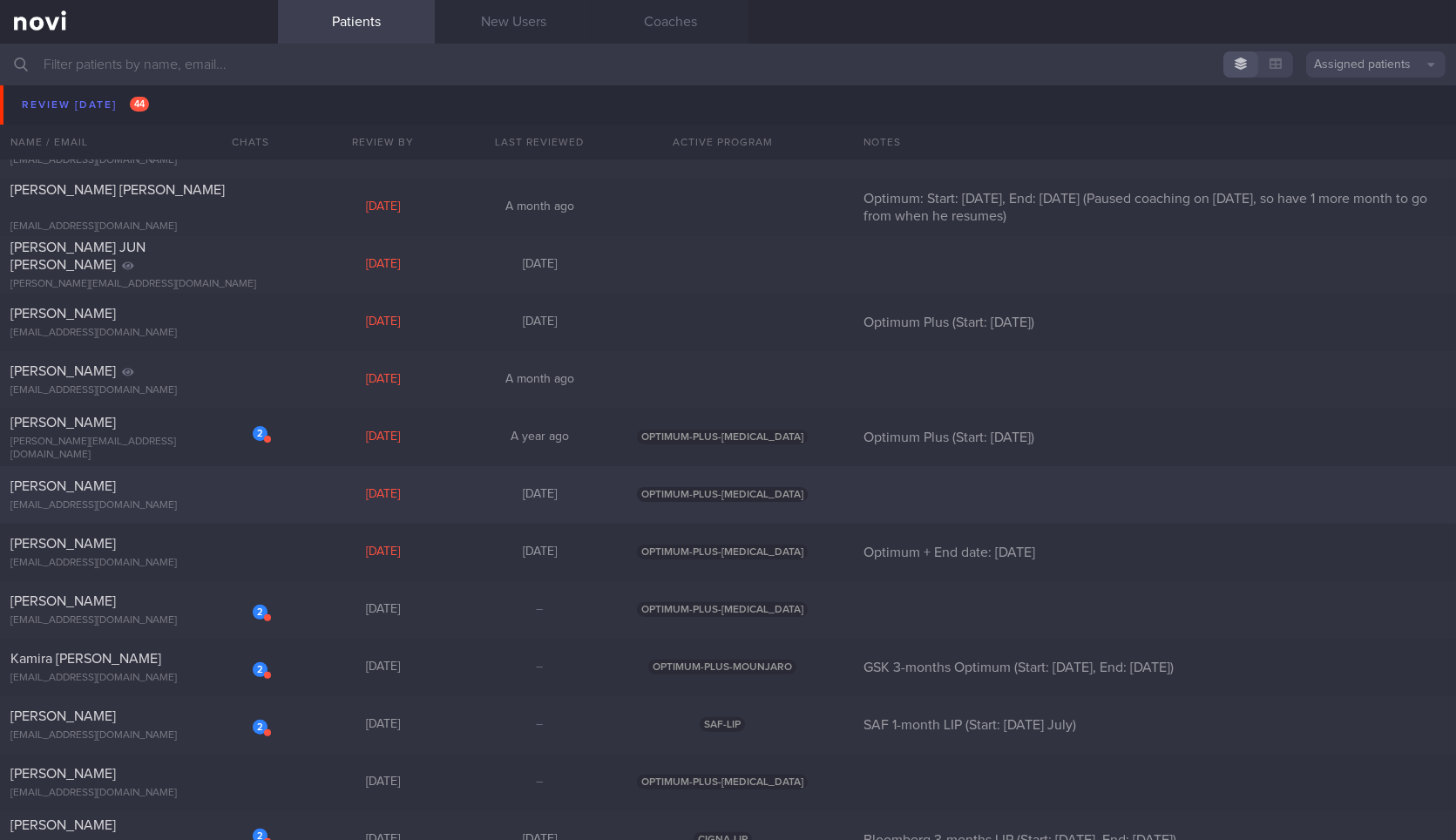
click at [236, 514] on div "[PERSON_NAME] [EMAIL_ADDRESS][DOMAIN_NAME] [DATE] [DATE] OPTIMUM-PLUS-[MEDICAL_…" at bounding box center [728, 495] width 1456 height 57
select select "9"
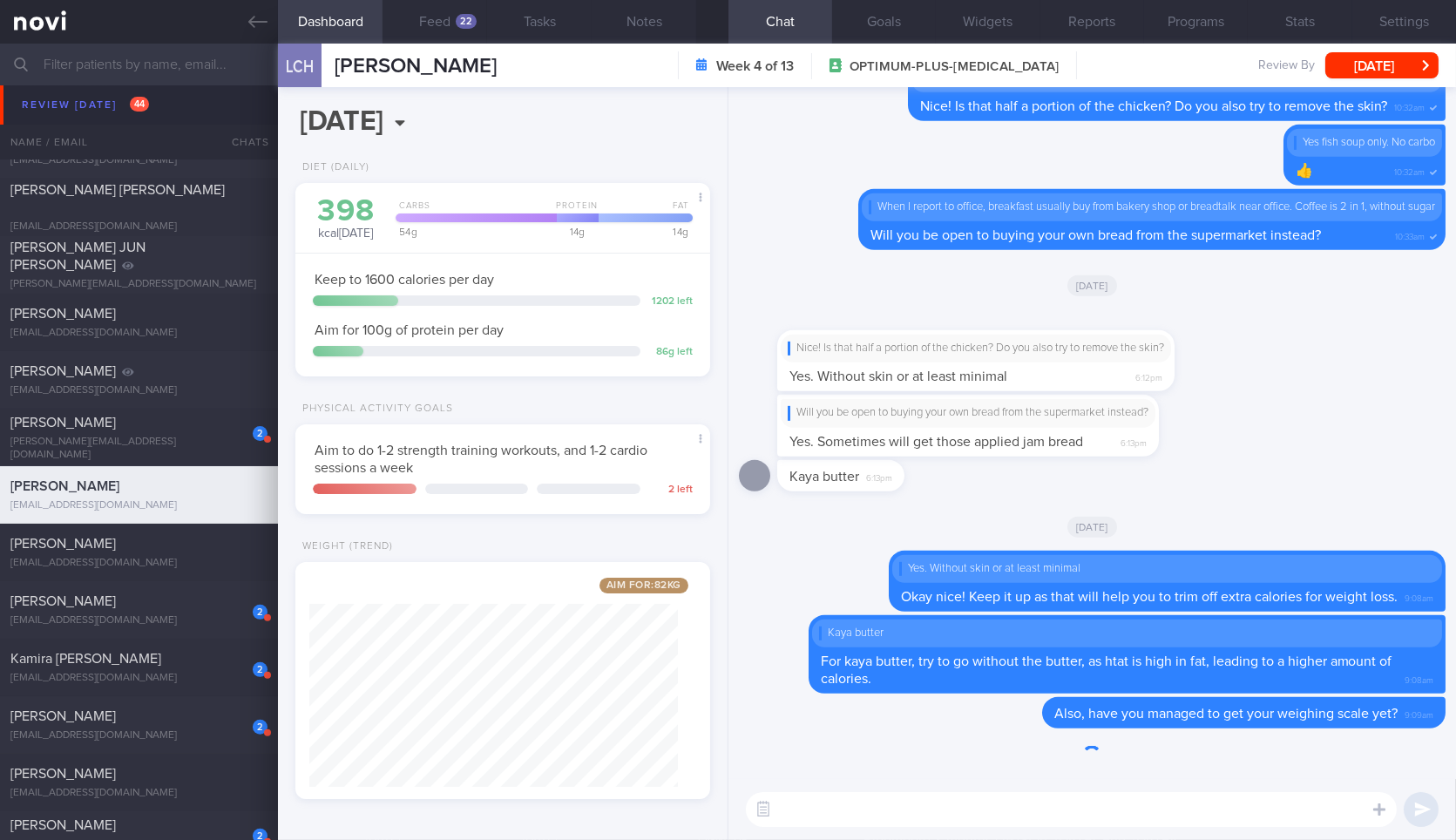
scroll to position [2, 0]
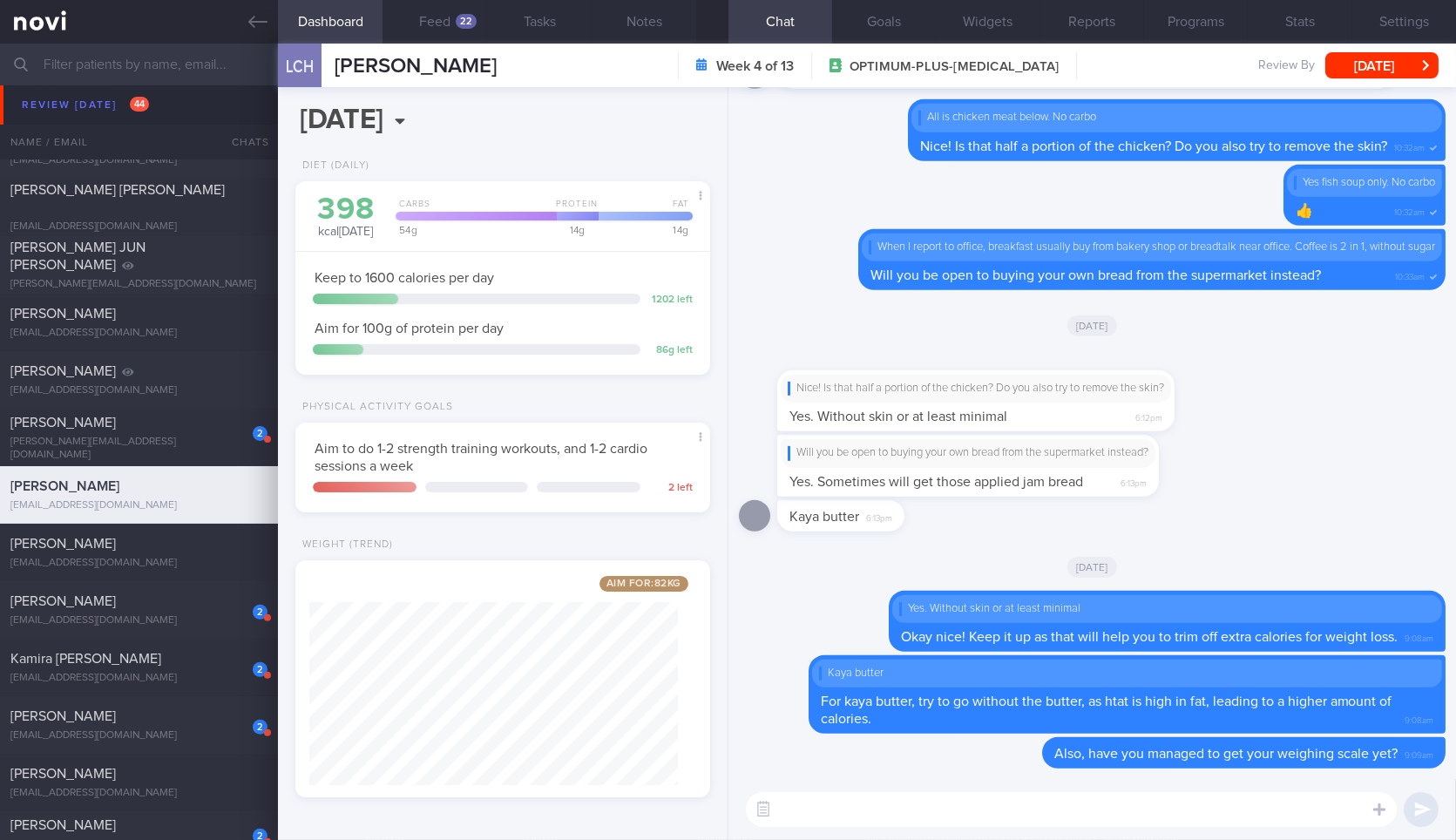
click at [990, 813] on textarea at bounding box center [1071, 810] width 651 height 35
click at [431, 31] on button "Feed 22" at bounding box center [435, 21] width 105 height 43
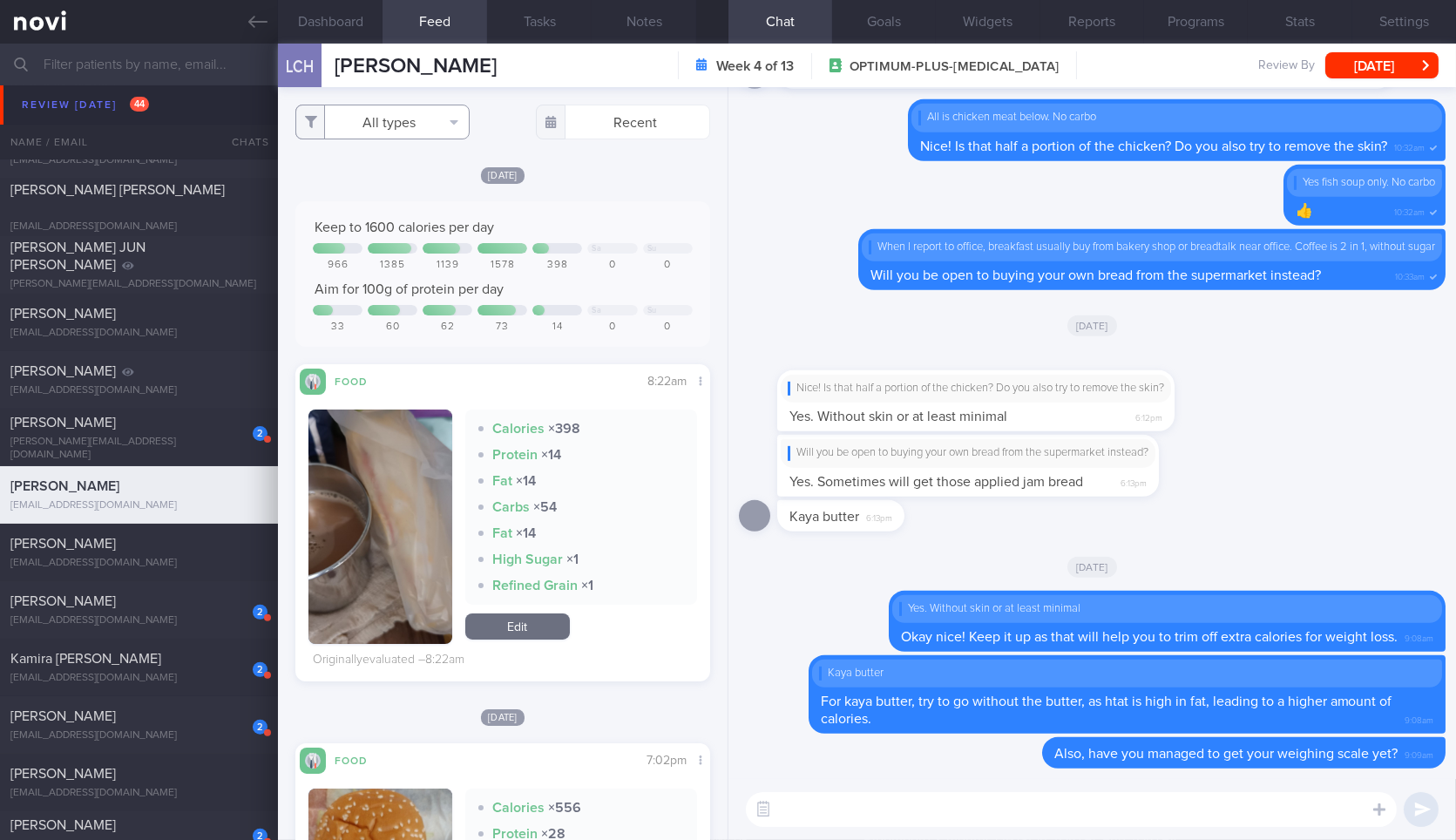
click at [425, 122] on button "All types" at bounding box center [382, 122] width 174 height 35
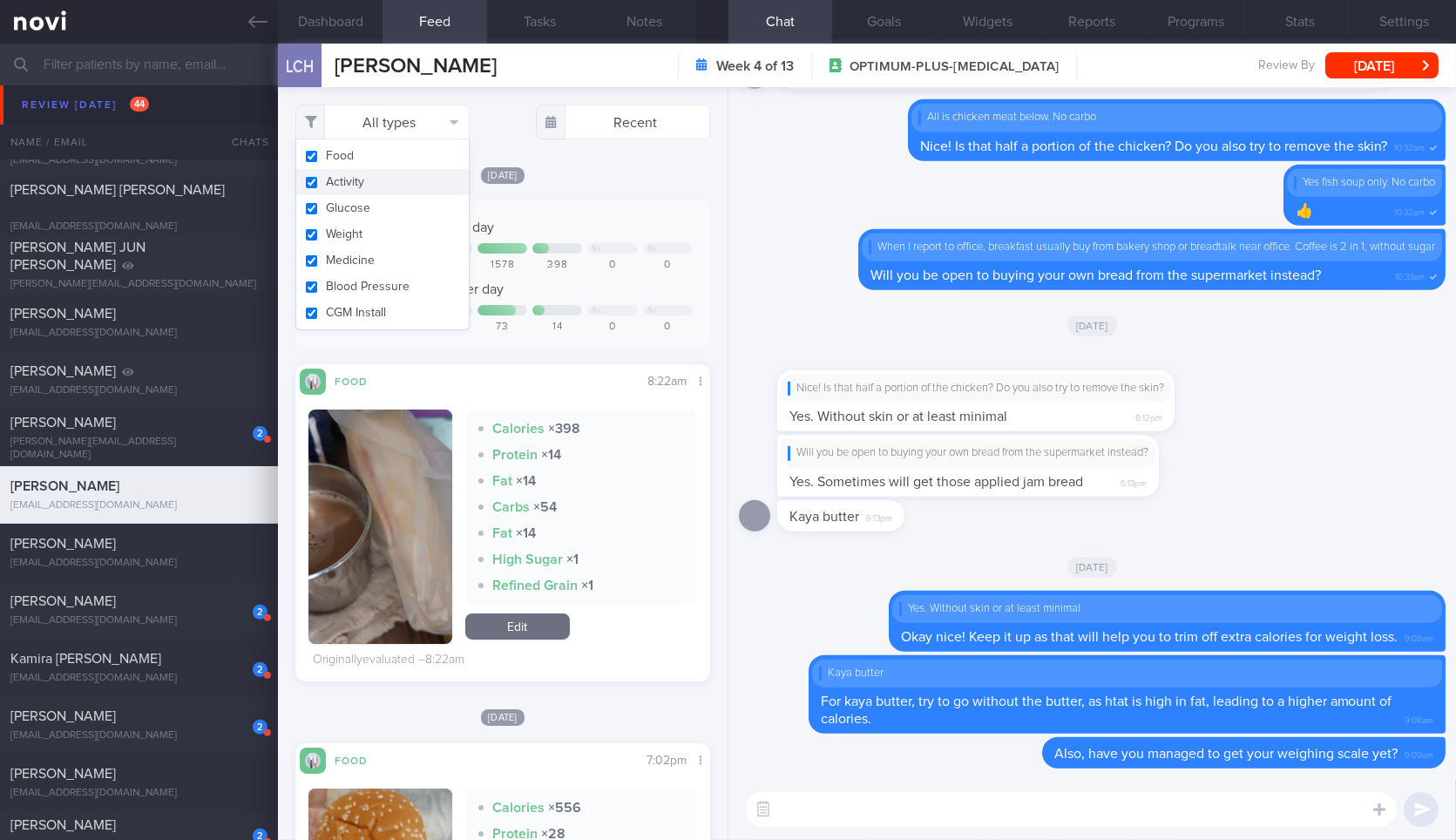
click at [393, 183] on button "Activity" at bounding box center [382, 182] width 172 height 26
checkbox input "false"
click at [383, 234] on button "Weight" at bounding box center [382, 234] width 172 height 26
checkbox input "false"
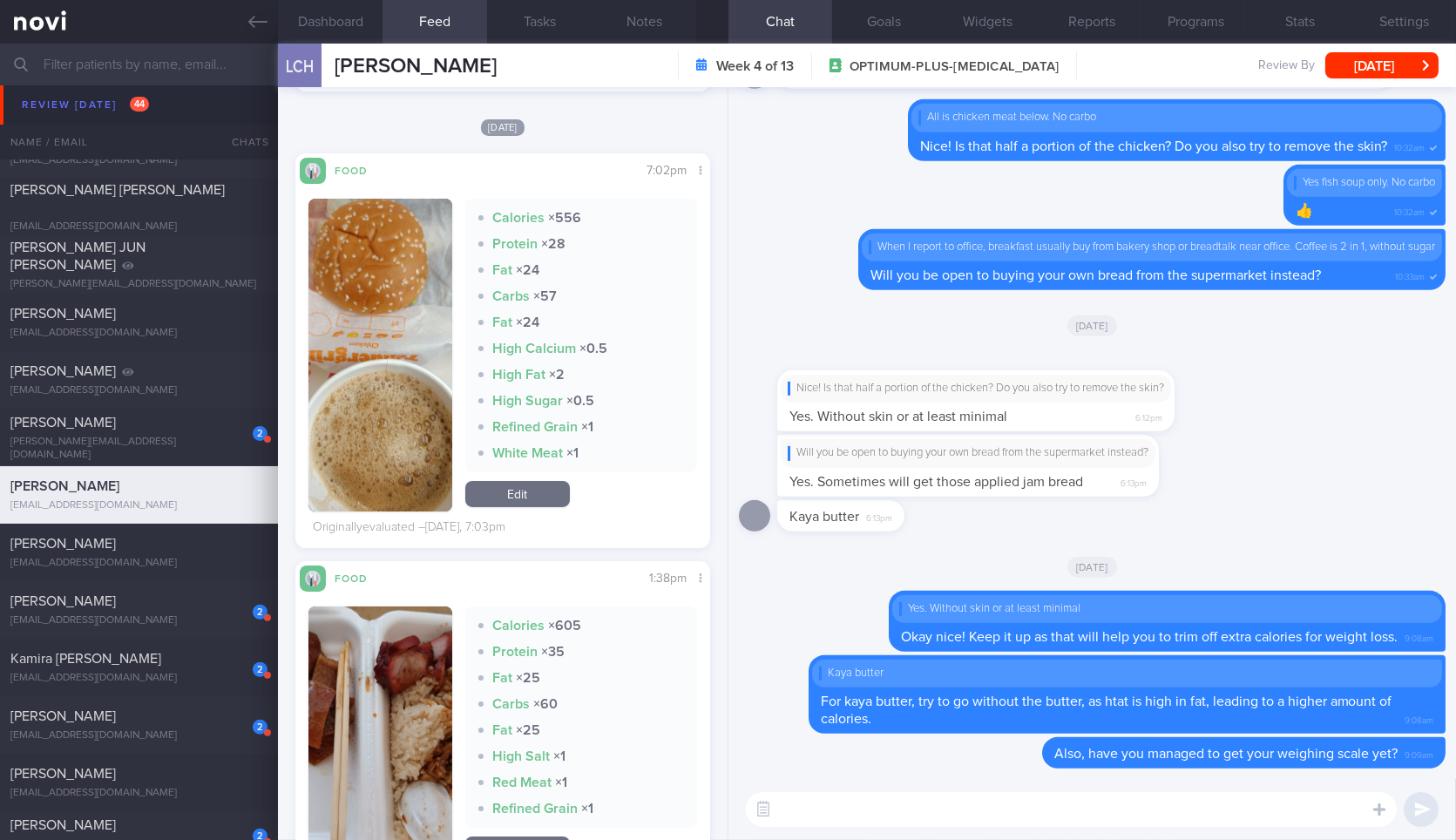
scroll to position [589, 0]
click at [366, 324] on button "button" at bounding box center [379, 356] width 143 height 313
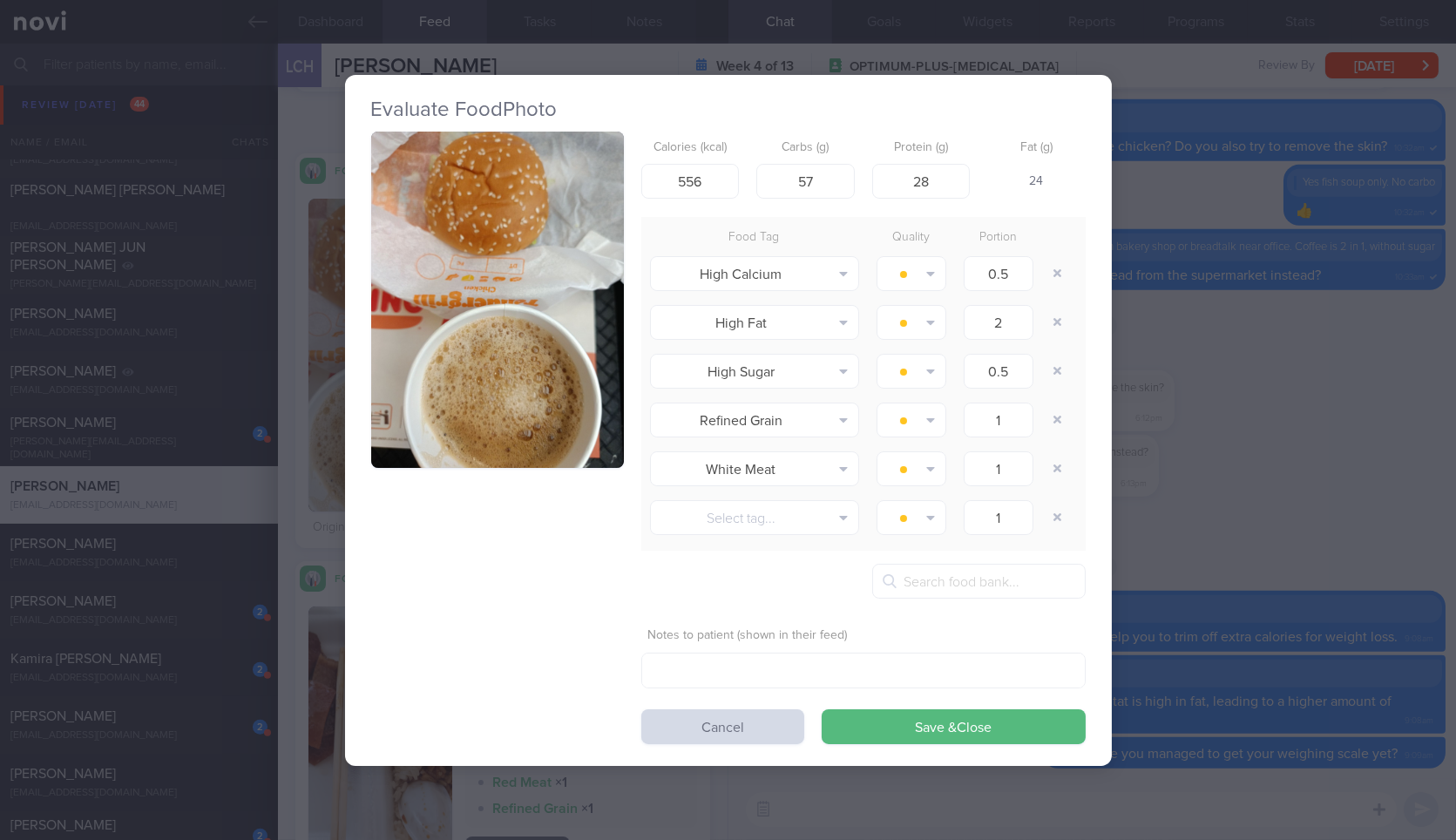
click at [523, 320] on button "button" at bounding box center [497, 300] width 252 height 337
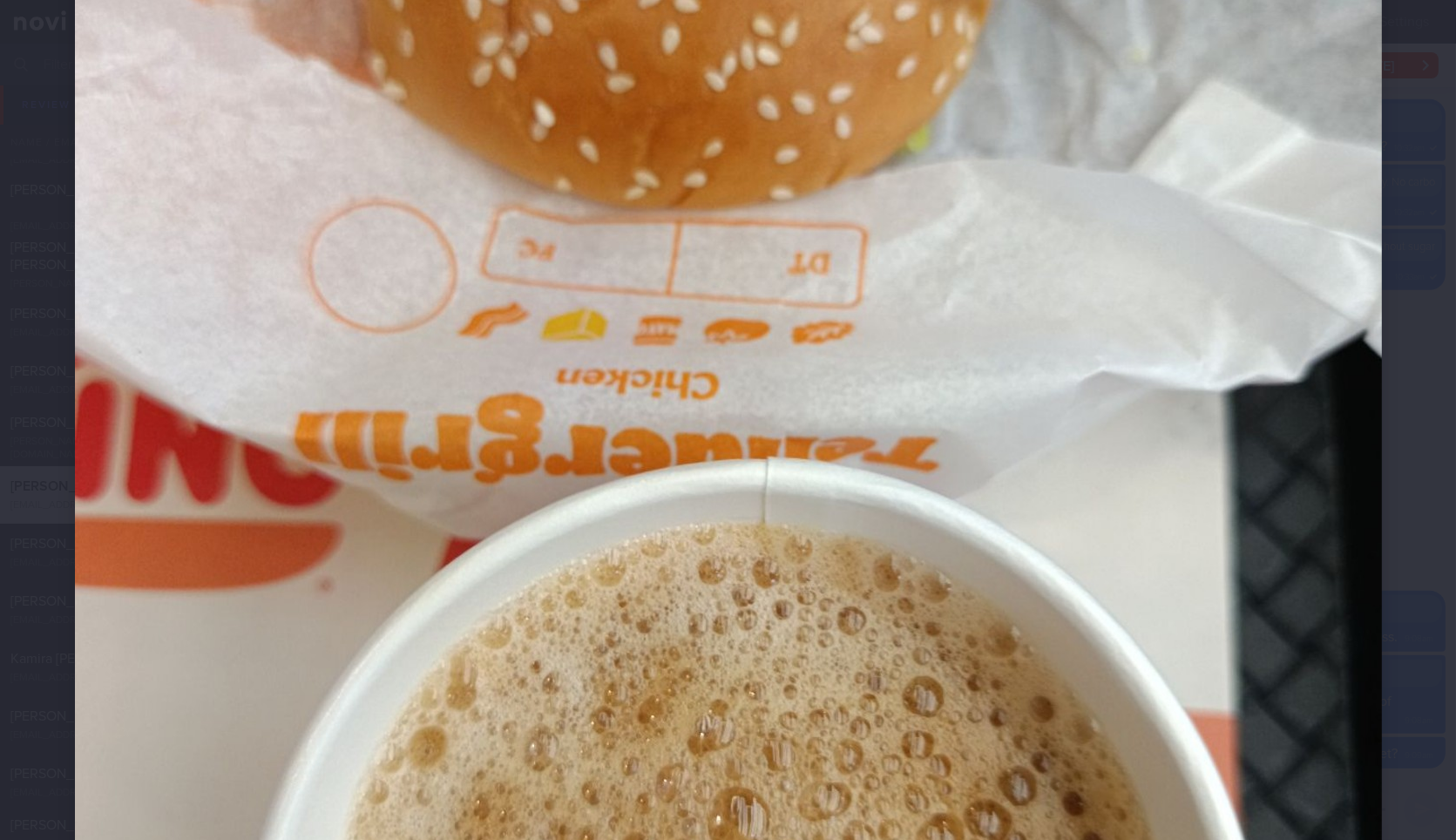
scroll to position [508, 0]
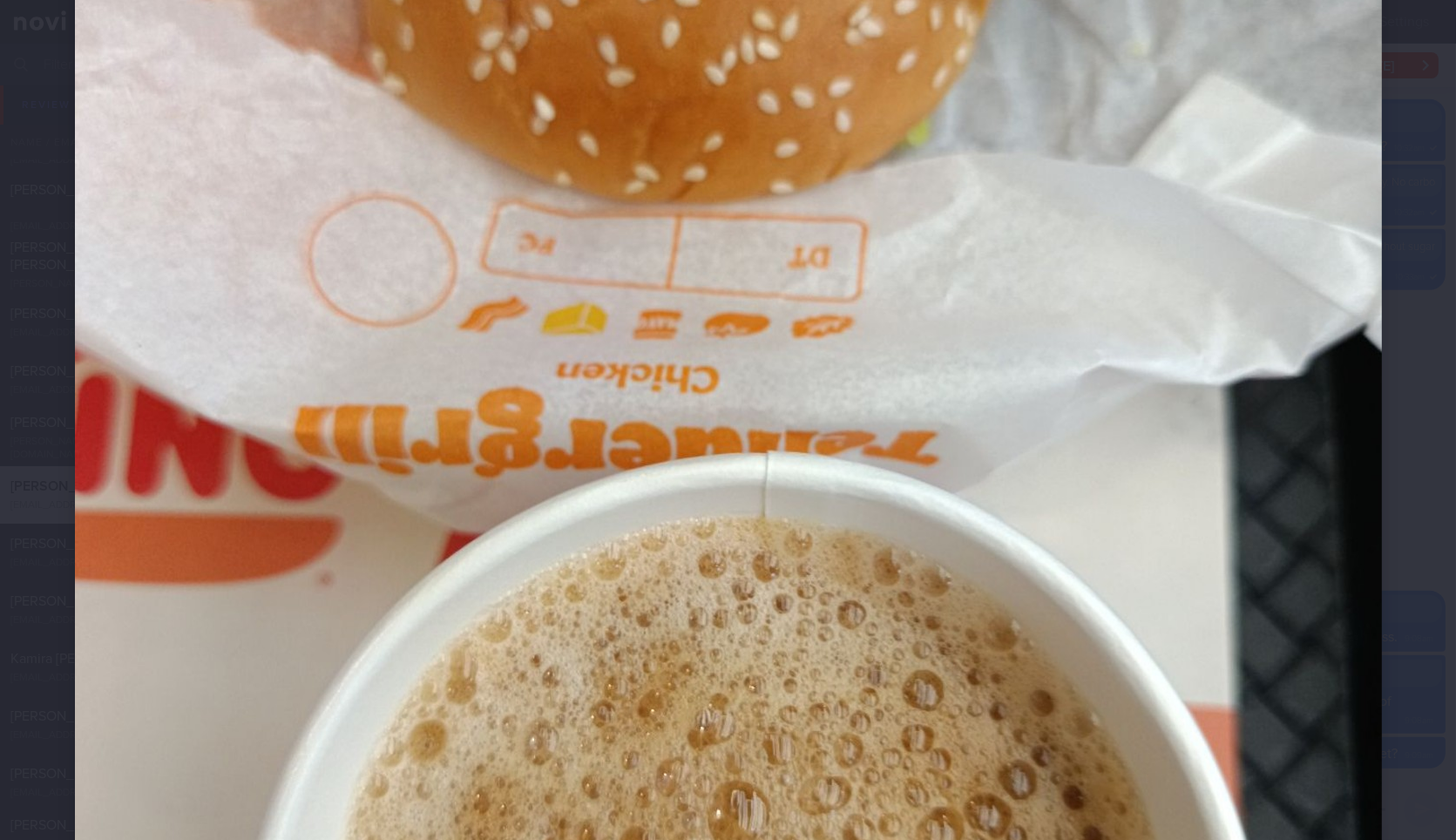
click at [1404, 158] on div at bounding box center [728, 432] width 1446 height 1882
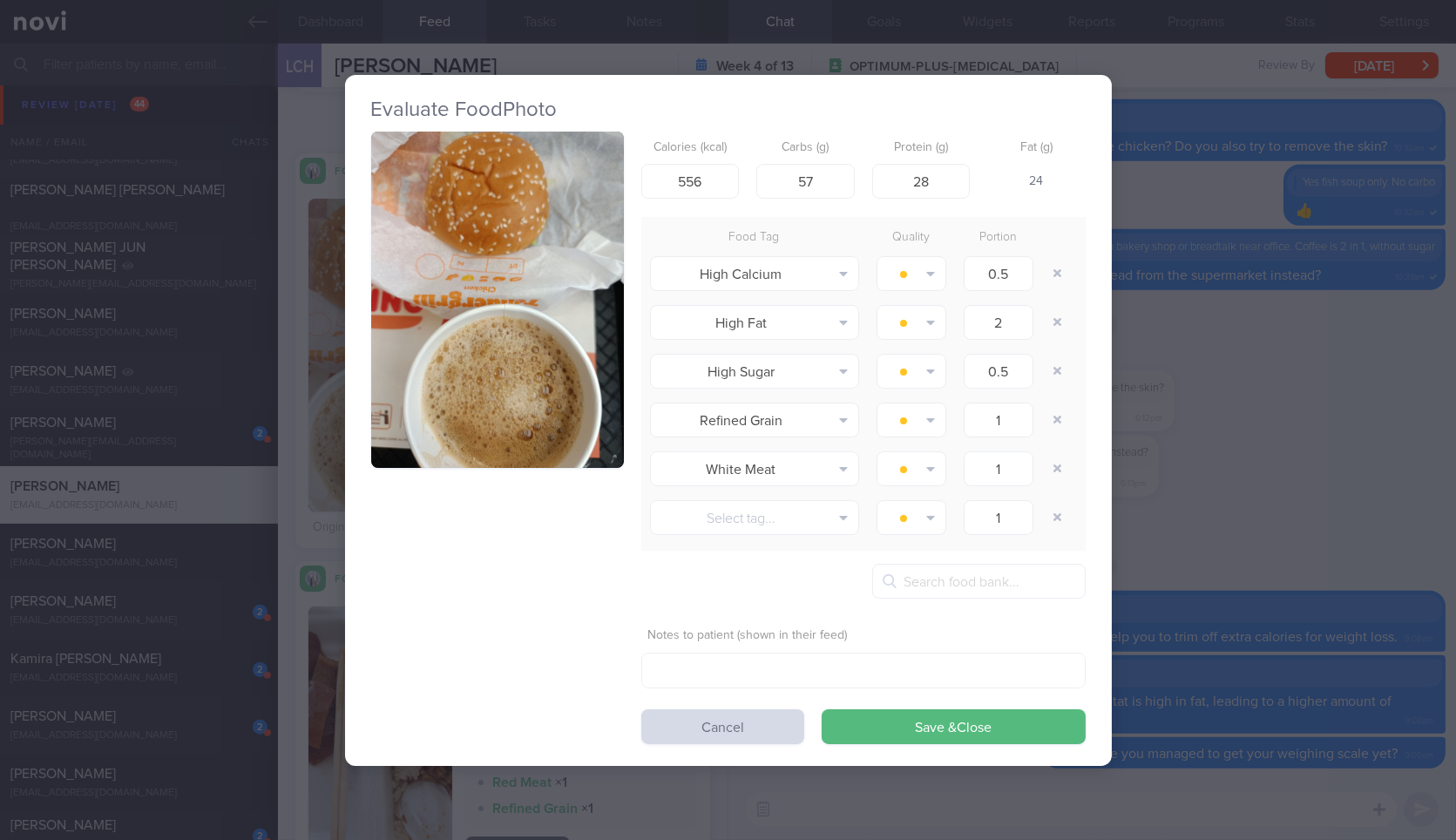
click at [1404, 158] on div "Evaluate Food Photo Calories (kcal) 556 Carbs (g) 57 Protein (g) 28 Fat (g) 24 …" at bounding box center [728, 420] width 1456 height 840
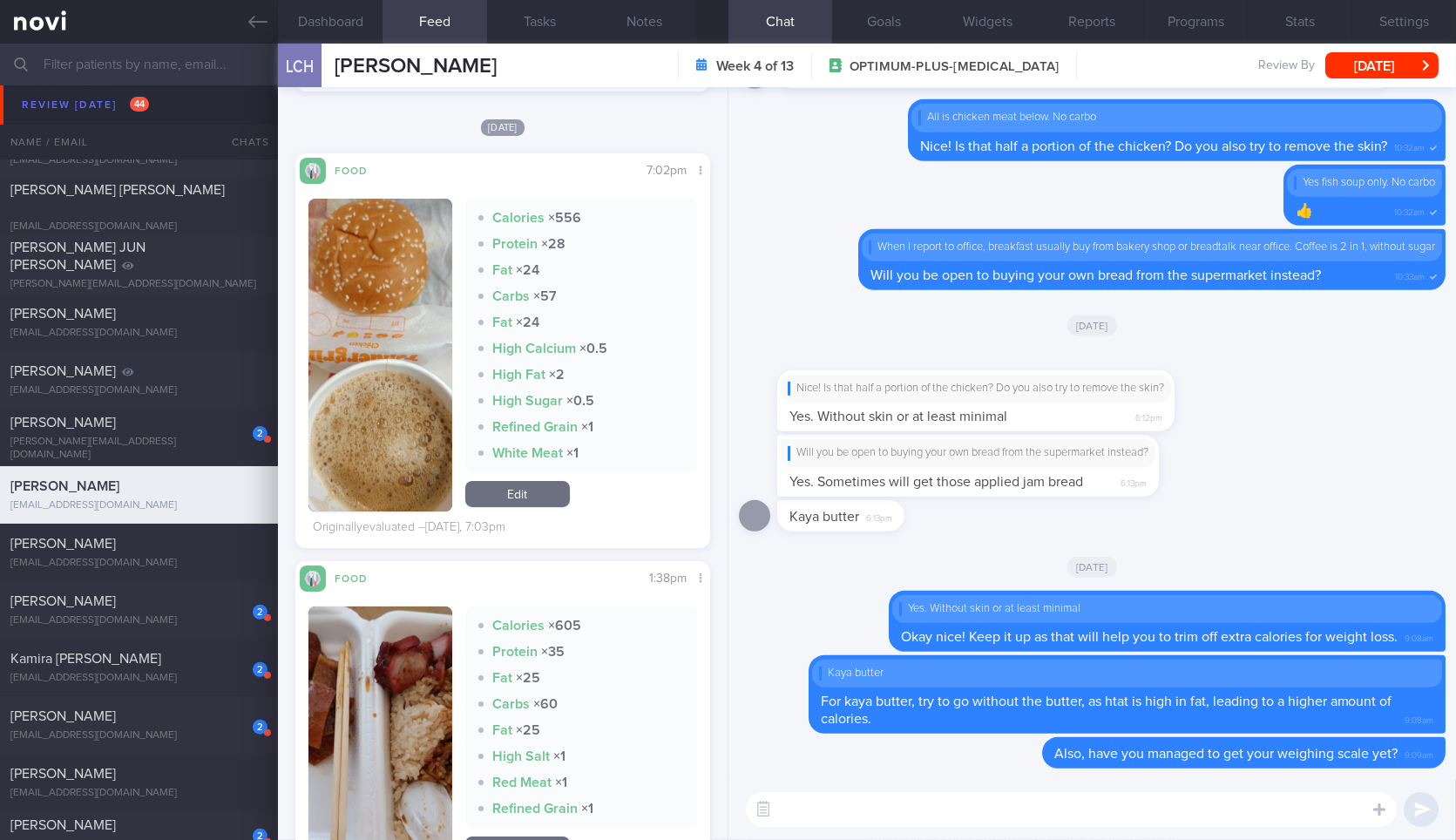
scroll to position [1040, 0]
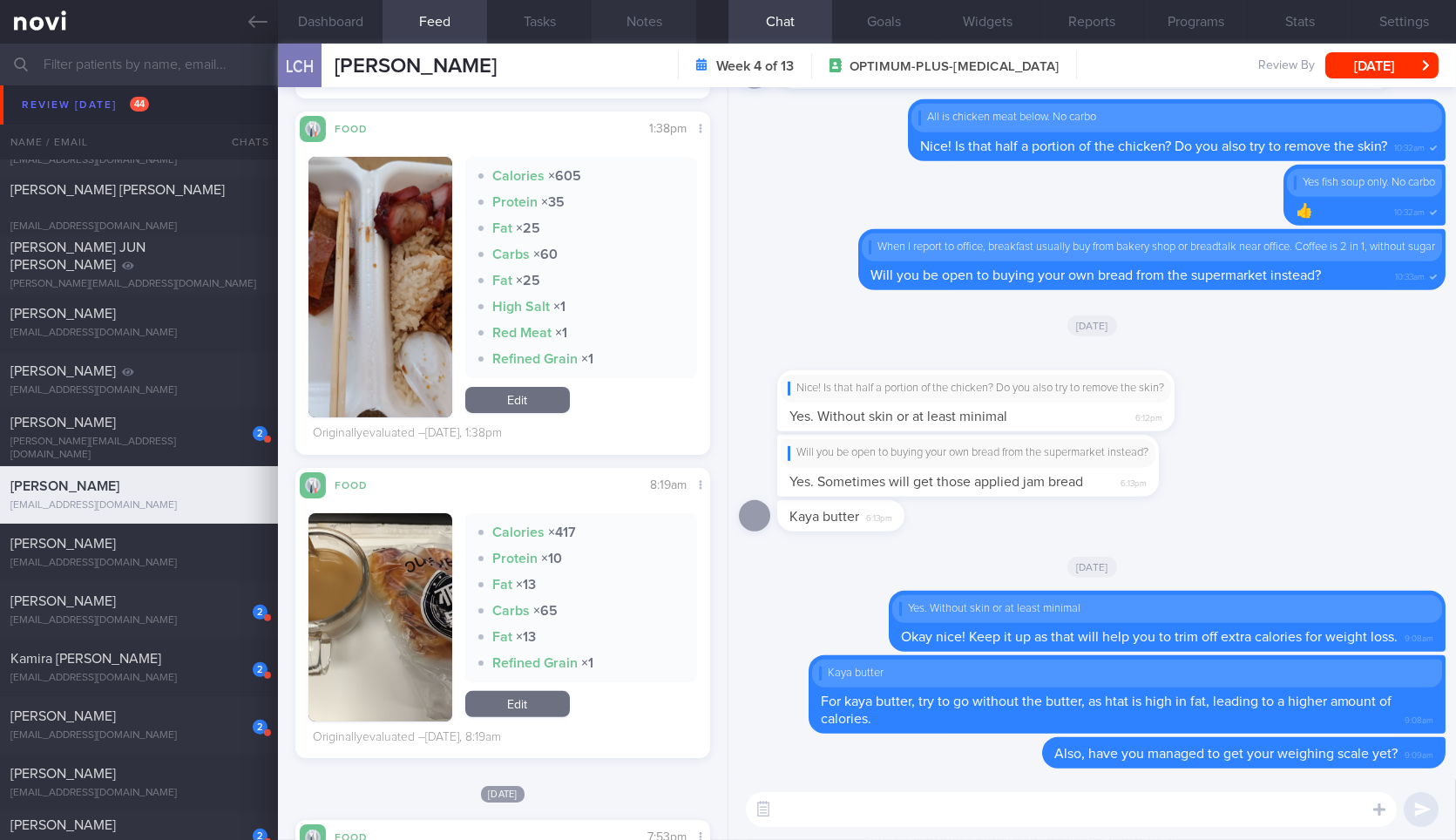
click at [620, 10] on button "Notes" at bounding box center [644, 21] width 105 height 43
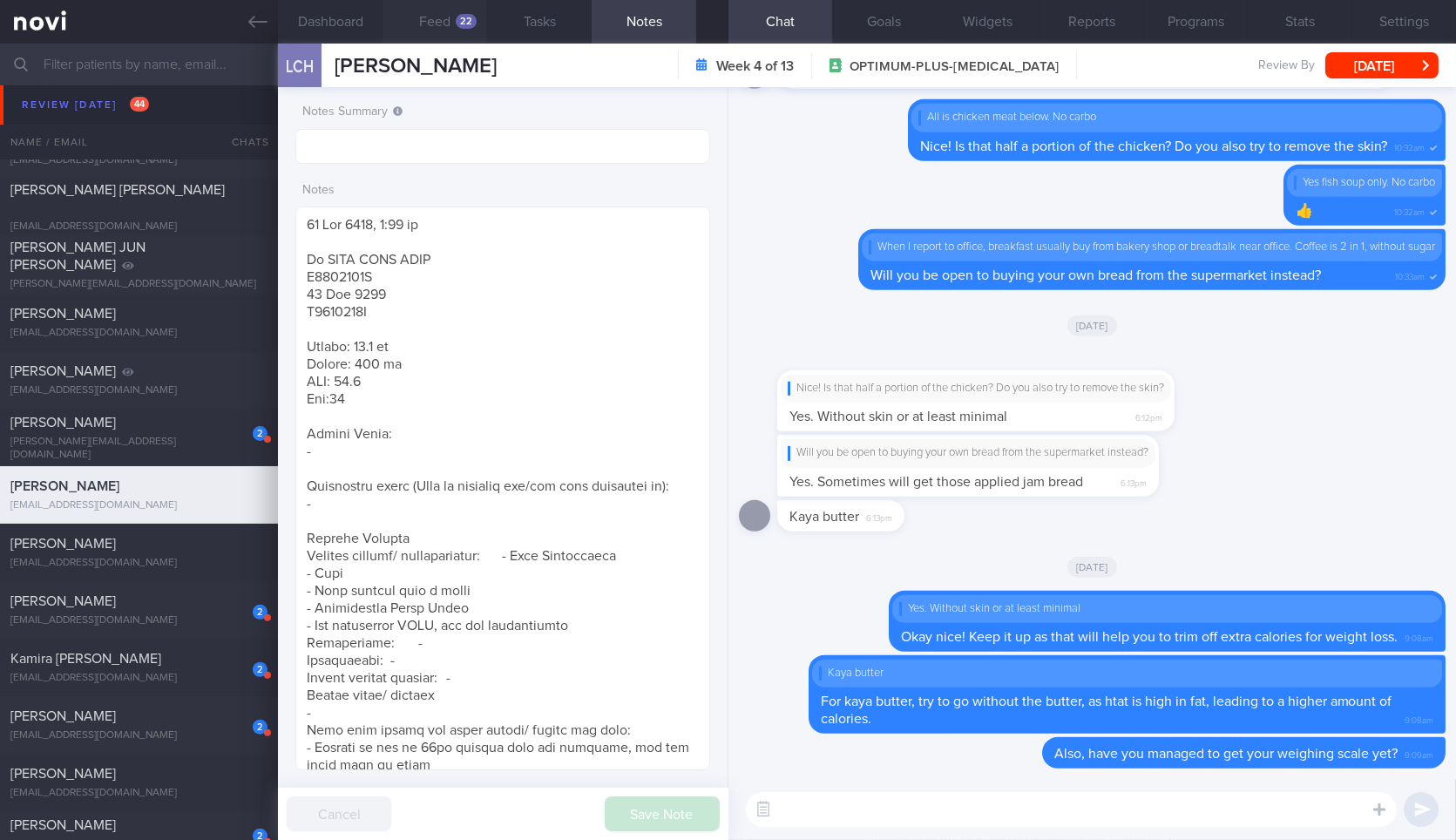
click at [410, 8] on button "Feed 22" at bounding box center [435, 21] width 105 height 43
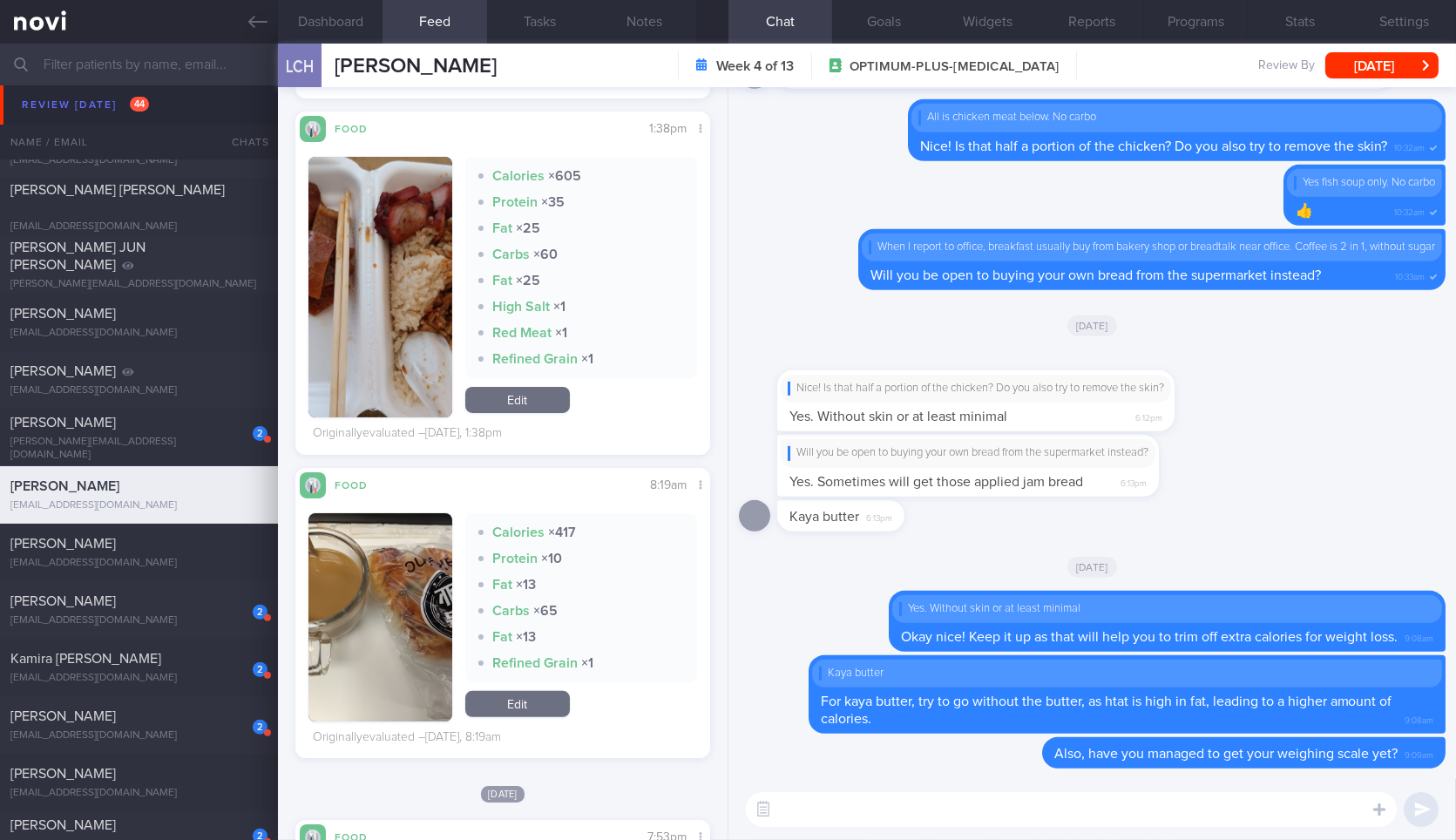
scroll to position [1381, 0]
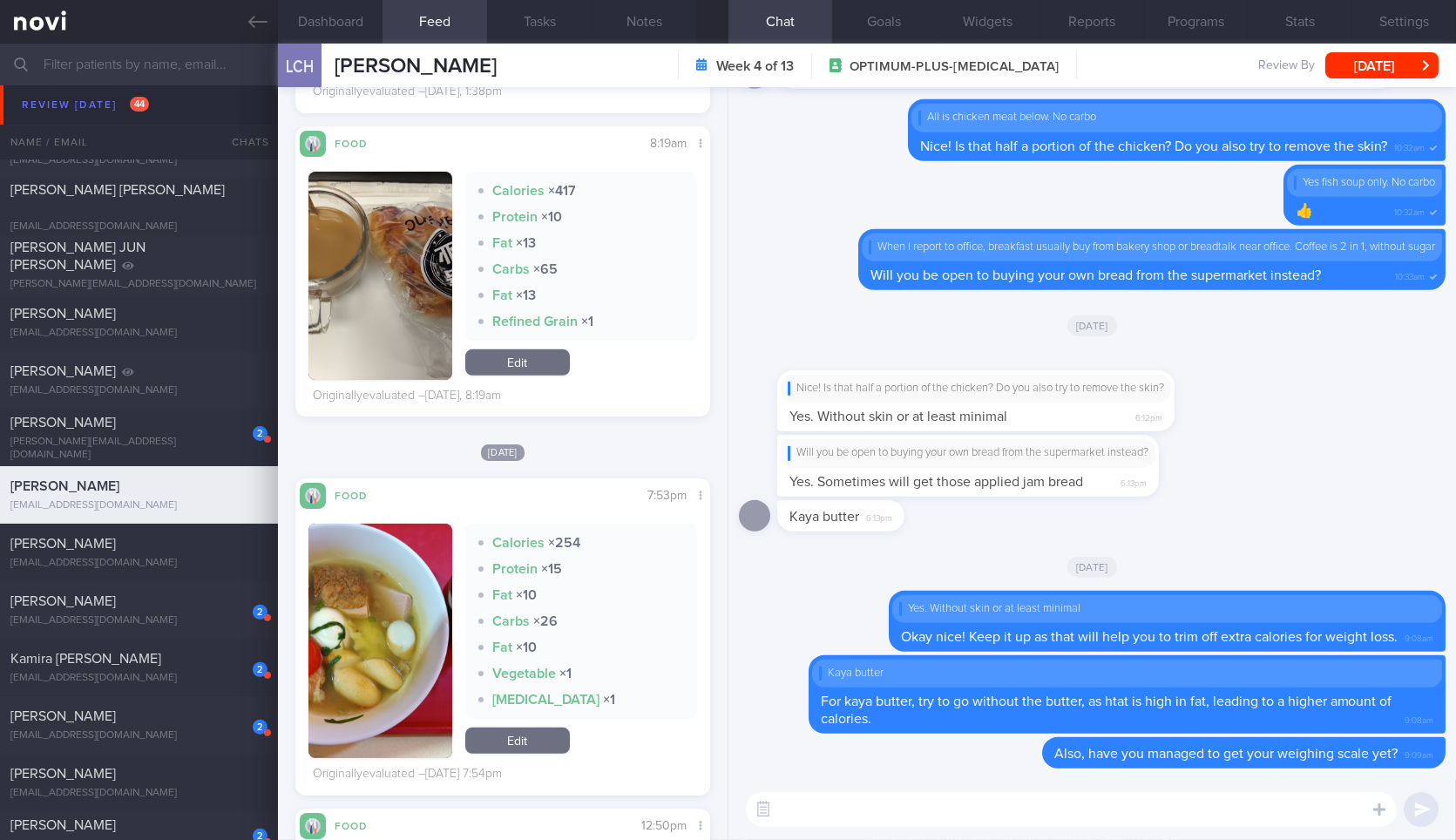
click at [396, 238] on button "button" at bounding box center [379, 275] width 143 height 208
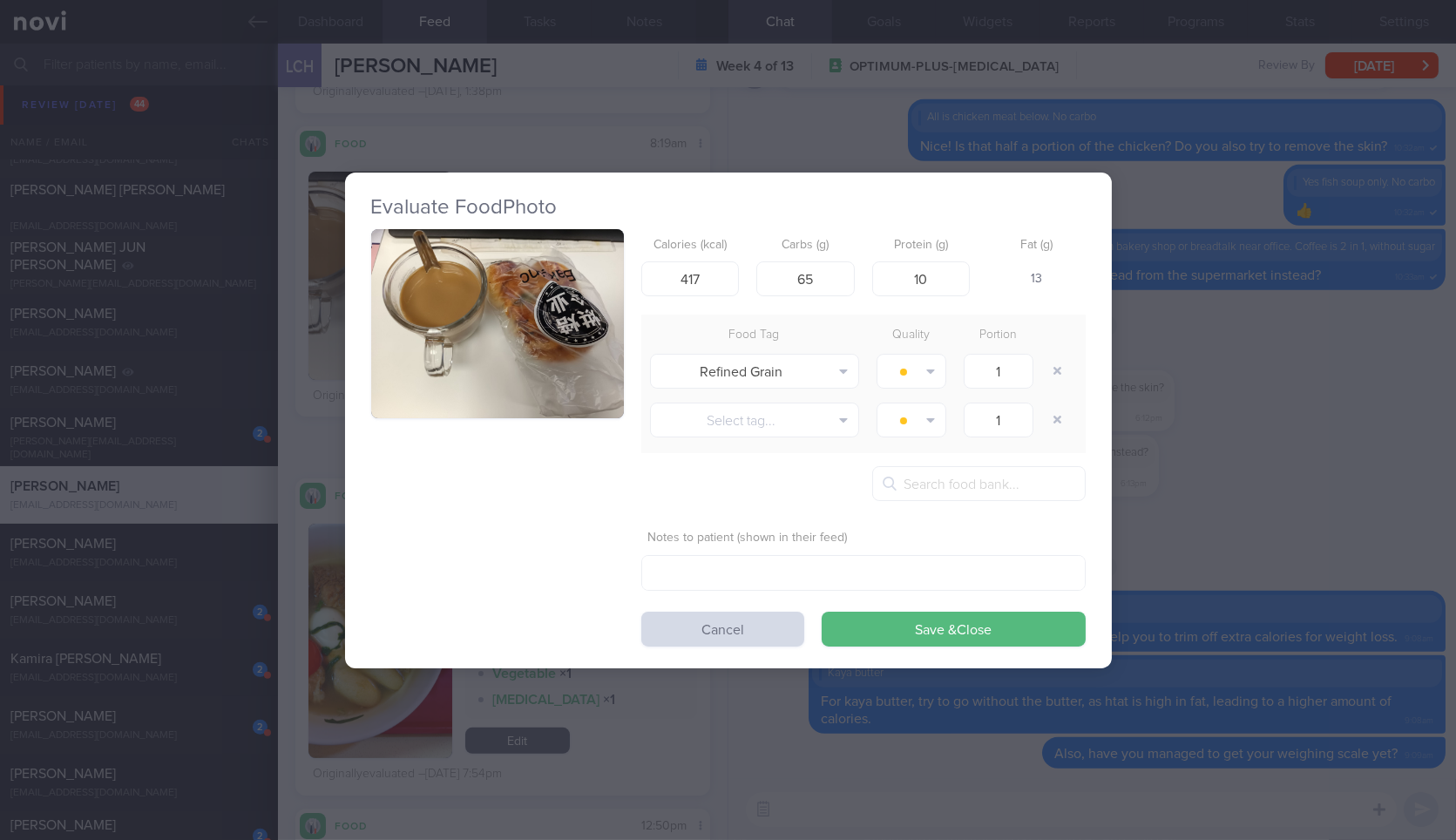
click at [525, 372] on button "button" at bounding box center [497, 324] width 252 height 190
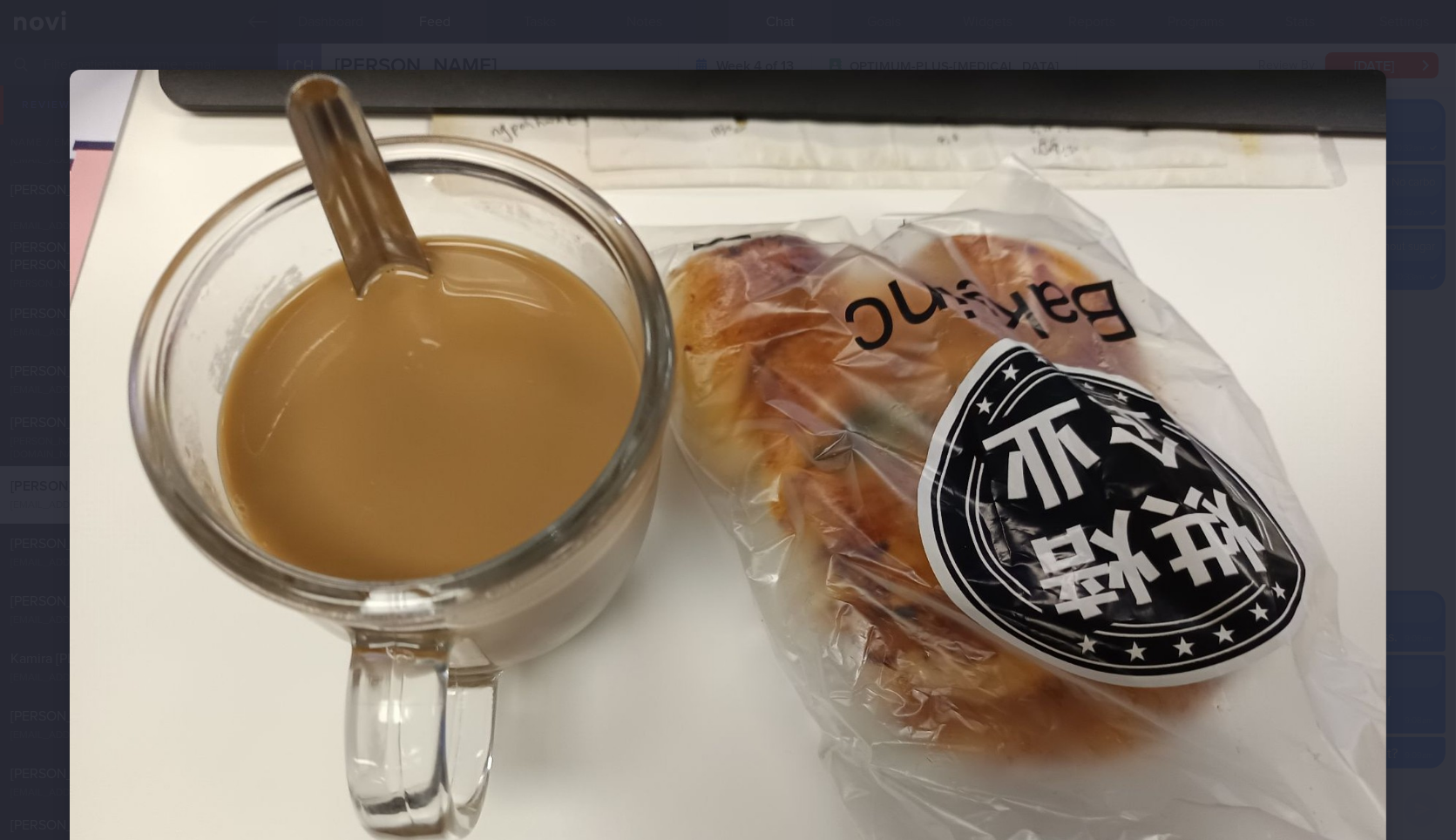
scroll to position [275, 0]
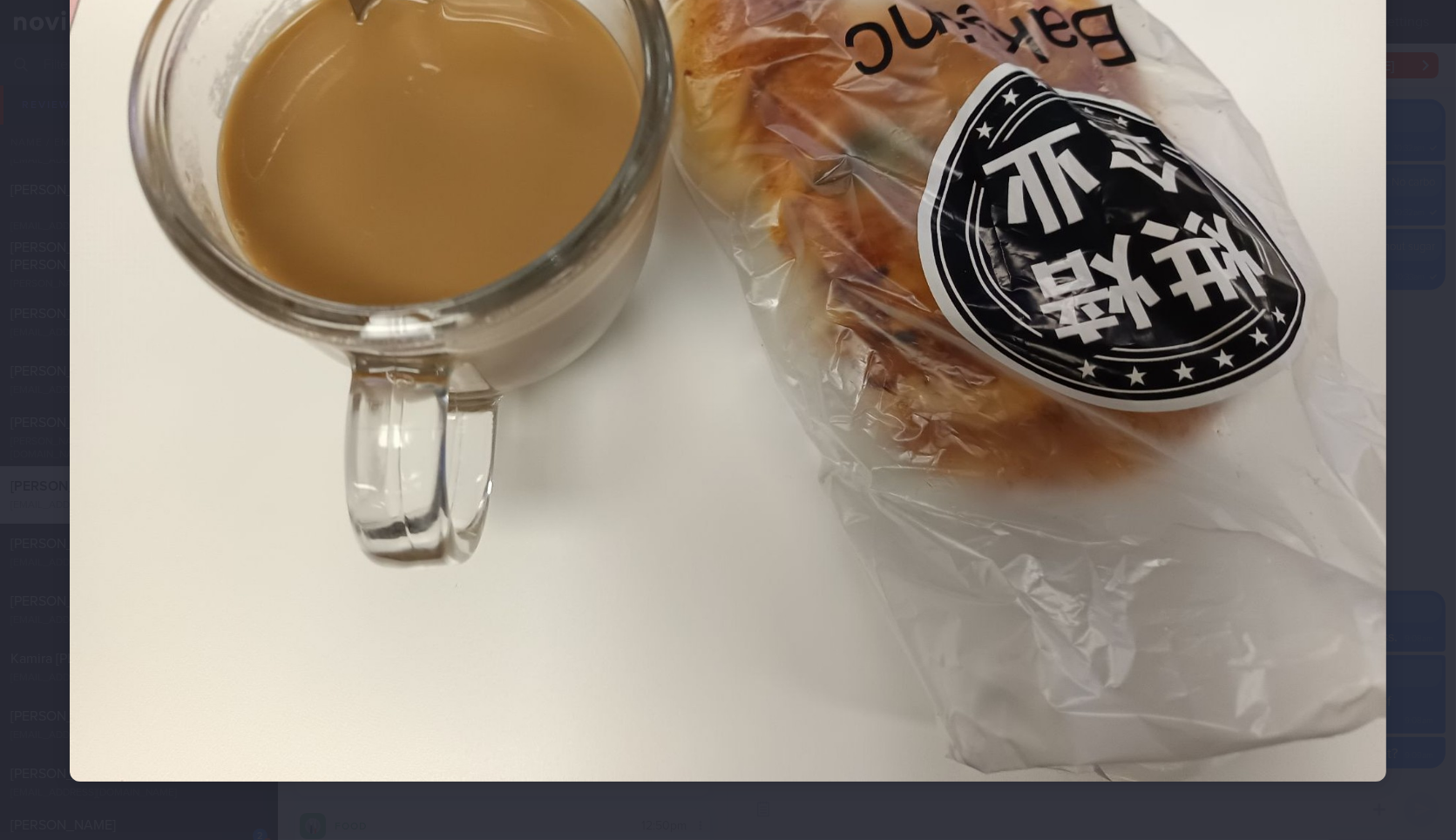
click at [1399, 482] on div at bounding box center [728, 287] width 1456 height 1126
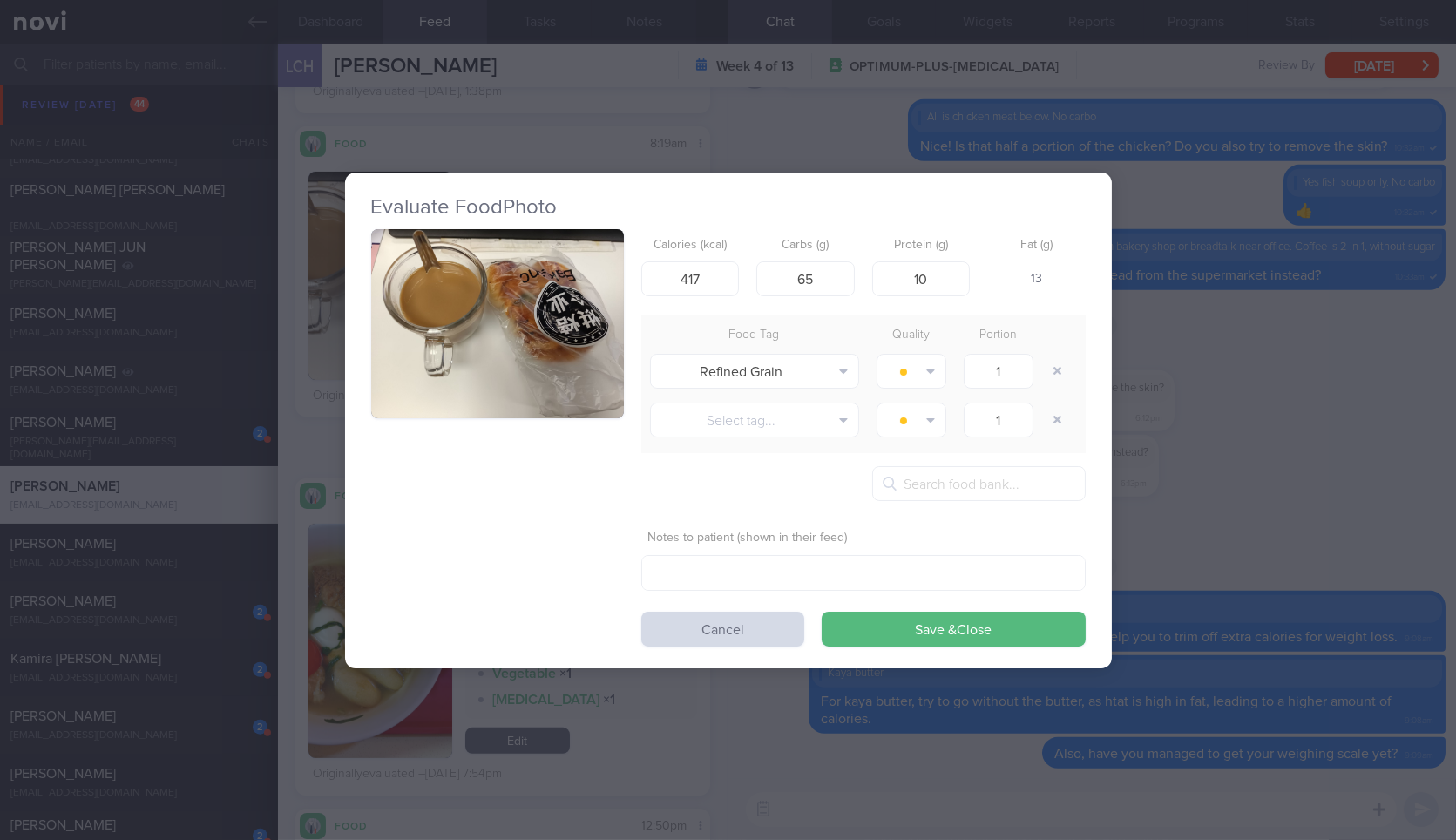
click at [1399, 482] on div "Evaluate Food Photo Calories (kcal) 417 Carbs (g) 65 Protein (g) 10 Fat (g) 13 …" at bounding box center [728, 420] width 1456 height 840
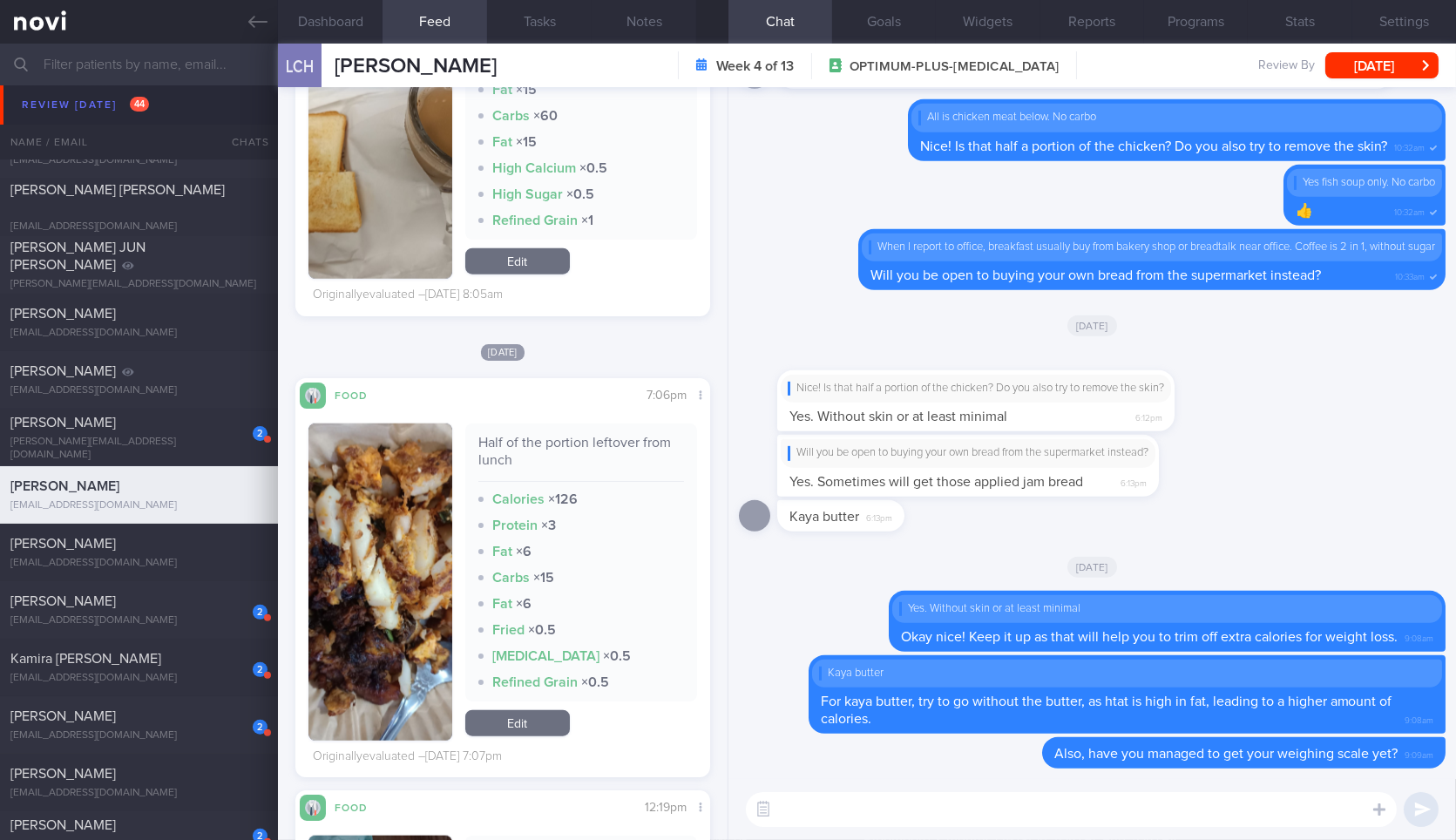
scroll to position [3663, 0]
click at [396, 521] on button "button" at bounding box center [379, 581] width 143 height 317
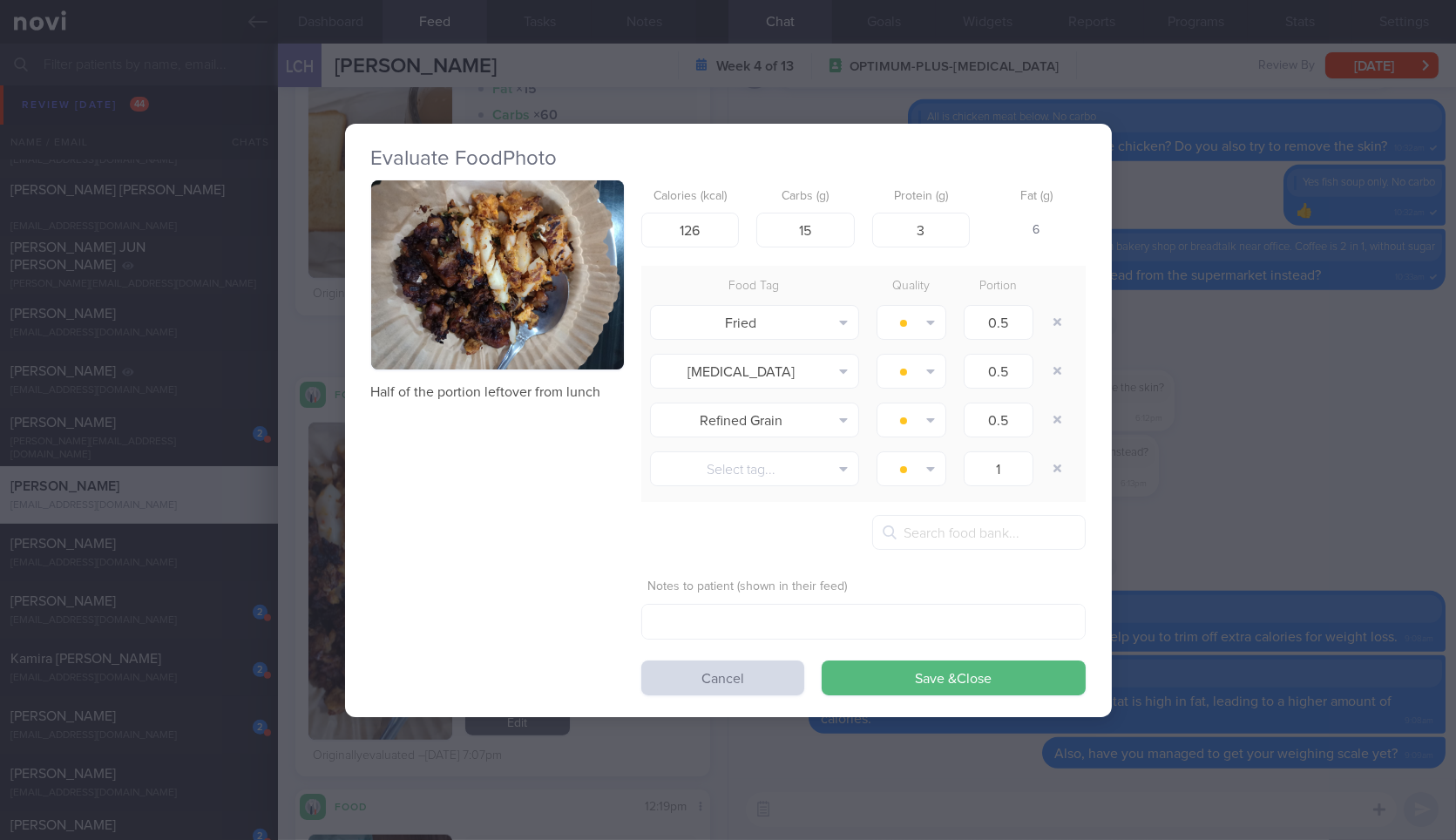
click at [517, 317] on button "button" at bounding box center [497, 275] width 252 height 190
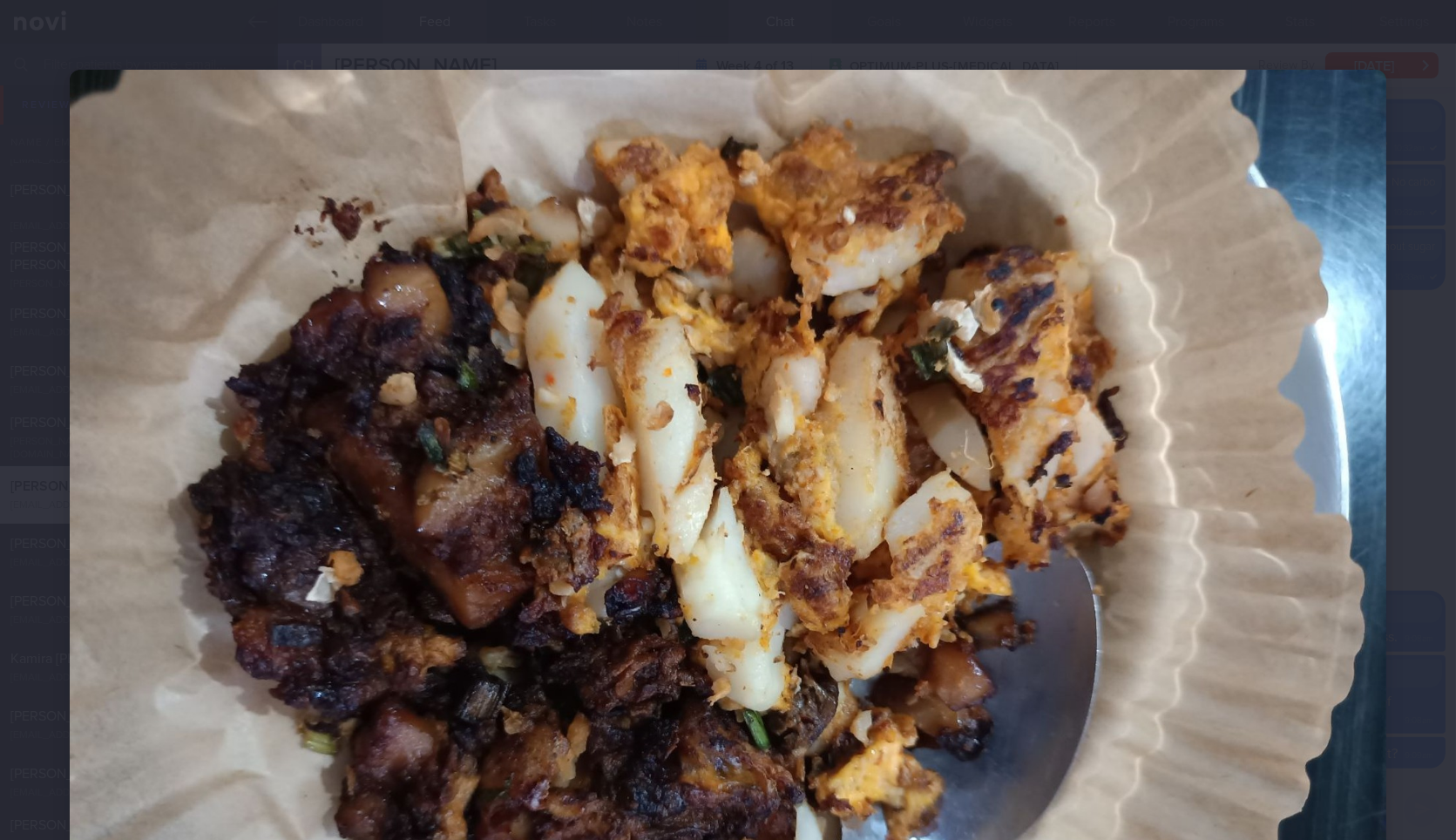
scroll to position [275, 0]
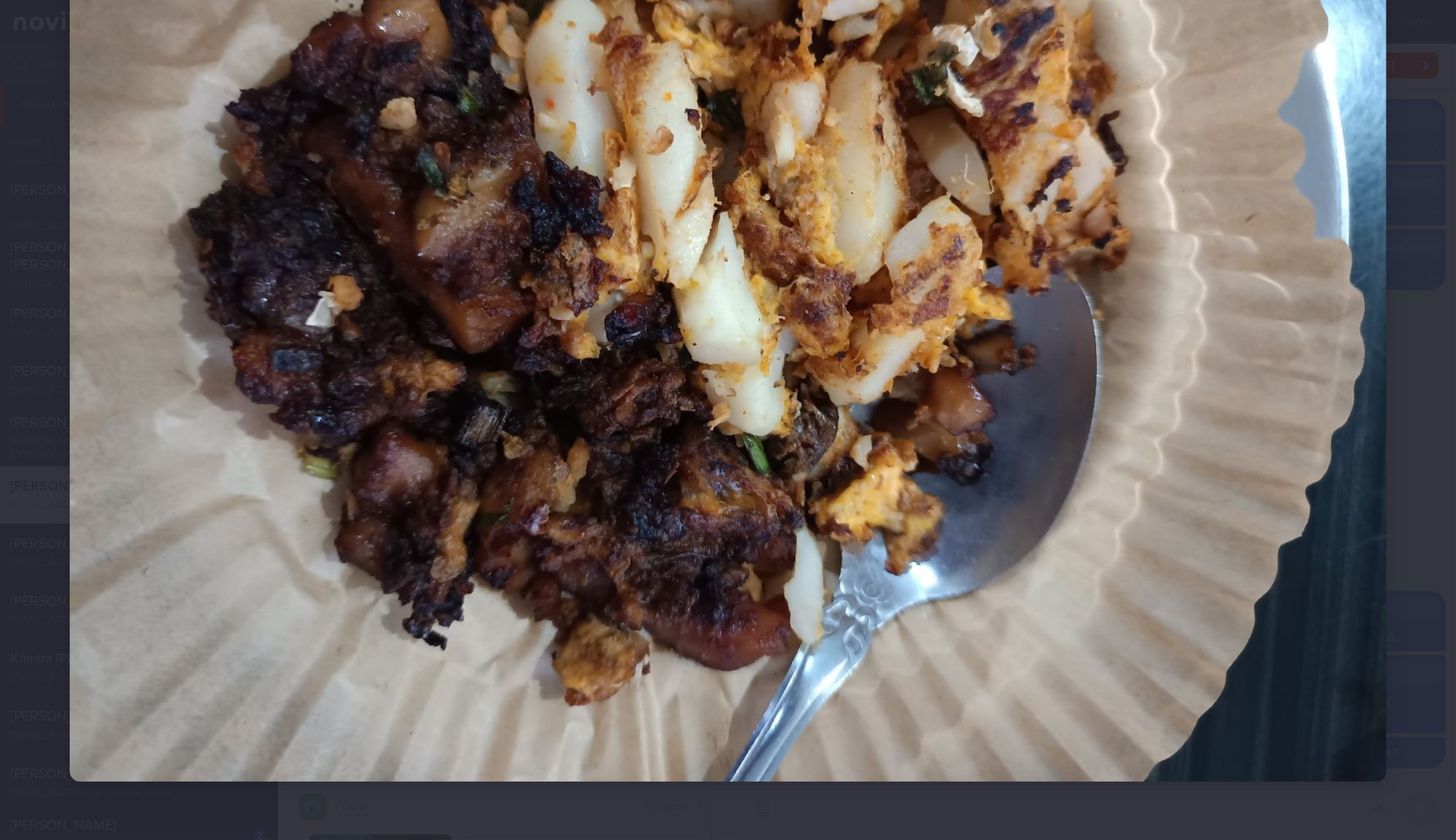
click at [1288, 573] on img at bounding box center [728, 288] width 1316 height 987
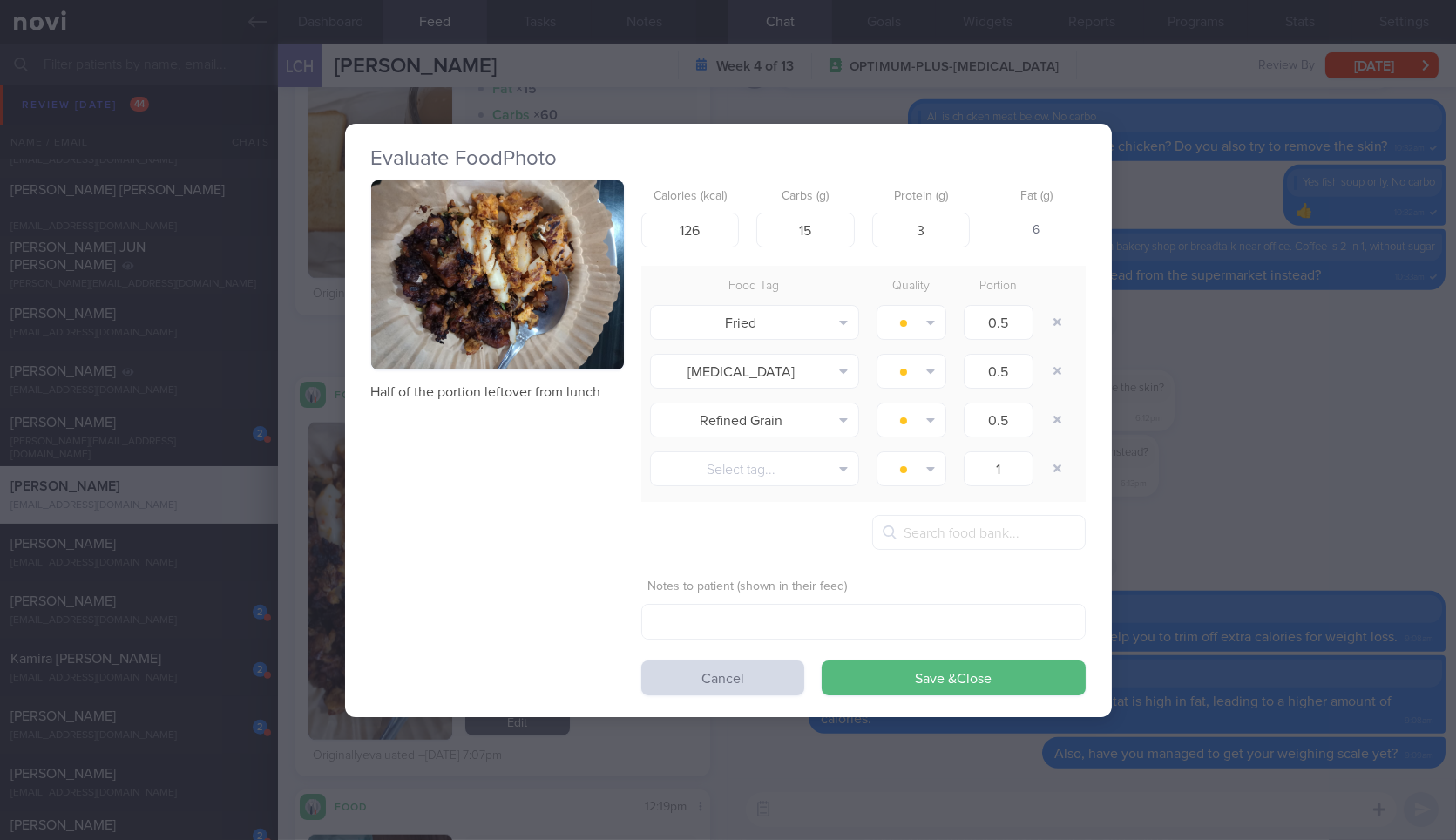
click at [1288, 573] on div "Evaluate Food Photo Half of the portion leftover from lunch Calories (kcal) 126…" at bounding box center [728, 420] width 1456 height 840
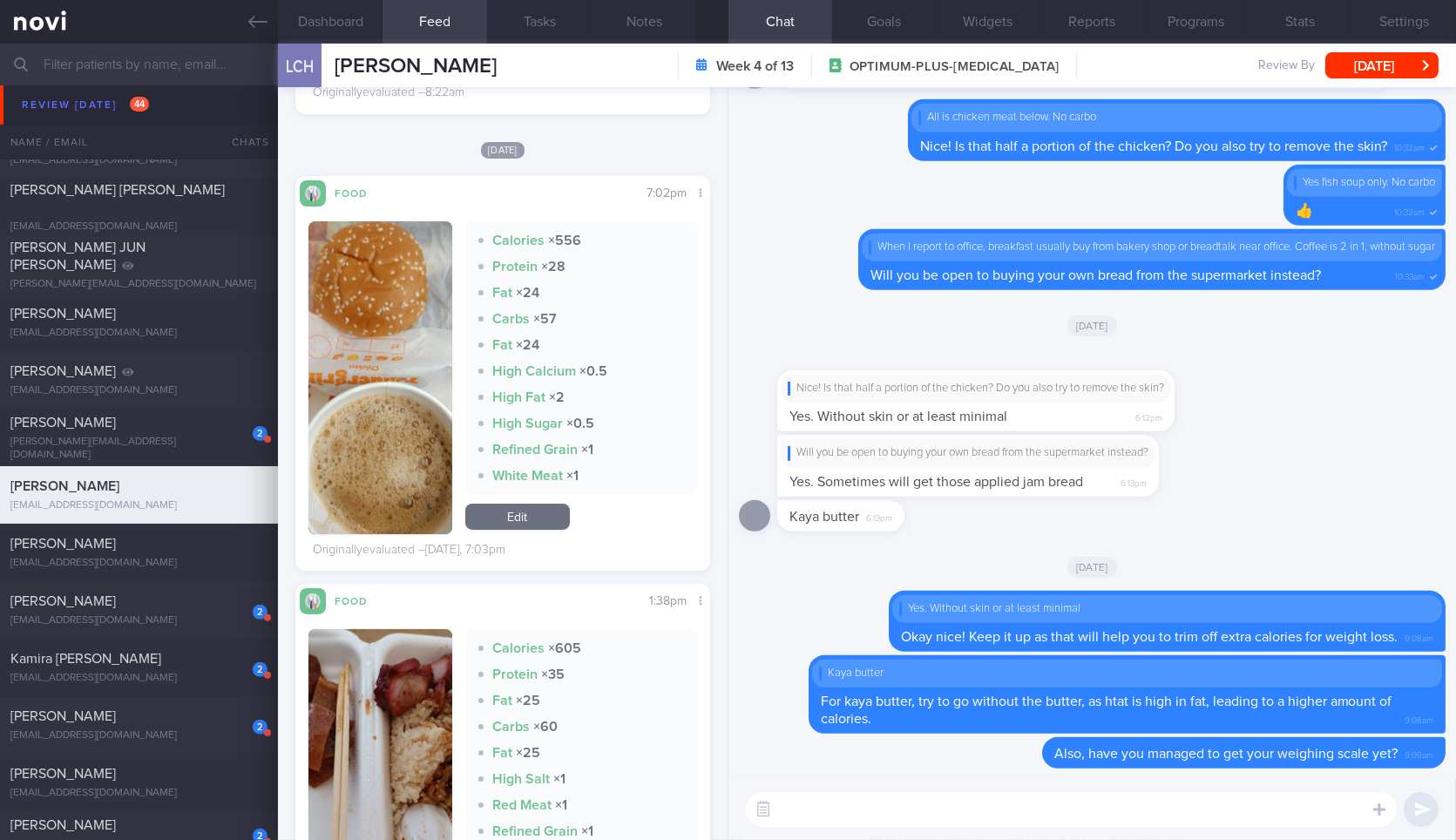
scroll to position [566, 0]
click at [893, 806] on textarea at bounding box center [1071, 810] width 651 height 35
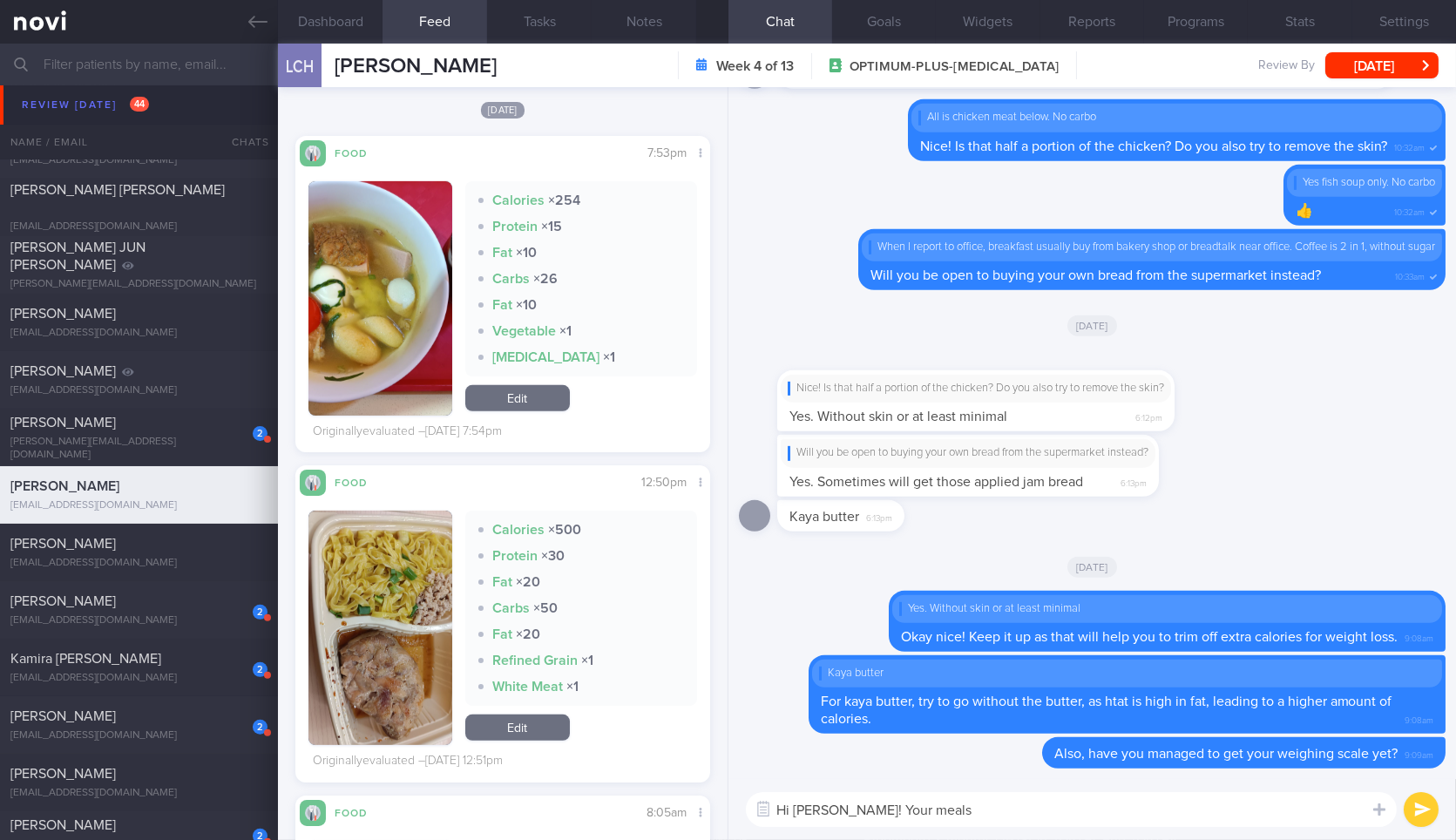
scroll to position [1709, 0]
click at [338, 701] on button "button" at bounding box center [379, 628] width 143 height 234
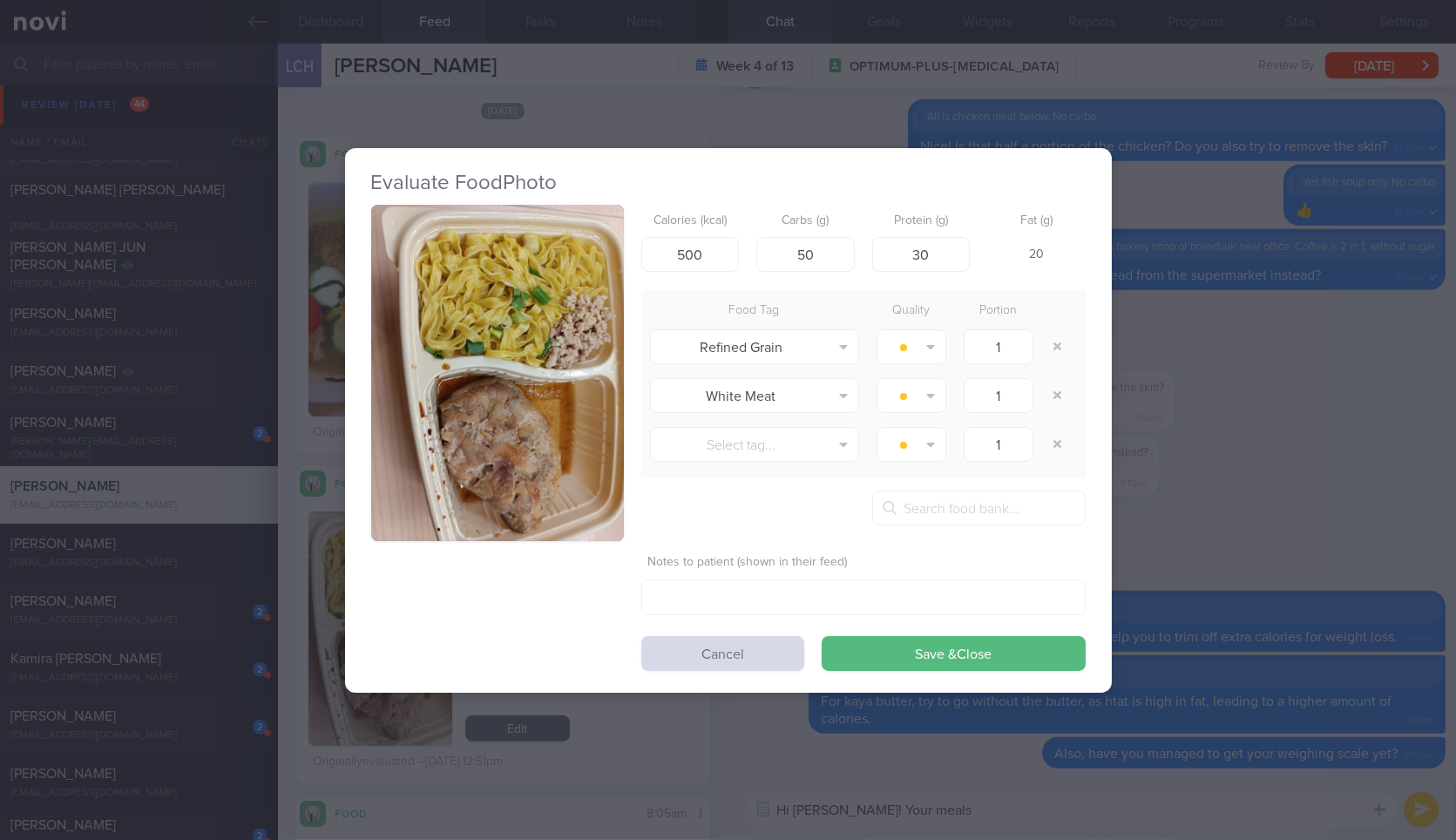
click at [1243, 443] on div "Evaluate Food Photo Calories (kcal) 500 Carbs (g) 50 Protein (g) 30 Fat (g) 20 …" at bounding box center [728, 420] width 1456 height 840
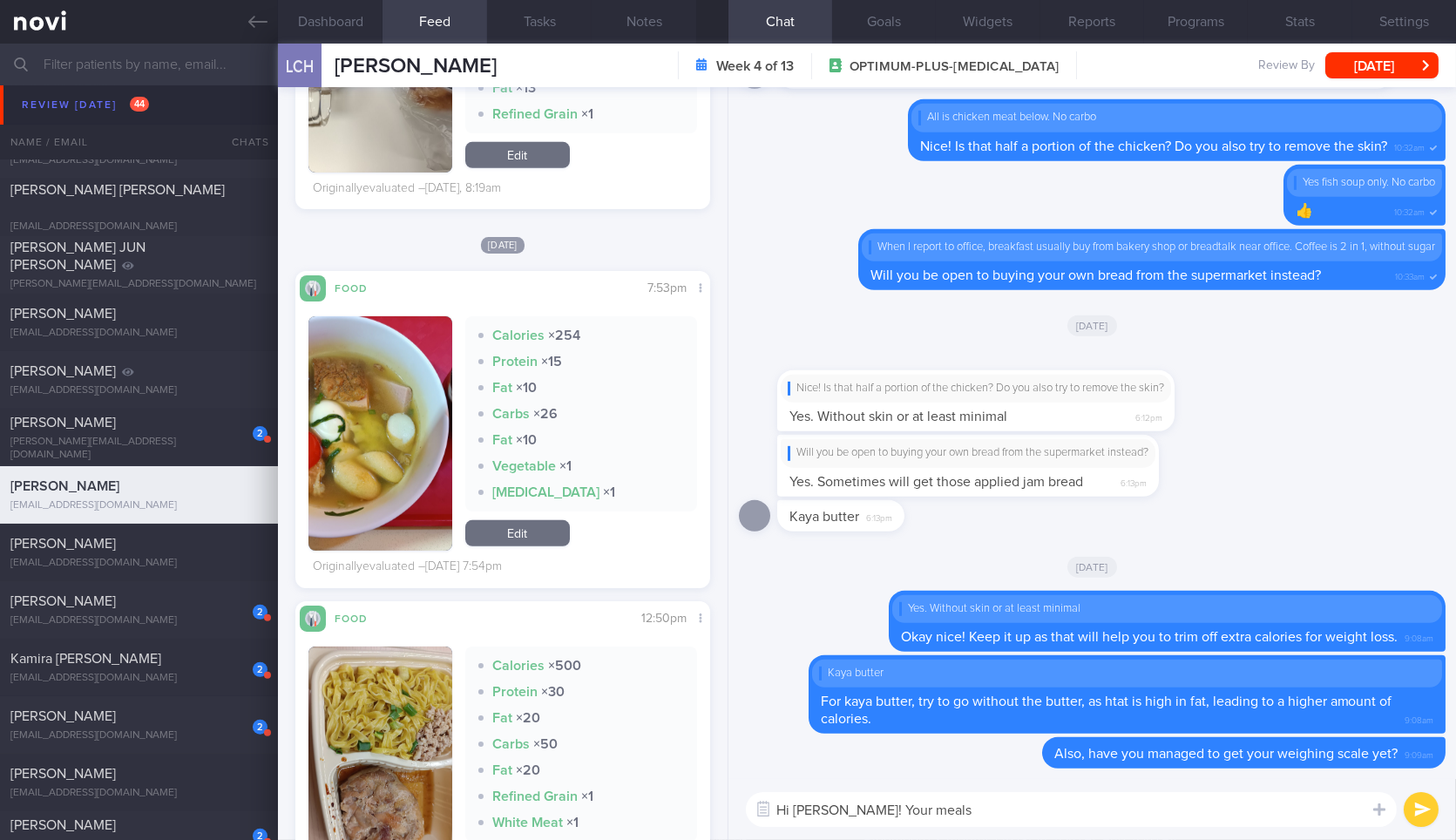
scroll to position [1579, 0]
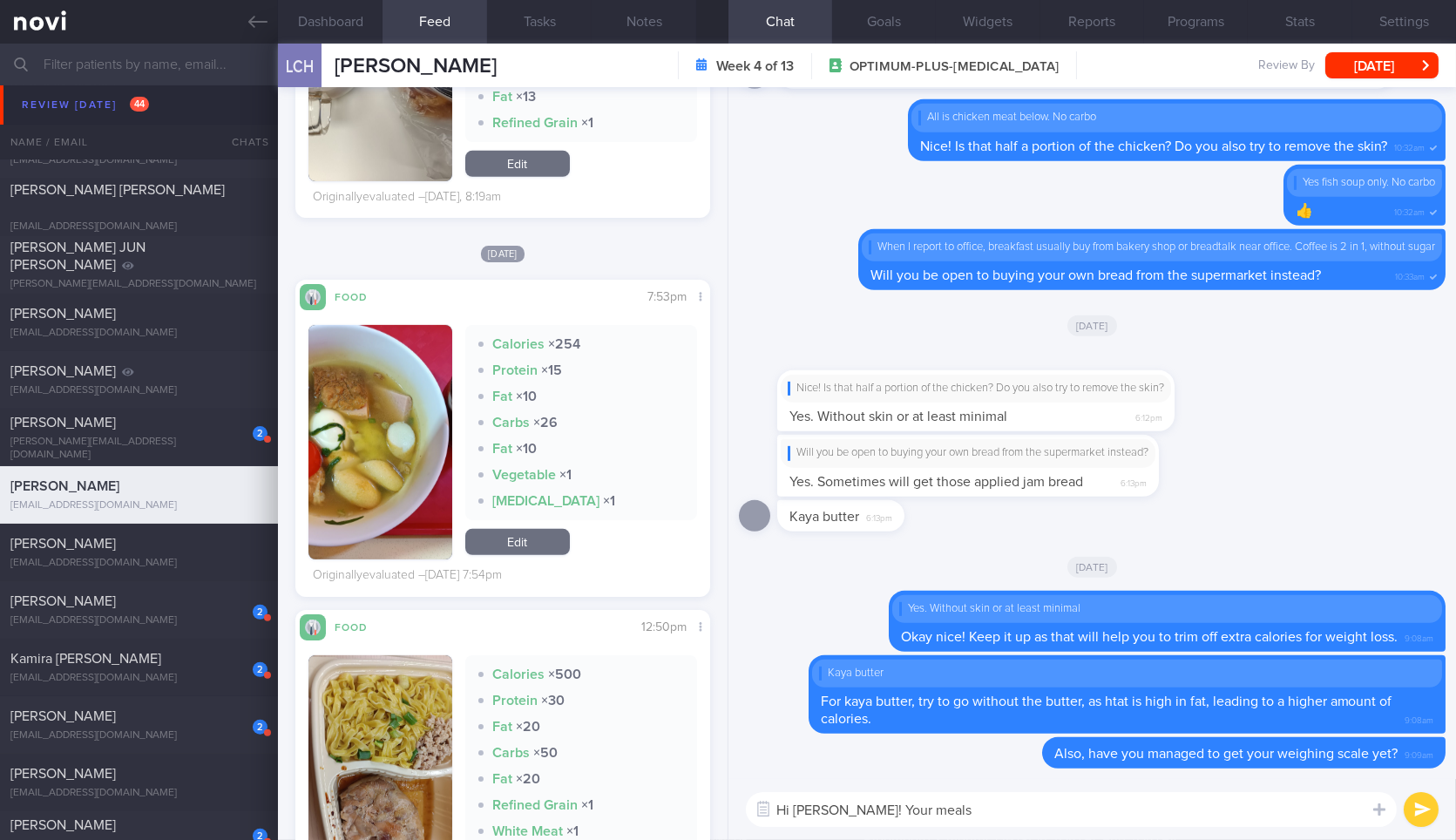
click at [414, 449] on button "button" at bounding box center [379, 442] width 143 height 234
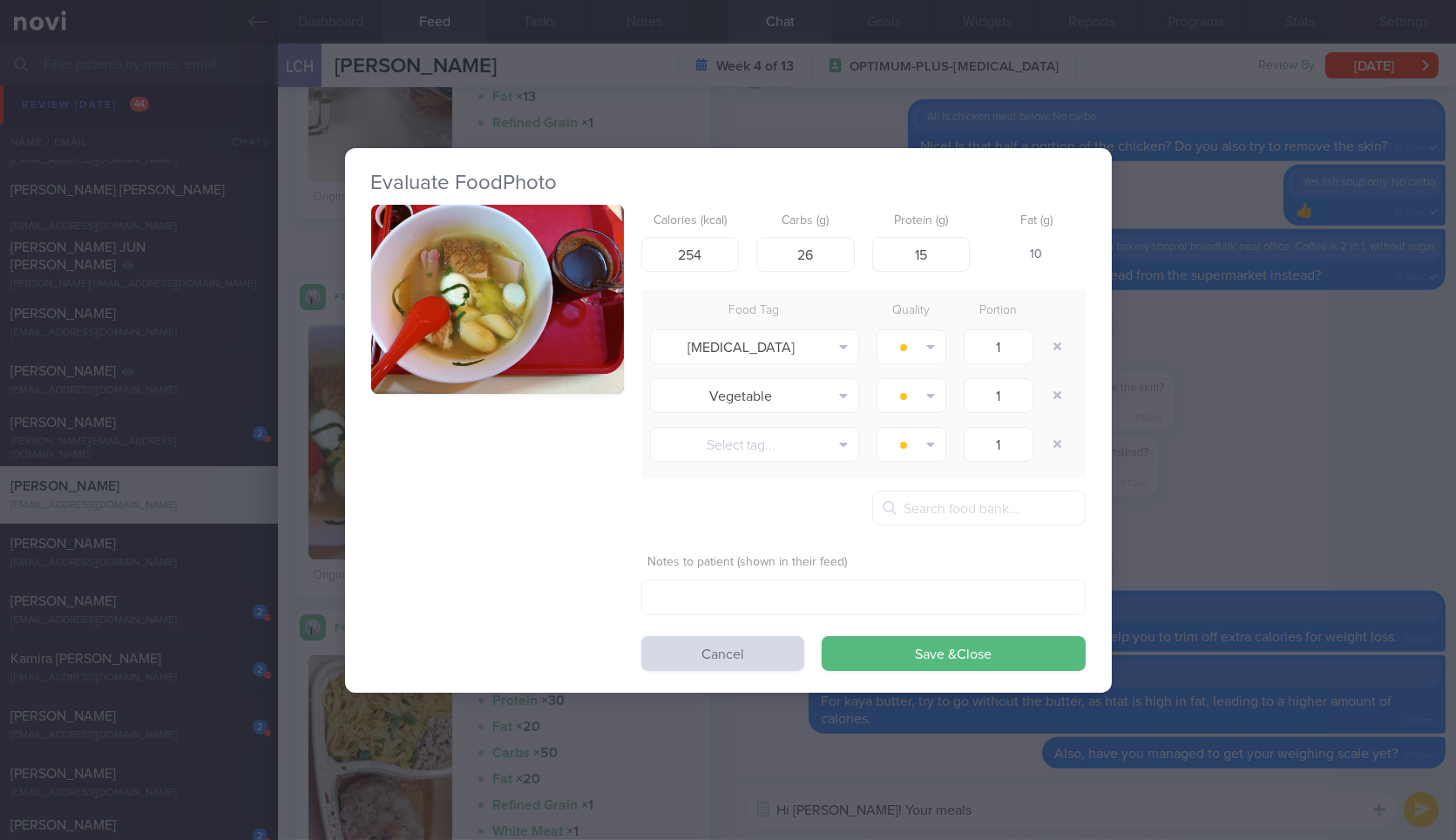
click at [573, 299] on button "button" at bounding box center [497, 299] width 252 height 190
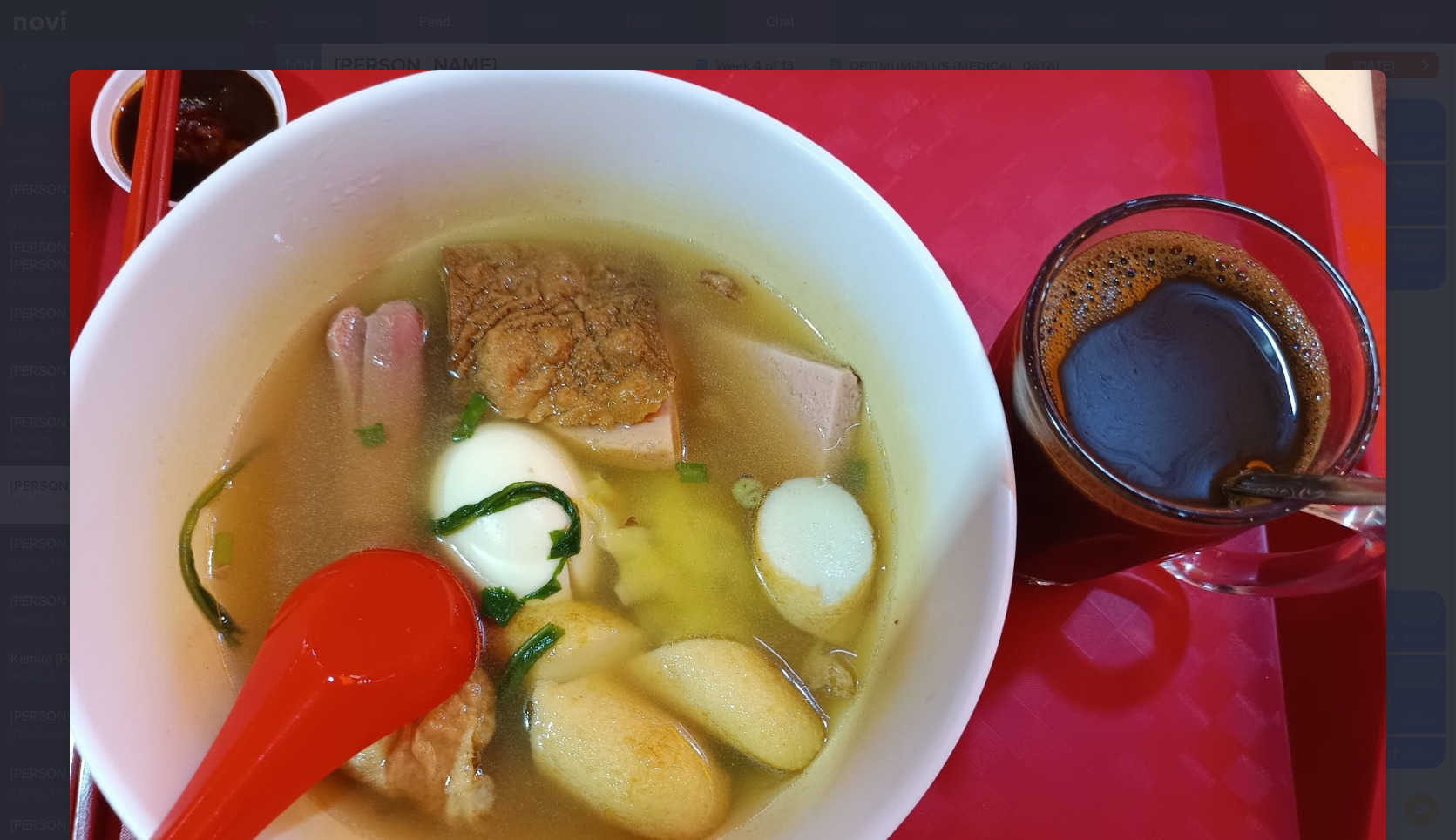
scroll to position [237, 0]
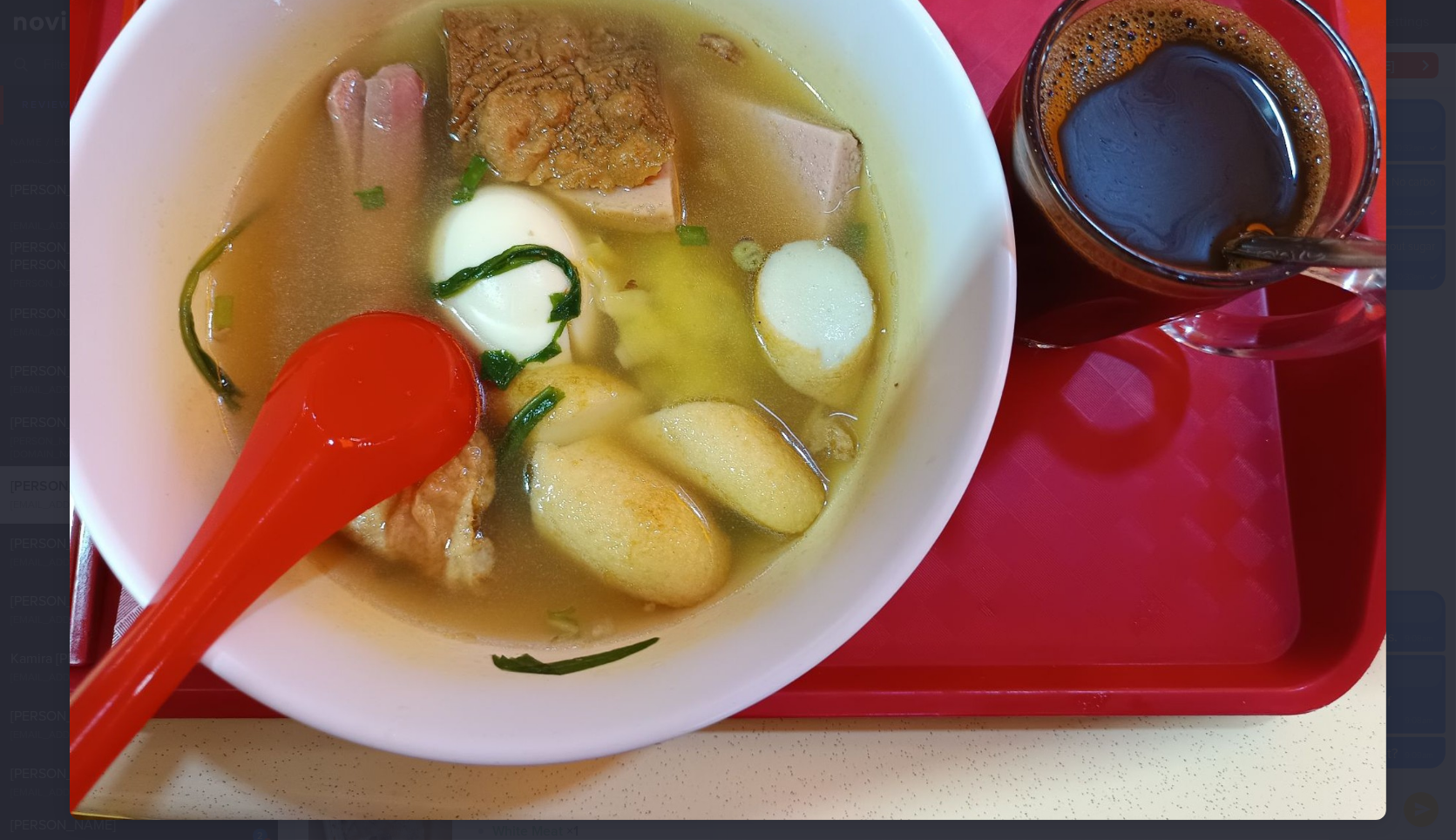
click at [1294, 508] on img at bounding box center [728, 326] width 1316 height 987
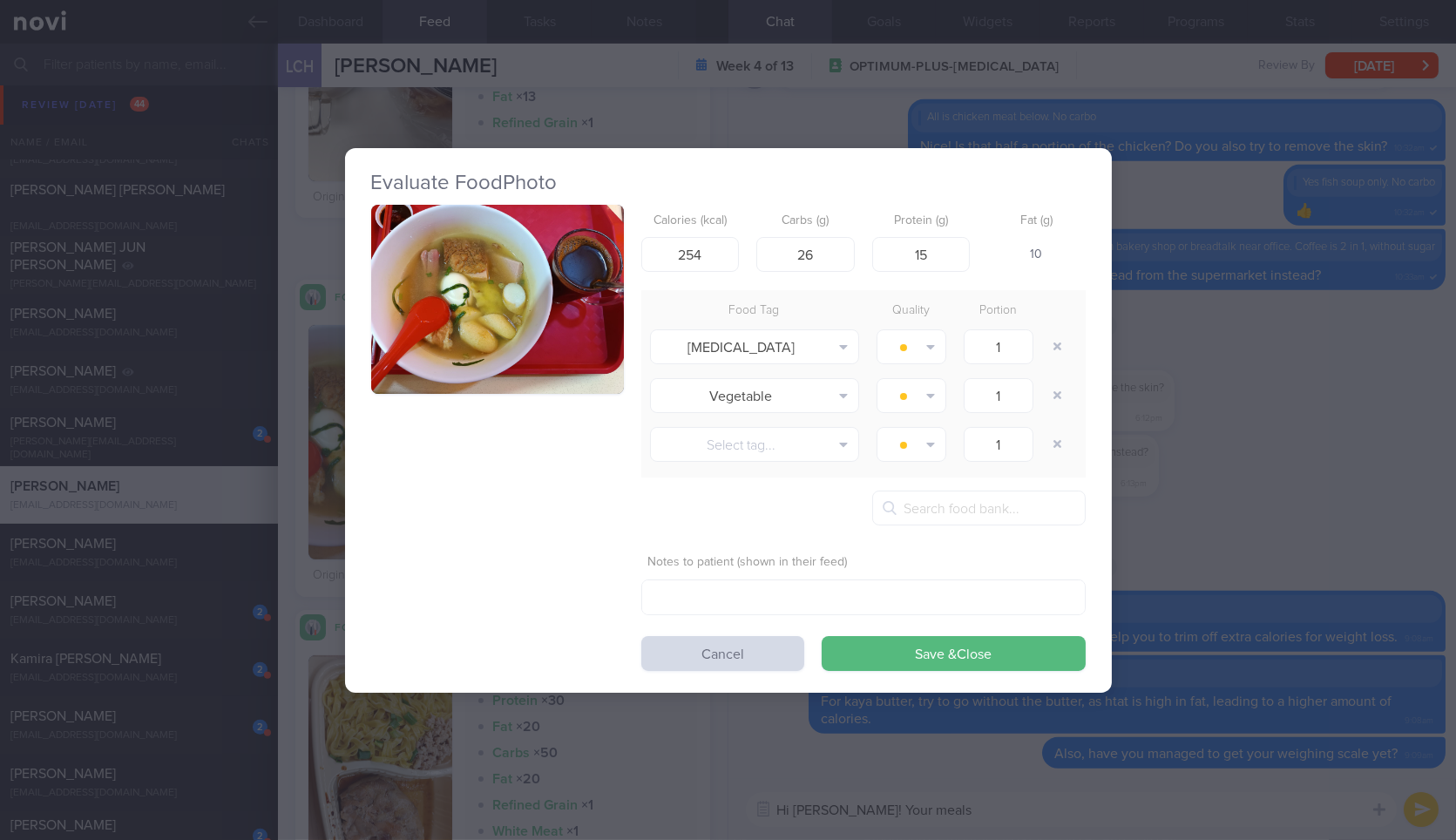
click at [1294, 508] on div "Evaluate Food Photo Calories (kcal) 254 Carbs (g) 26 Protein (g) 15 Fat (g) 10 …" at bounding box center [728, 420] width 1456 height 840
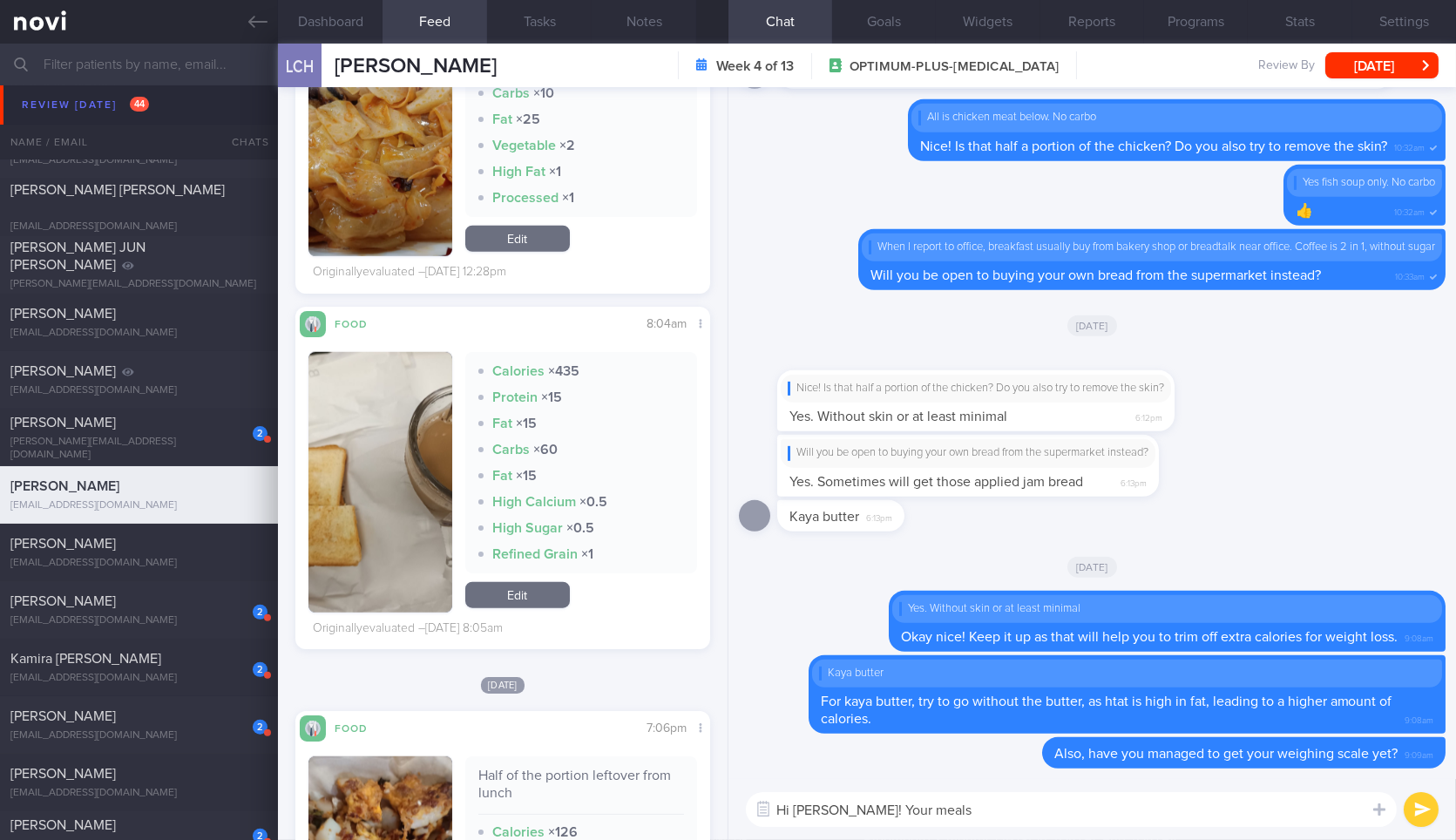
scroll to position [3337, 0]
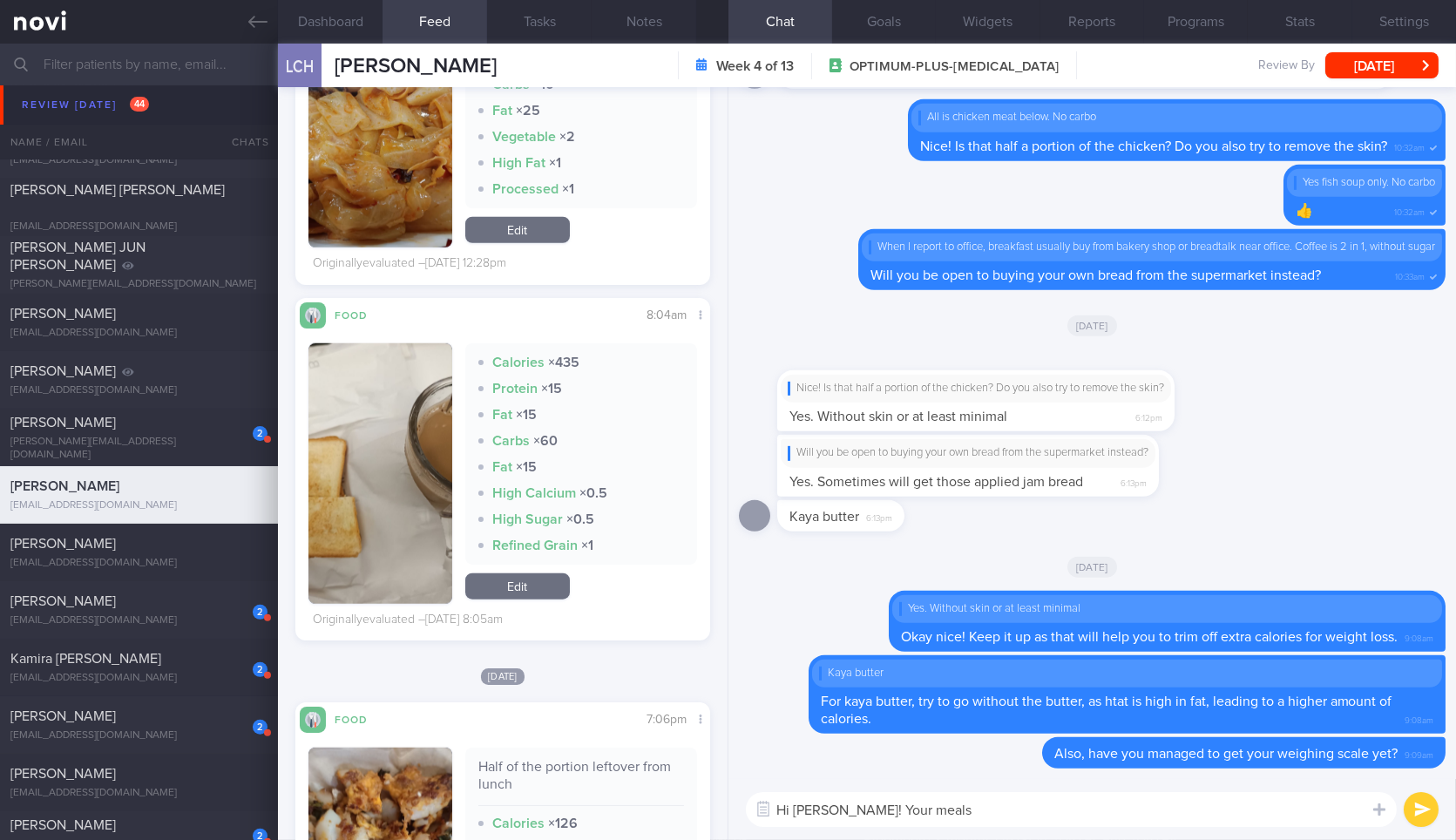
click at [395, 555] on button "button" at bounding box center [379, 473] width 143 height 261
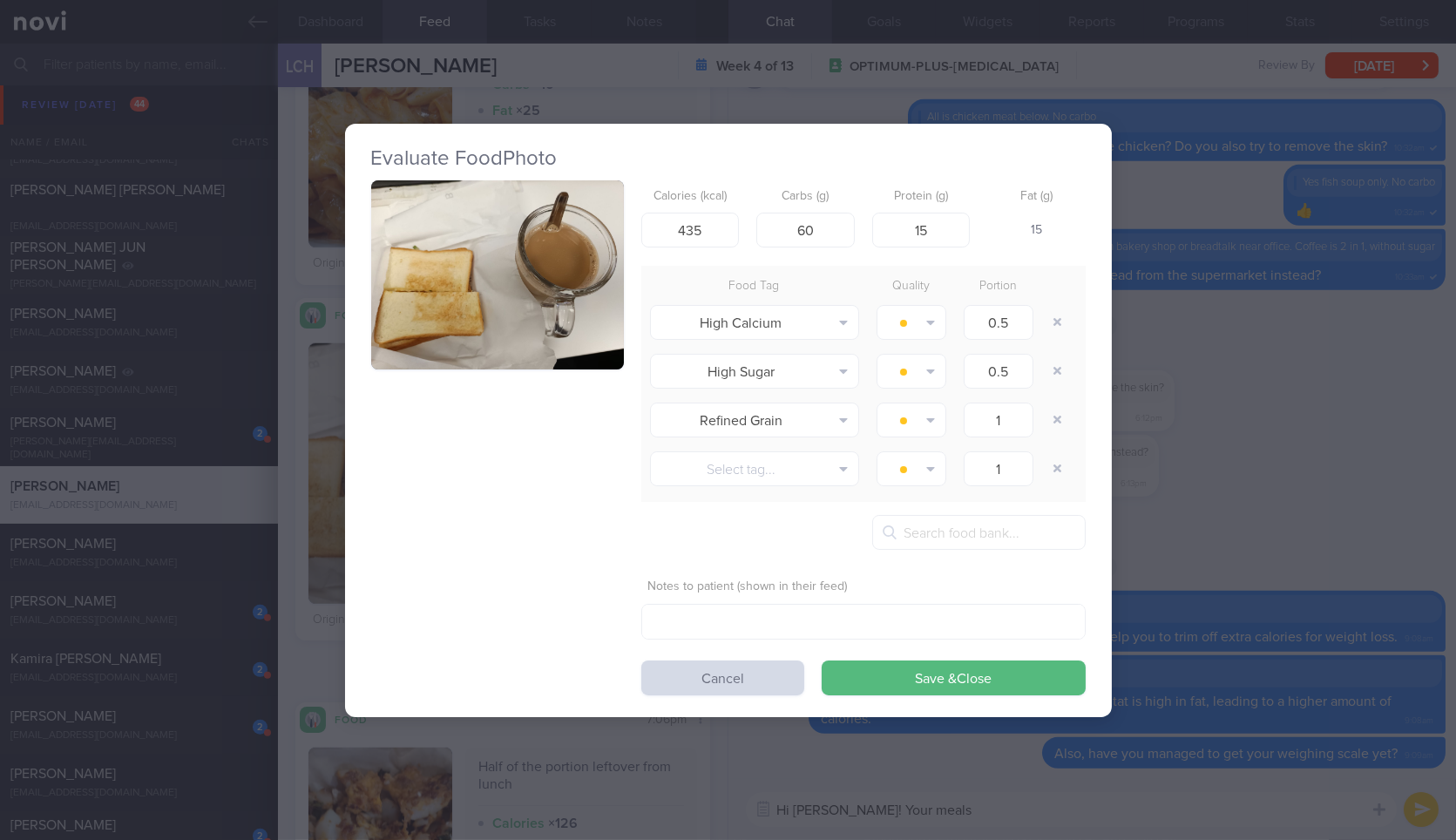
click at [1216, 399] on div "Evaluate Food Photo Calories (kcal) 435 Carbs (g) 60 Protein (g) 15 Fat (g) 15 …" at bounding box center [728, 420] width 1456 height 840
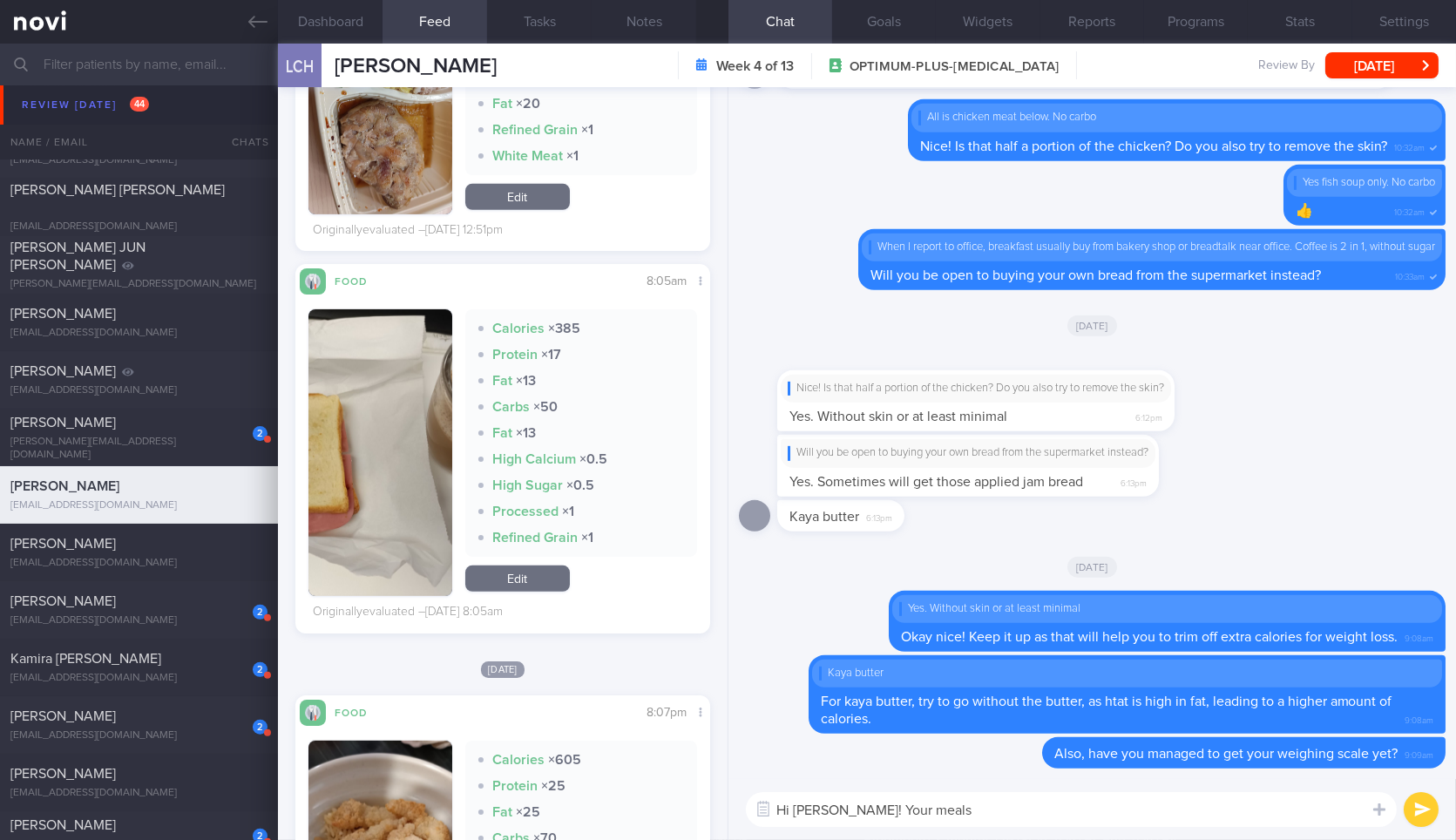
scroll to position [2248, 0]
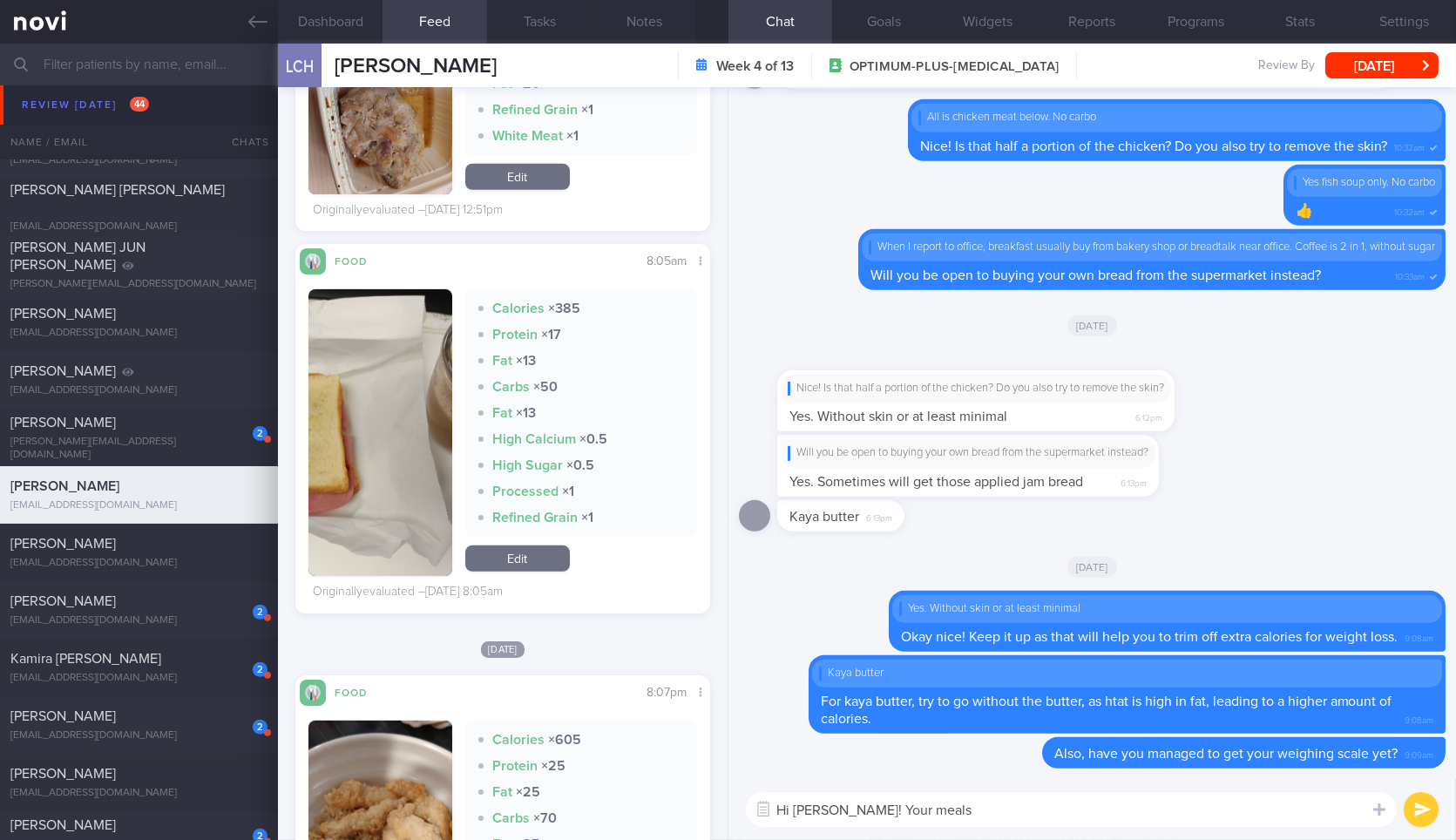
click at [1035, 803] on textarea "Hi [PERSON_NAME]! Your meals" at bounding box center [1071, 810] width 651 height 35
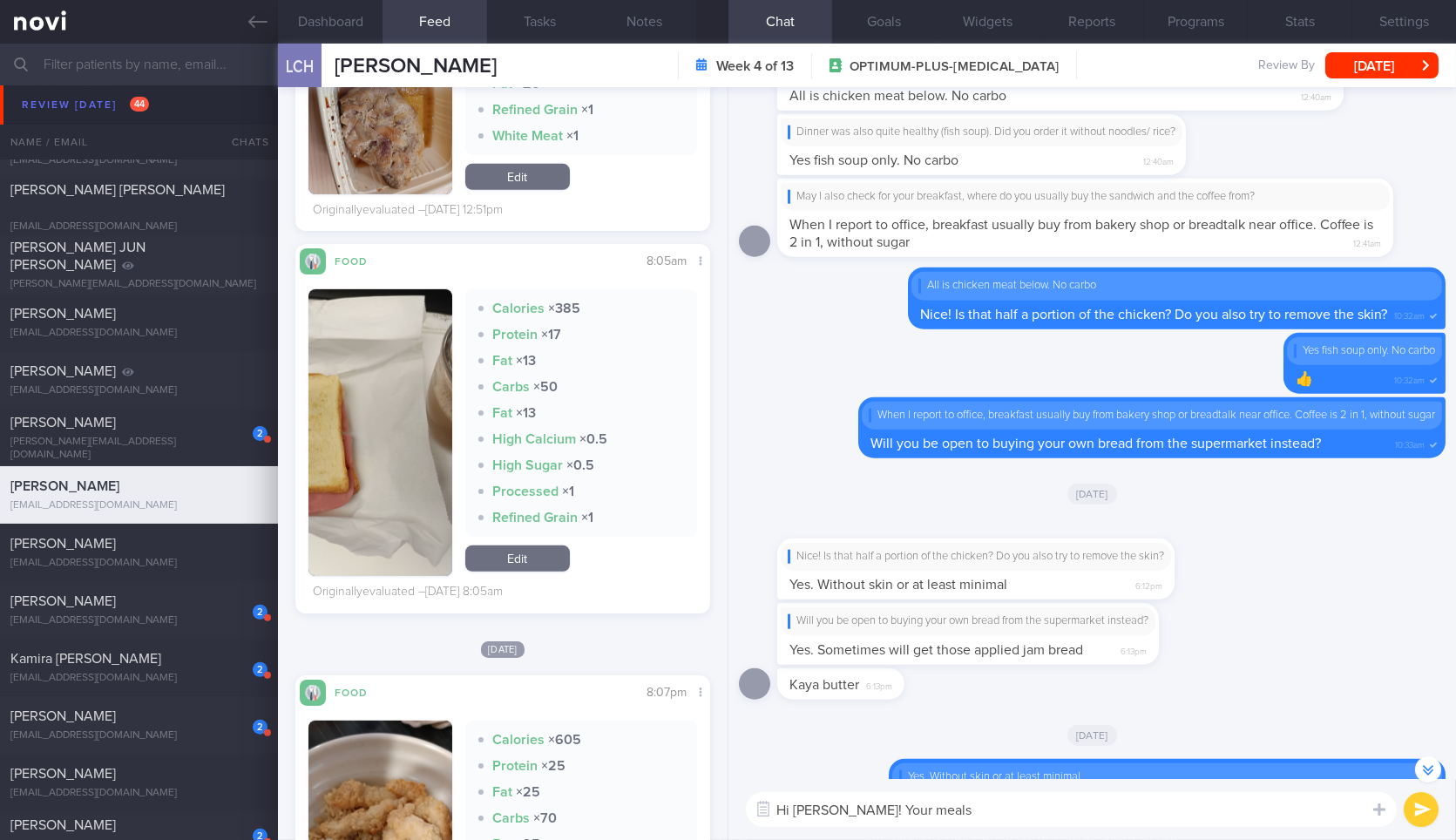
scroll to position [0, 0]
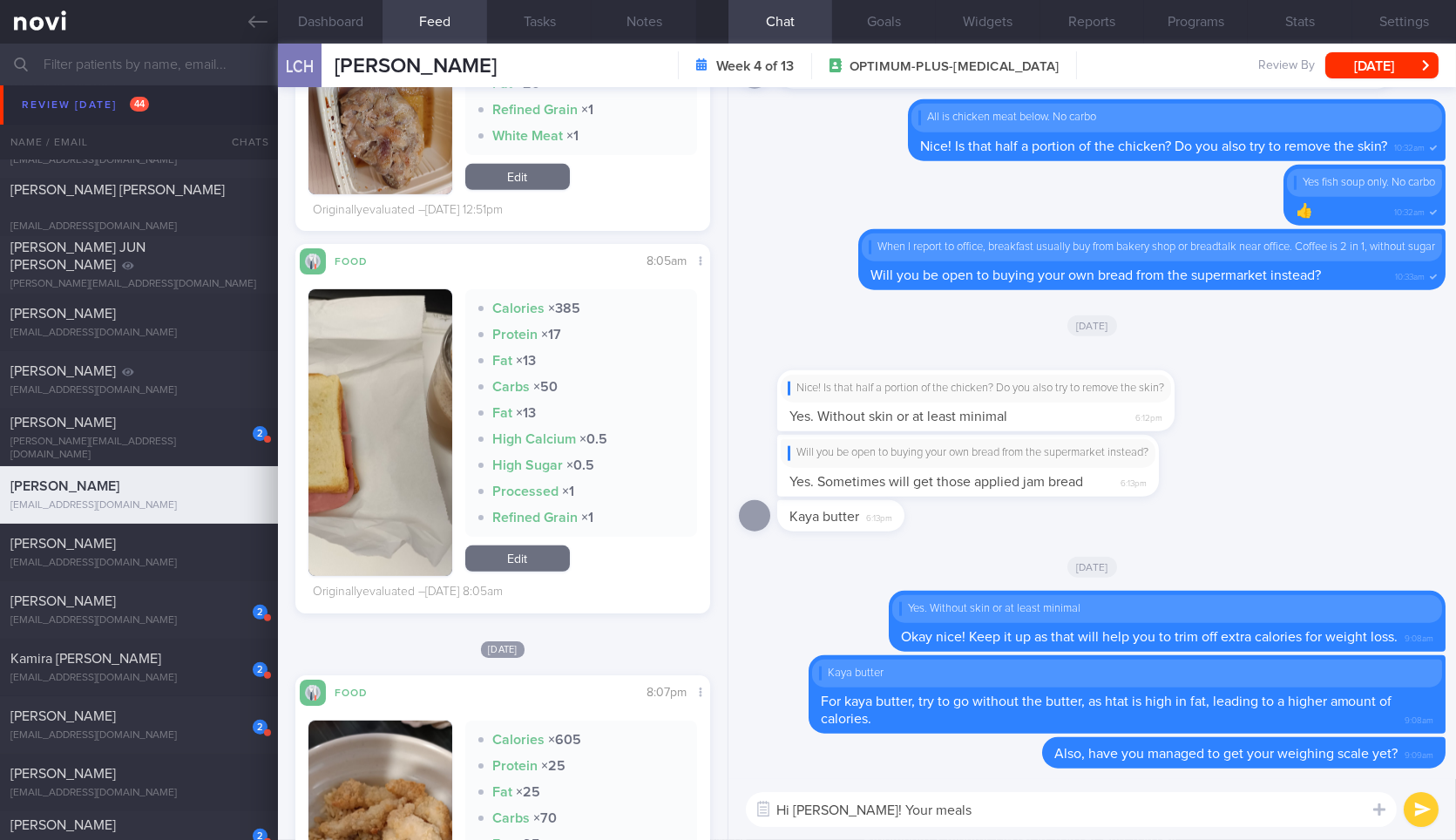
click at [971, 799] on textarea "Hi [PERSON_NAME]! Your meals" at bounding box center [1071, 810] width 651 height 35
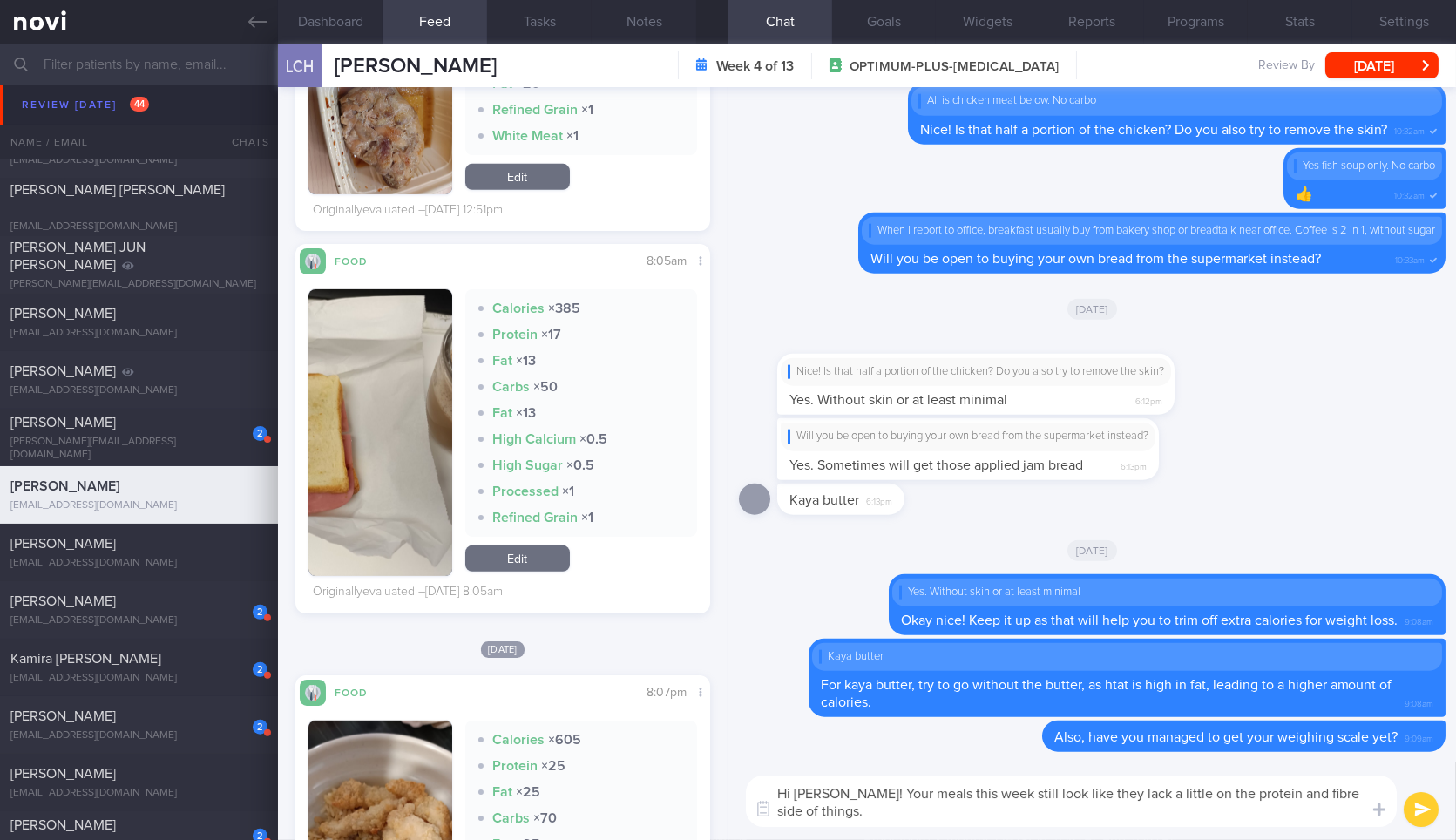
type textarea "Hi [PERSON_NAME]! Your meals this week still look like they lack a little on th…"
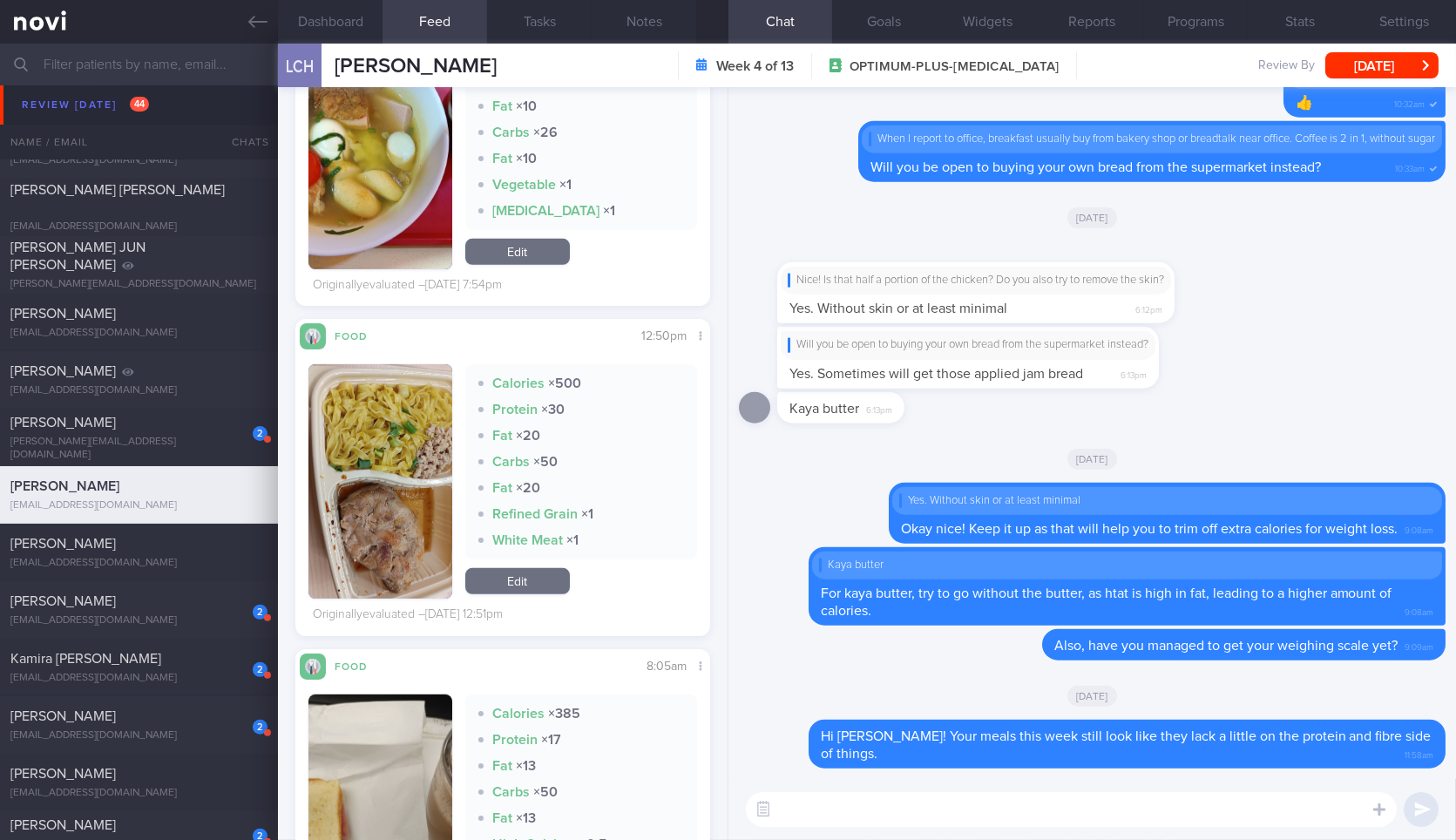
scroll to position [1854, 0]
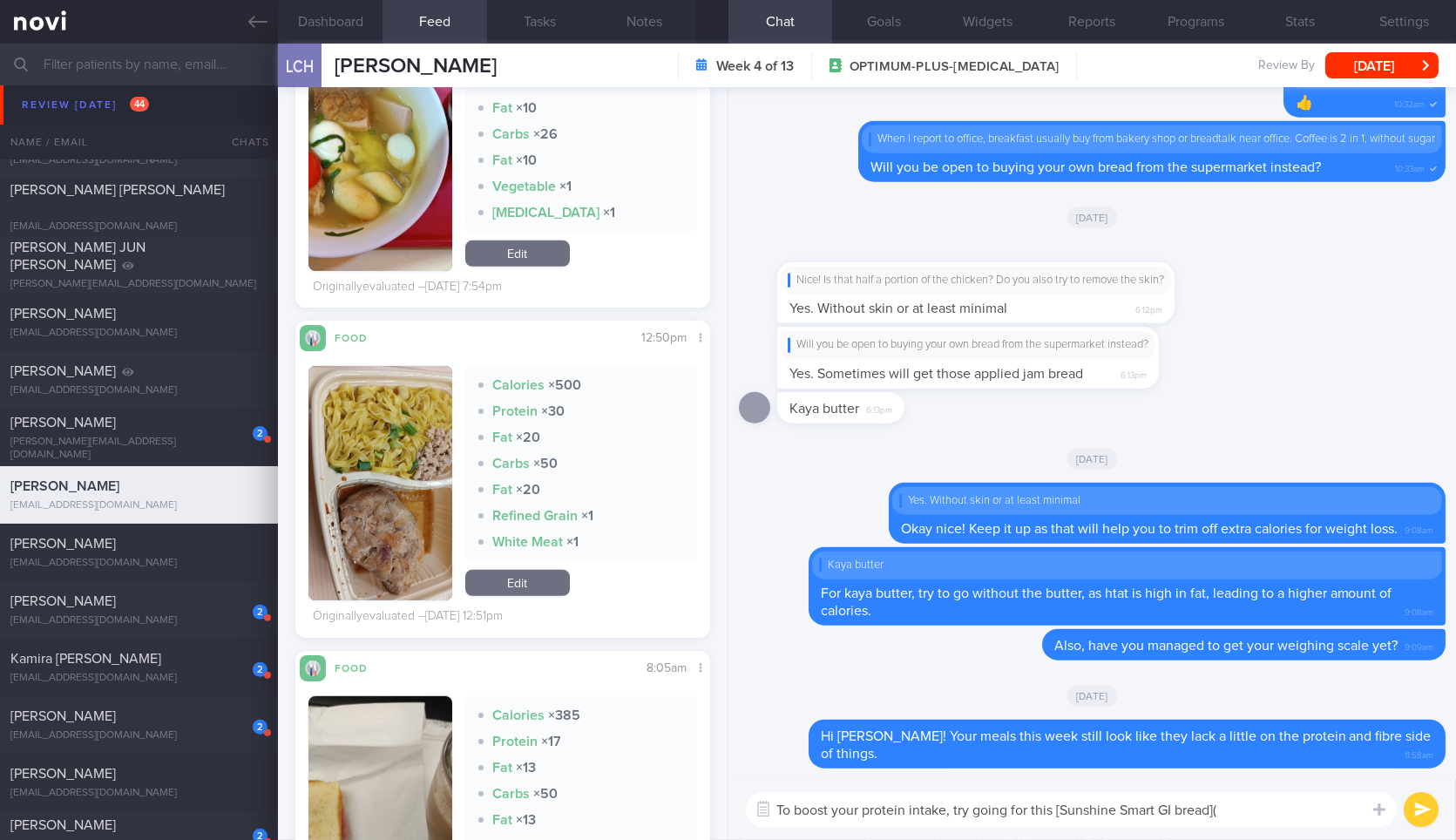
paste textarea "[URL][DOMAIN_NAME]"
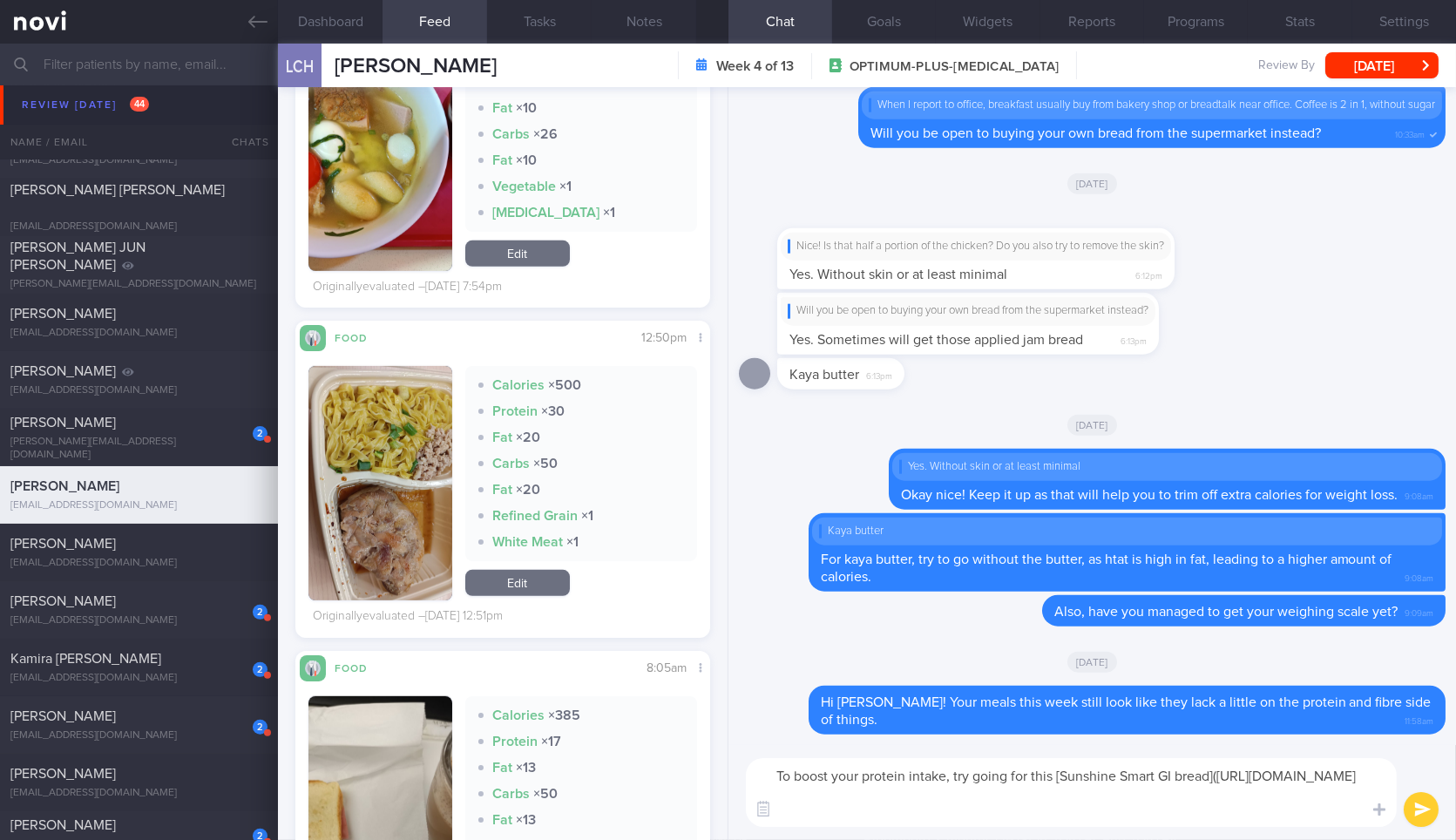
scroll to position [0, 0]
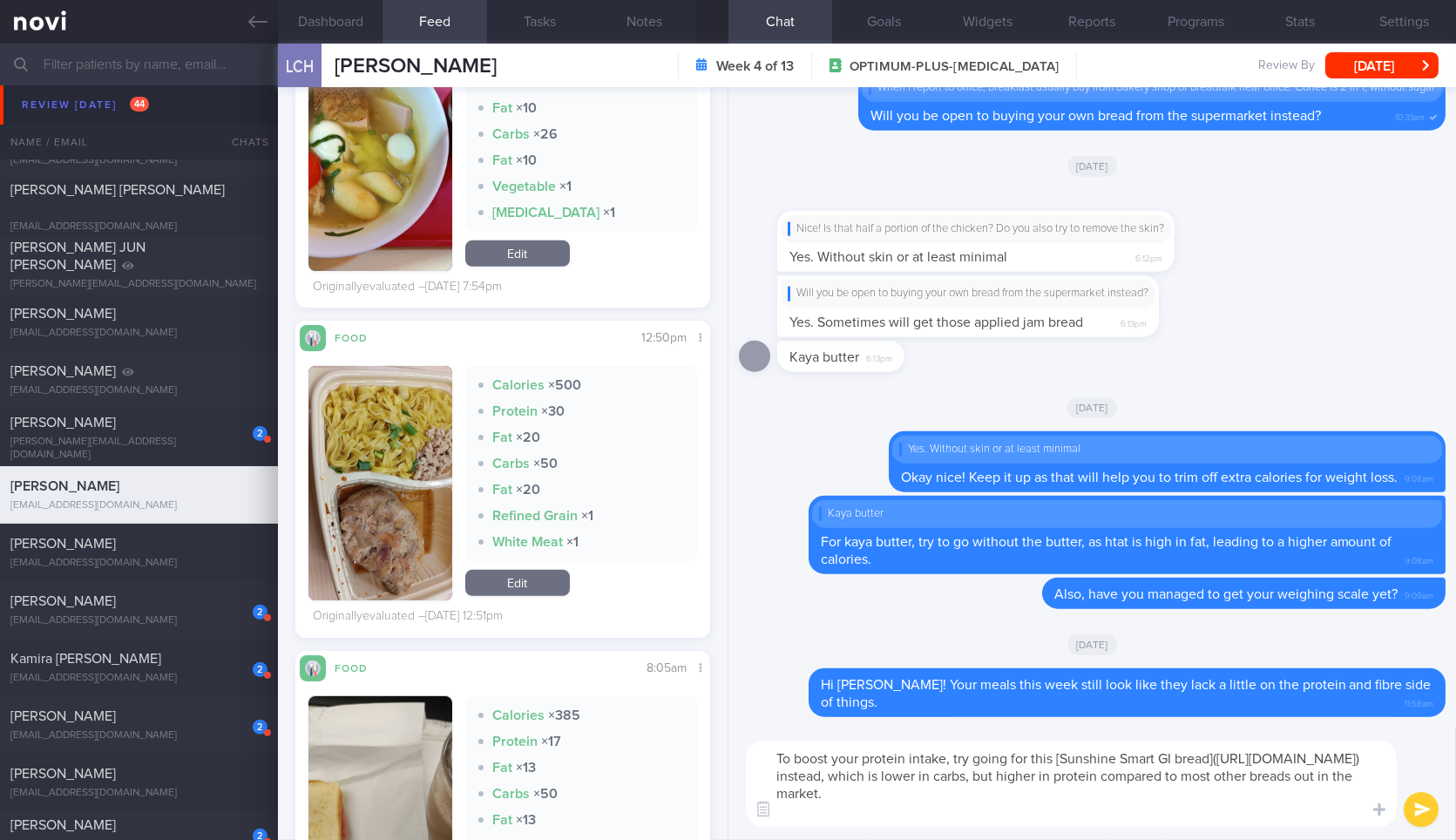
type textarea "To boost your protein intake, try going for this [Sunshine Smart GI bread]([URL…"
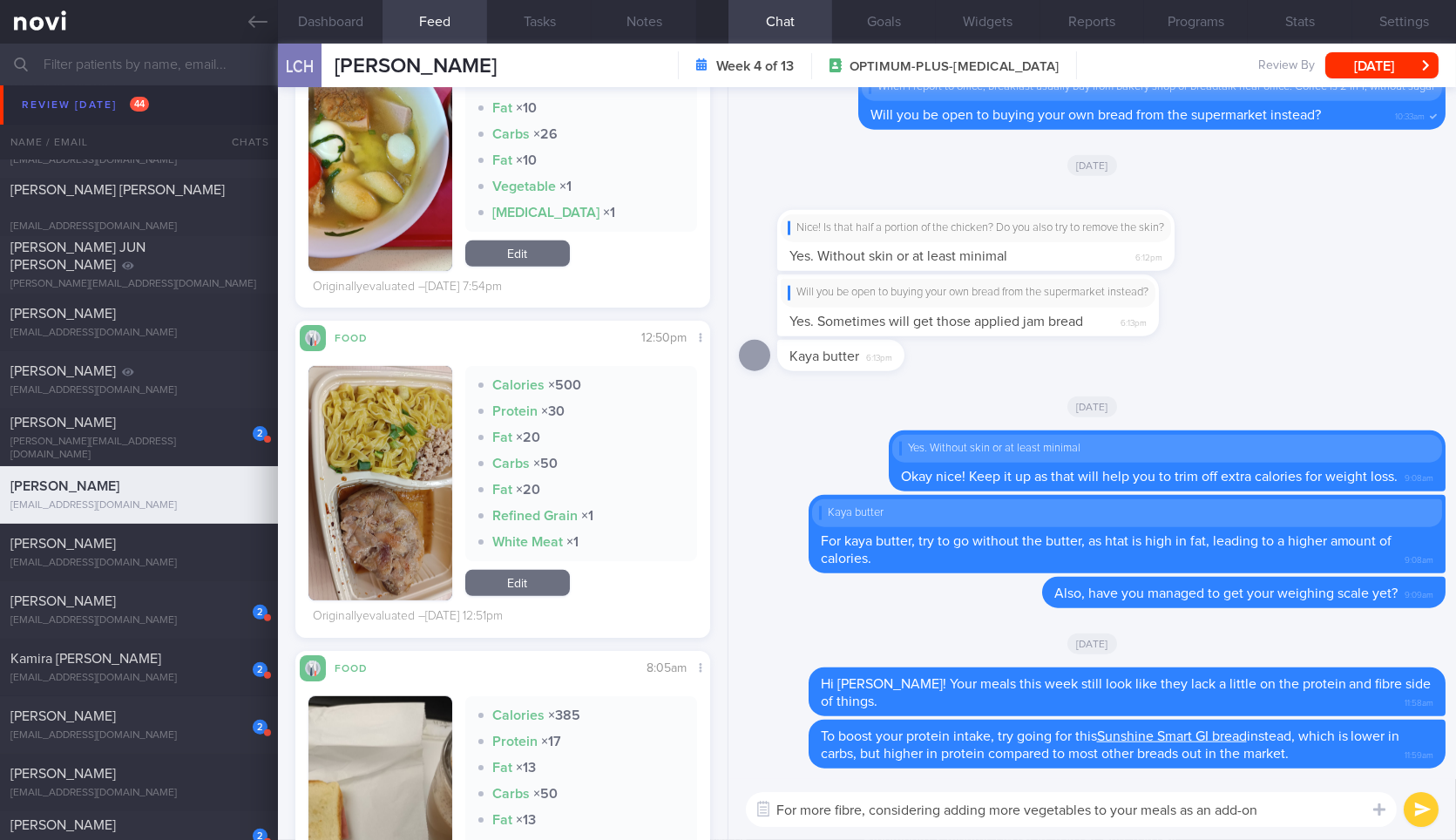
type textarea "For more fibre, considering adding more vegetables to your meals as an add-on."
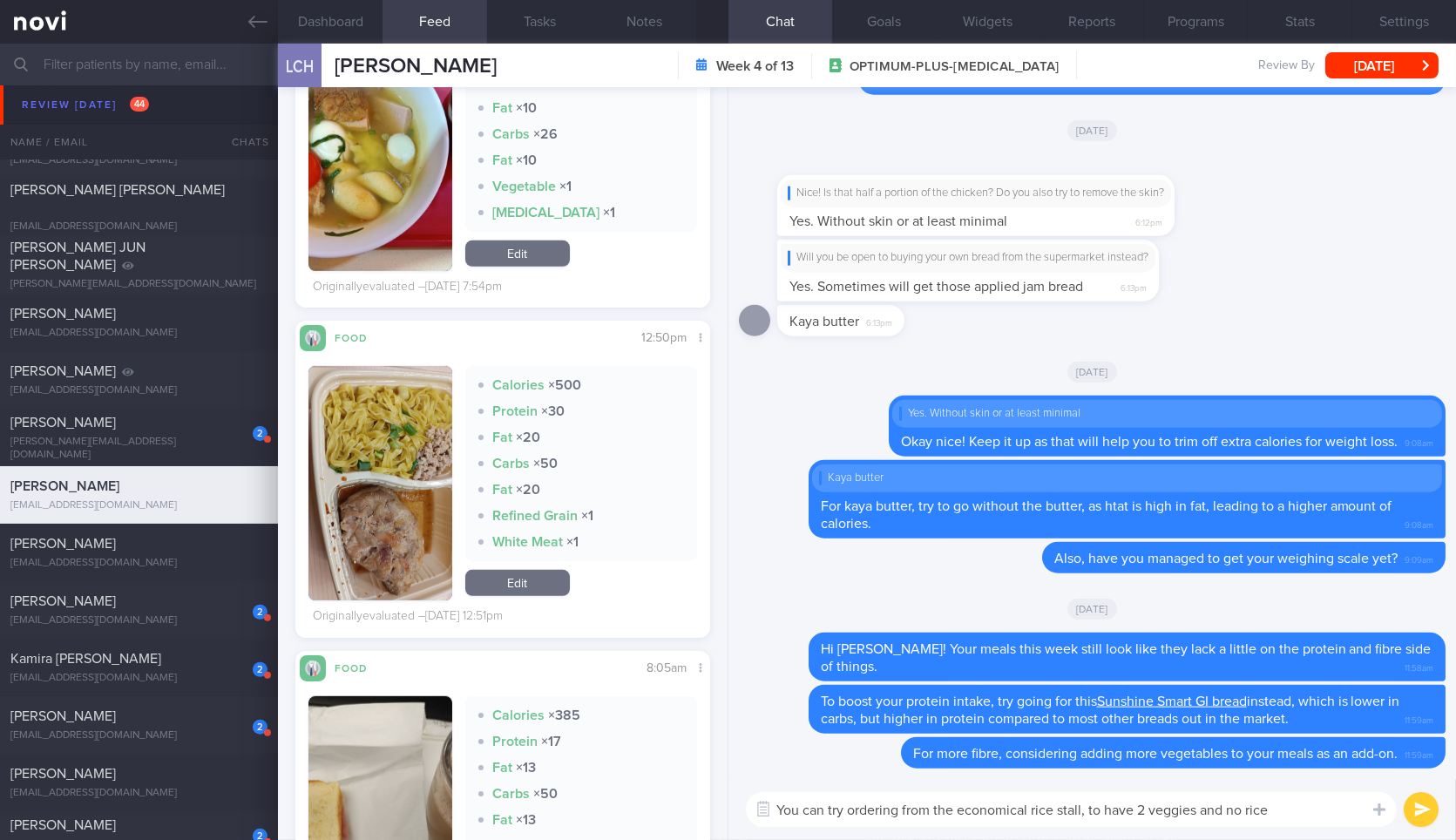
type textarea "You can try ordering from the economical rice stall, to have 2 veggies and no r…"
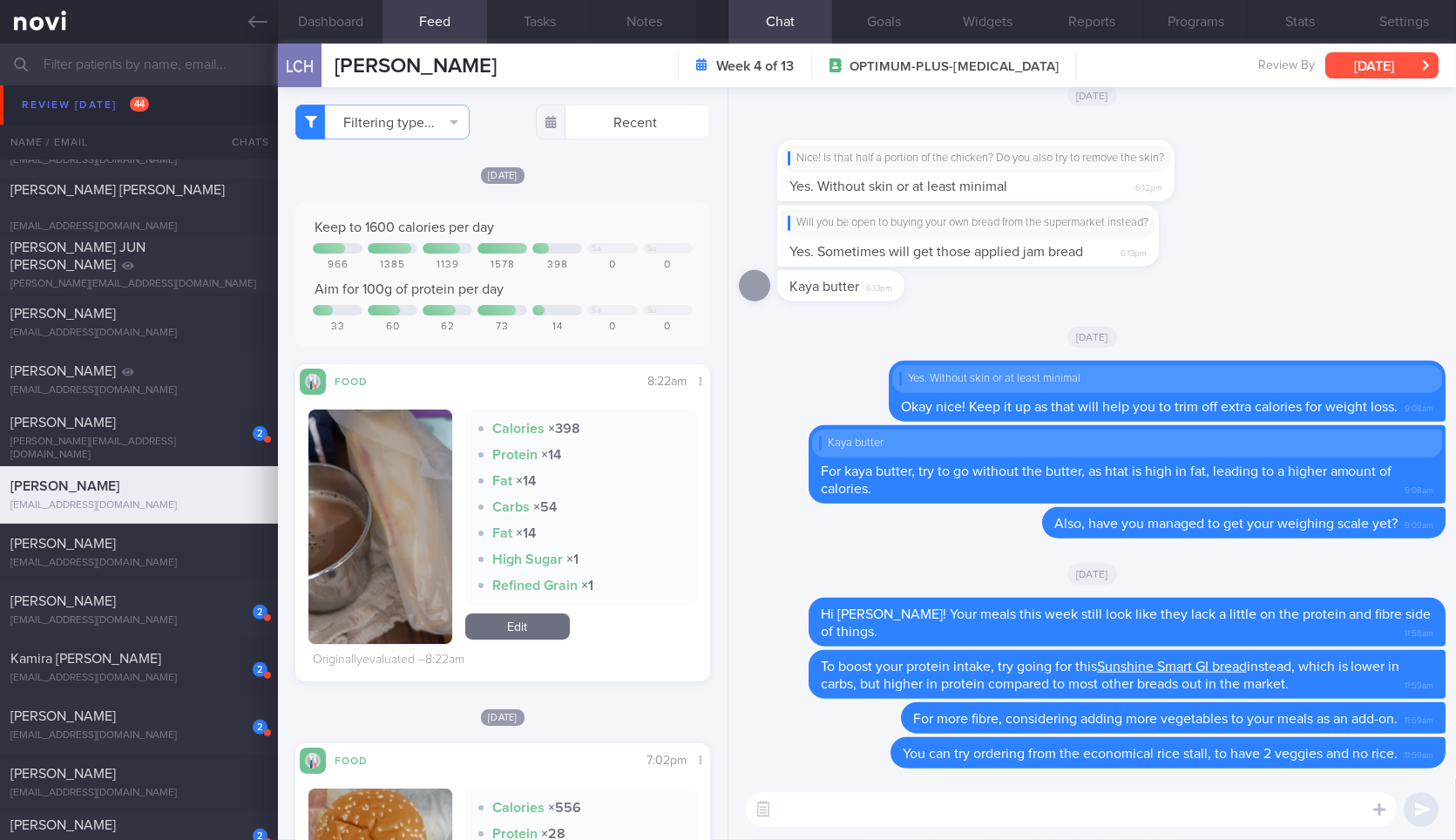
click at [1388, 61] on button "[DATE]" at bounding box center [1381, 65] width 113 height 26
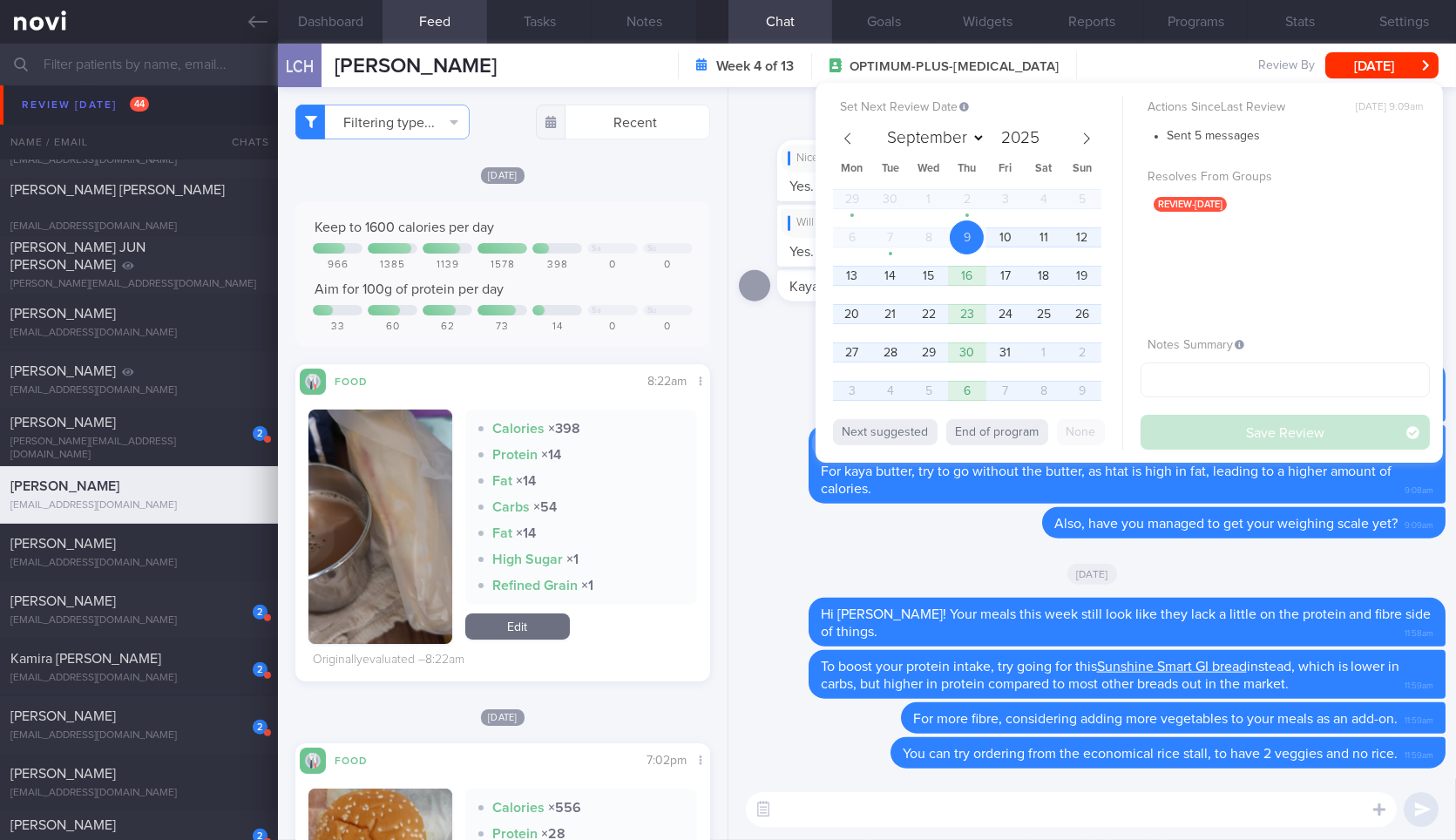
click at [840, 256] on div "29 30 1 2 3 4 5 6 7 8 9 10 11 12 13 14 15 16 17 18 19 20 21 22 23 24 25 26 27 2…" at bounding box center [966, 298] width 268 height 230
click at [850, 280] on span "13" at bounding box center [851, 275] width 34 height 34
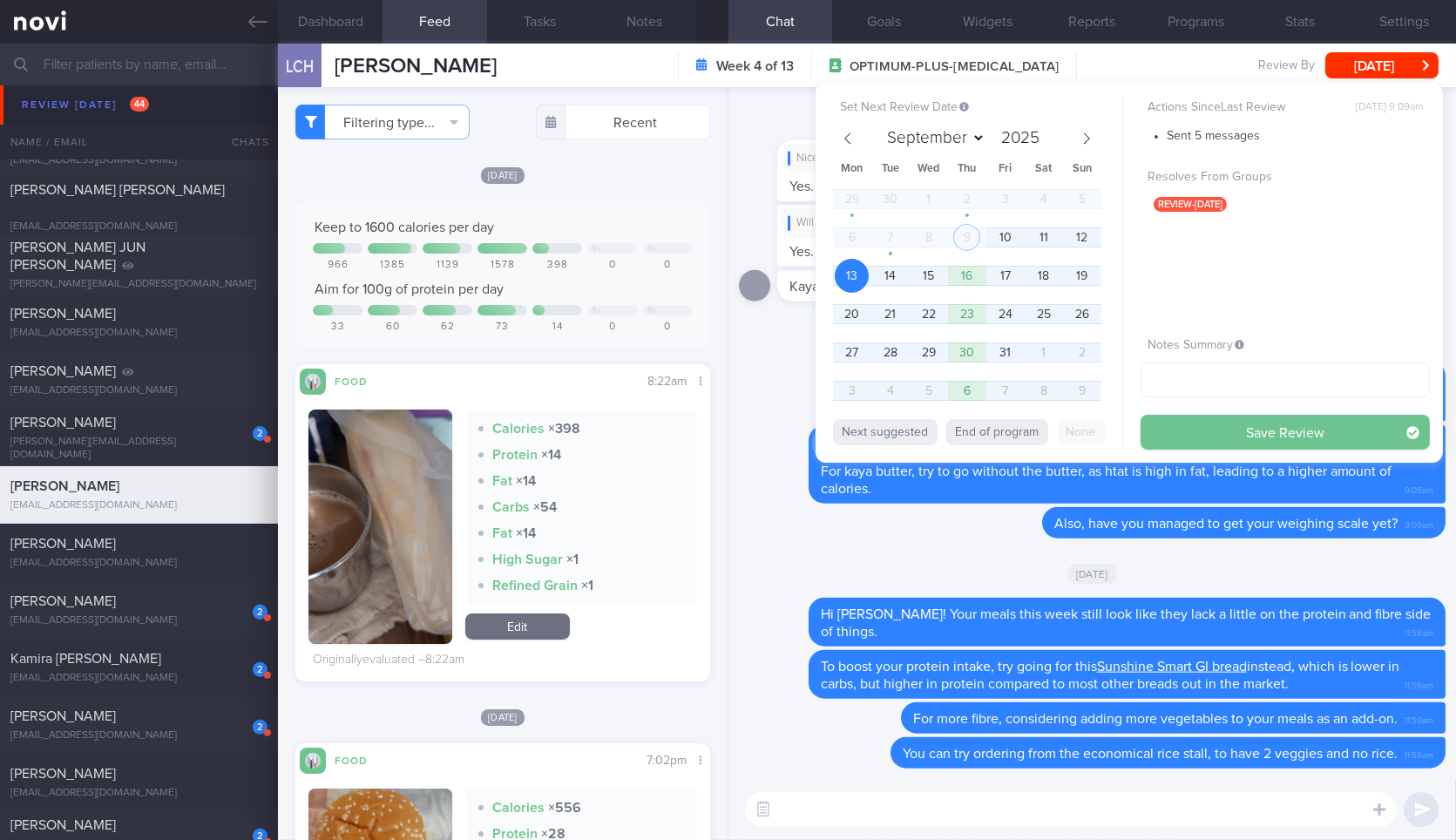
click at [1150, 431] on button "Save Review" at bounding box center [1285, 432] width 289 height 35
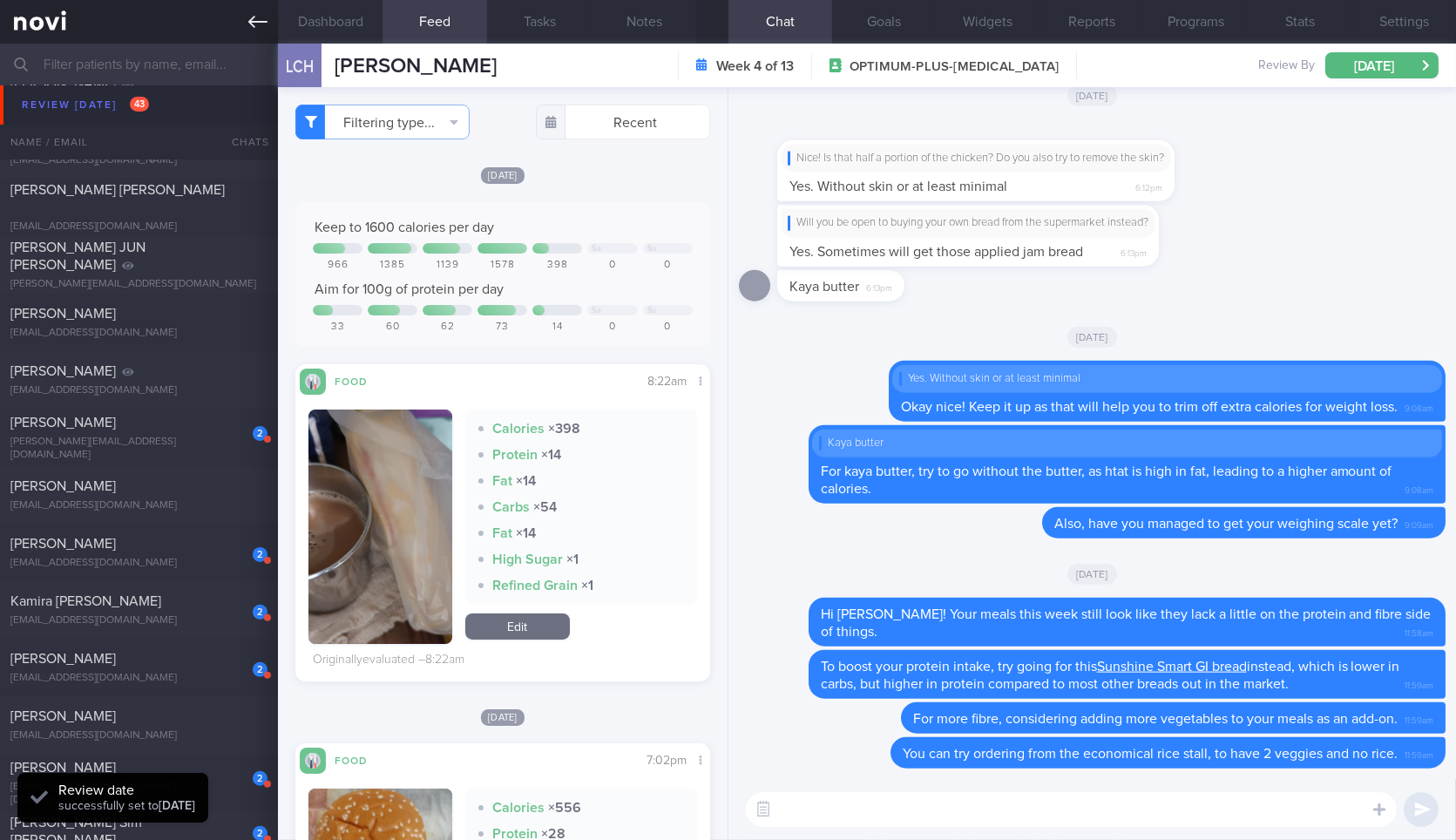
click at [249, 18] on icon at bounding box center [258, 21] width 19 height 19
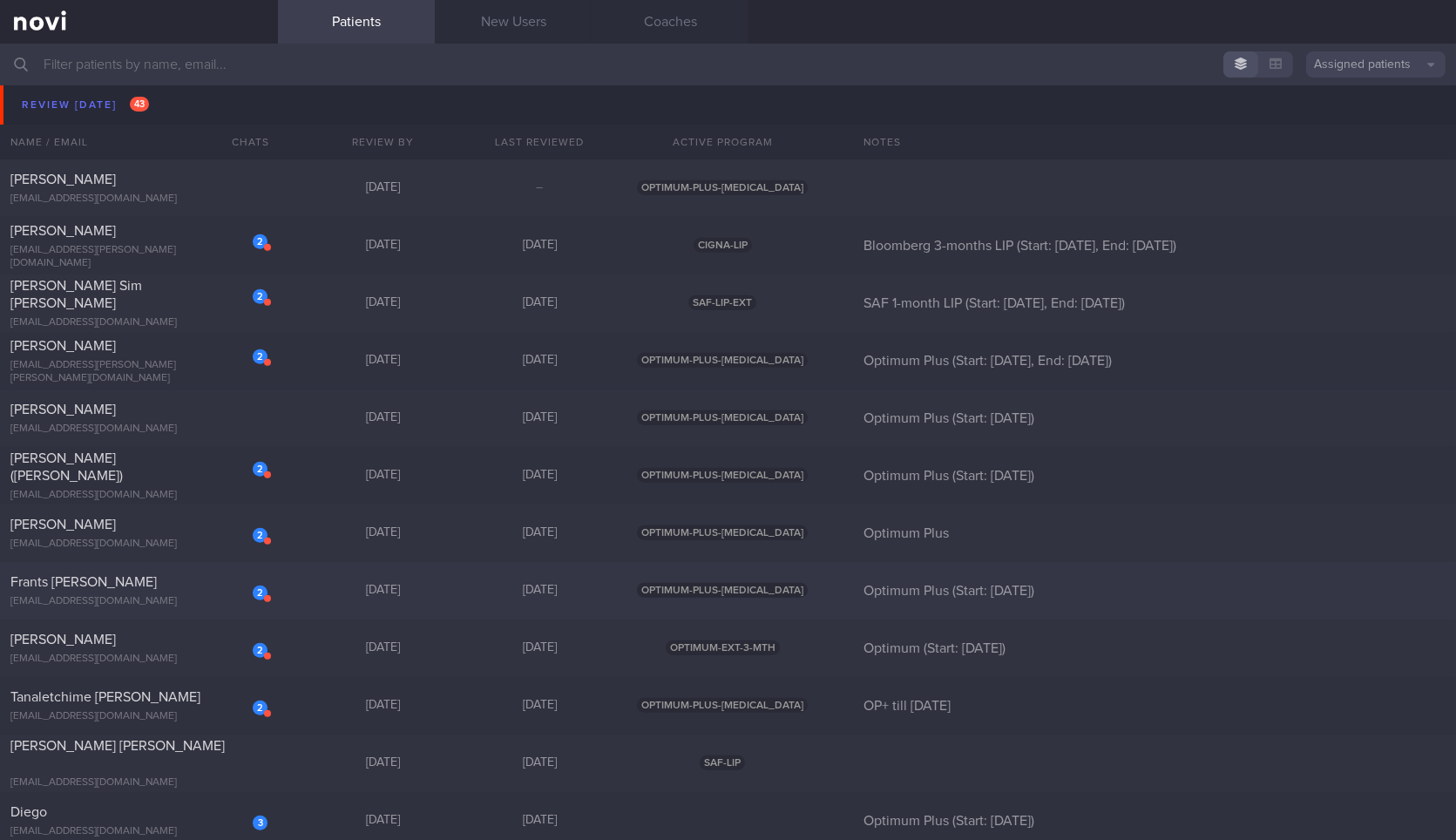
scroll to position [2141, 0]
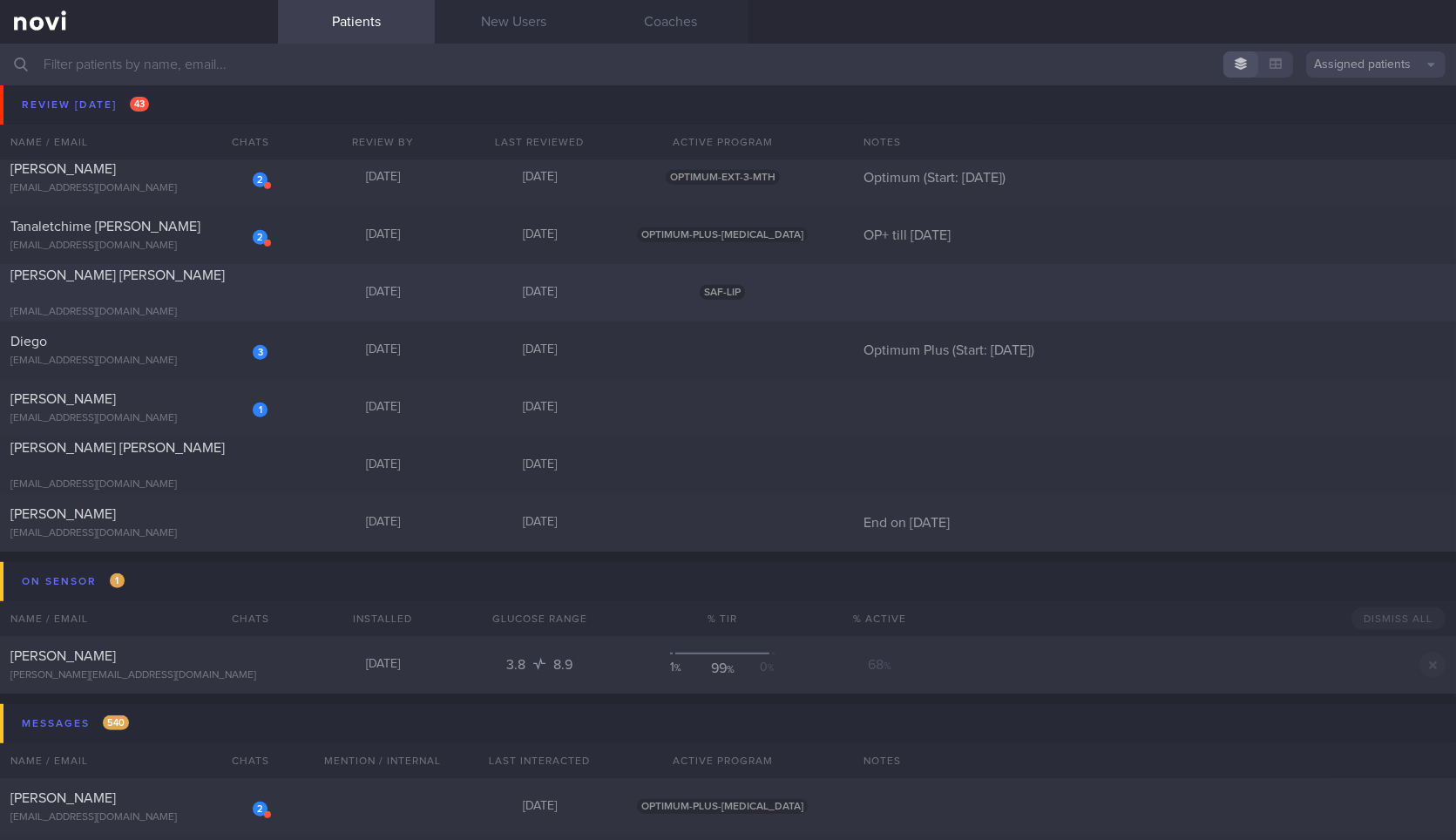
click at [347, 298] on div "[DATE]" at bounding box center [382, 292] width 157 height 16
select select "9"
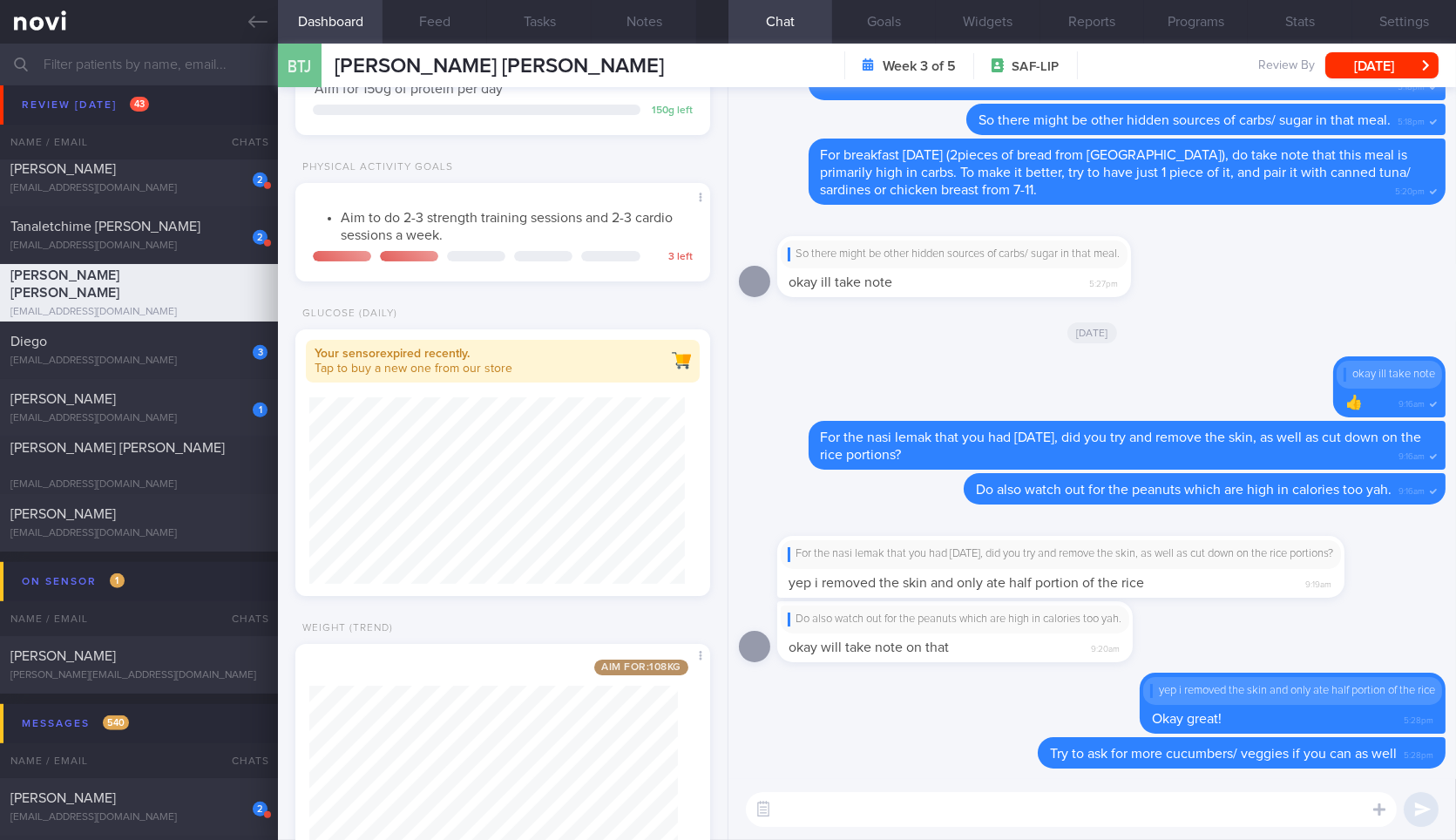
scroll to position [344, 0]
click at [445, 17] on button "Feed" at bounding box center [435, 21] width 105 height 43
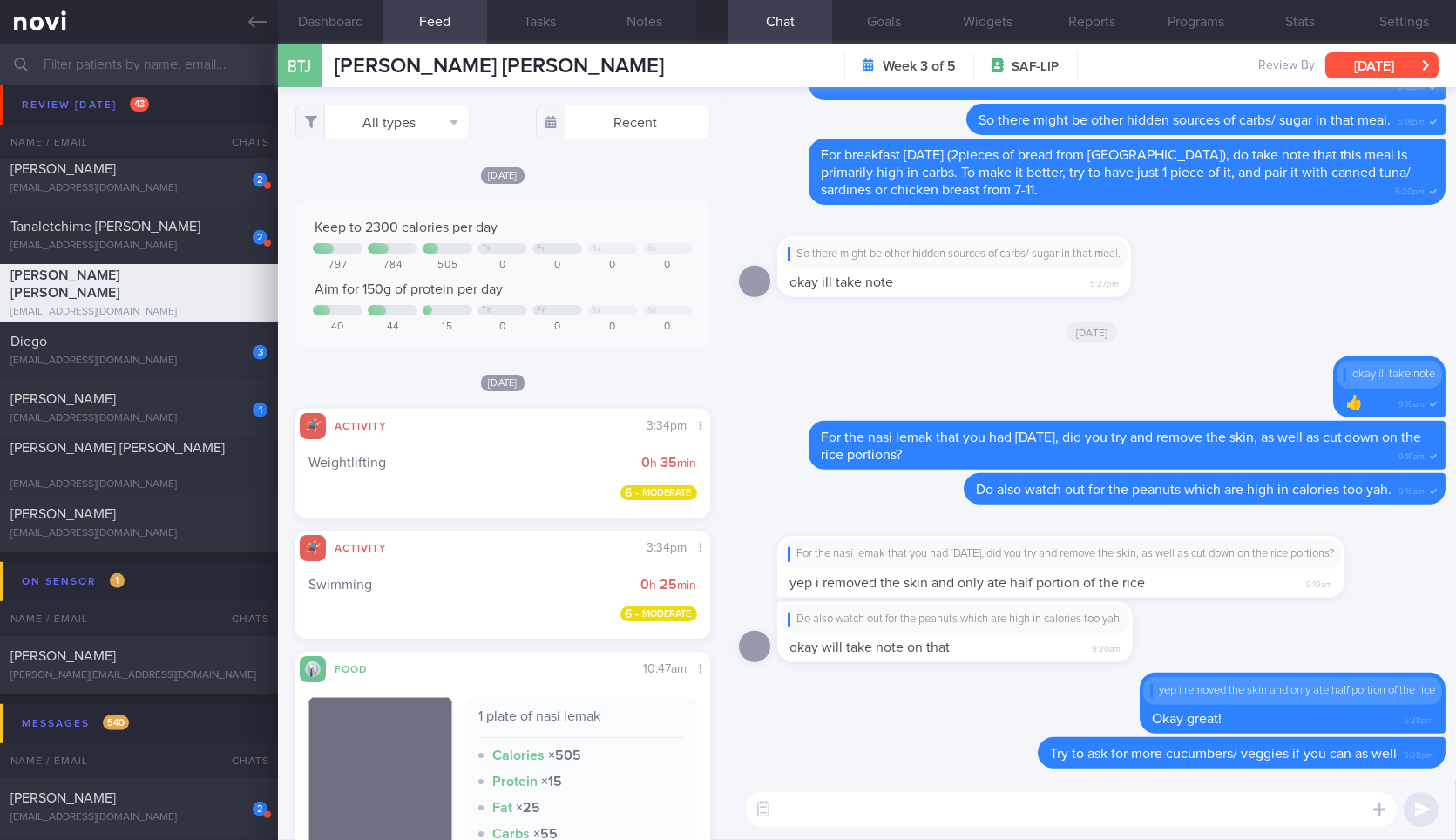
click at [1363, 76] on button "[DATE]" at bounding box center [1381, 65] width 113 height 26
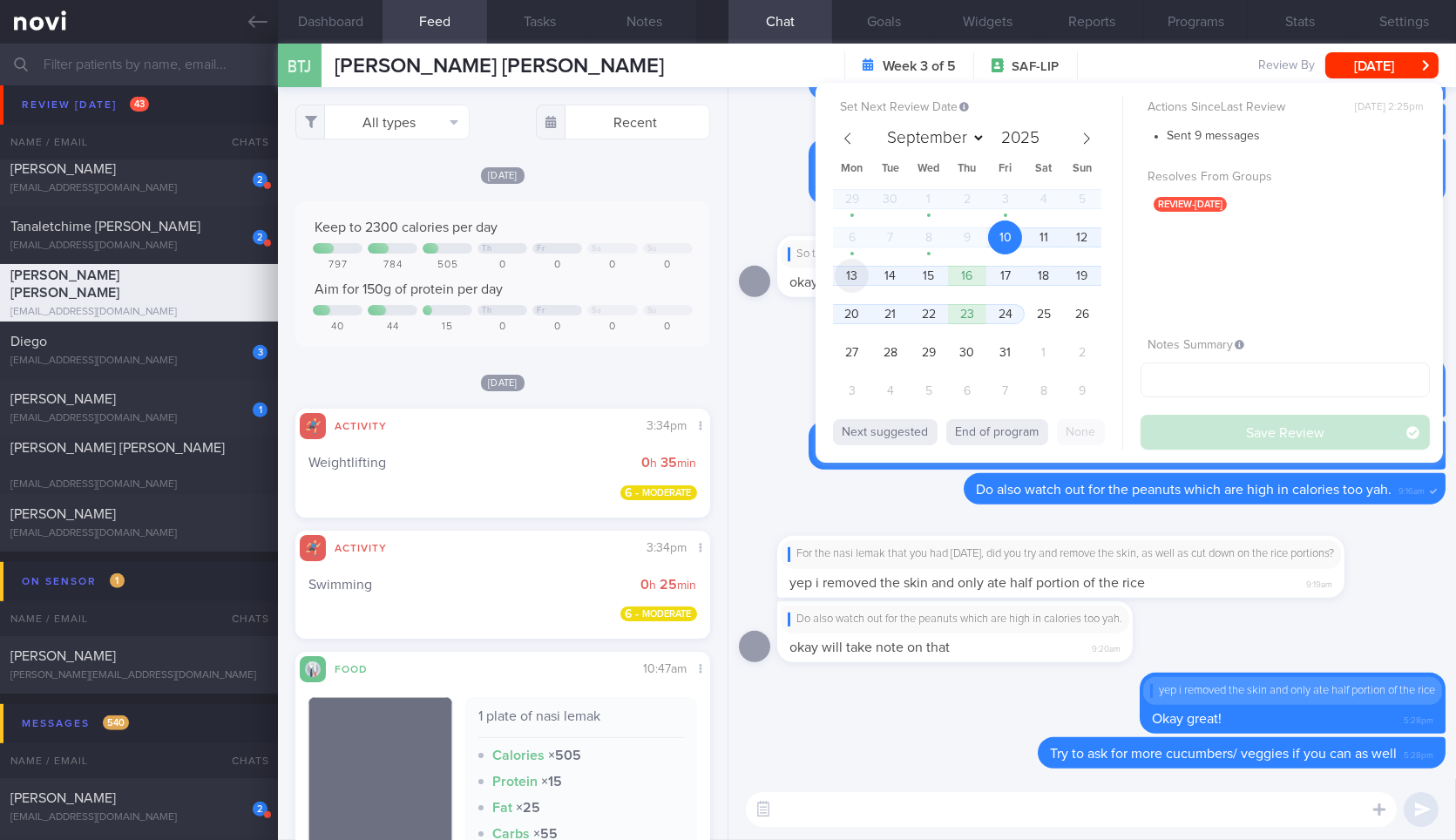
click at [848, 279] on span "13" at bounding box center [851, 275] width 34 height 34
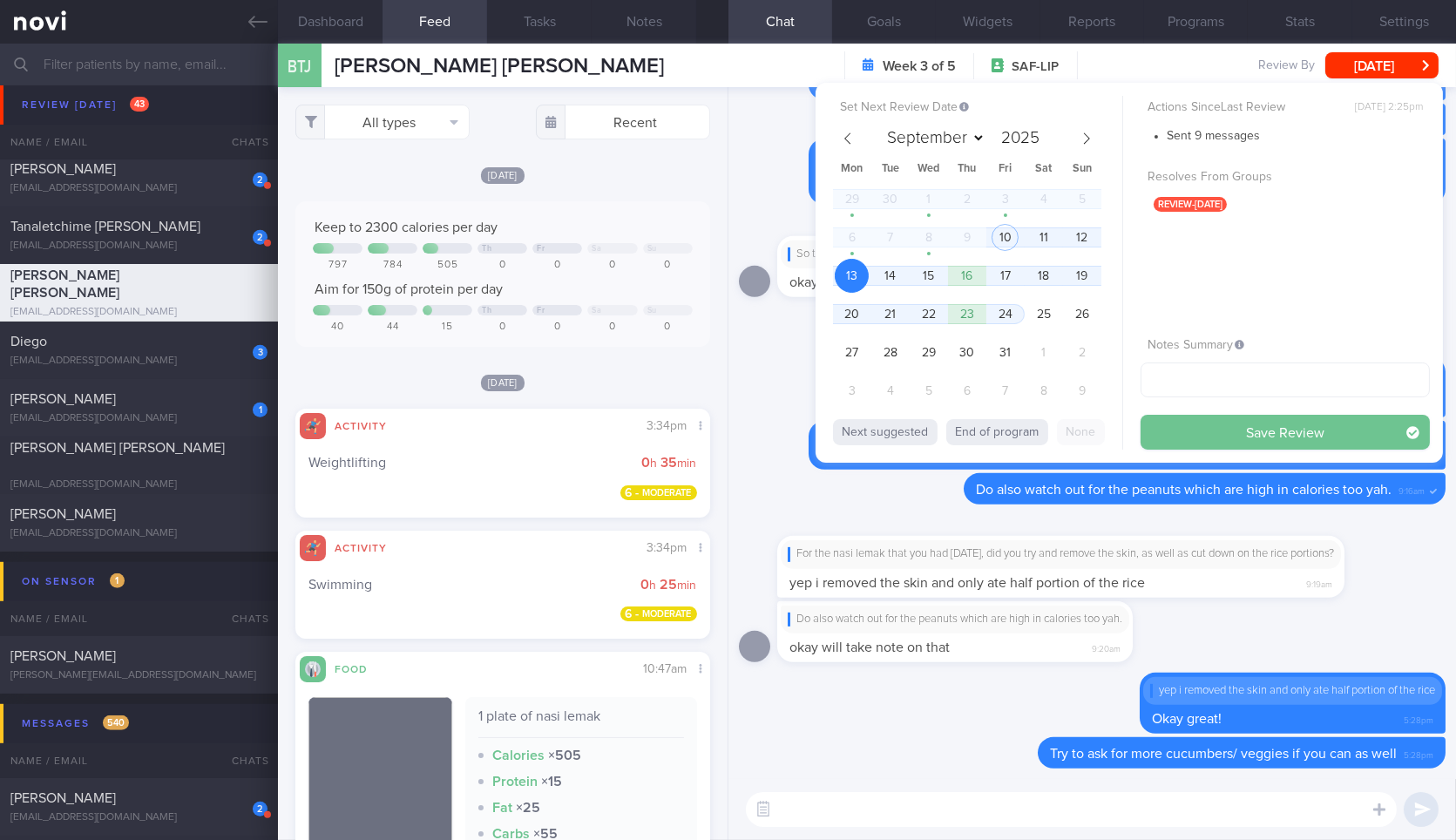
click at [1158, 427] on button "Save Review" at bounding box center [1285, 432] width 289 height 35
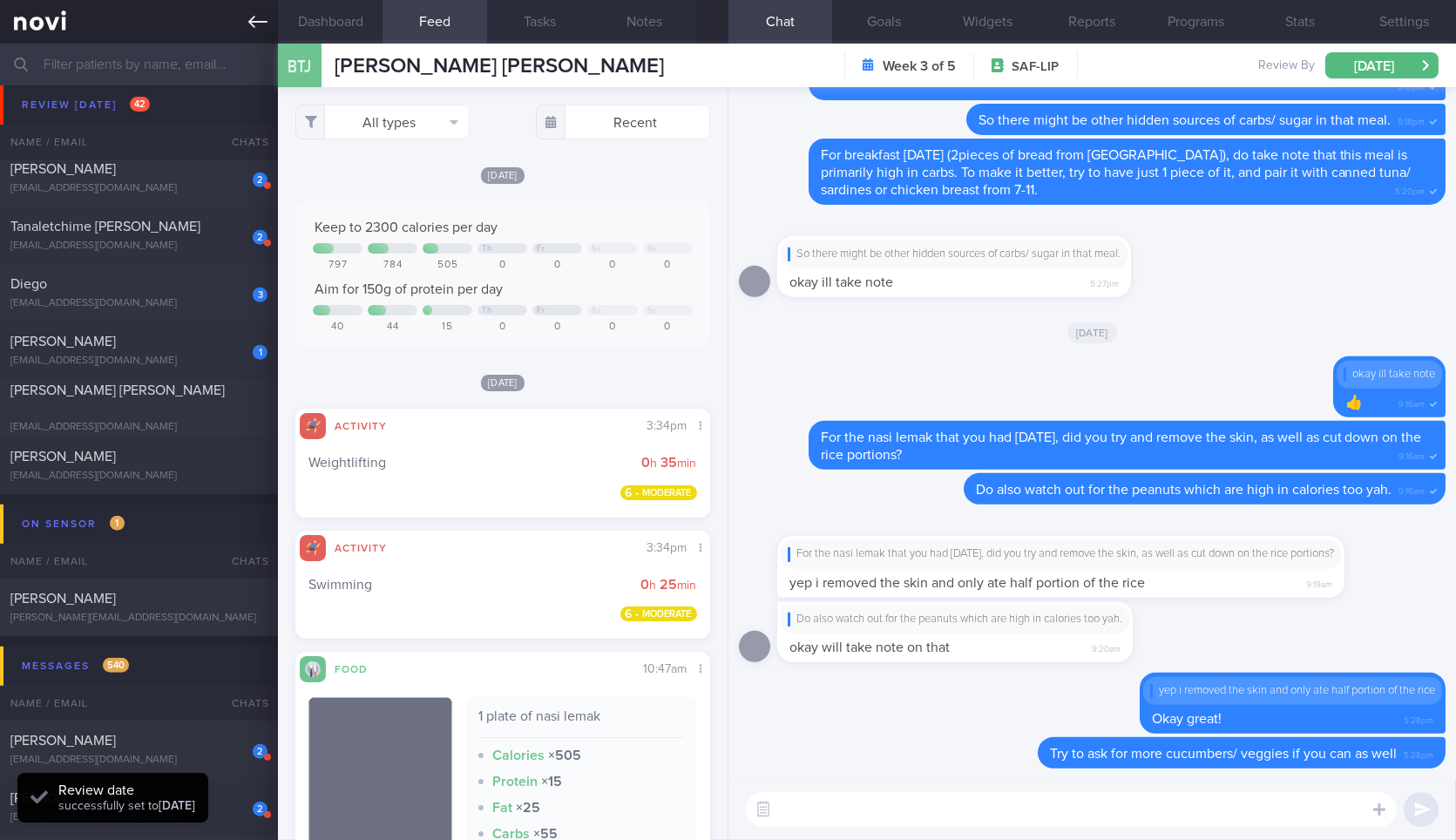
scroll to position [186, 376]
click at [252, 10] on link at bounding box center [139, 21] width 278 height 43
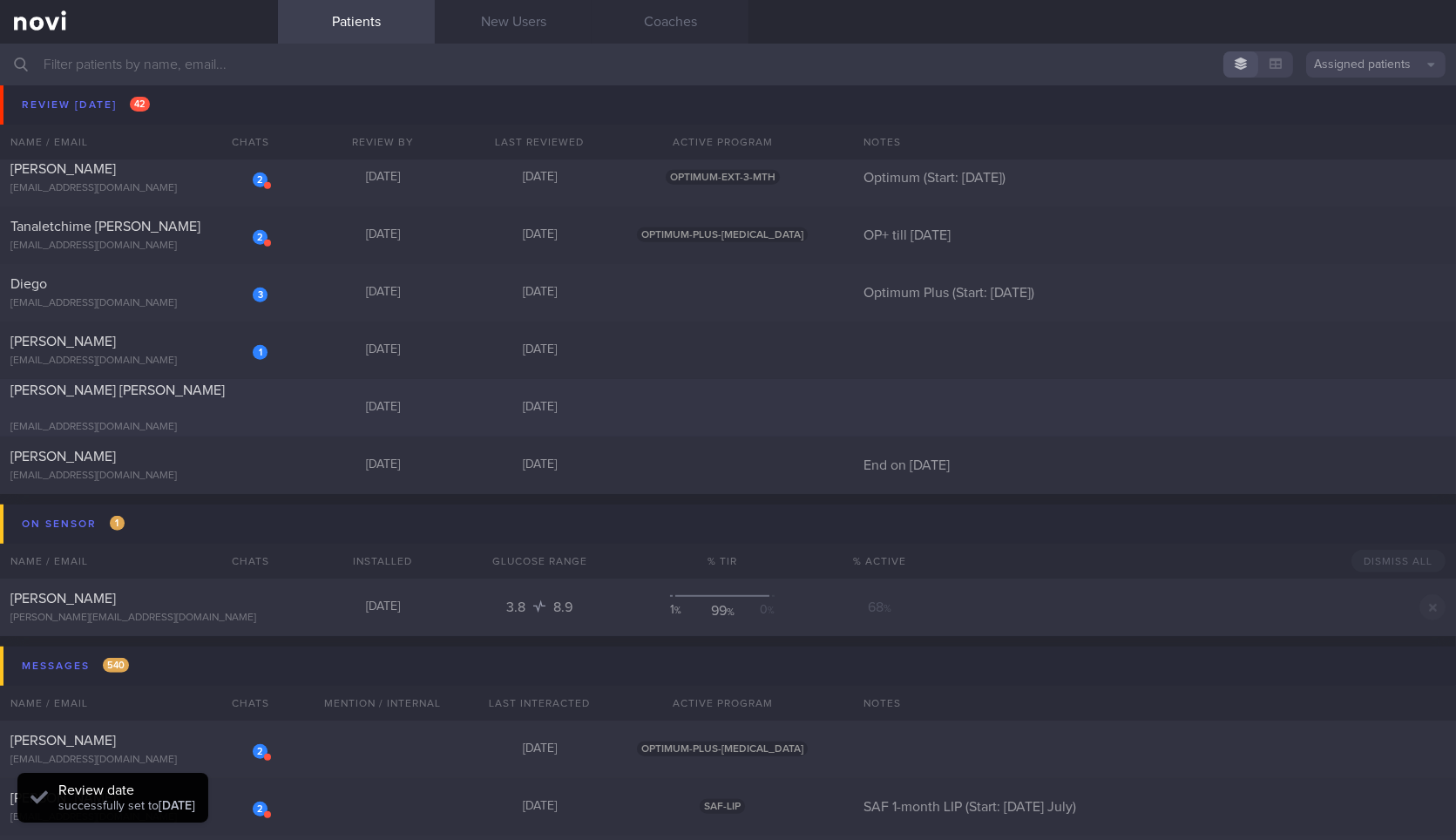
click at [217, 402] on div "[PERSON_NAME] [PERSON_NAME]" at bounding box center [136, 399] width 252 height 35
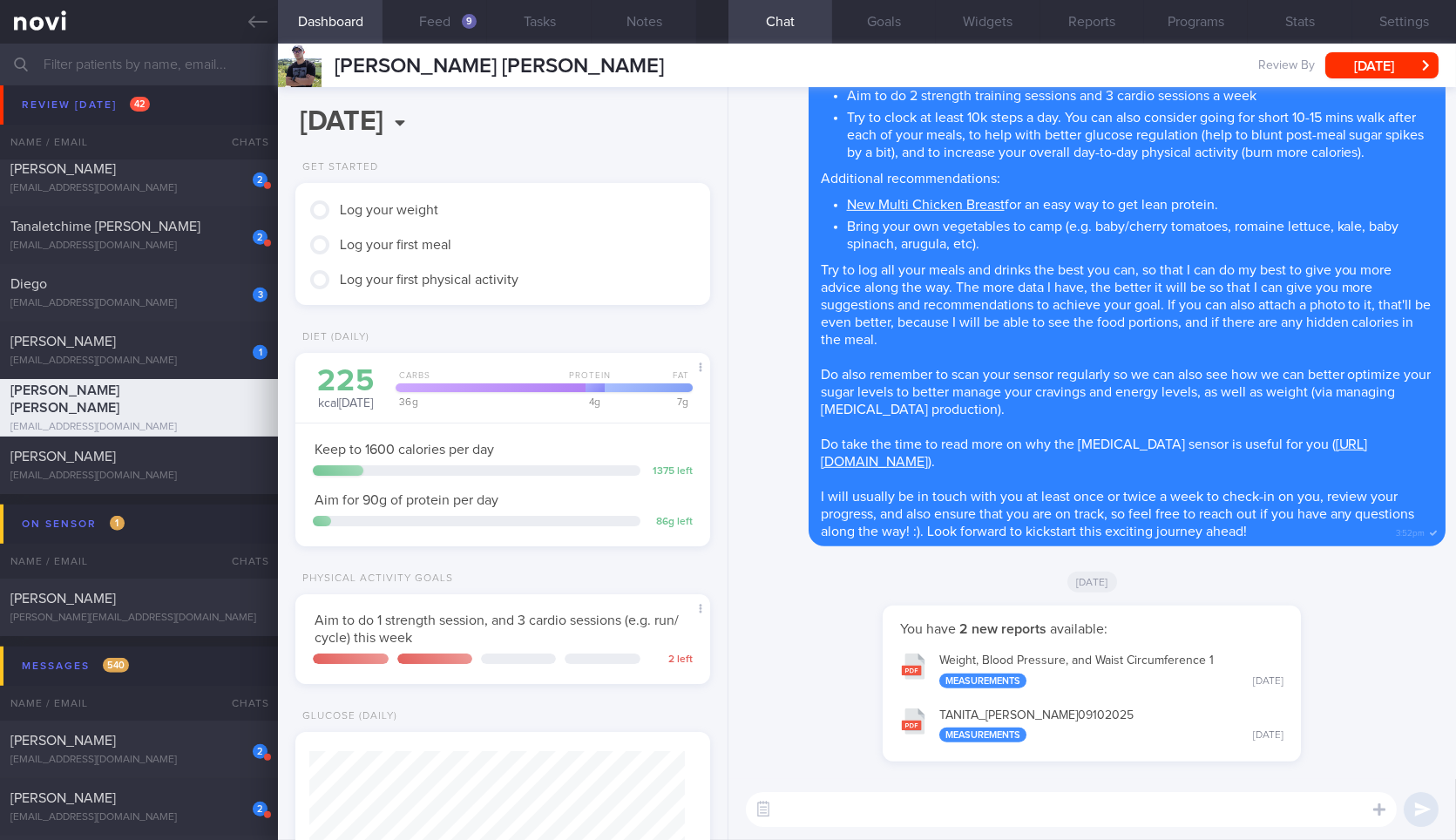
scroll to position [438, 0]
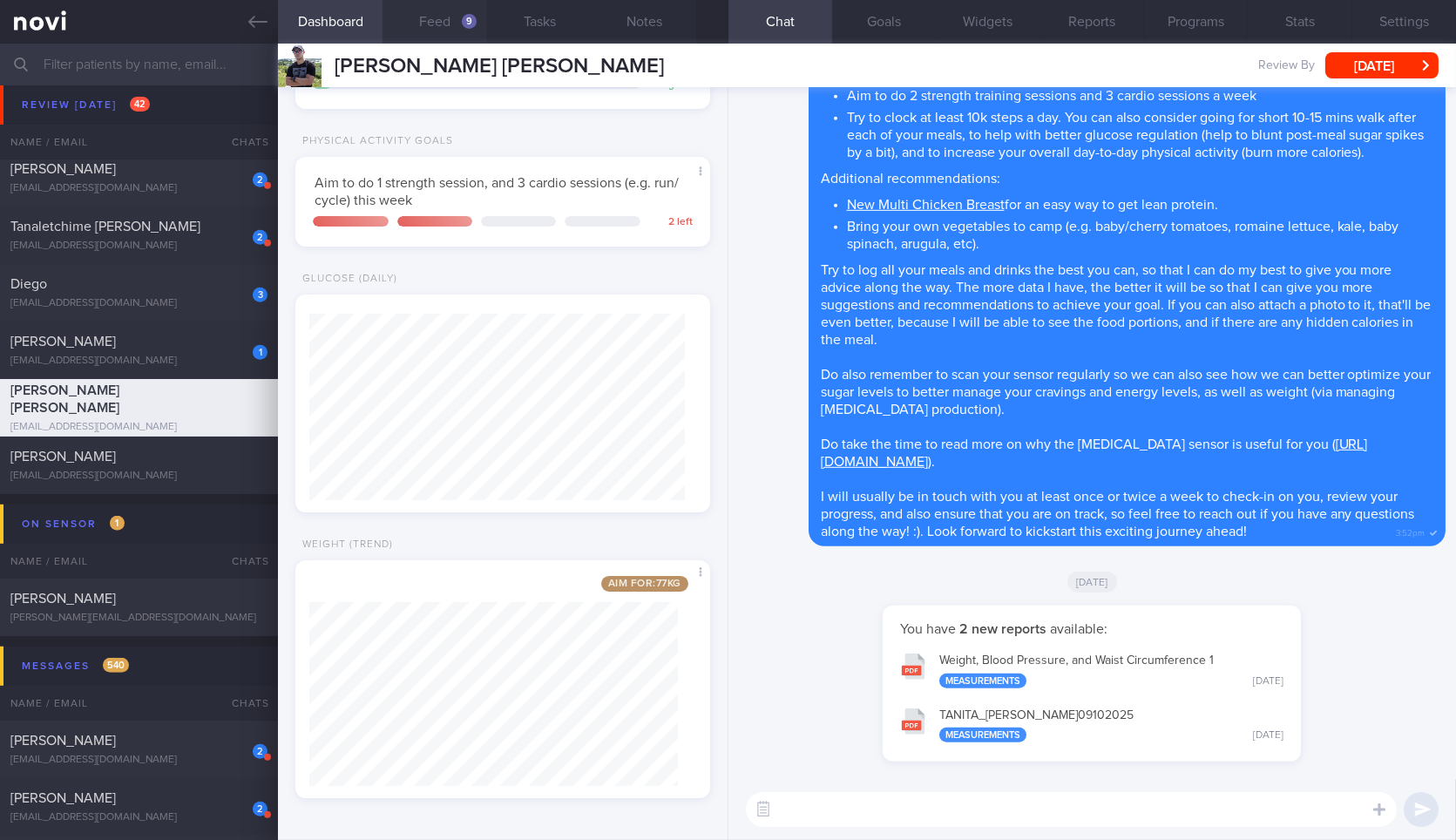
click at [460, 10] on button "Feed 9" at bounding box center [435, 21] width 105 height 43
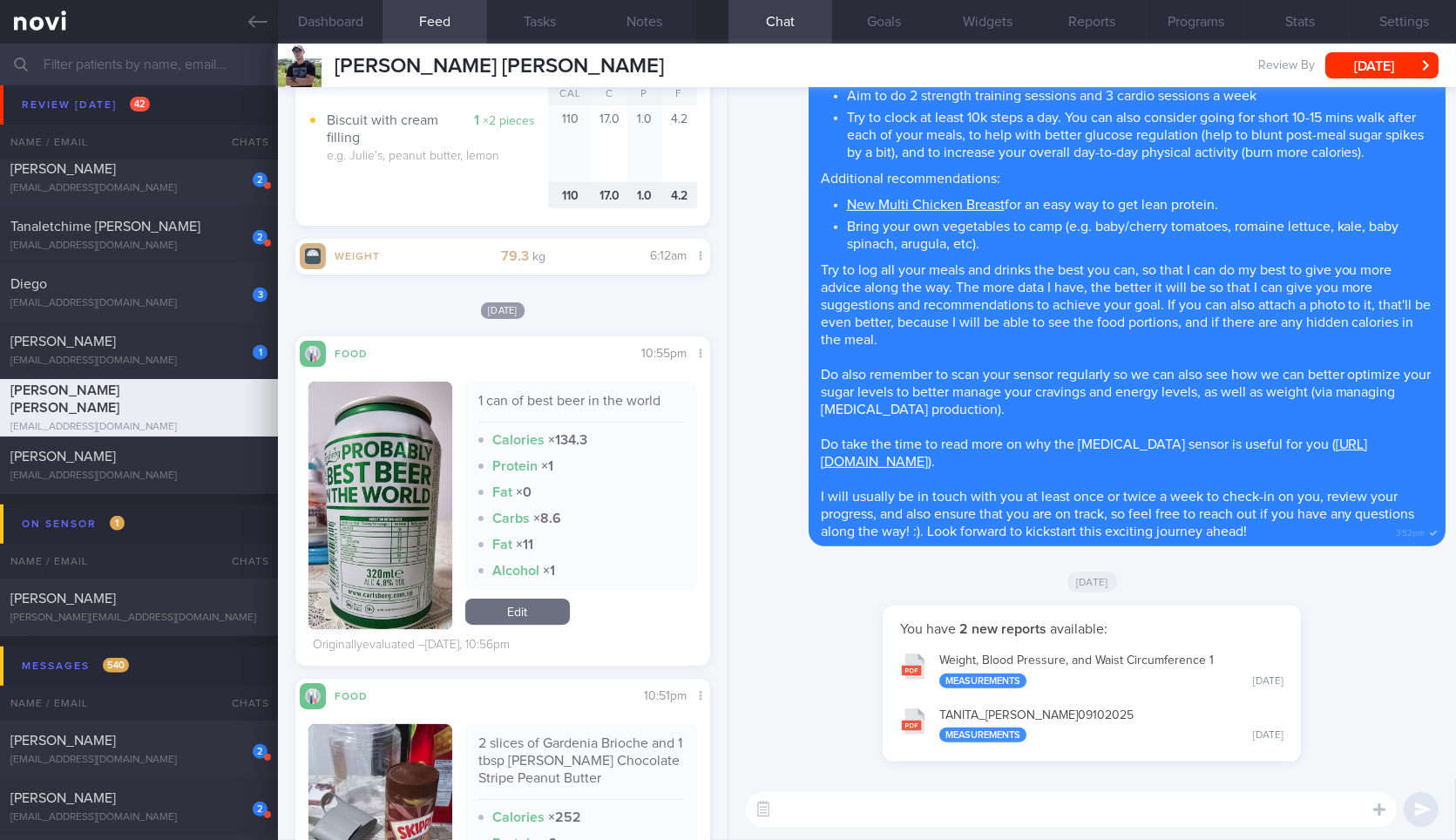
scroll to position [1024, 0]
click at [382, 474] on button "button" at bounding box center [379, 504] width 143 height 248
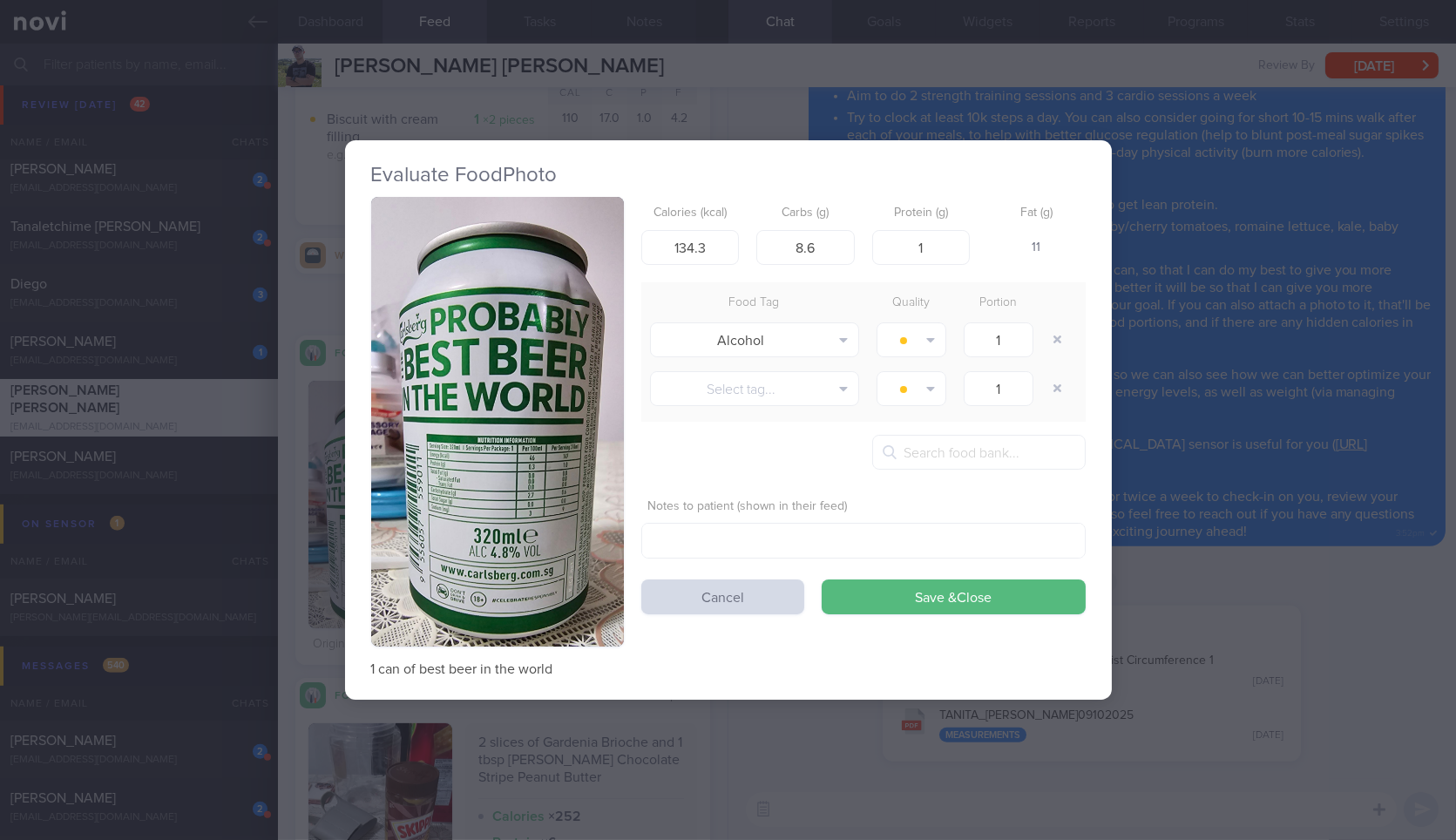
click at [498, 406] on button "button" at bounding box center [497, 421] width 252 height 449
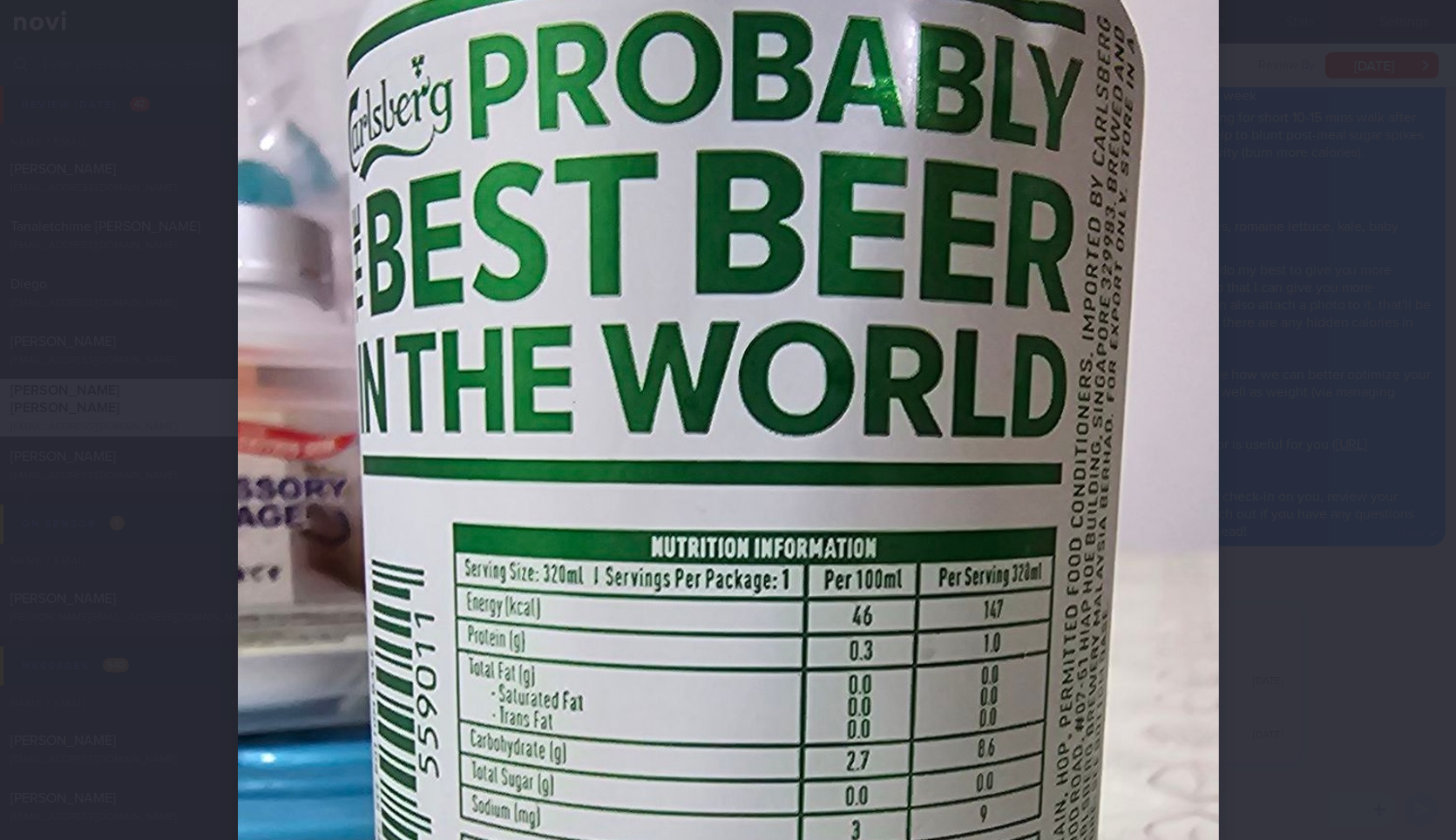
scroll to position [707, 0]
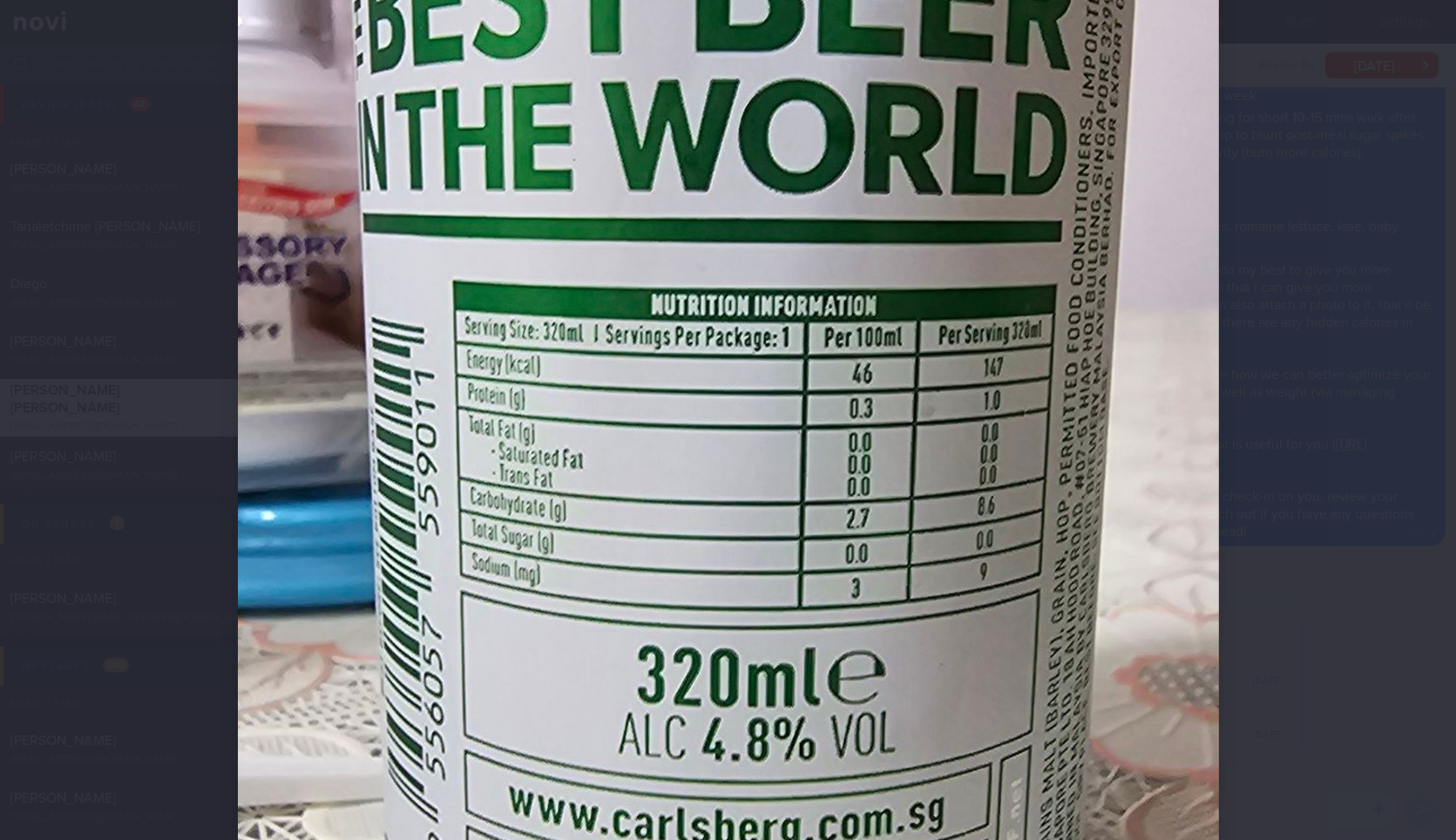
click at [1237, 344] on div at bounding box center [728, 233] width 1121 height 1882
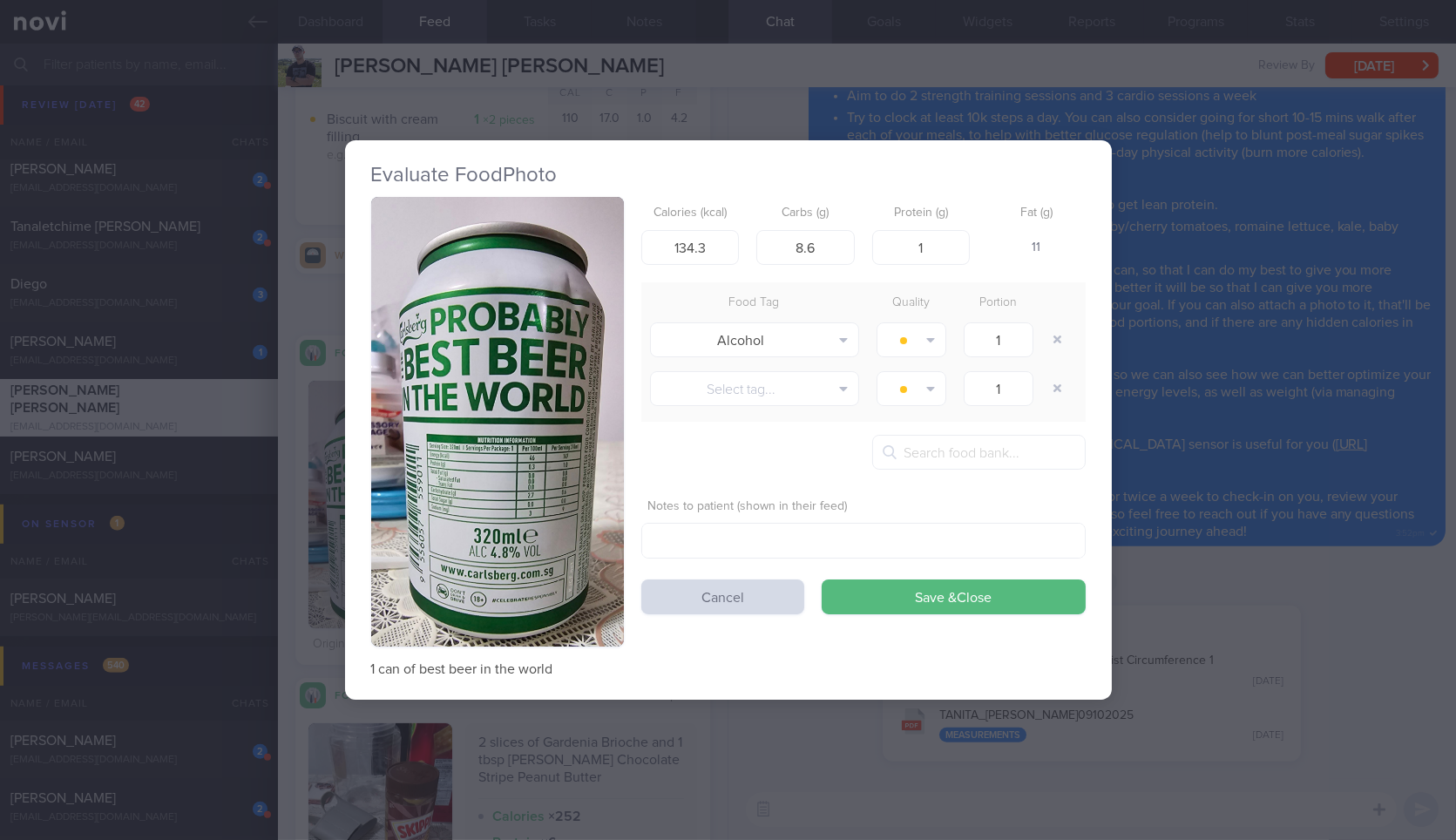
click at [1237, 344] on div "Evaluate Food Photo 1 can of best beer in the world Calories (kcal) 134.3 Carbs…" at bounding box center [728, 420] width 1456 height 840
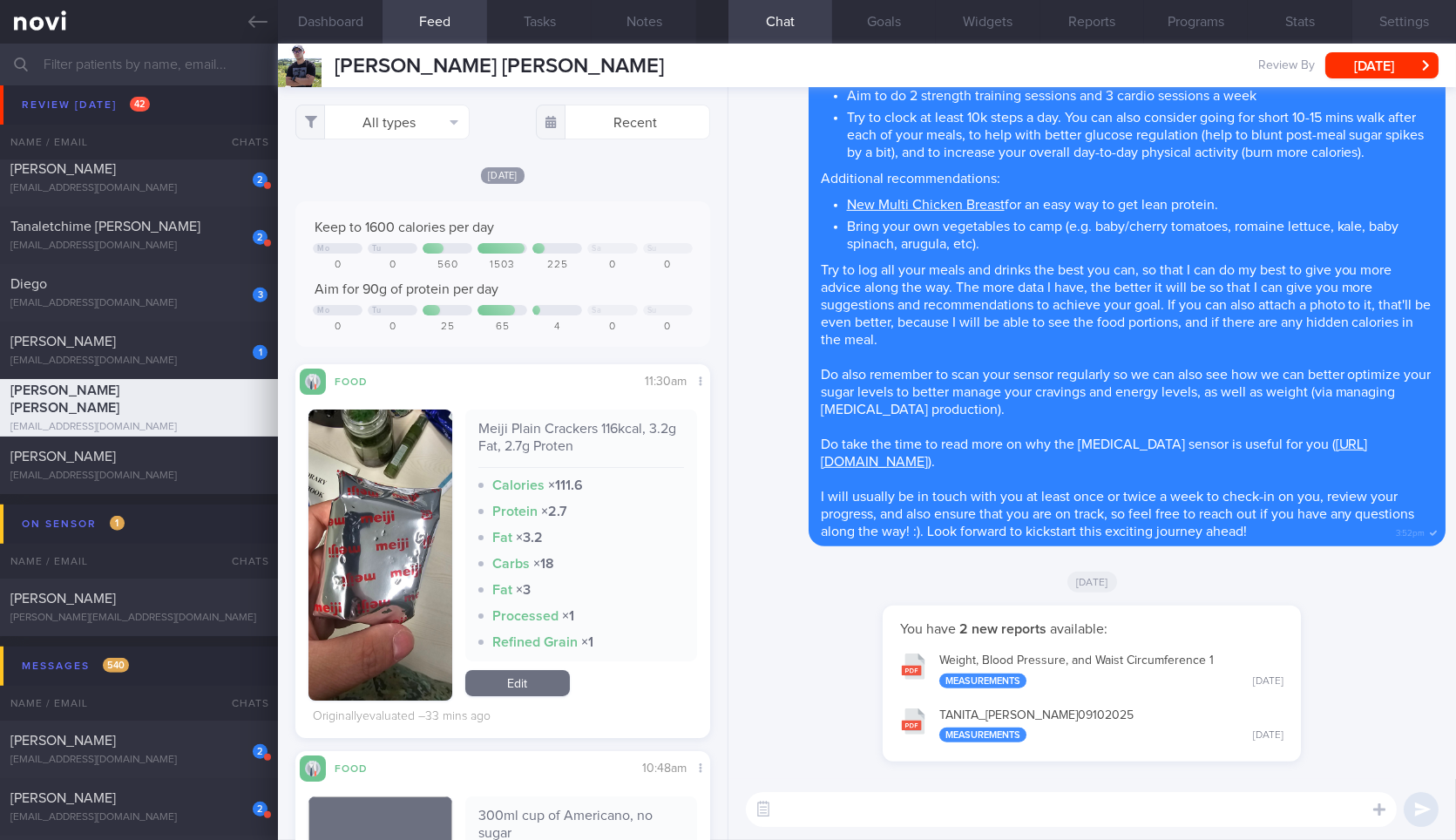
click at [1383, 11] on button "Settings" at bounding box center [1404, 21] width 104 height 43
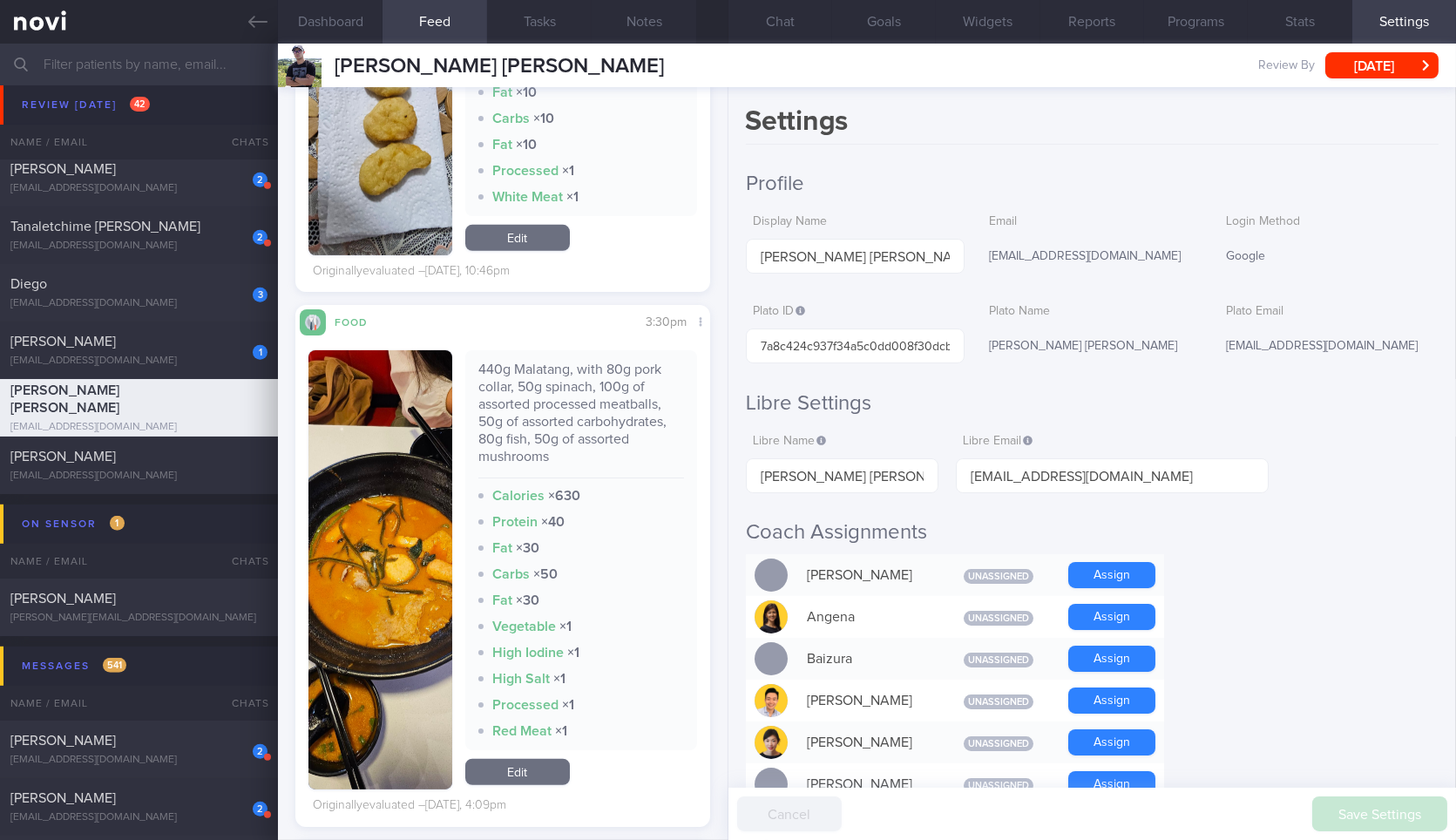
scroll to position [2186, 0]
click at [390, 450] on img "button" at bounding box center [379, 569] width 143 height 439
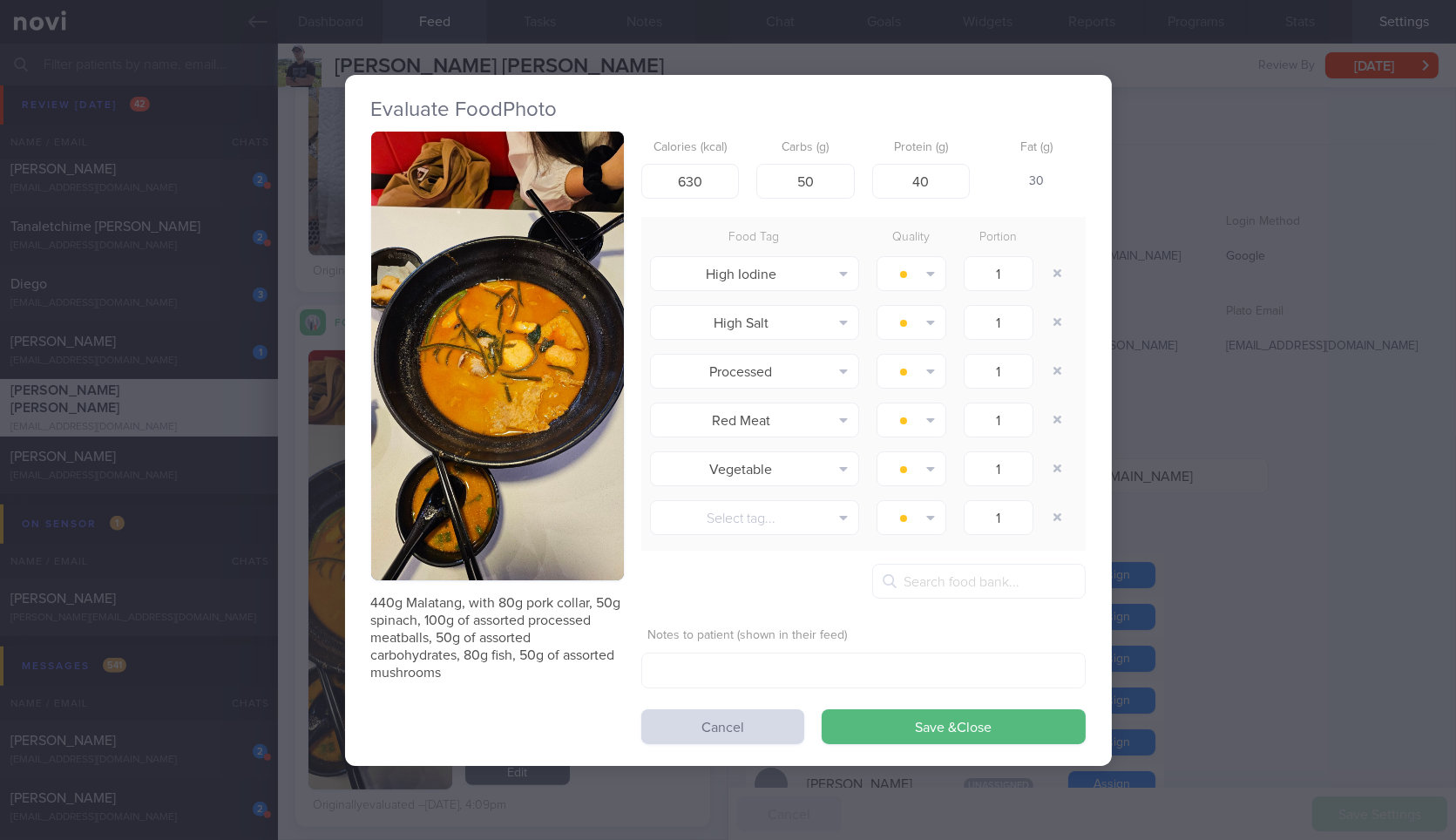
click at [1326, 387] on div "Evaluate Food Photo 440g Malatang, with 80g pork collar, 50g spinach, 100g of a…" at bounding box center [728, 420] width 1456 height 840
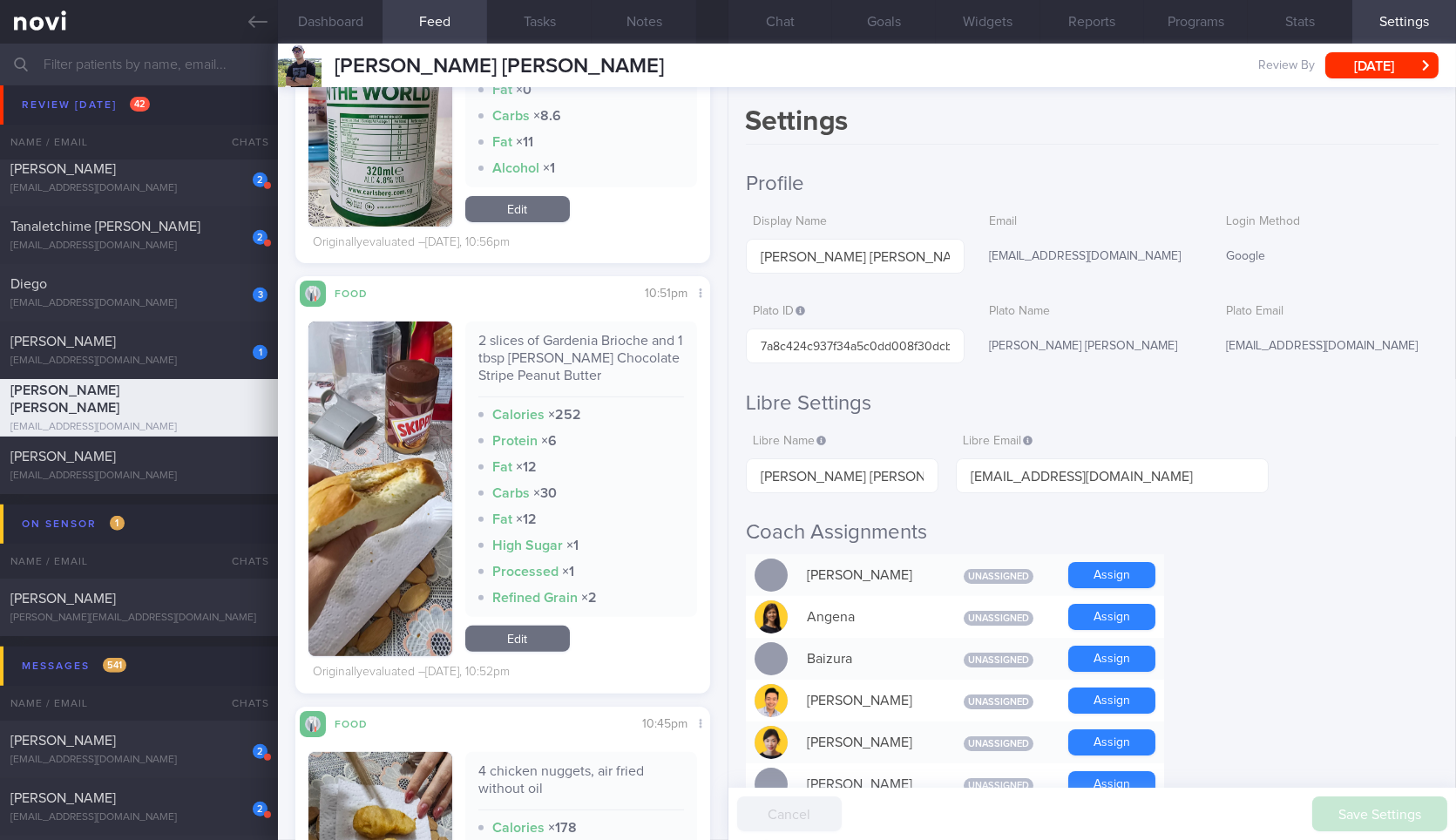
scroll to position [1244, 0]
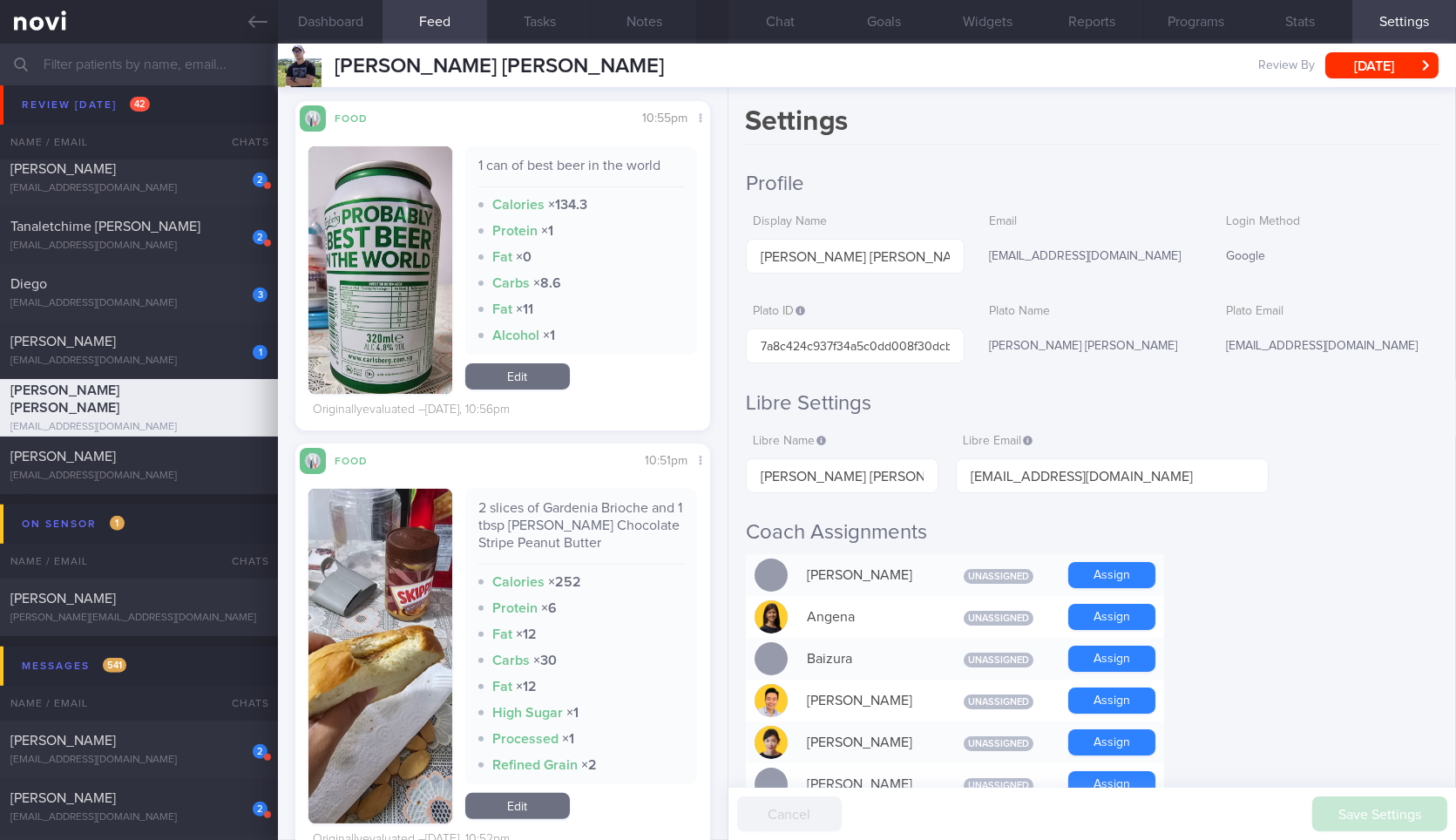
click at [428, 309] on button "button" at bounding box center [379, 270] width 143 height 248
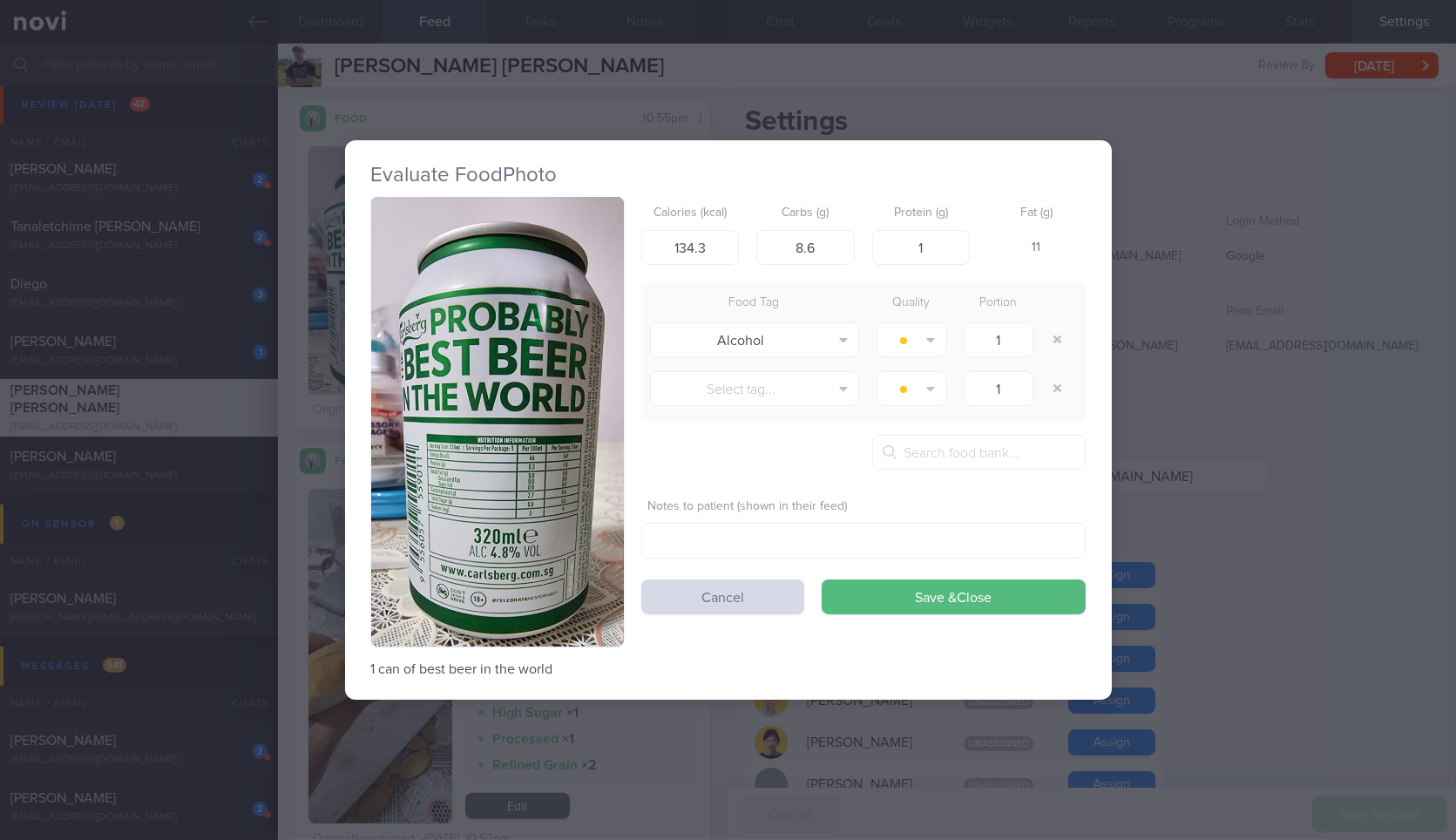
click at [490, 358] on button "button" at bounding box center [497, 421] width 252 height 449
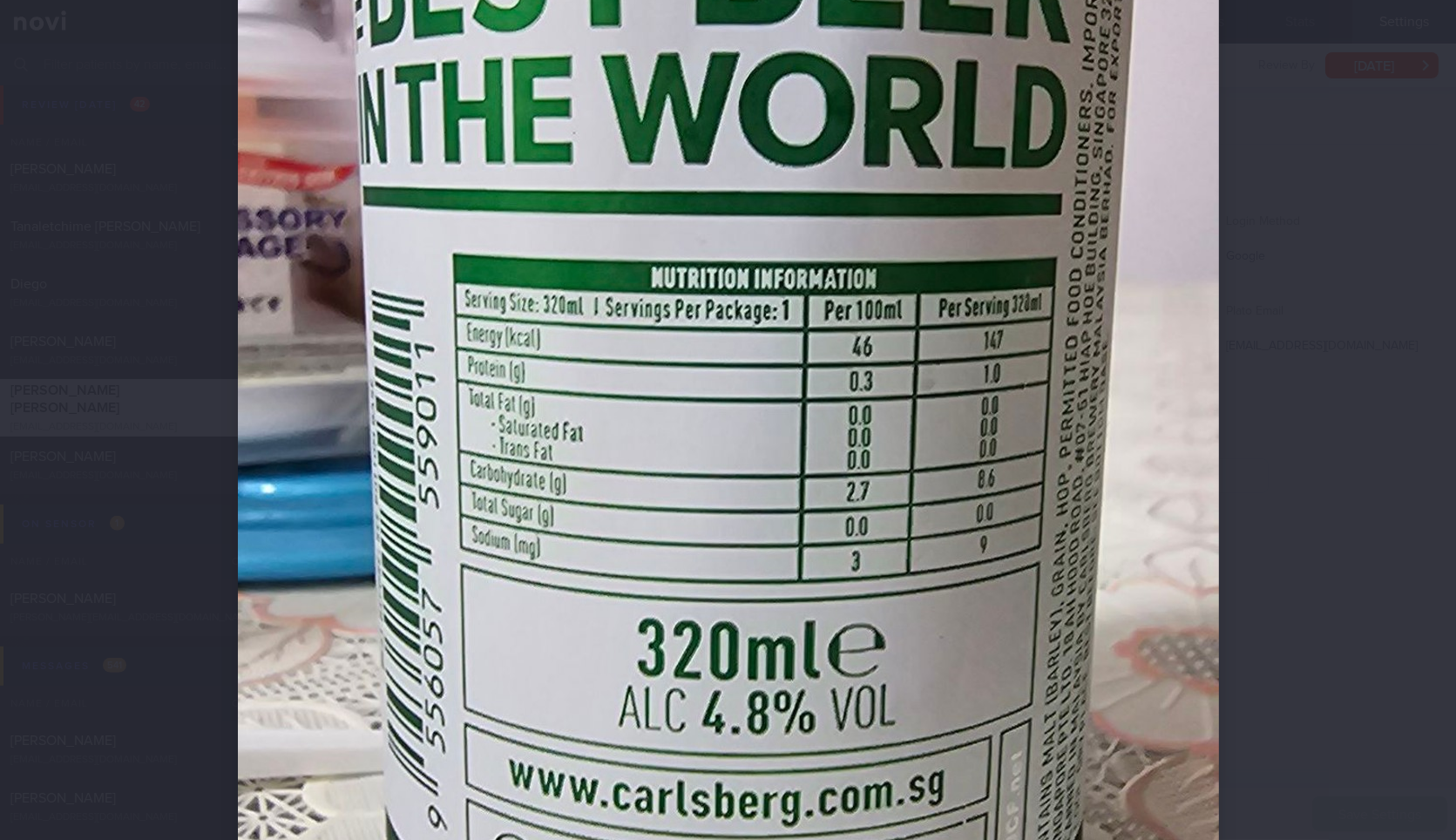
scroll to position [735, 0]
click at [1277, 372] on div at bounding box center [728, 205] width 1121 height 1882
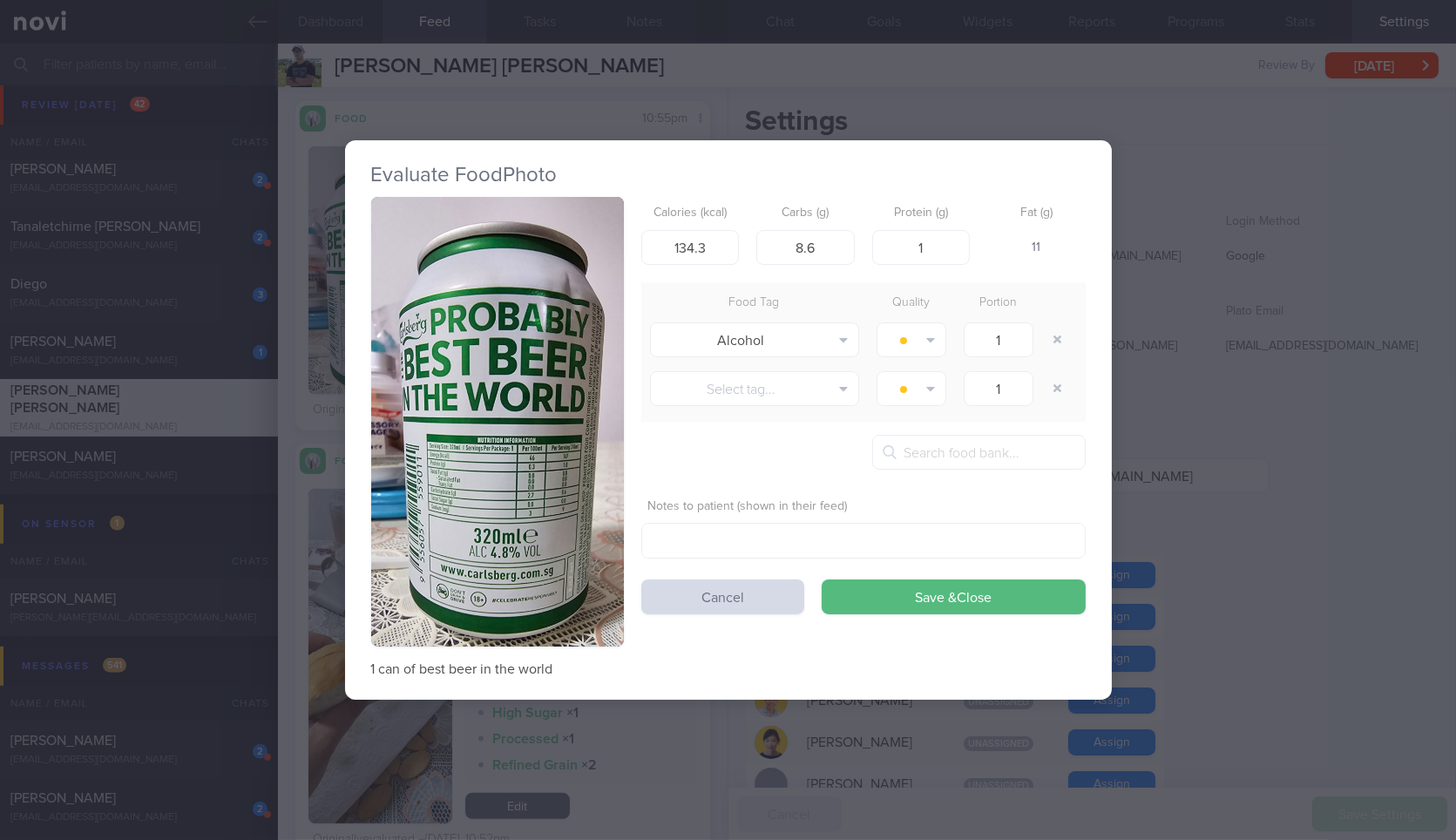
click at [412, 469] on button "button" at bounding box center [497, 421] width 252 height 449
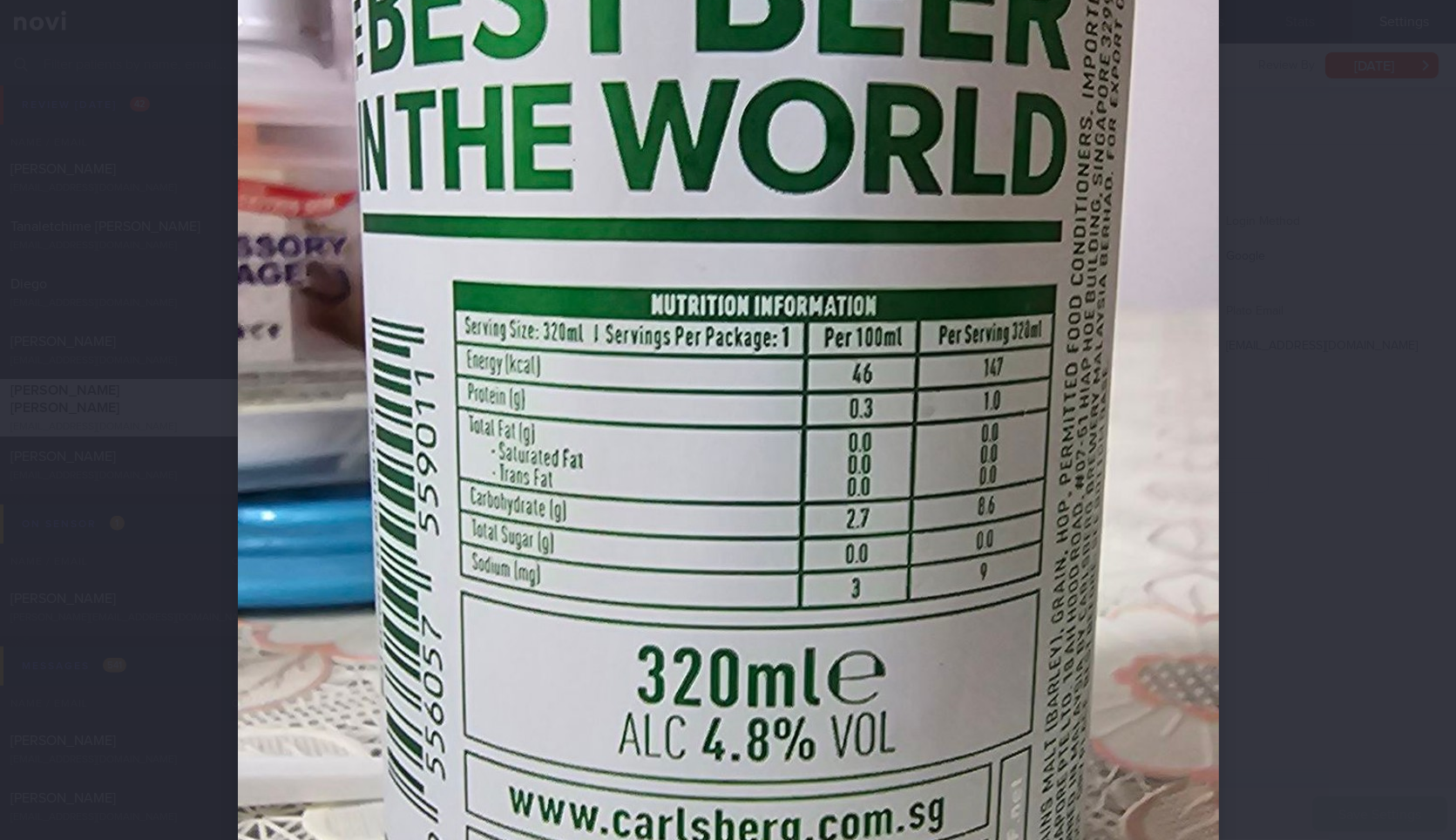
scroll to position [708, 0]
click at [1265, 389] on div at bounding box center [728, 232] width 1121 height 1882
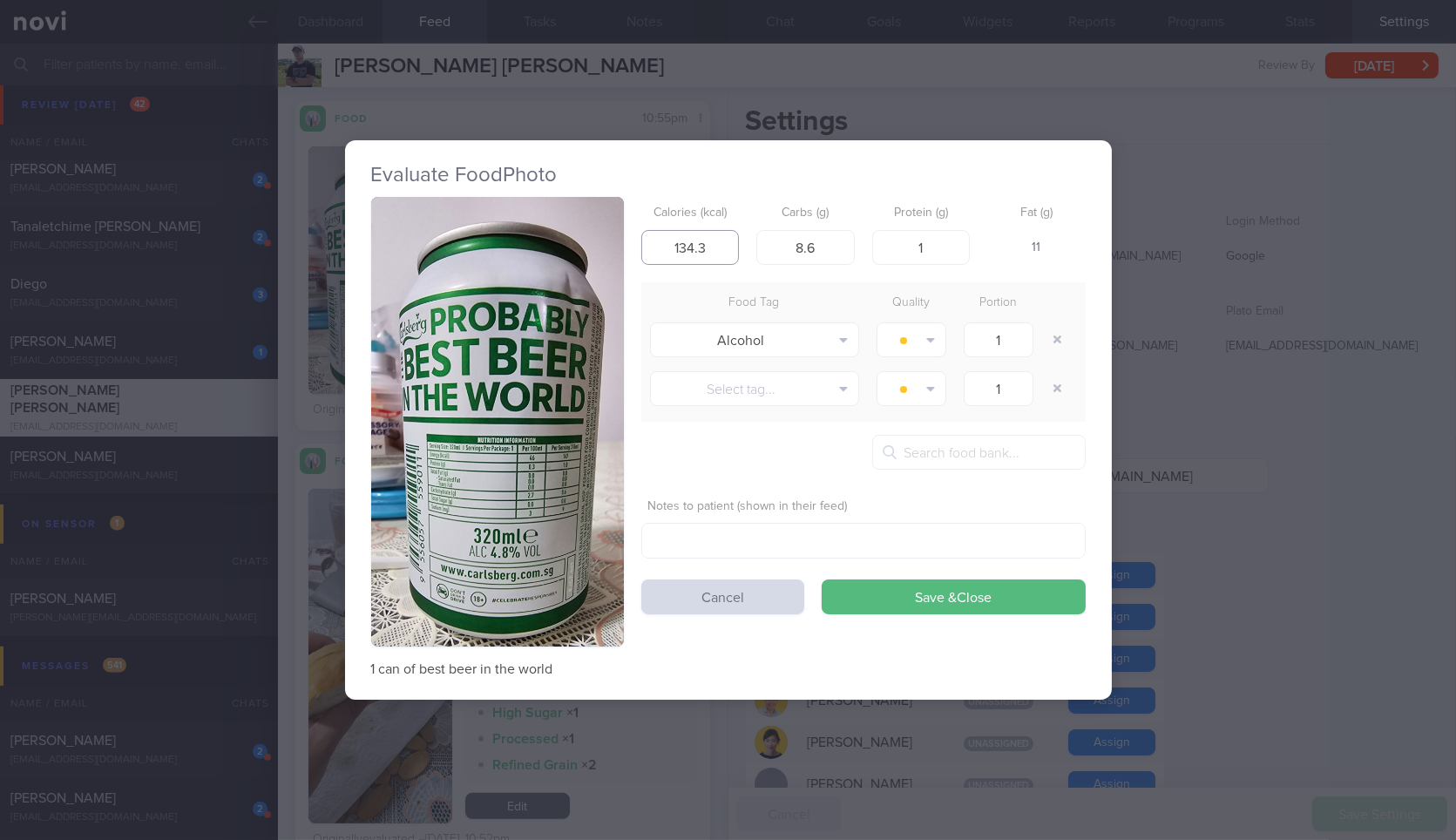
click at [719, 251] on input "134.3" at bounding box center [690, 248] width 99 height 35
type input "147"
click at [574, 485] on button "button" at bounding box center [497, 421] width 252 height 449
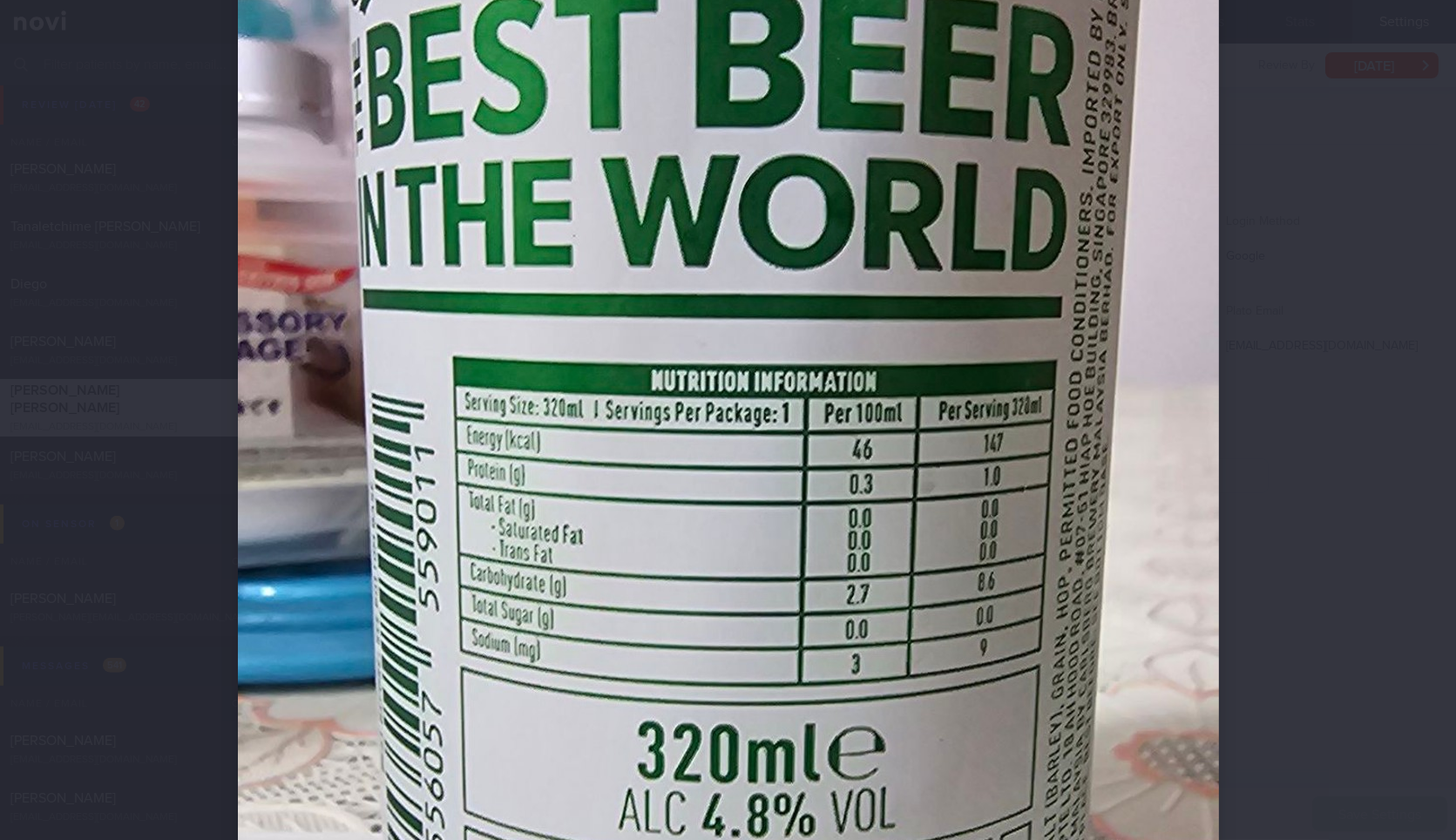
scroll to position [633, 0]
click at [1281, 466] on div at bounding box center [728, 420] width 1456 height 840
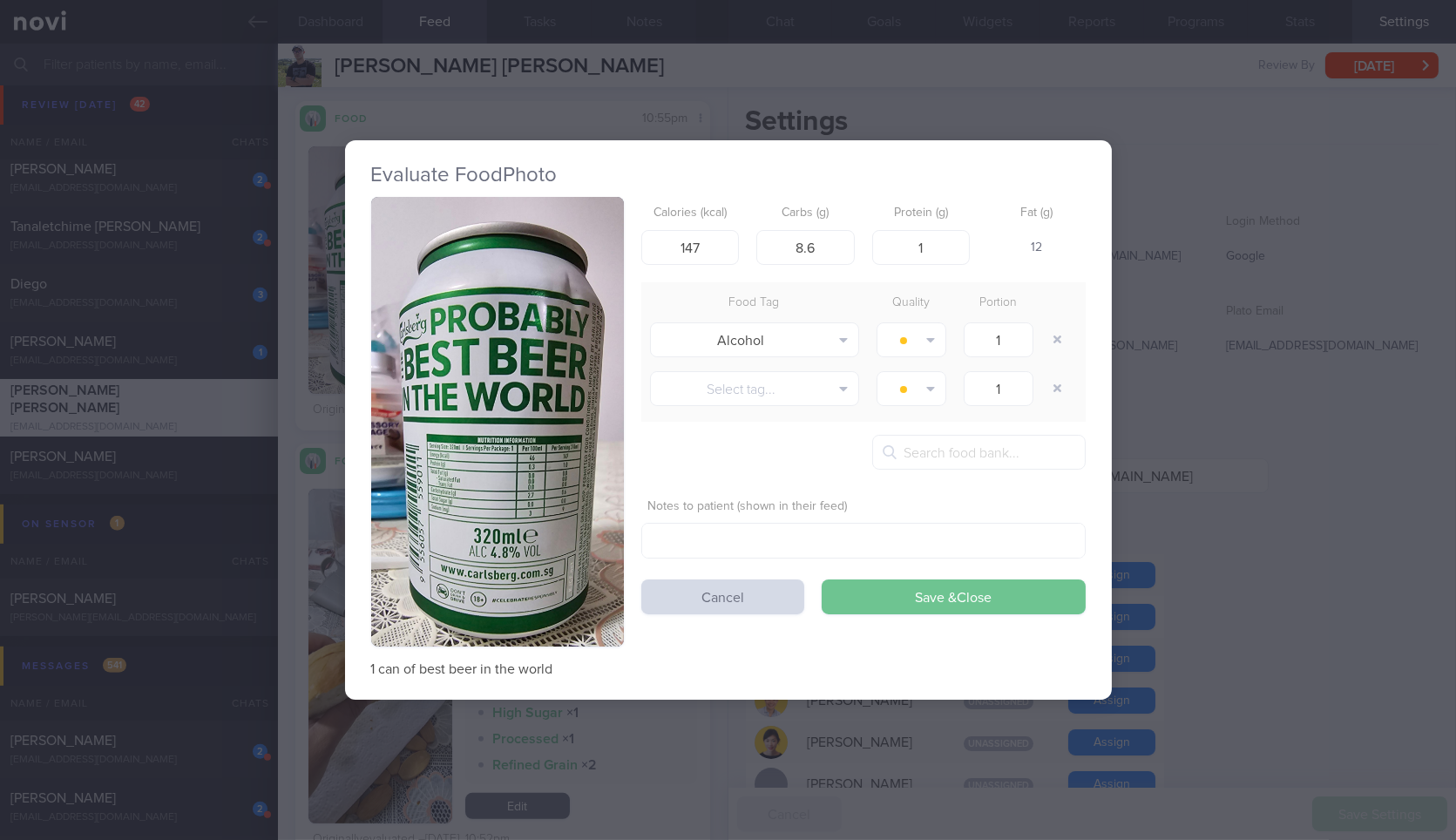
click at [938, 593] on button "Save & Close" at bounding box center [953, 597] width 264 height 35
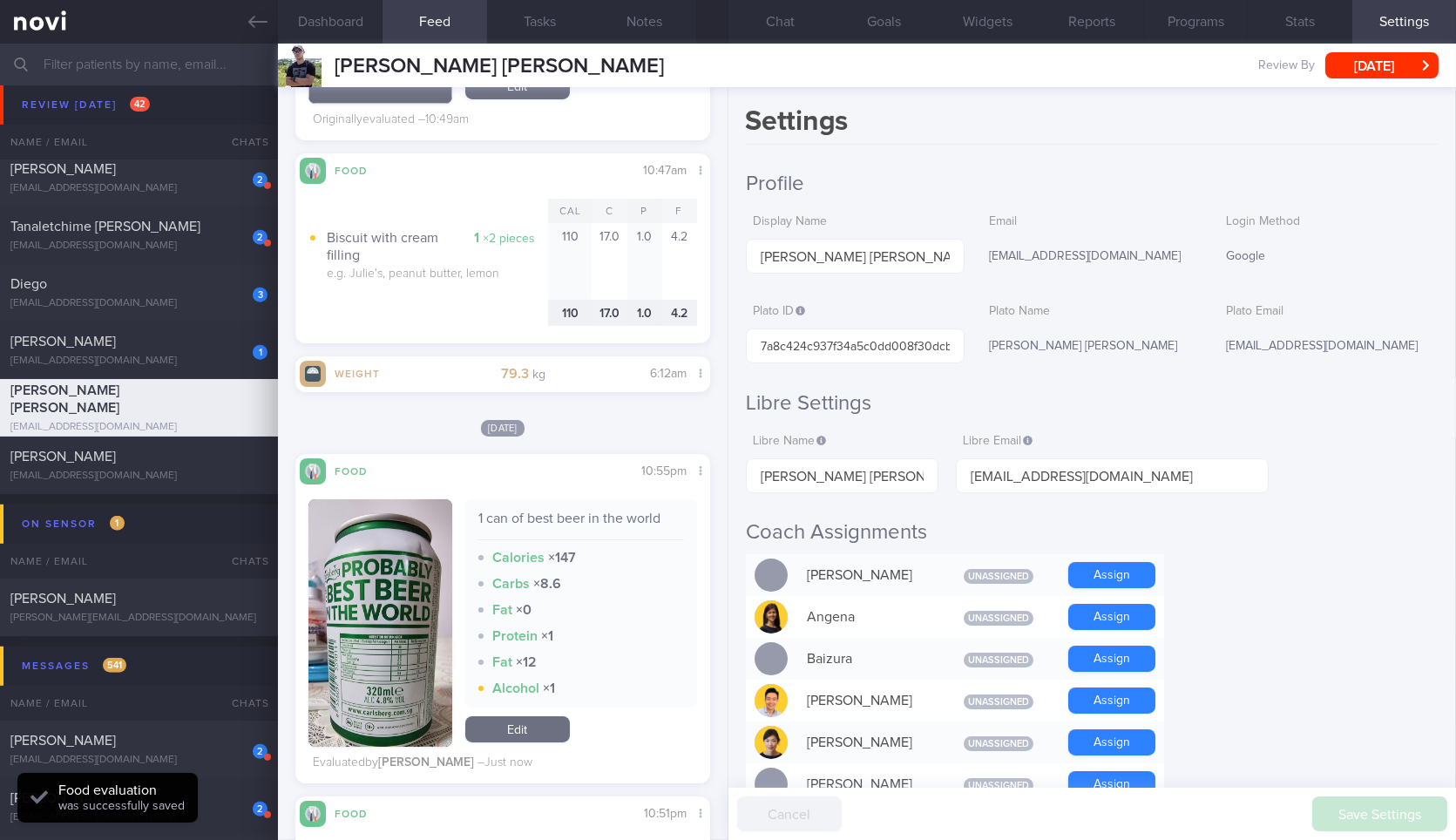
scroll to position [910, 0]
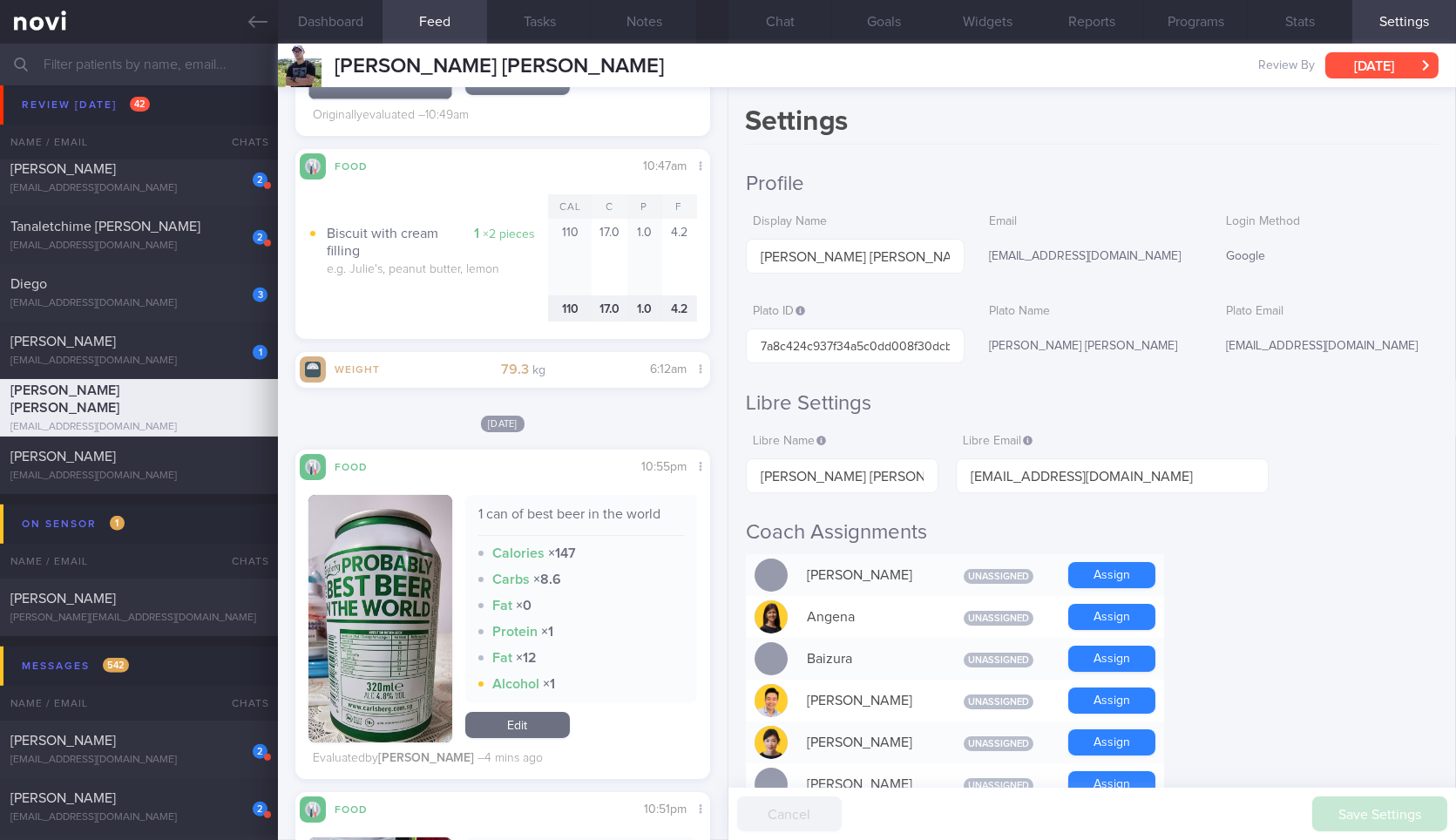
click at [1351, 64] on button "[DATE]" at bounding box center [1381, 65] width 113 height 26
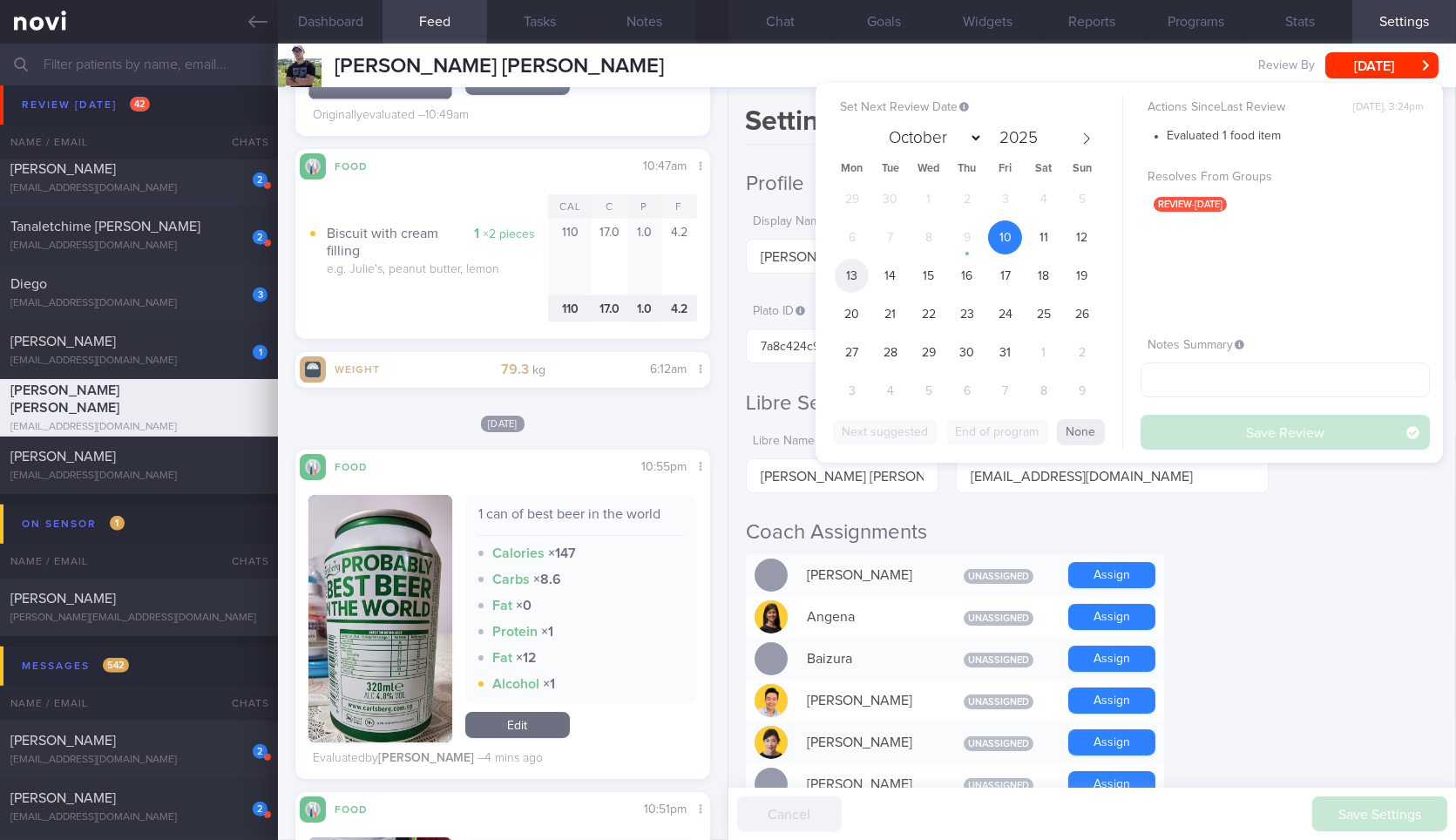
click at [866, 277] on span "13" at bounding box center [851, 275] width 34 height 34
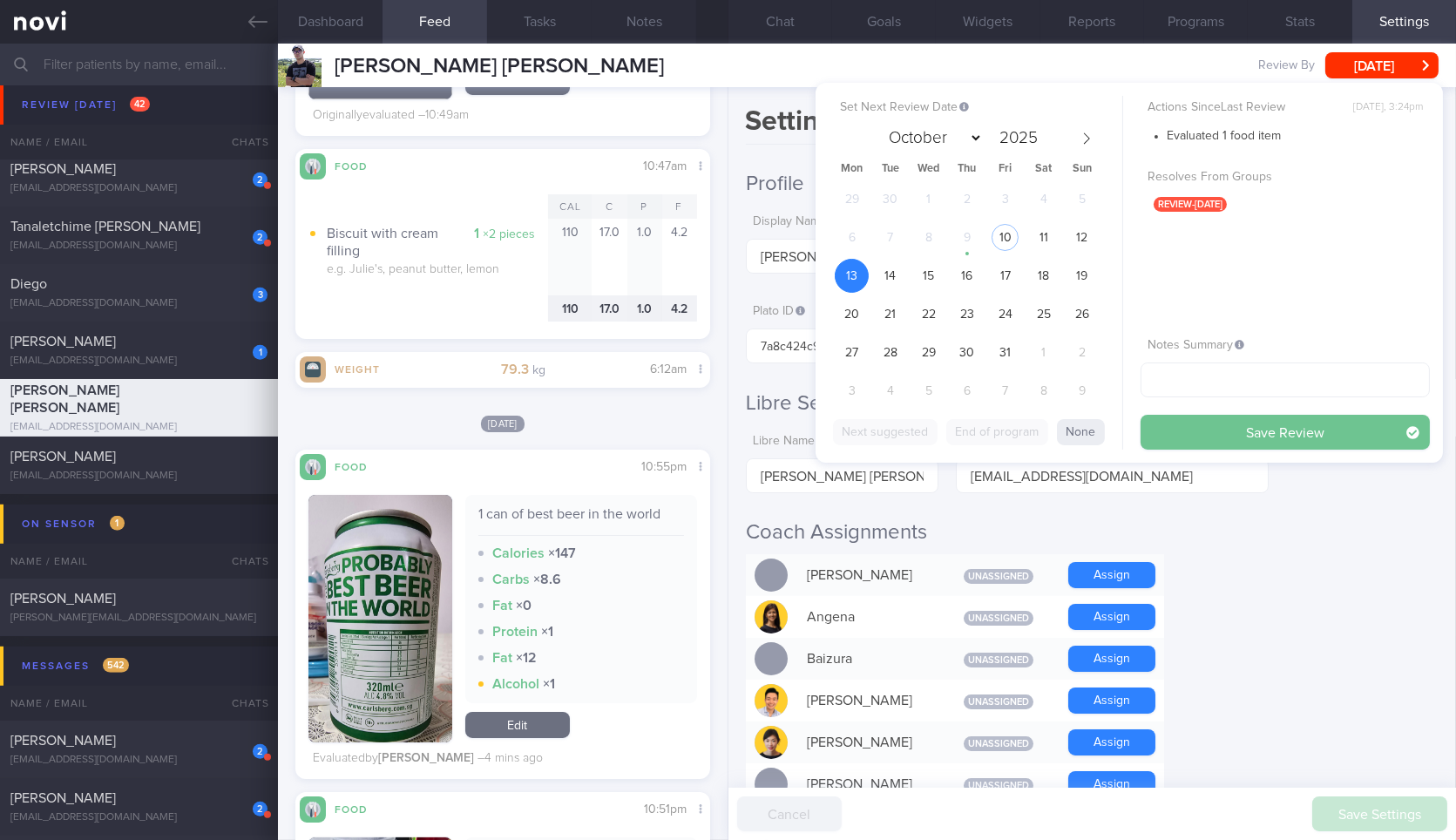
click at [1222, 434] on button "Save Review" at bounding box center [1285, 432] width 289 height 35
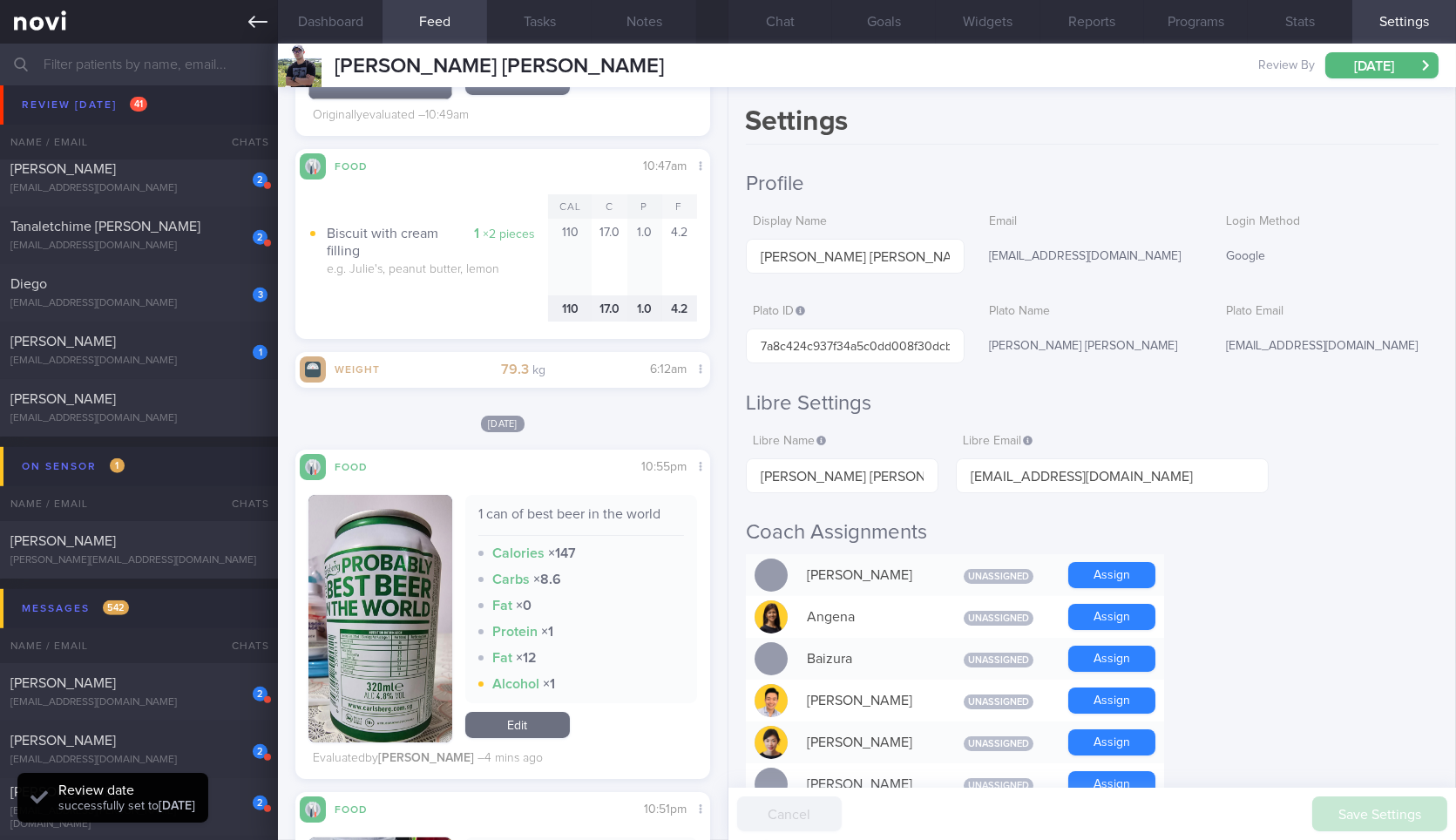
scroll to position [186, 376]
click at [255, 13] on icon at bounding box center [258, 21] width 19 height 19
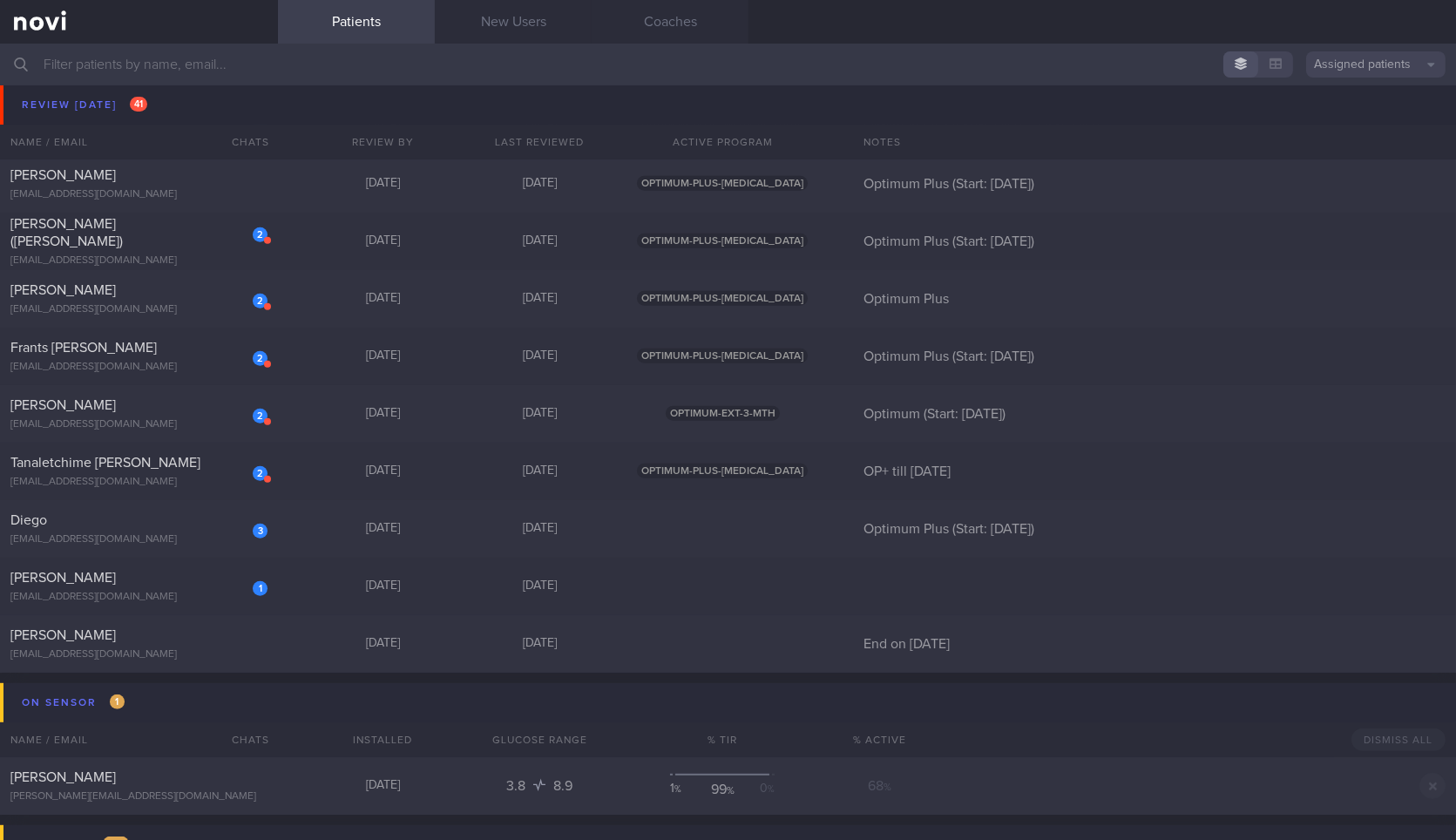
scroll to position [2162, 0]
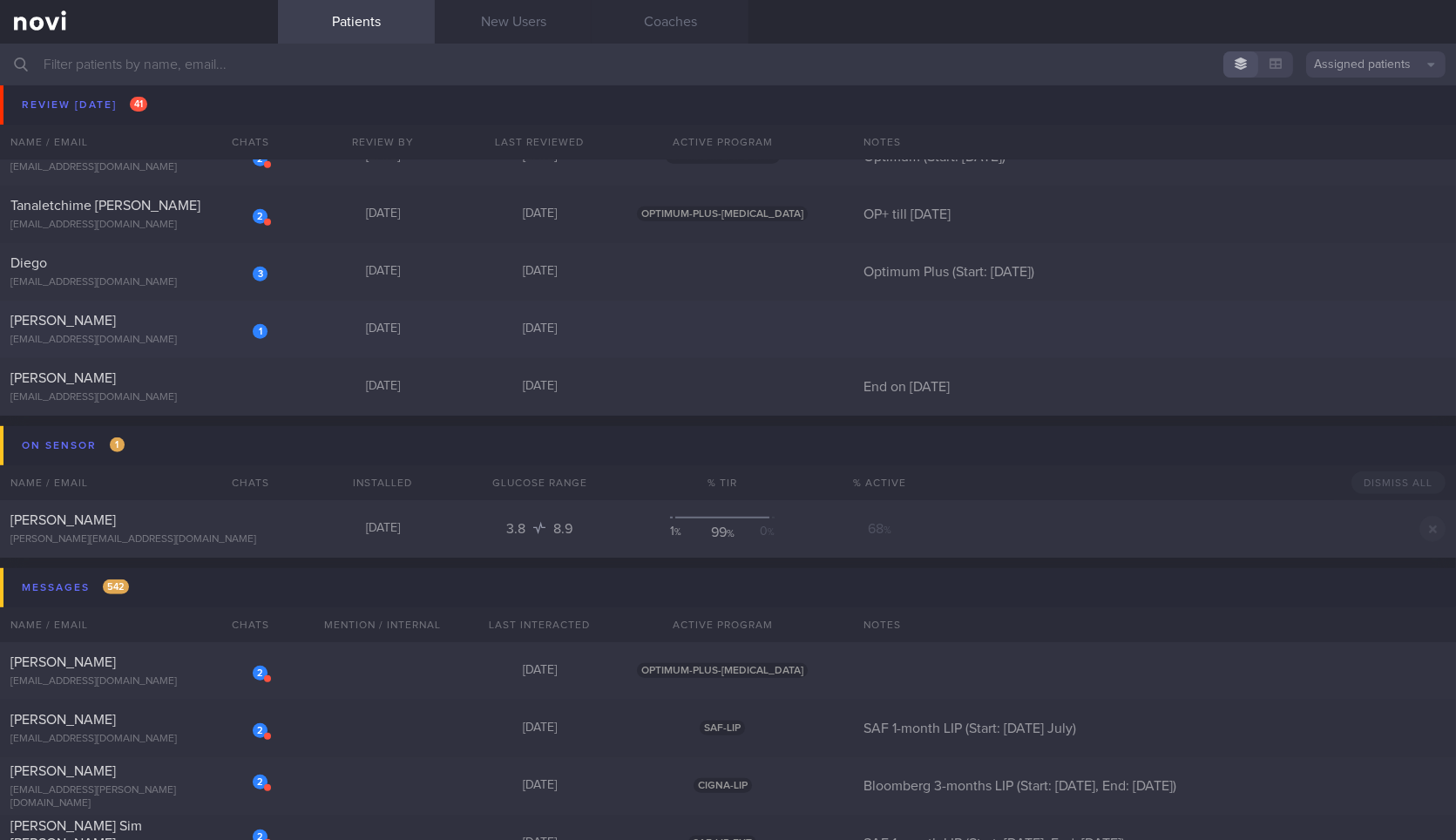
click at [177, 345] on div "[EMAIL_ADDRESS][DOMAIN_NAME]" at bounding box center [138, 340] width 257 height 13
select select "9"
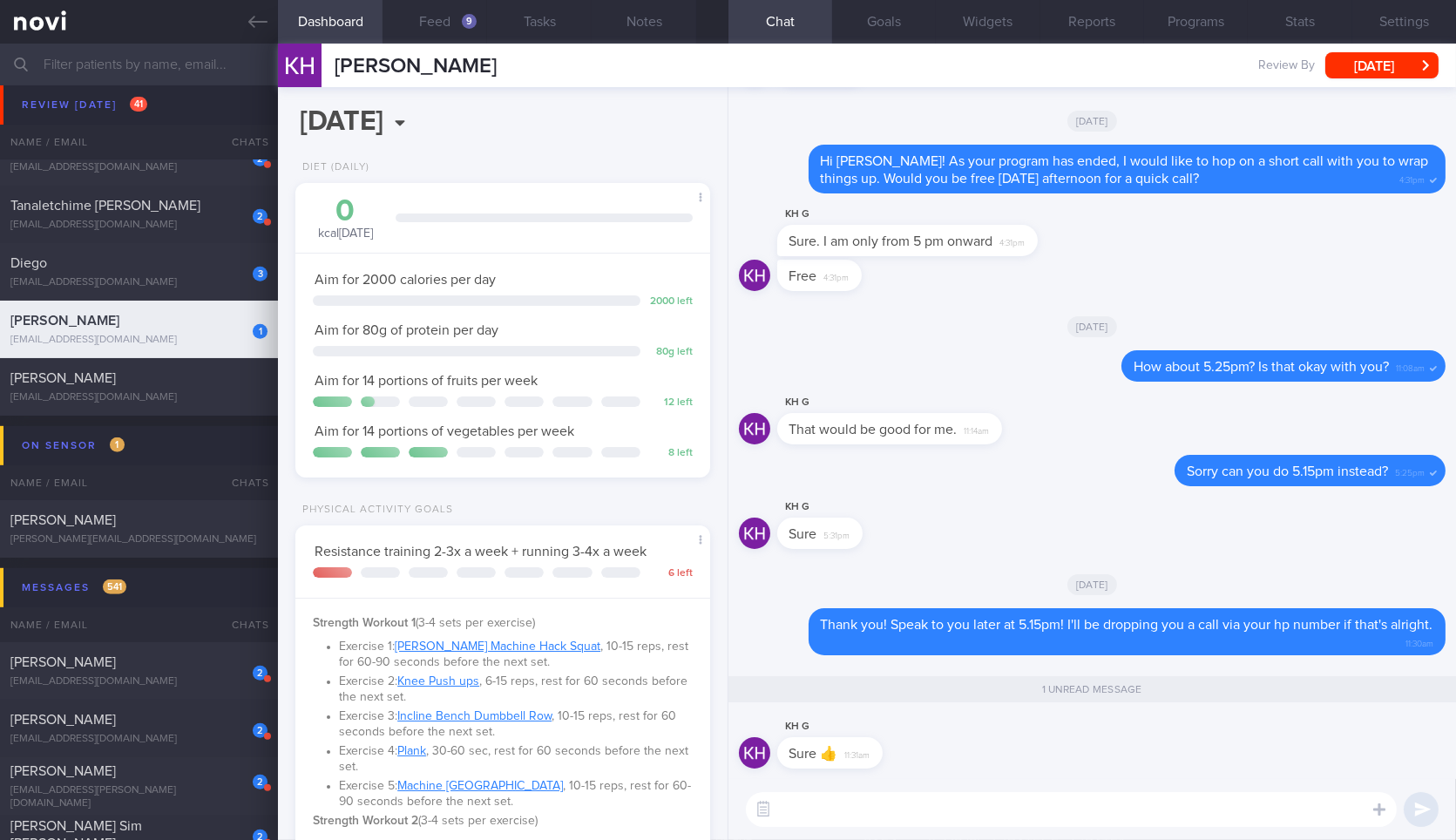
scroll to position [209, 367]
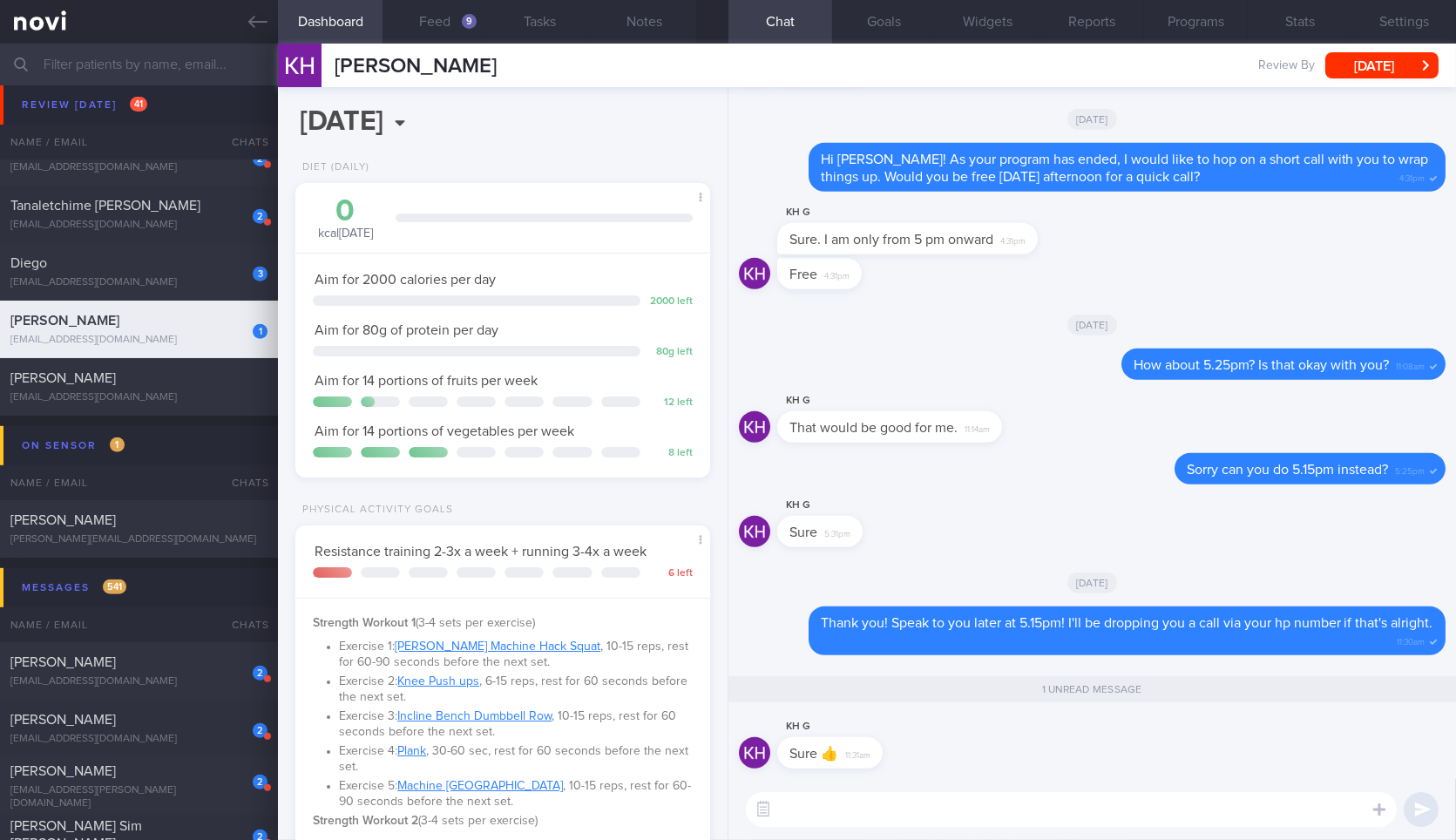
click at [880, 811] on textarea at bounding box center [1071, 810] width 651 height 35
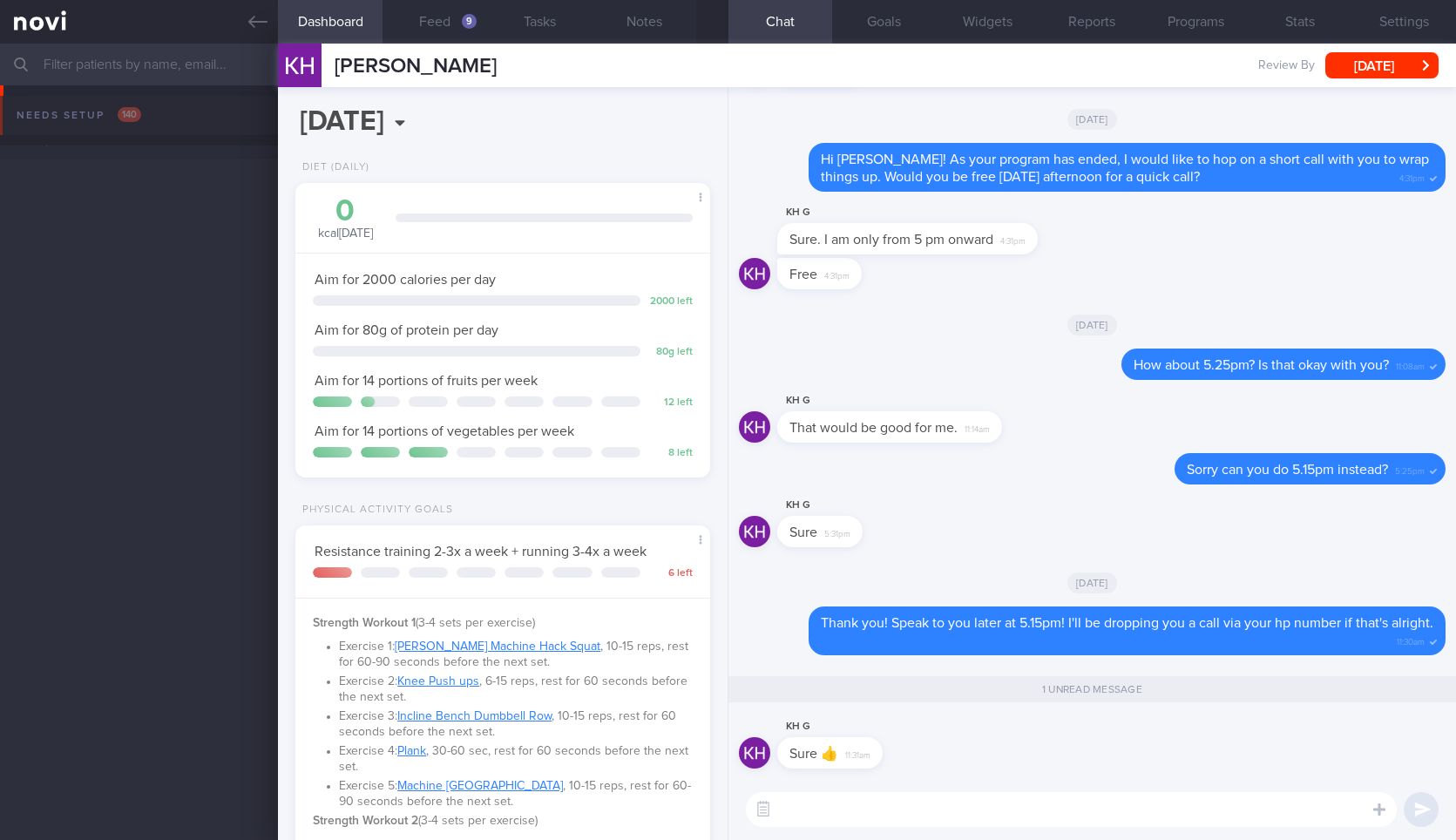
select select "9"
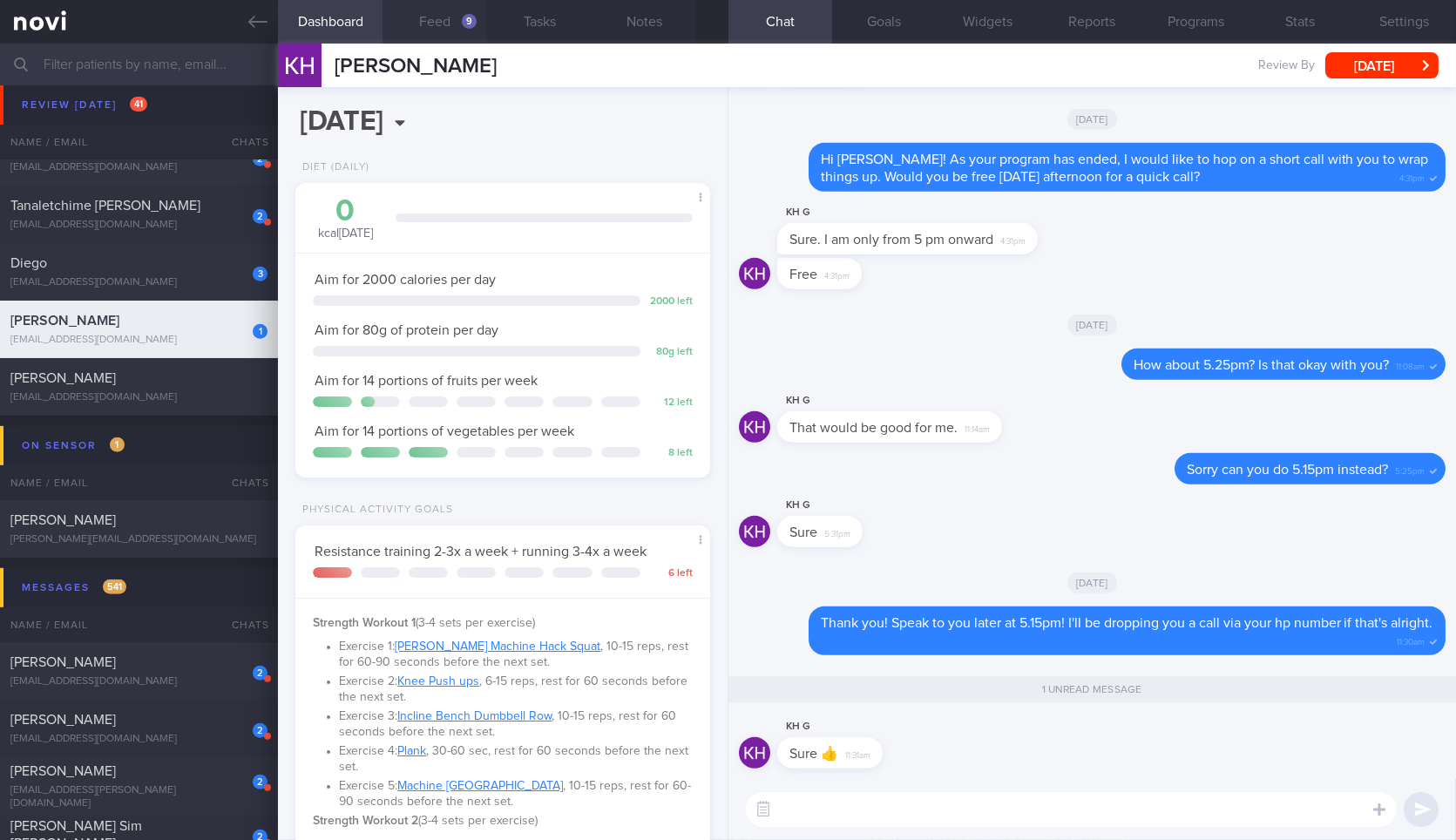
click at [444, 28] on button "Feed 9" at bounding box center [435, 21] width 105 height 43
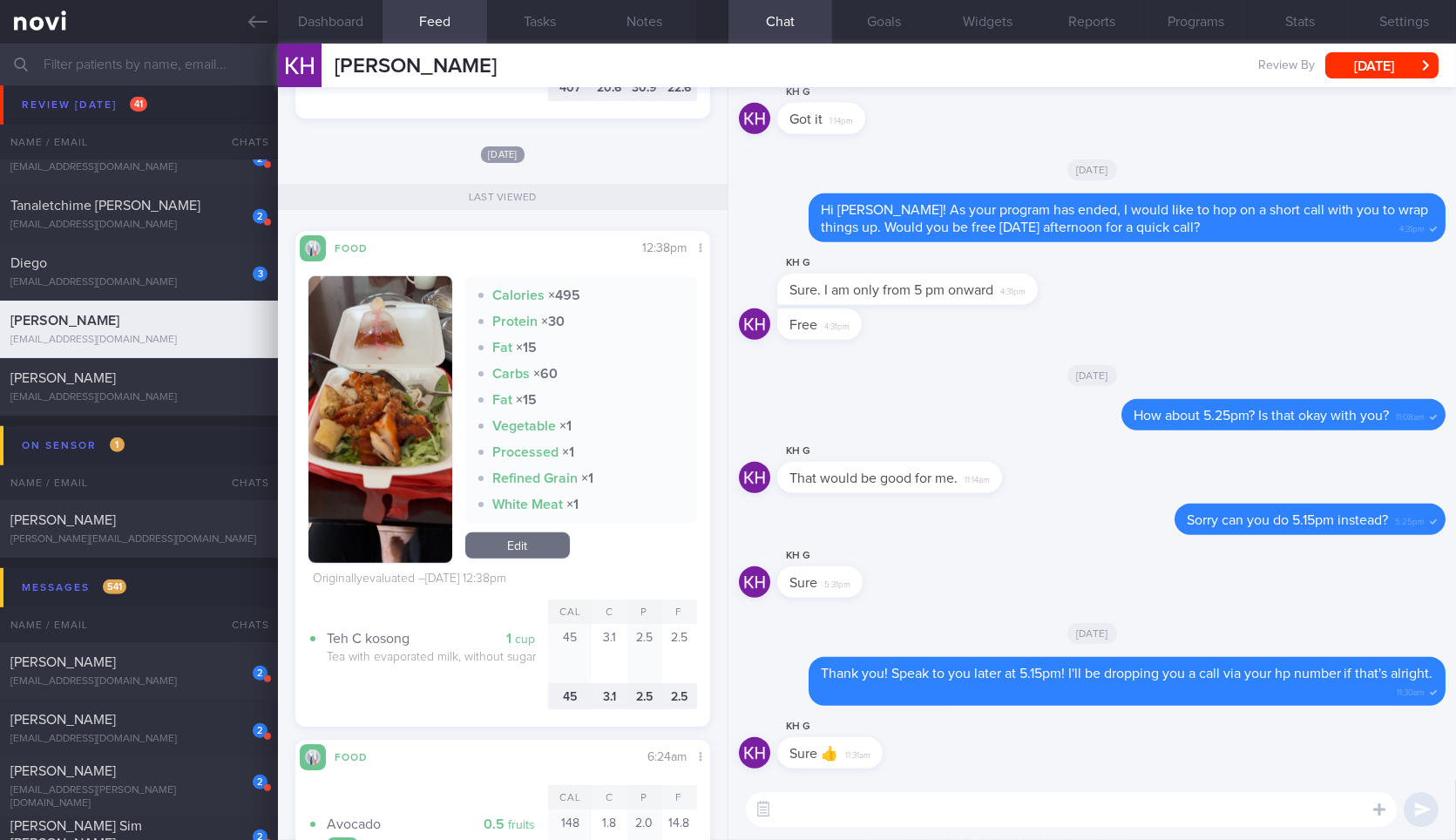
scroll to position [3154, 0]
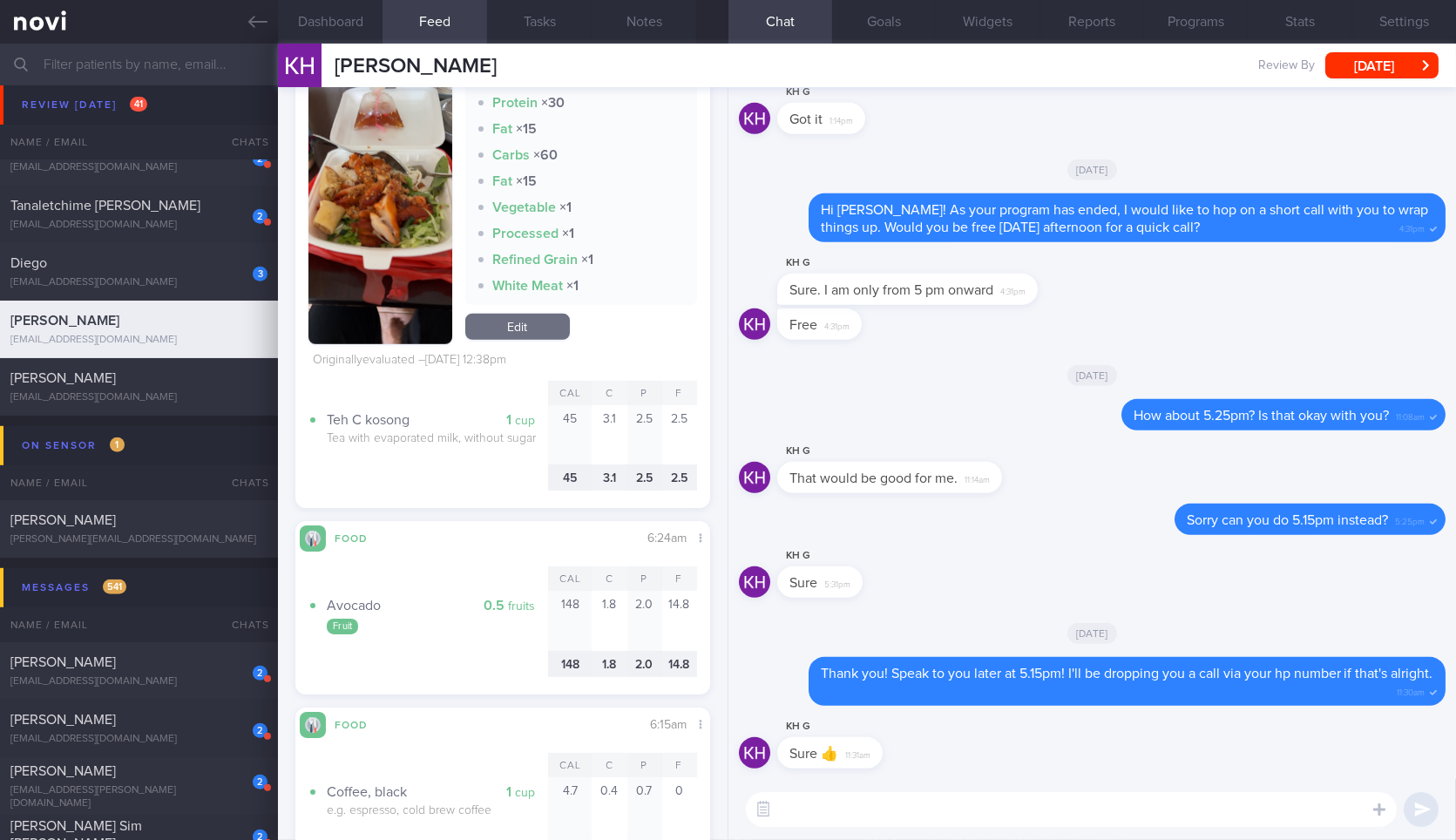
click at [383, 228] on button "button" at bounding box center [379, 200] width 143 height 286
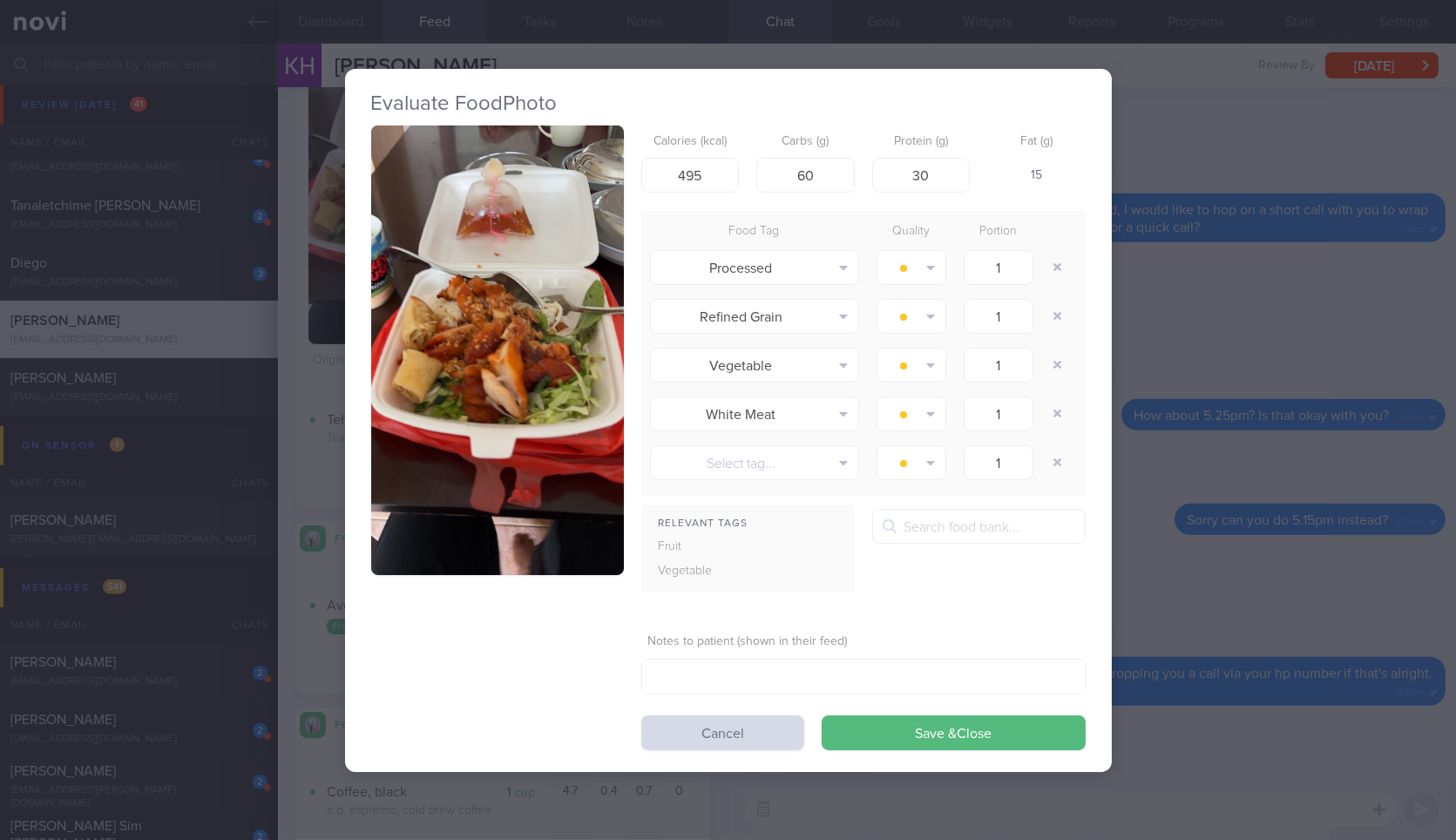
click at [447, 258] on button "button" at bounding box center [497, 350] width 252 height 449
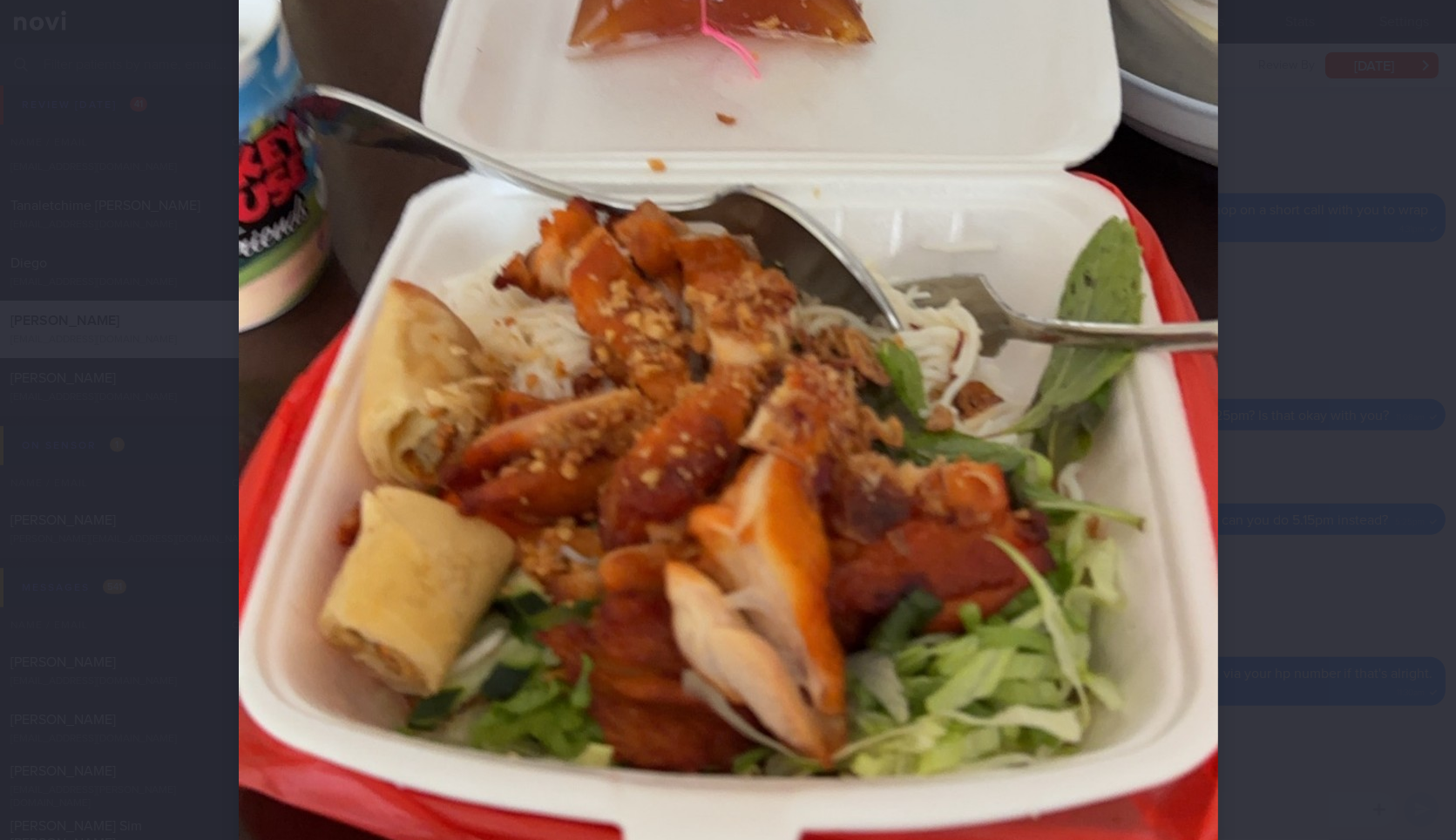
scroll to position [450, 0]
click at [1224, 465] on div at bounding box center [728, 490] width 1119 height 1882
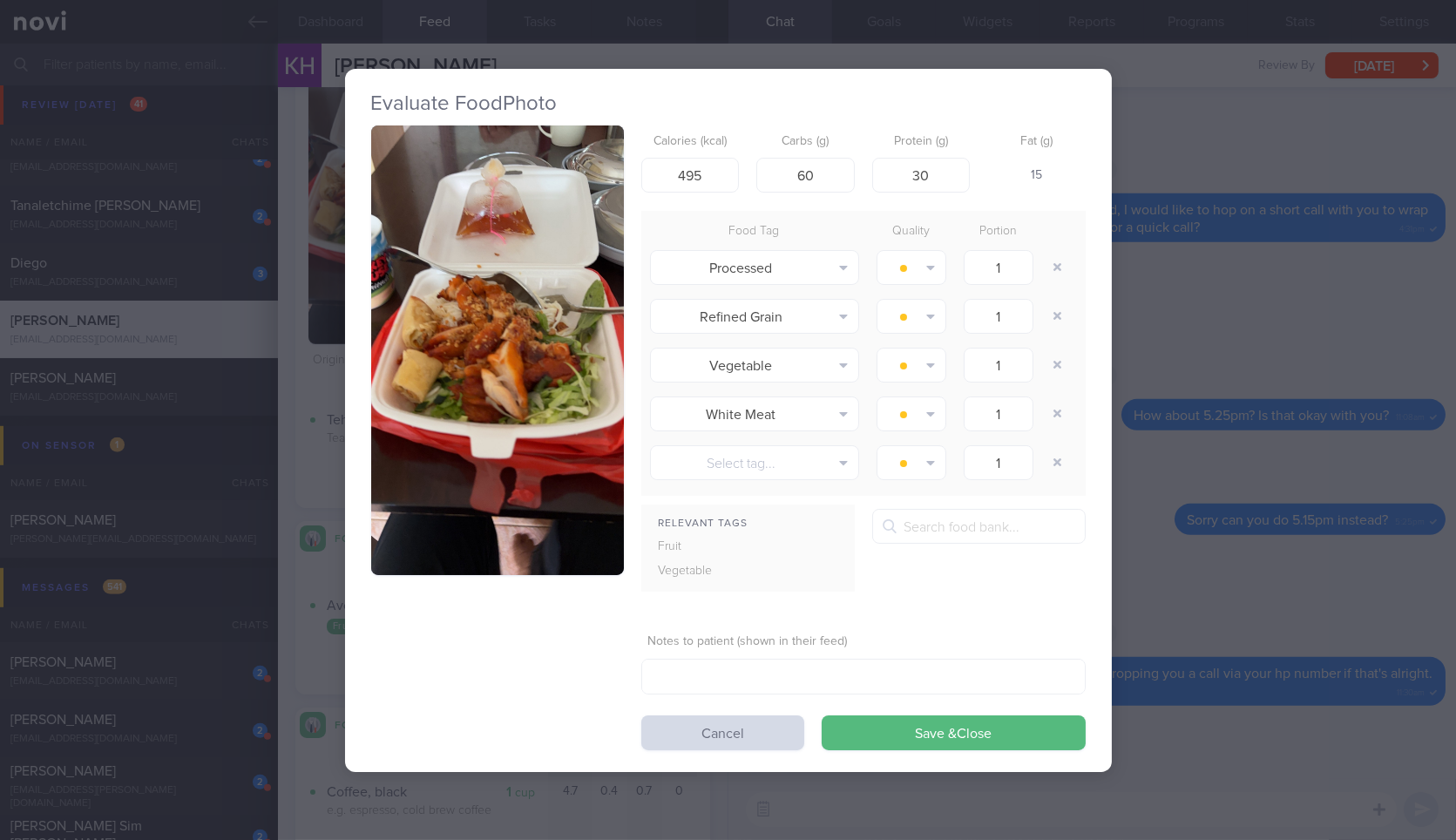
click at [1224, 465] on div "Evaluate Food Photo Calories (kcal) 495 Carbs (g) 60 Protein (g) 30 Fat (g) 15 …" at bounding box center [728, 420] width 1456 height 840
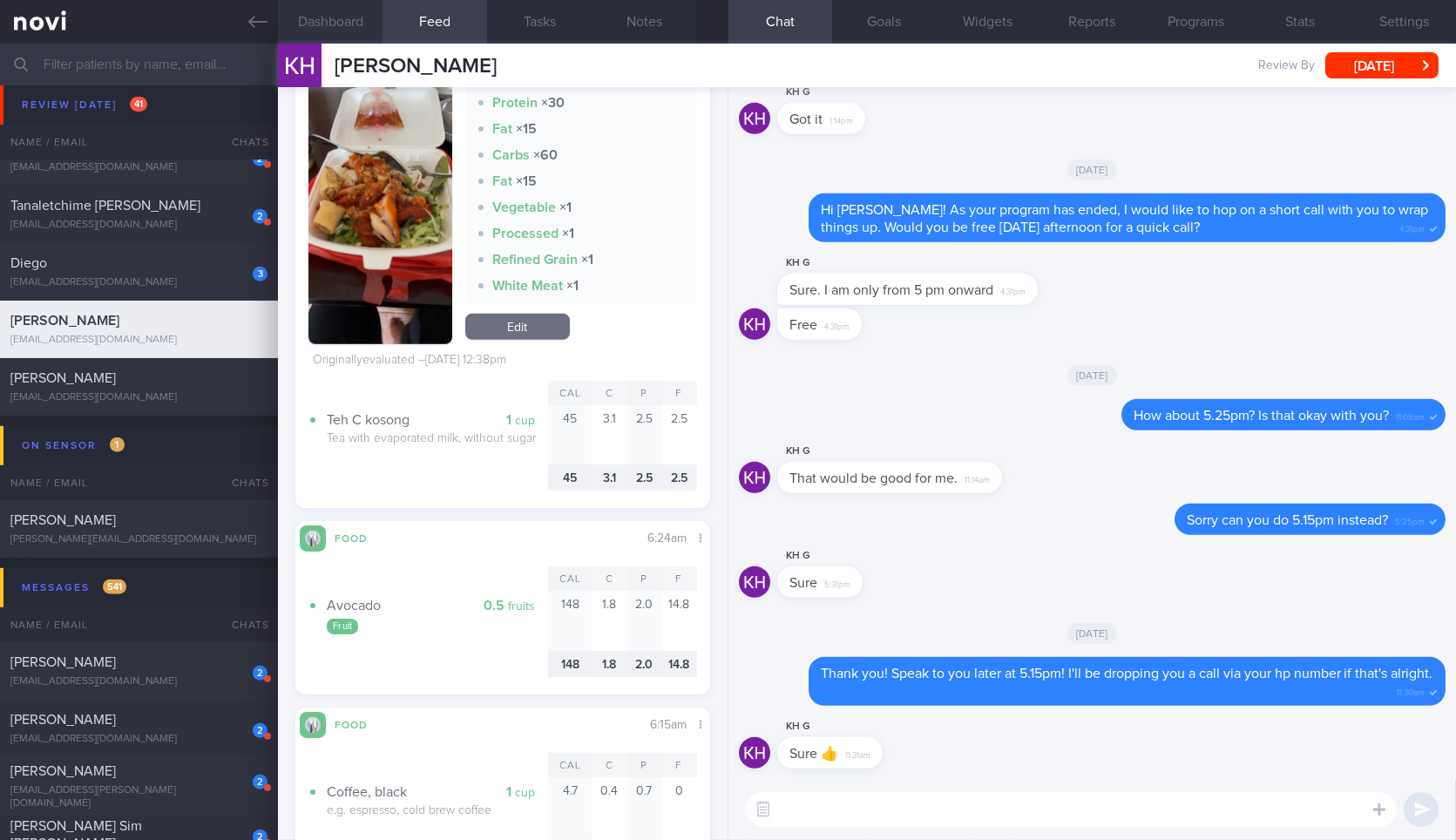
click at [338, 25] on button "Dashboard" at bounding box center [331, 21] width 105 height 43
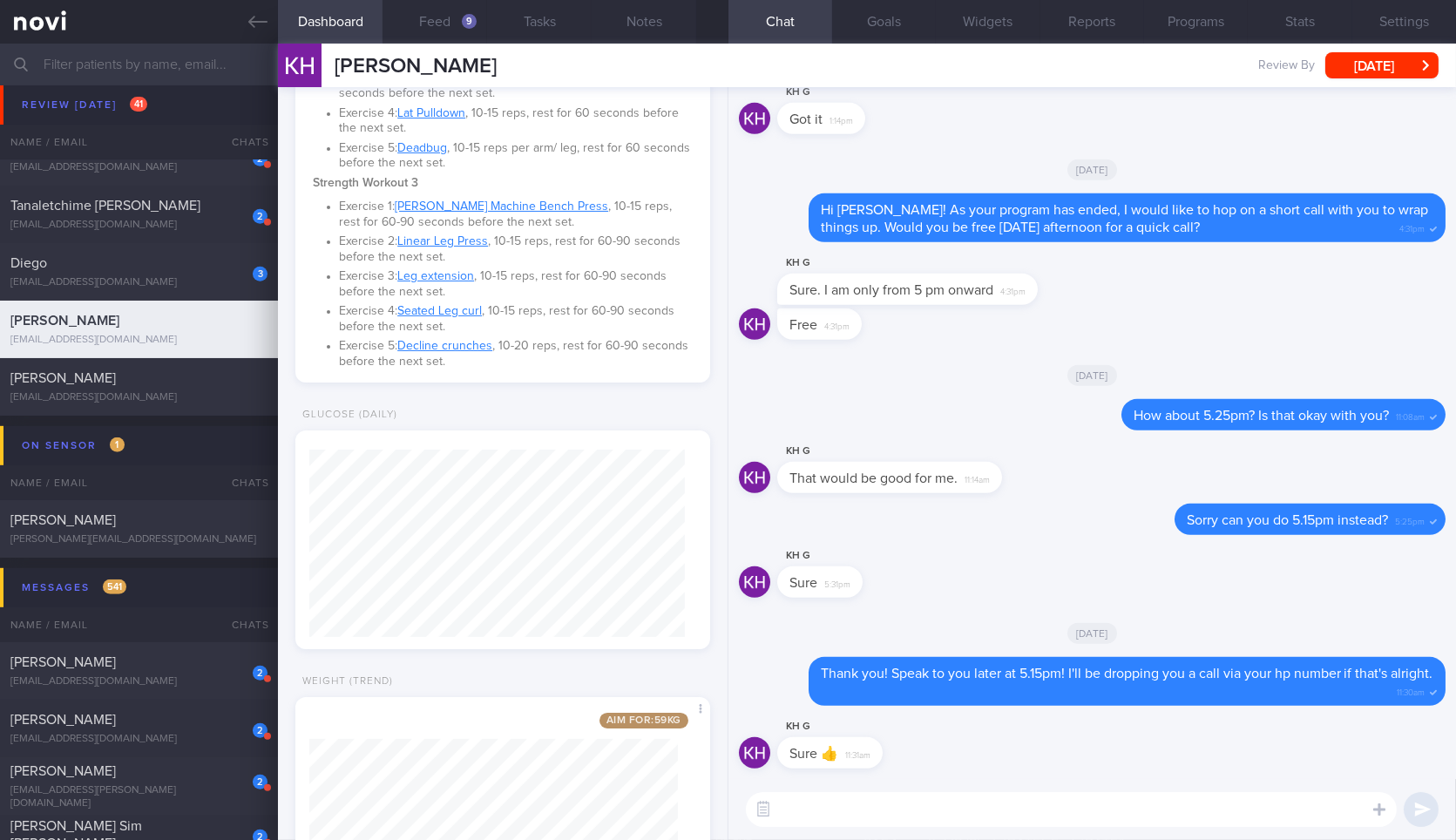
scroll to position [974, 0]
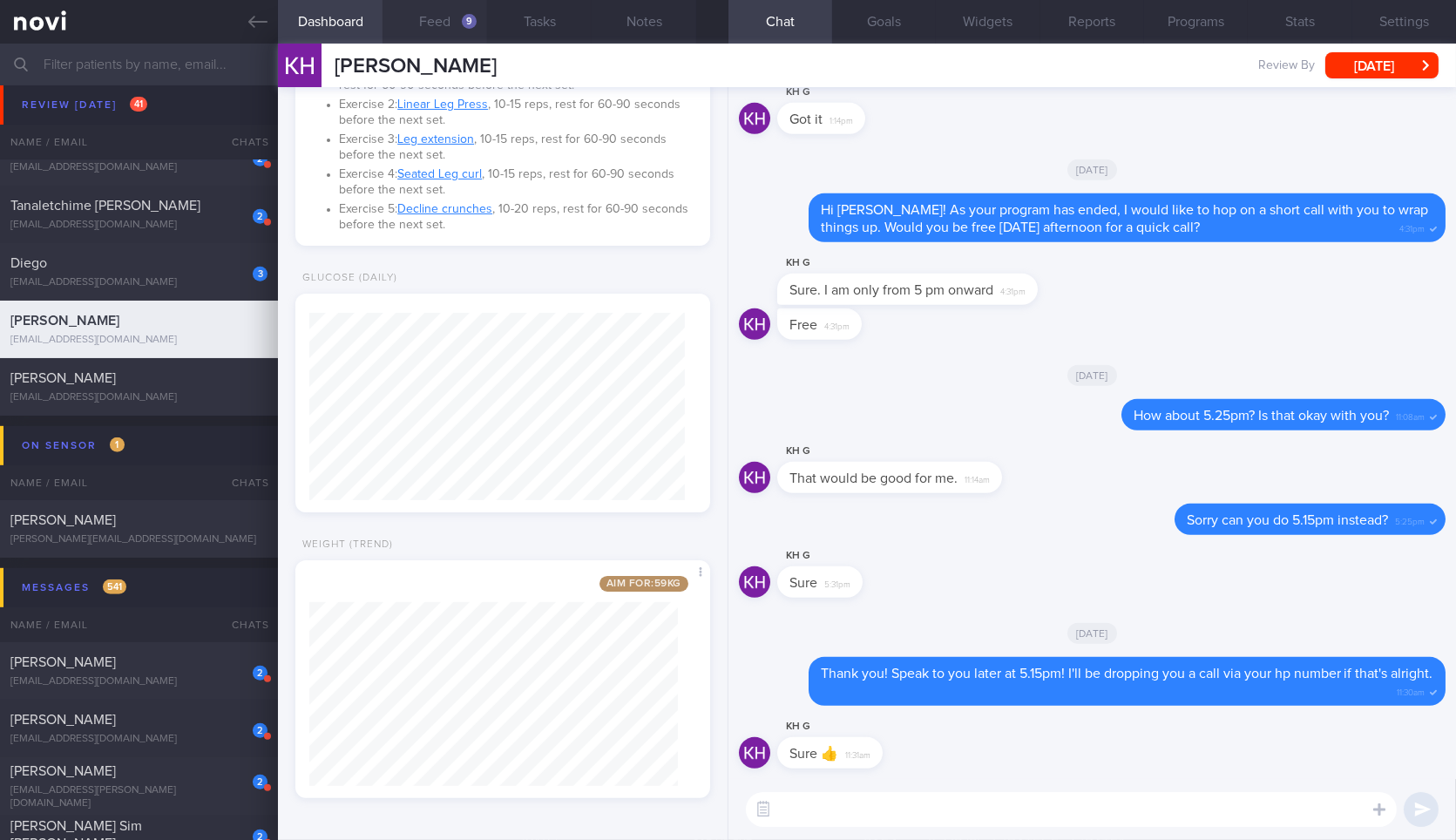
click at [421, 29] on button "Feed 9" at bounding box center [435, 21] width 105 height 43
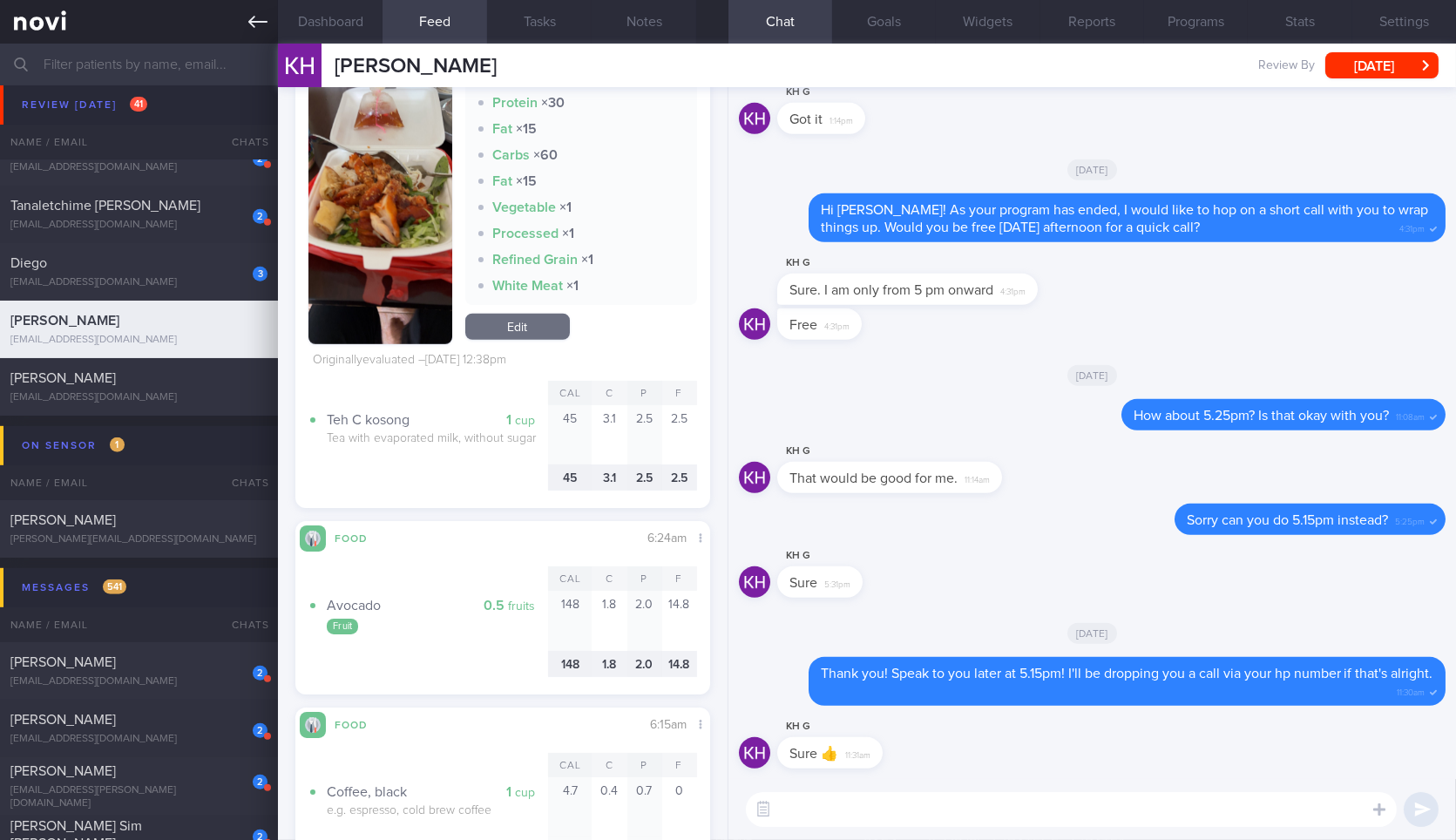
click at [250, 36] on link at bounding box center [139, 21] width 278 height 43
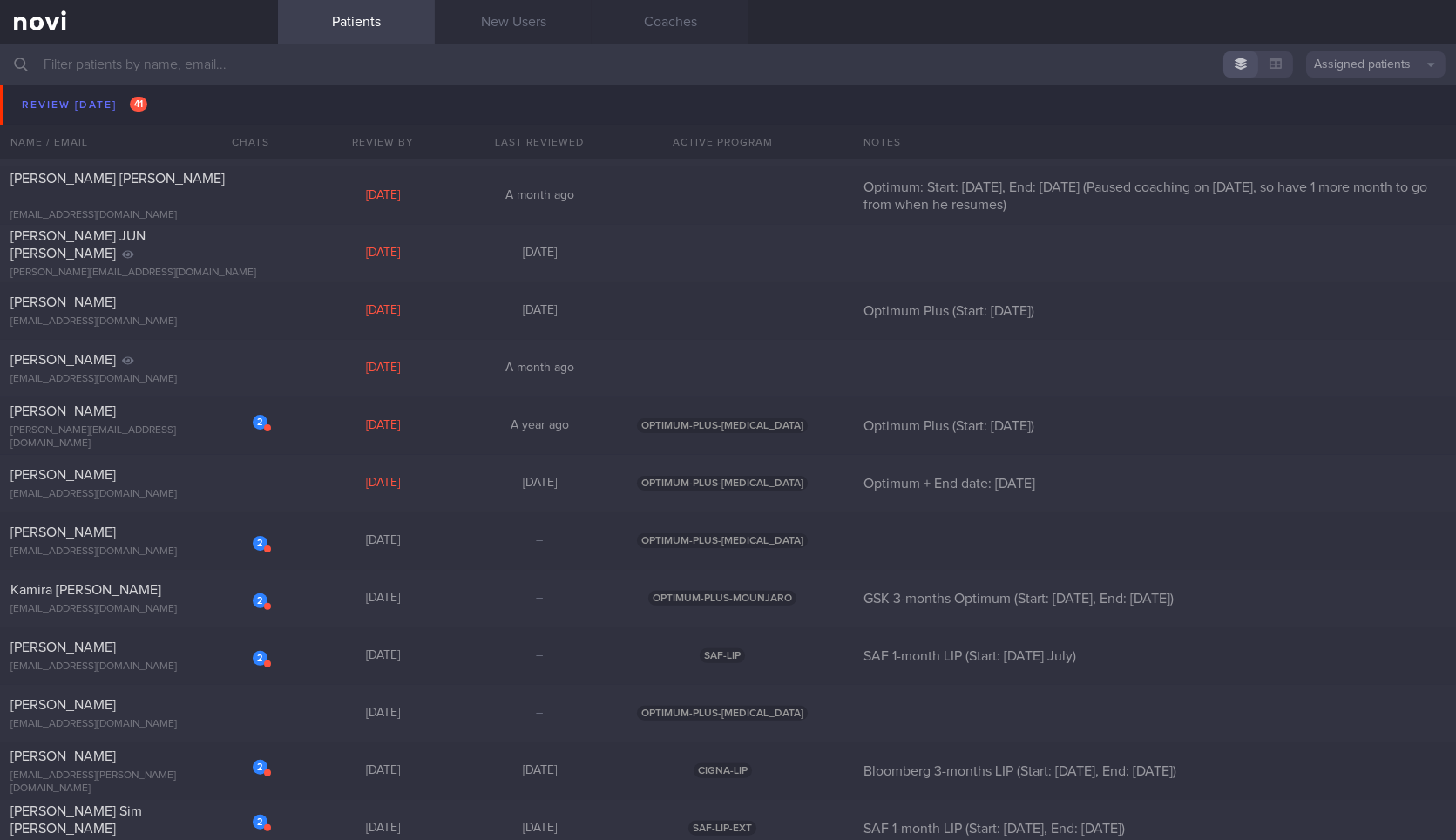
scroll to position [1332, 0]
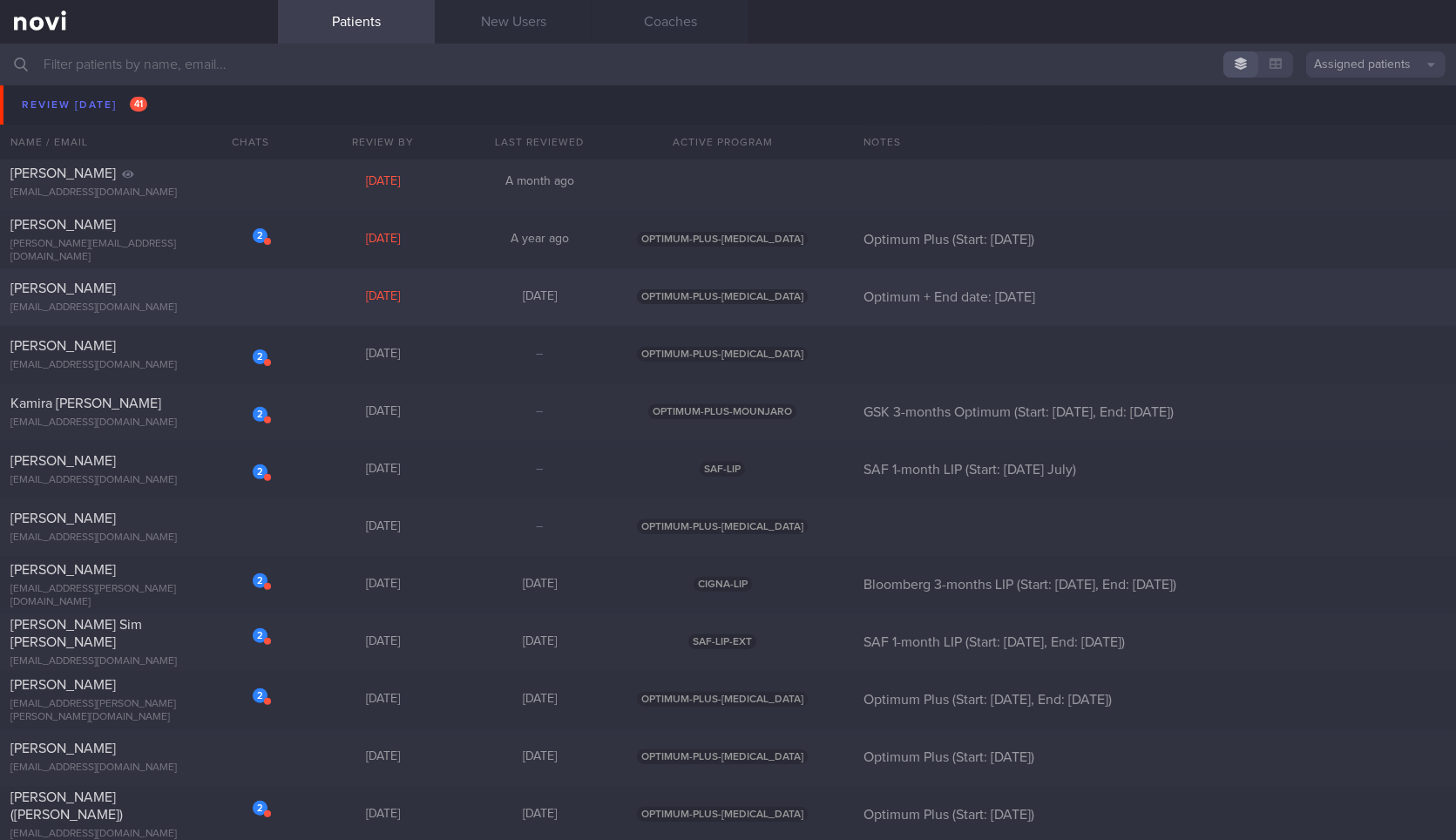
click at [294, 309] on div "Roy Tay roythegreat@gmail.com Yesterday 4 days ago OPTIMUM-PLUS-RYBELSUS Optimu…" at bounding box center [728, 297] width 1456 height 57
select select "9"
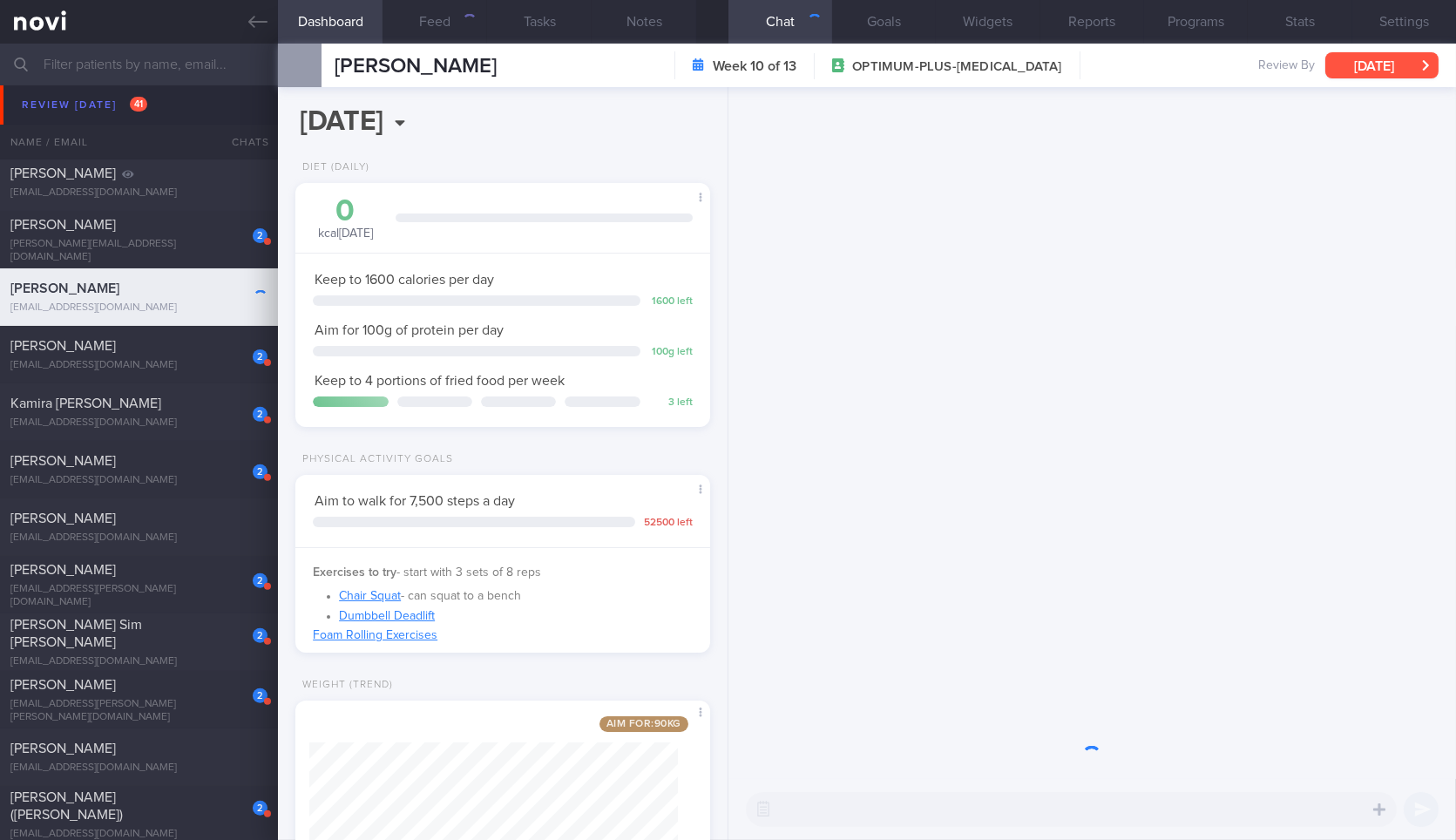
scroll to position [209, 367]
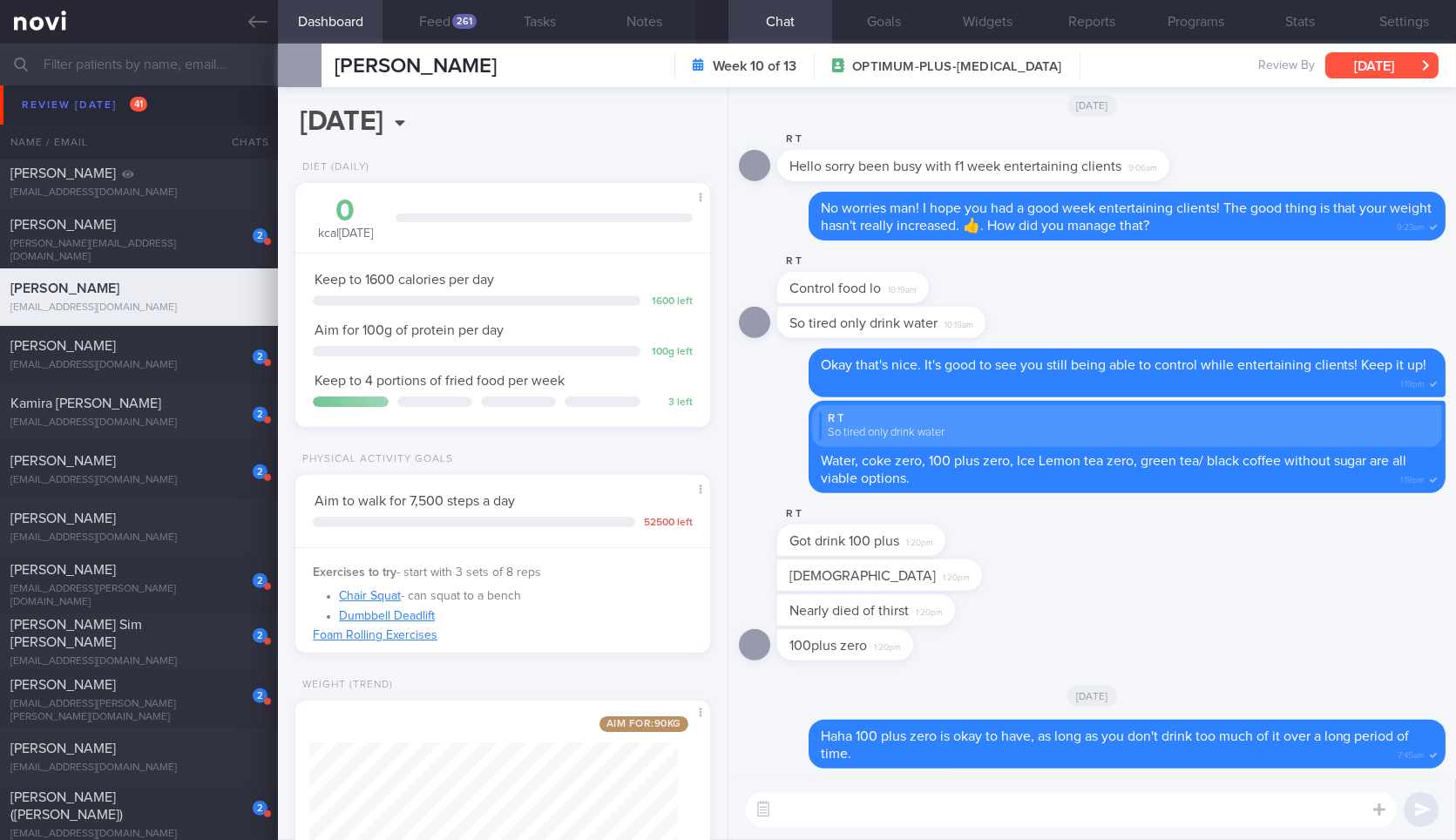
click at [1371, 70] on button "[DATE]" at bounding box center [1381, 65] width 113 height 26
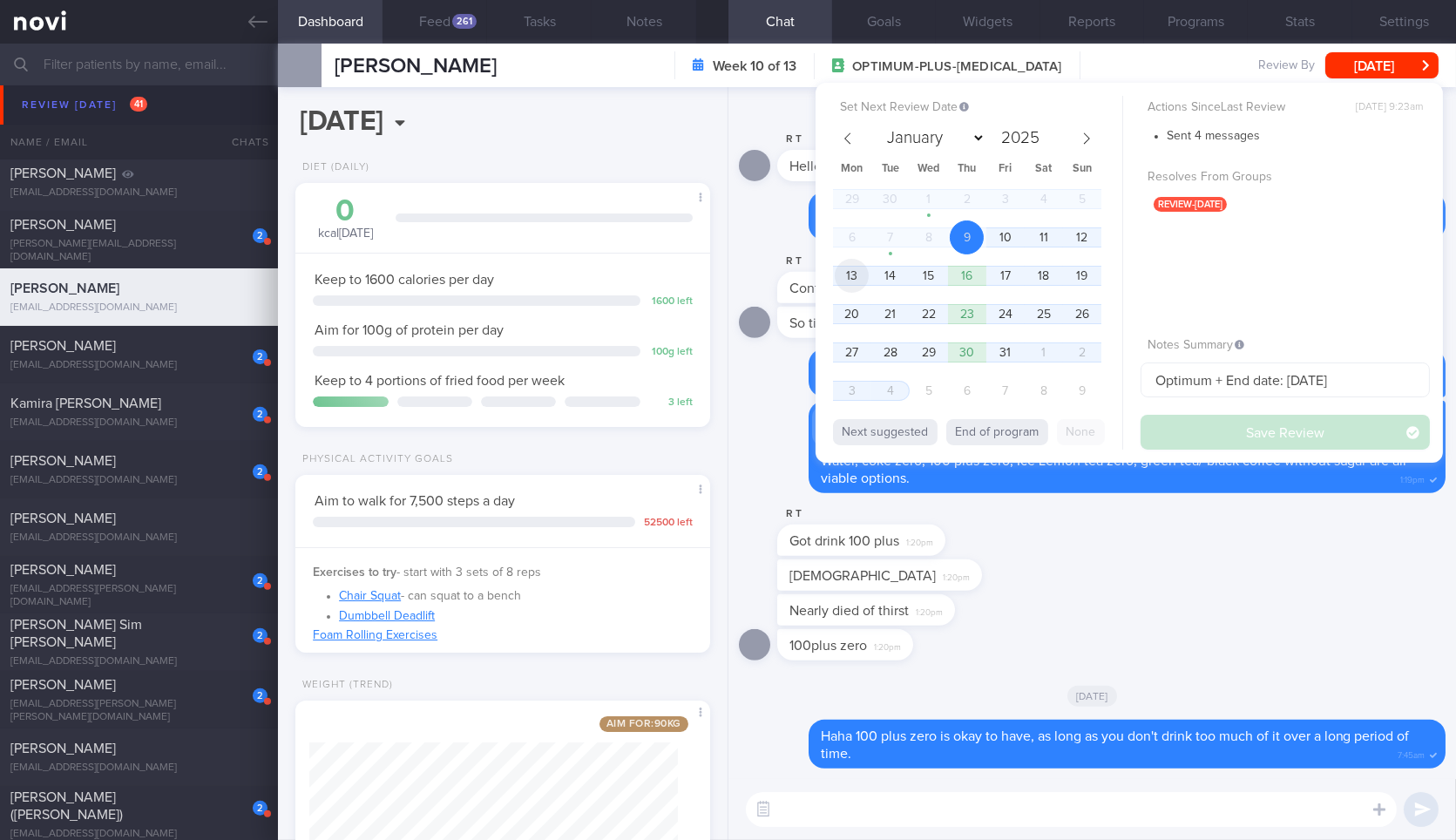
click at [855, 276] on span "13" at bounding box center [851, 275] width 34 height 34
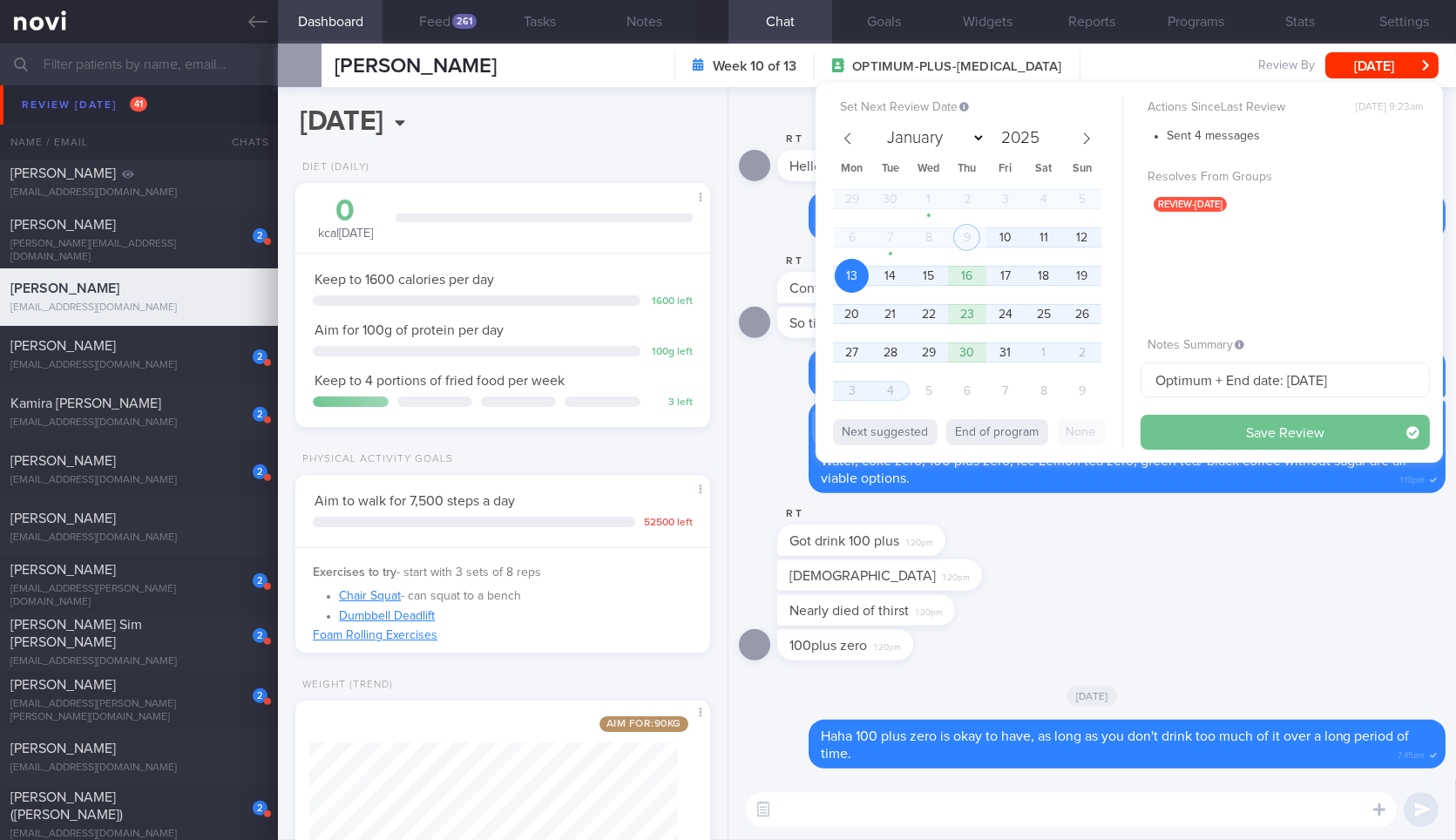
click at [1177, 442] on button "Save Review" at bounding box center [1285, 432] width 289 height 35
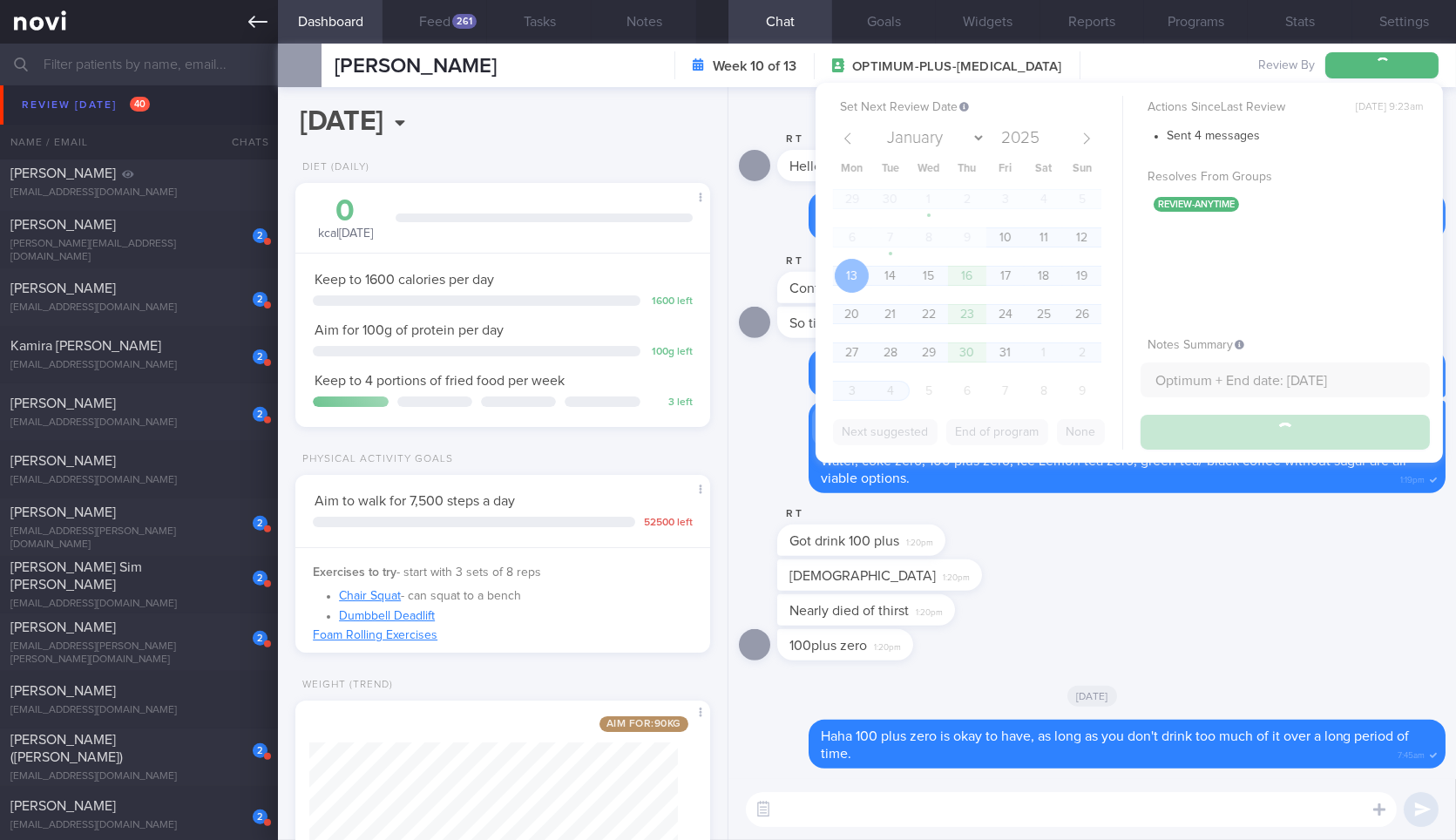
click at [268, 18] on link at bounding box center [139, 21] width 278 height 43
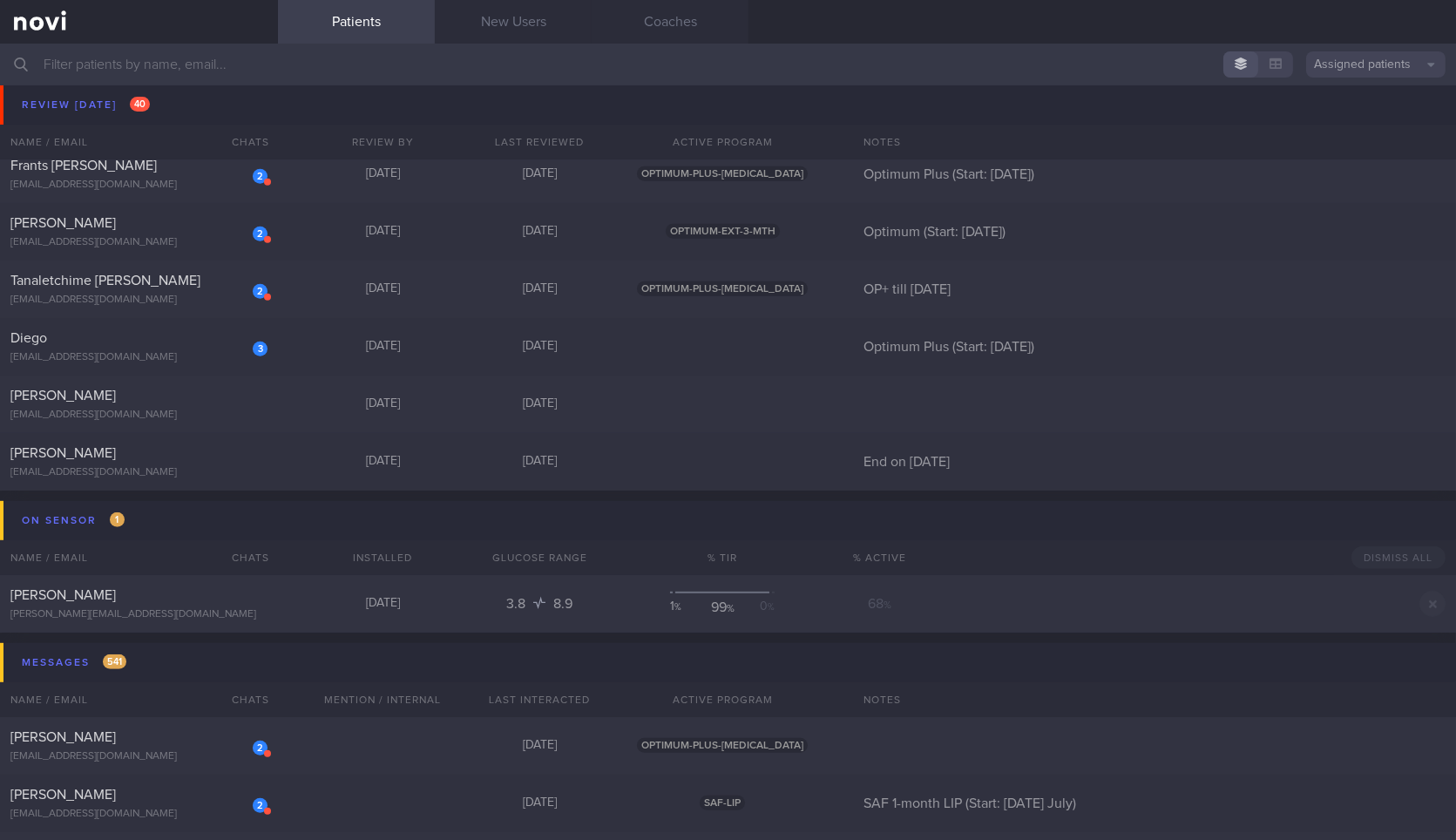
scroll to position [2031, 0]
click at [653, 459] on div at bounding box center [722, 460] width 209 height 16
select select "9"
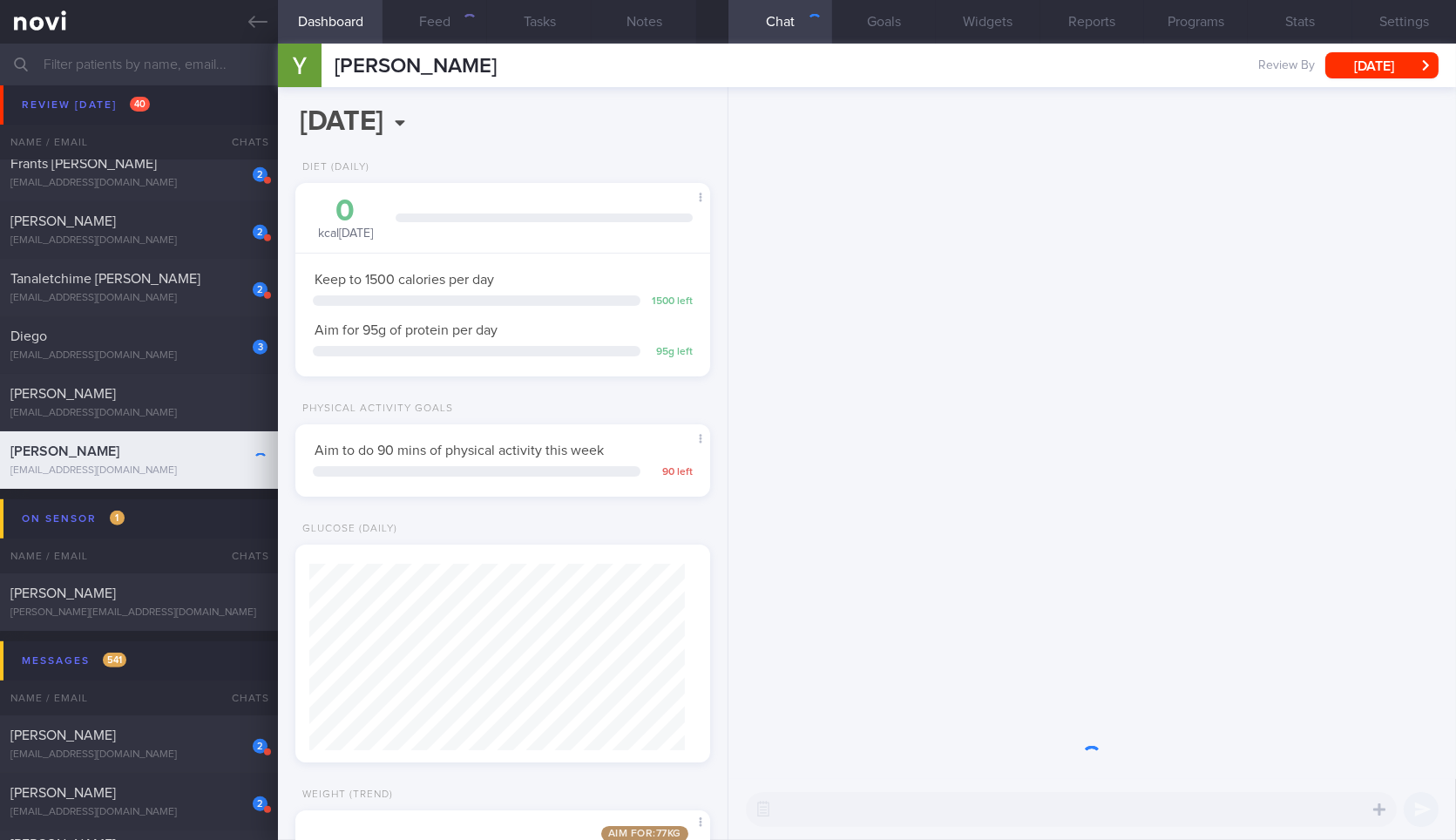
scroll to position [209, 367]
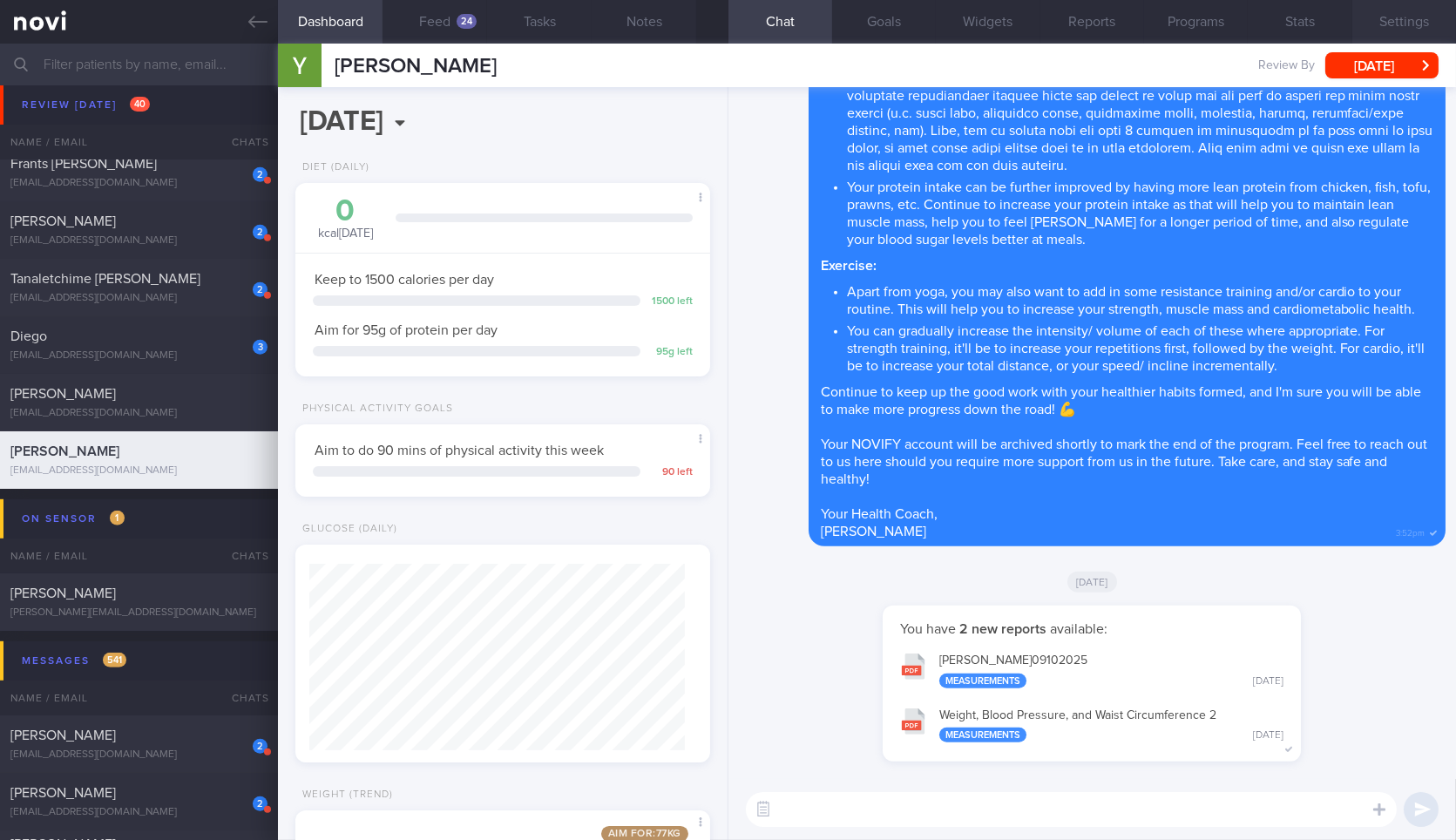
click at [1394, 19] on button "Settings" at bounding box center [1404, 21] width 104 height 43
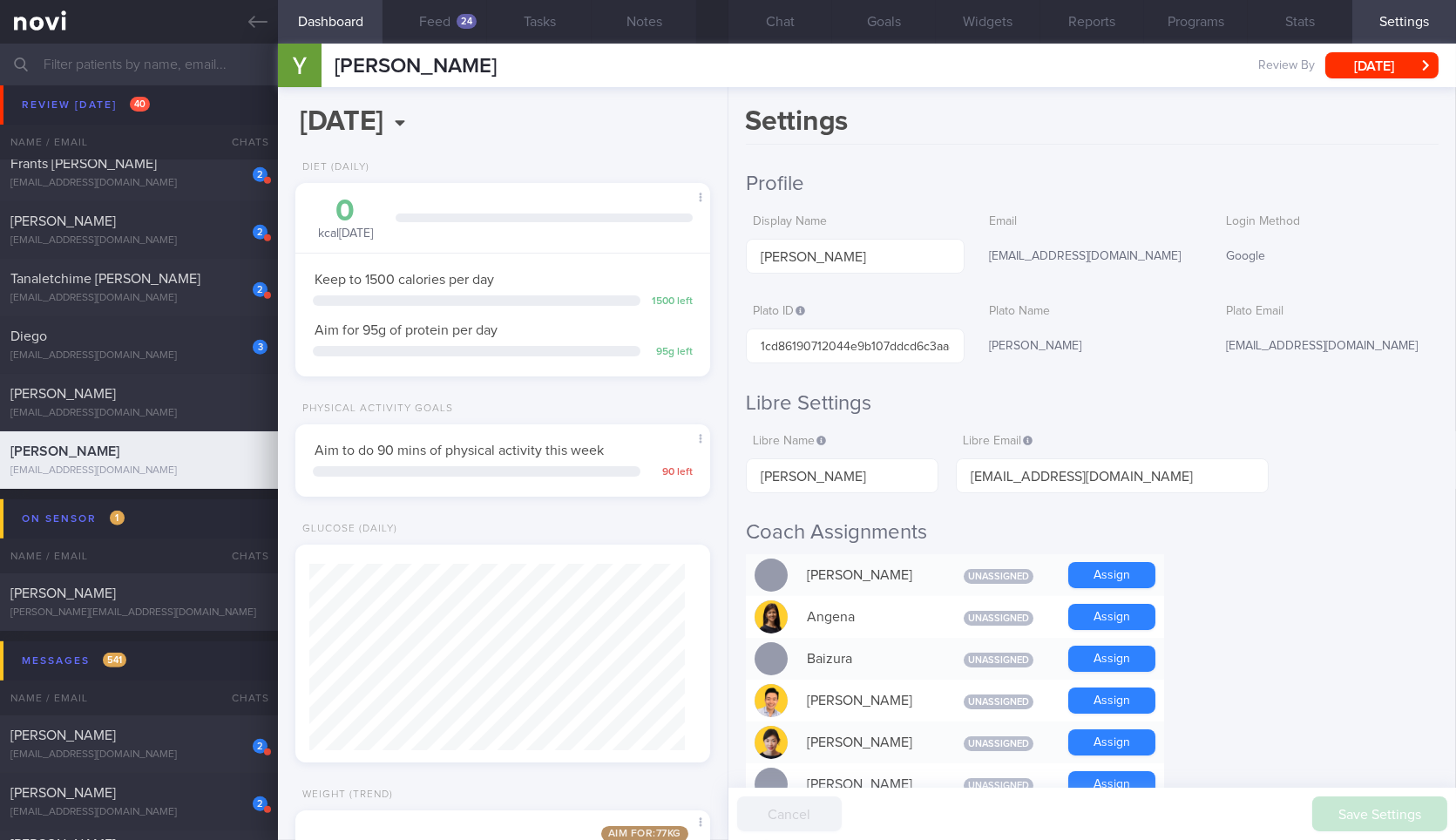
scroll to position [1451, 0]
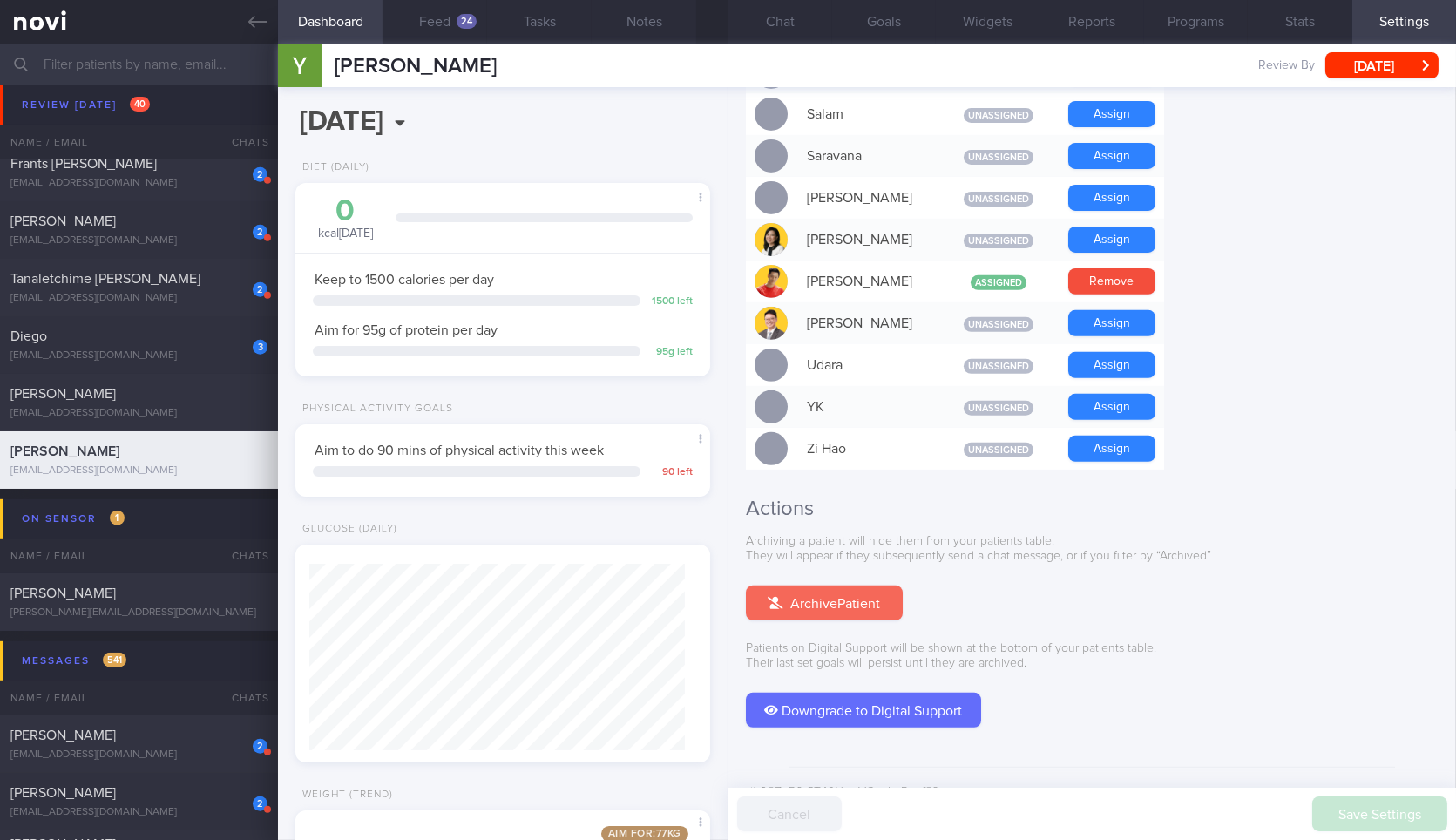
click at [838, 586] on button "Archive Patient" at bounding box center [824, 603] width 157 height 35
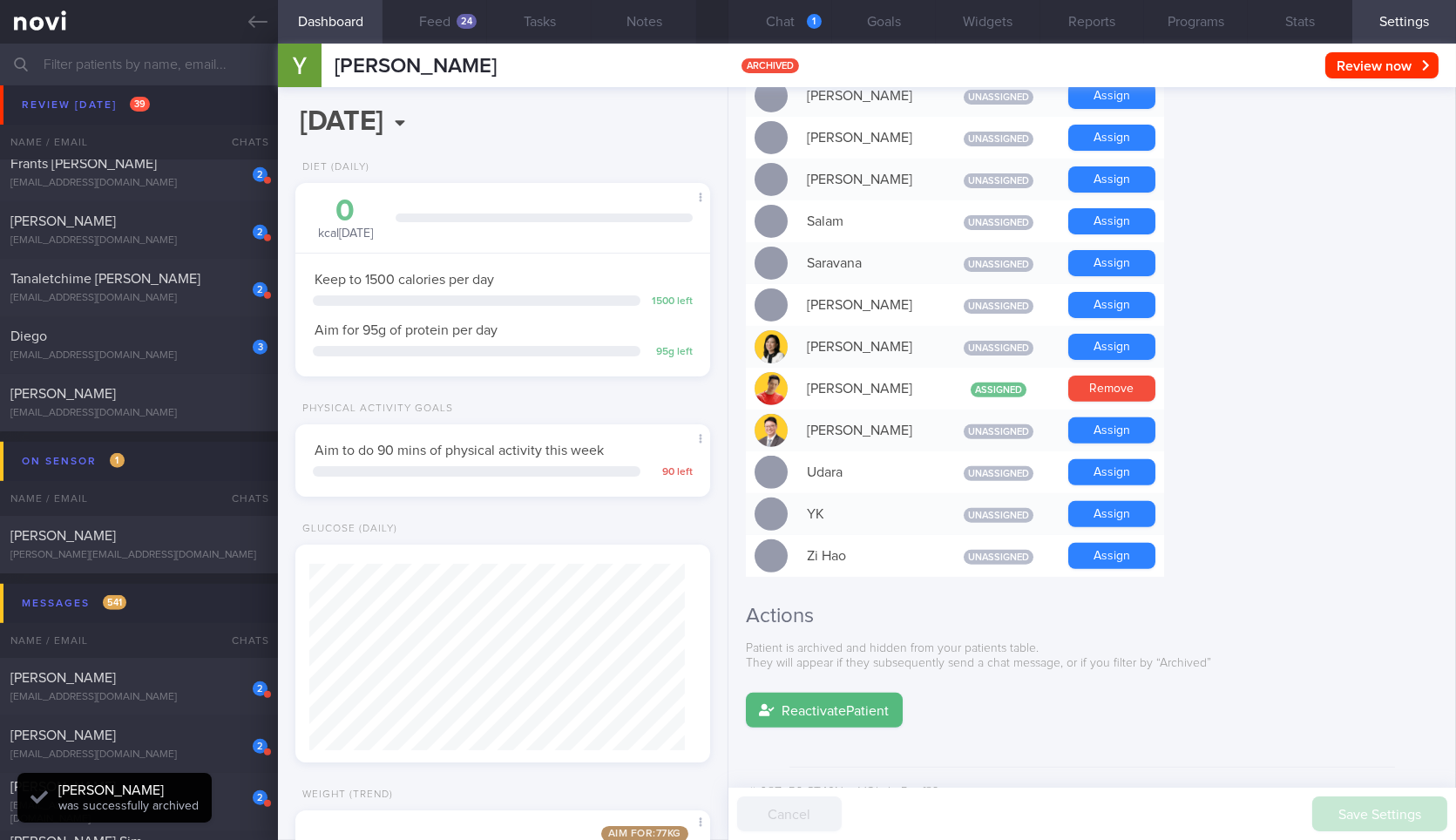
scroll to position [0, 0]
click at [799, 21] on button "Chat 1" at bounding box center [780, 21] width 104 height 43
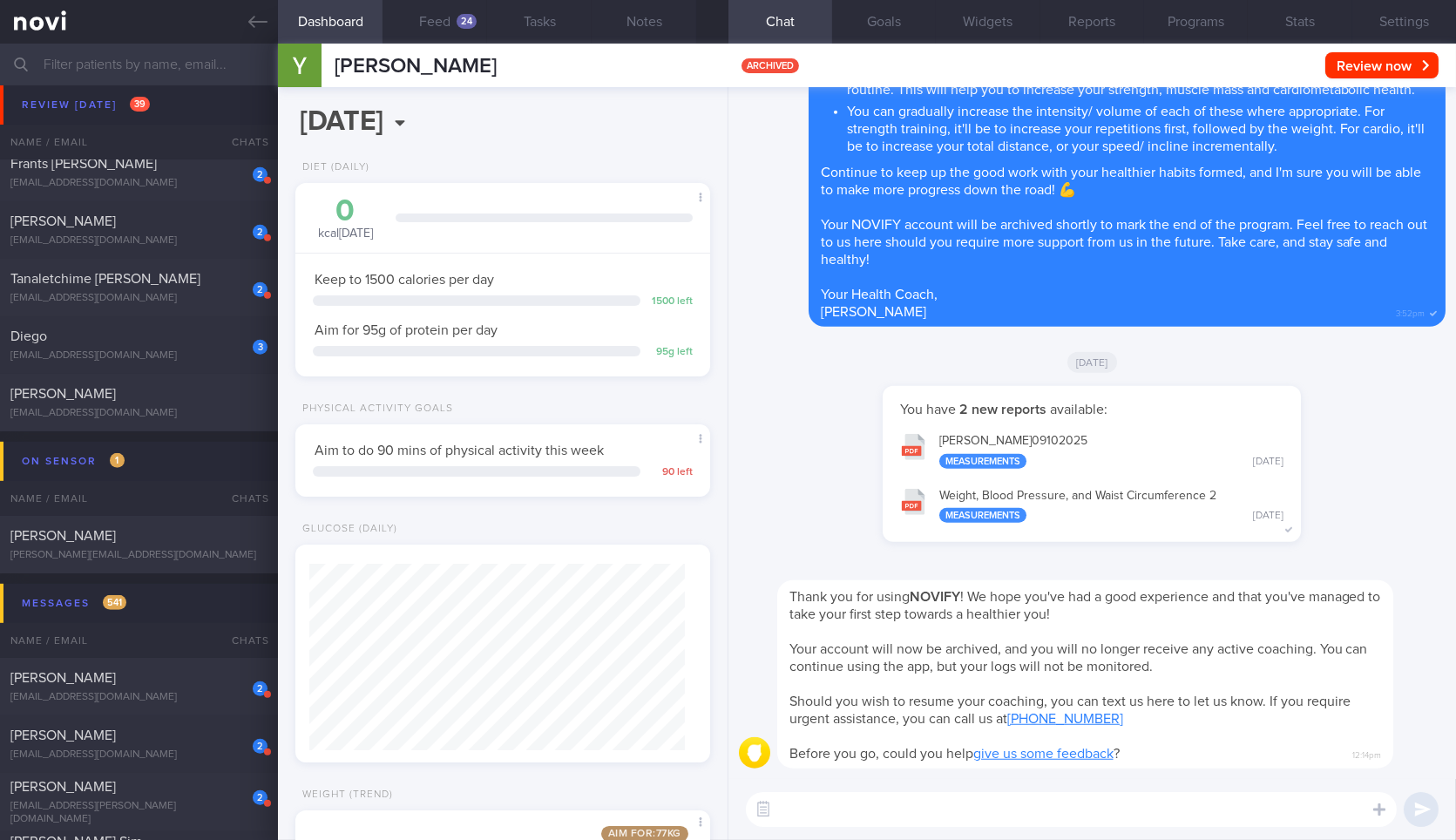
click at [799, 21] on button "Chat" at bounding box center [780, 21] width 104 height 43
click at [263, 27] on icon at bounding box center [258, 21] width 19 height 19
